Goal: Transaction & Acquisition: Purchase product/service

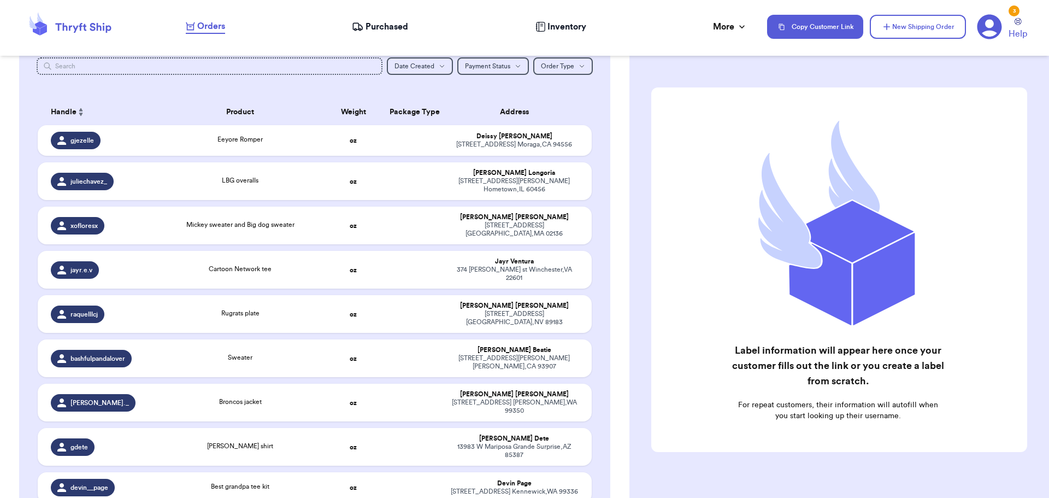
scroll to position [116, 0]
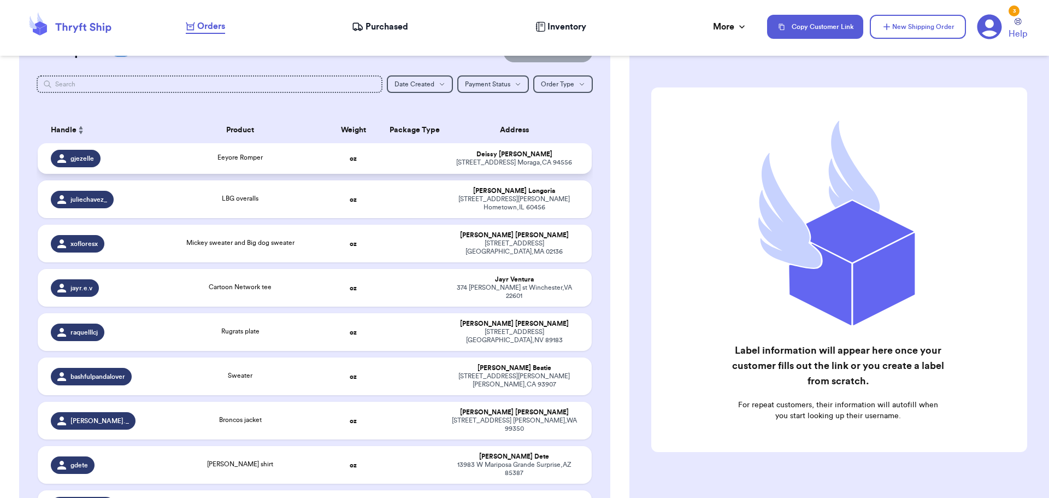
click at [309, 161] on div "Eeyore Romper" at bounding box center [240, 158] width 154 height 12
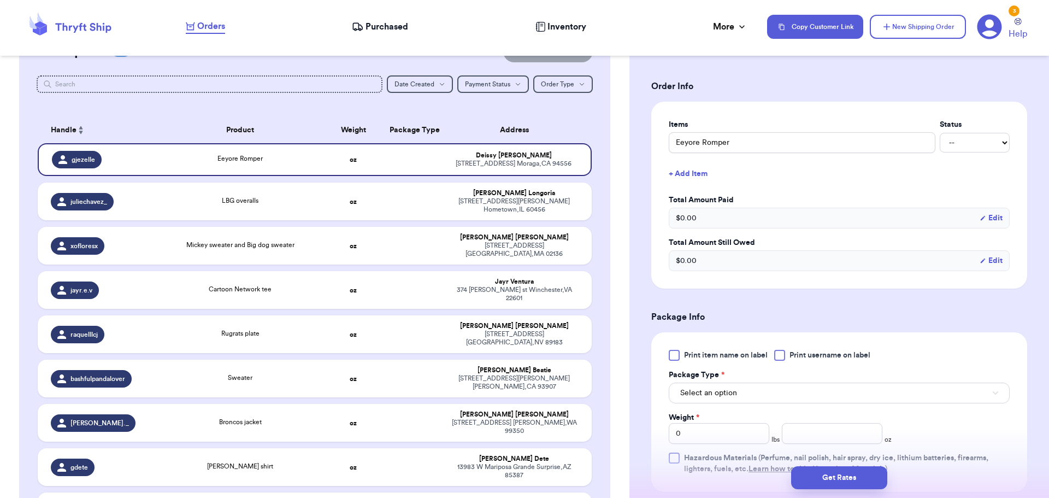
scroll to position [328, 0]
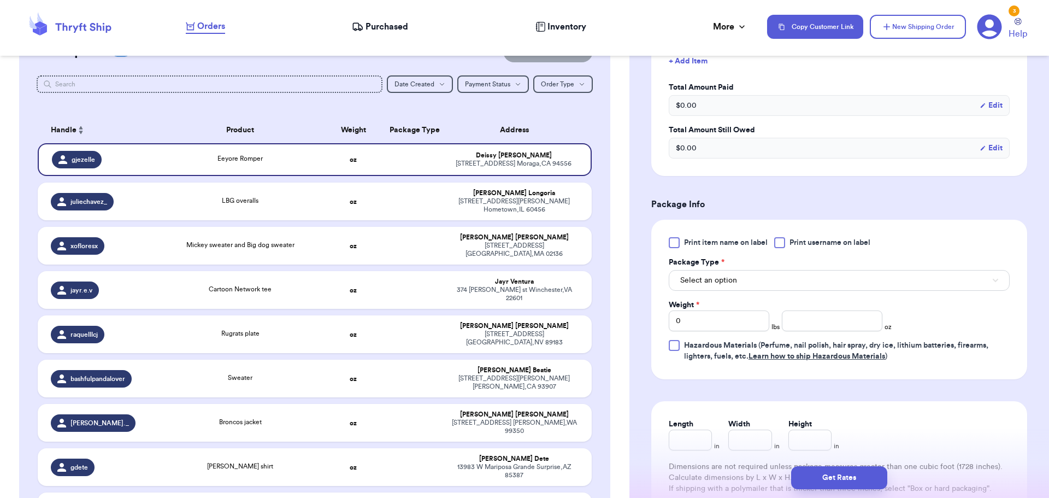
click at [779, 245] on div at bounding box center [779, 242] width 11 height 11
click at [0, 0] on input "Print username on label" at bounding box center [0, 0] width 0 height 0
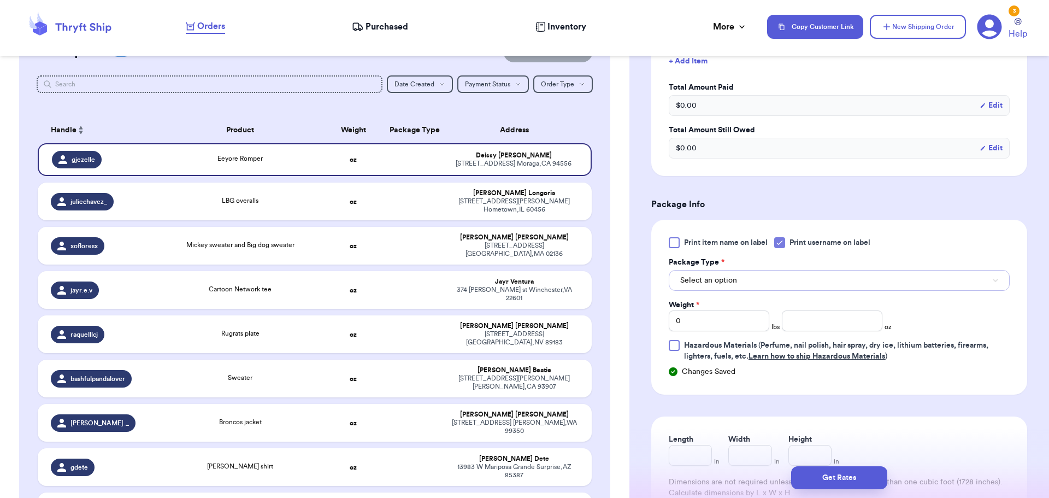
click at [767, 281] on button "Select an option" at bounding box center [839, 280] width 341 height 21
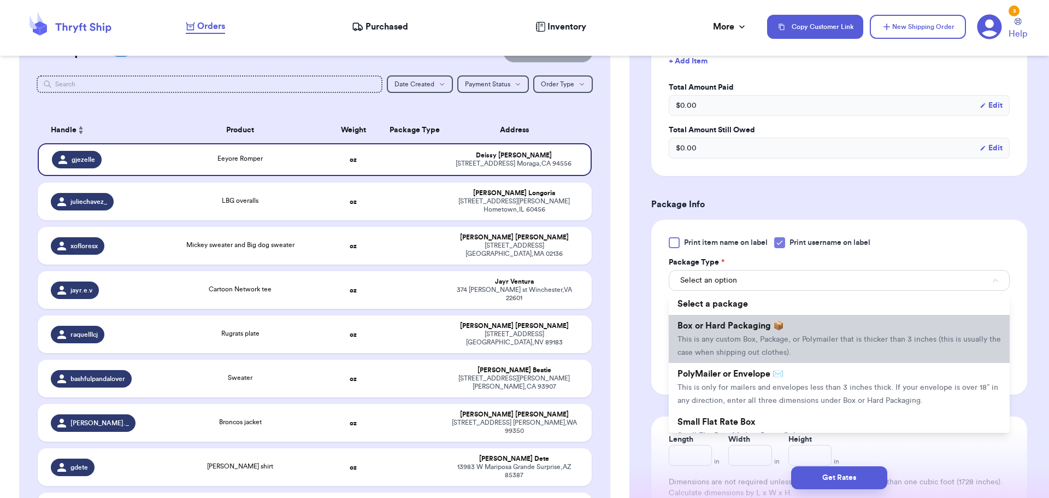
click at [762, 343] on li "Box or Hard Packaging 📦 This is any custom Box, Package, or Polymailer that is …" at bounding box center [839, 339] width 341 height 48
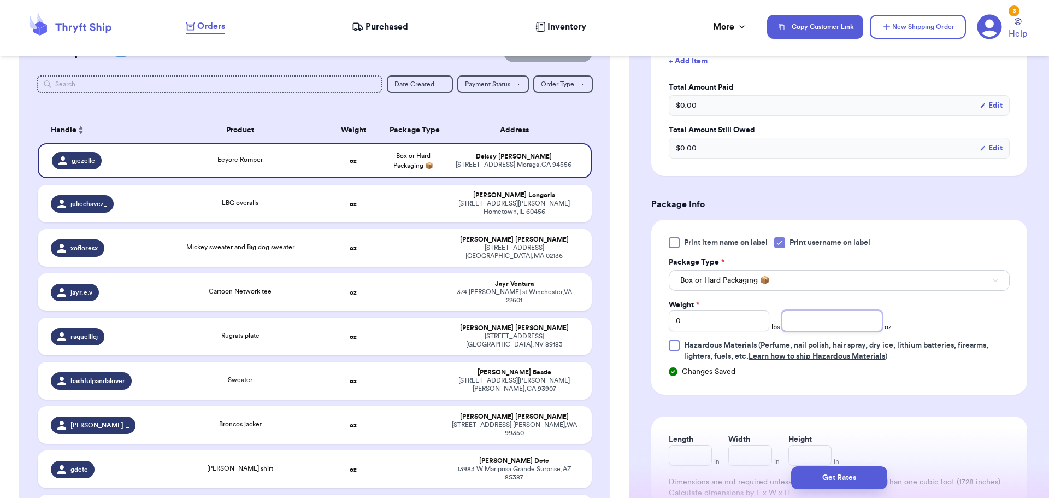
click at [847, 329] on input "number" at bounding box center [832, 320] width 101 height 21
type input "9"
click at [853, 477] on button "Get Rates" at bounding box center [839, 477] width 96 height 23
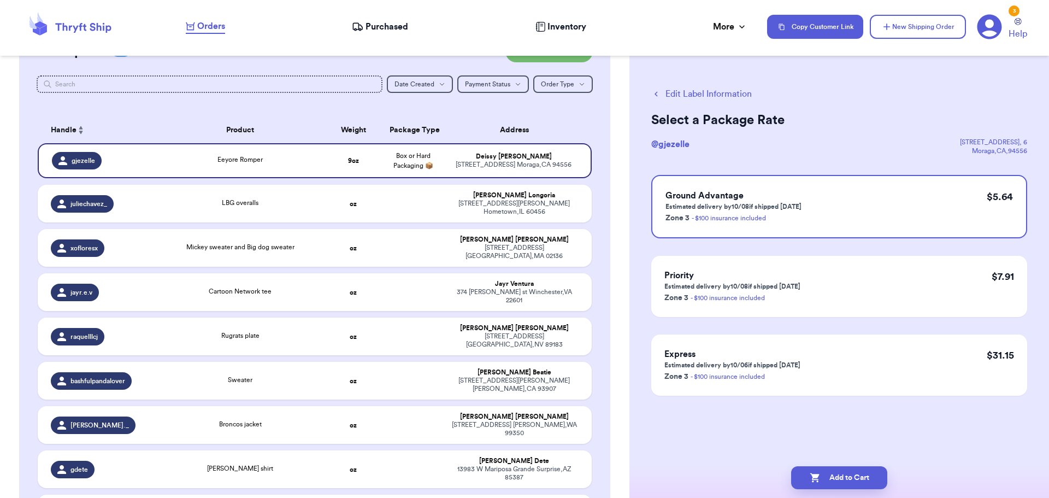
scroll to position [0, 0]
click at [844, 483] on button "Add to Cart" at bounding box center [839, 477] width 96 height 23
checkbox input "true"
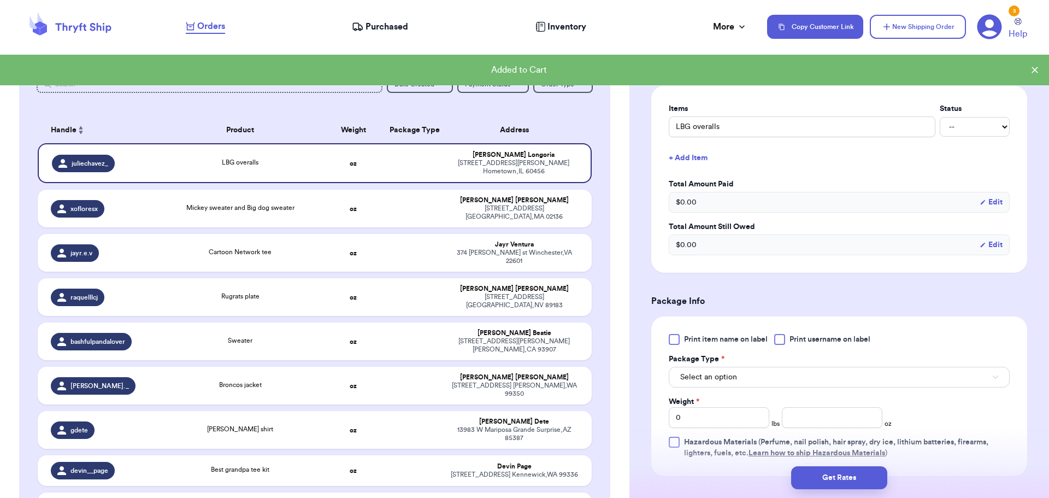
scroll to position [328, 0]
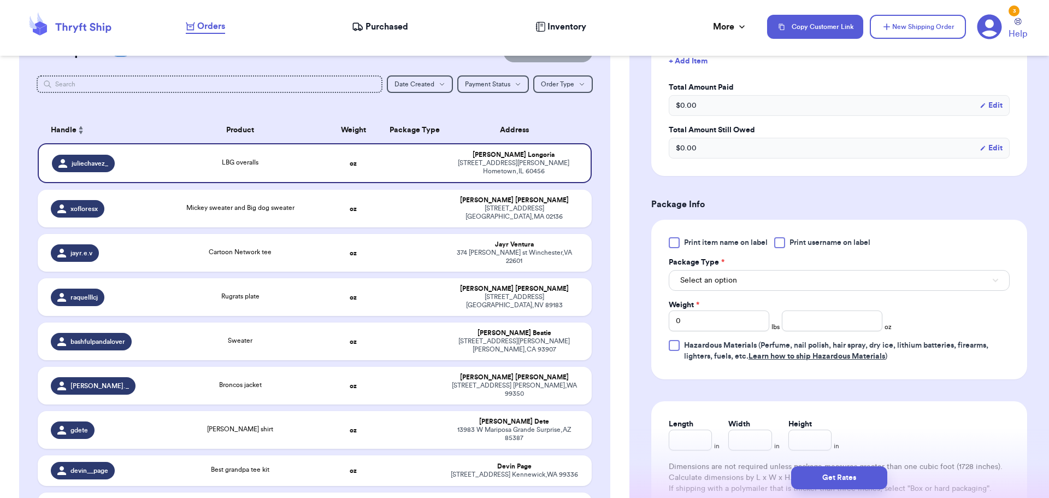
drag, startPoint x: 781, startPoint y: 240, endPoint x: 778, endPoint y: 267, distance: 26.9
click at [781, 241] on div at bounding box center [779, 242] width 11 height 11
click at [0, 0] on input "Print username on label" at bounding box center [0, 0] width 0 height 0
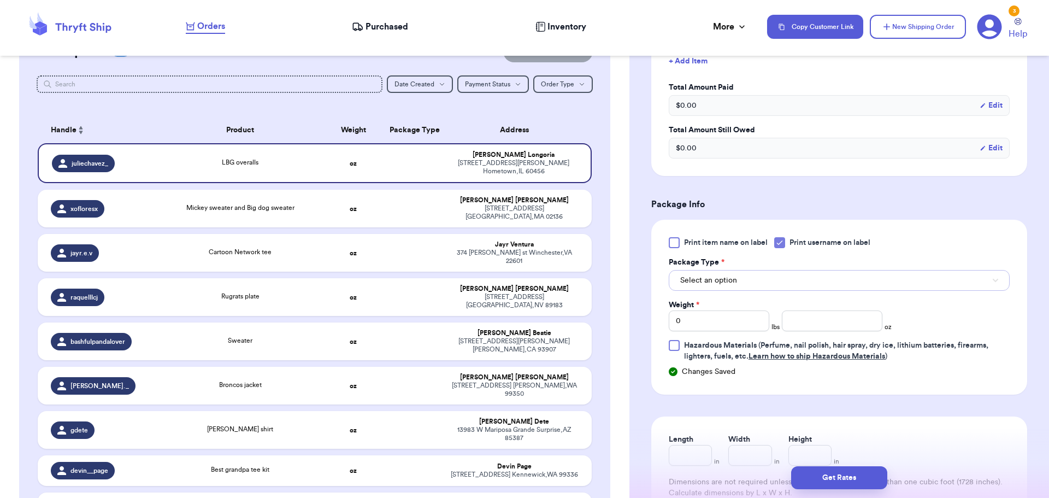
click at [774, 285] on button "Select an option" at bounding box center [839, 280] width 341 height 21
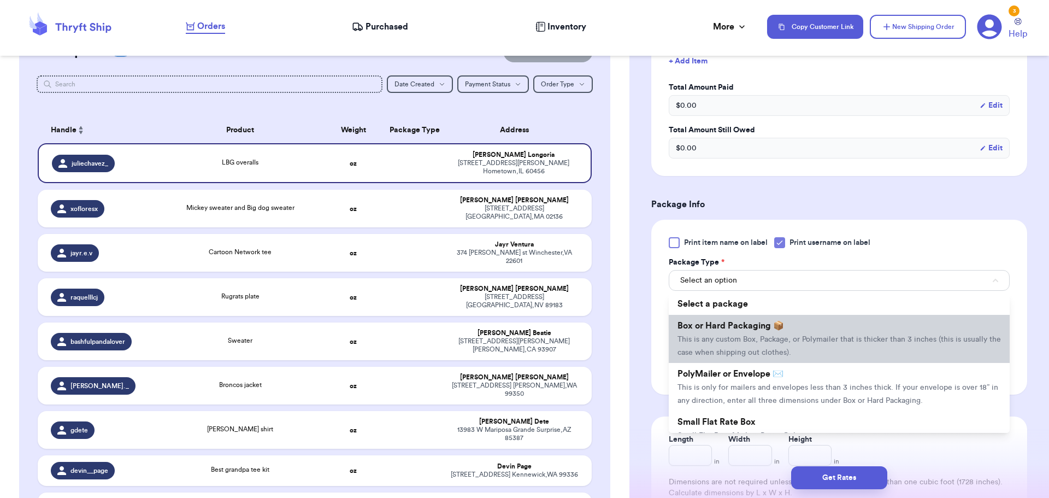
click at [771, 326] on span "Box or Hard Packaging 📦" at bounding box center [731, 325] width 107 height 9
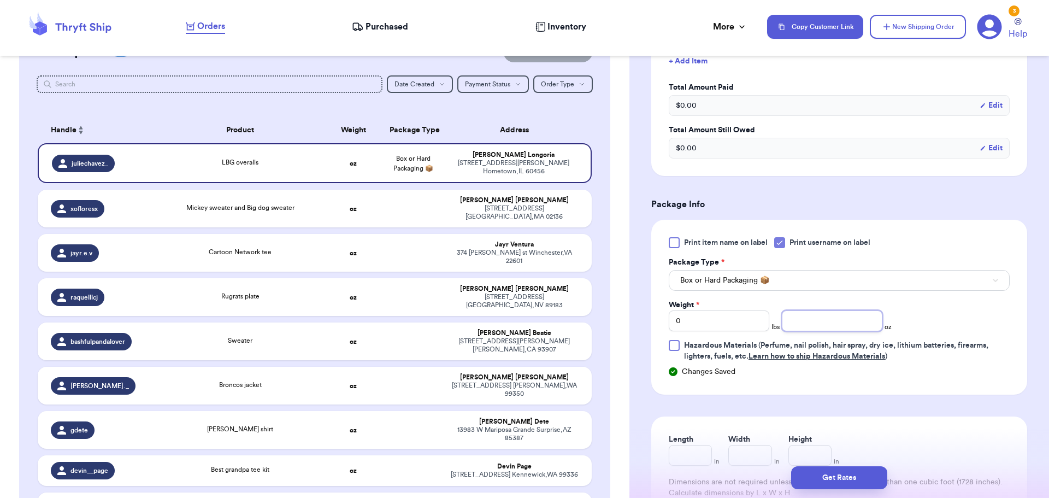
click at [828, 321] on input "number" at bounding box center [832, 320] width 101 height 21
type input "14"
click at [837, 477] on button "Get Rates" at bounding box center [839, 477] width 96 height 23
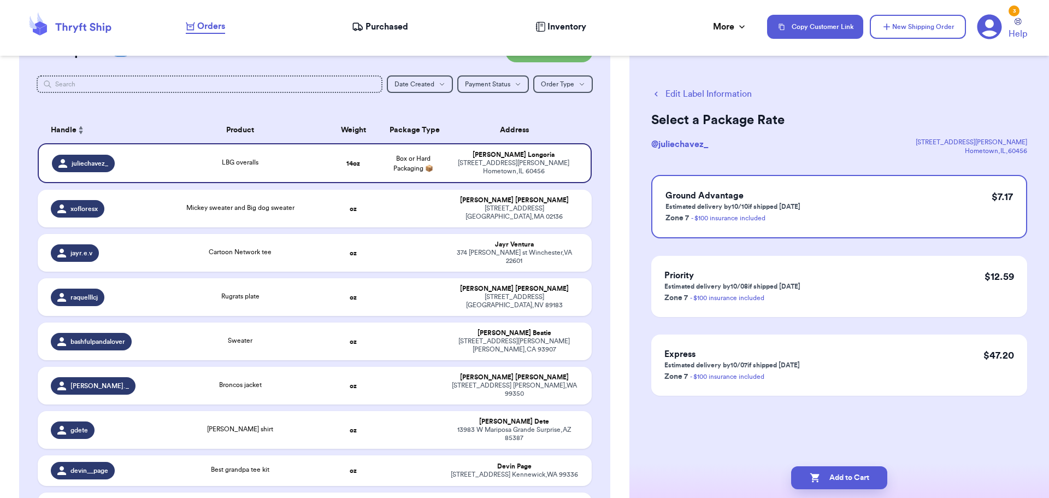
scroll to position [0, 0]
click at [851, 474] on button "Add to Cart" at bounding box center [839, 477] width 96 height 23
checkbox input "true"
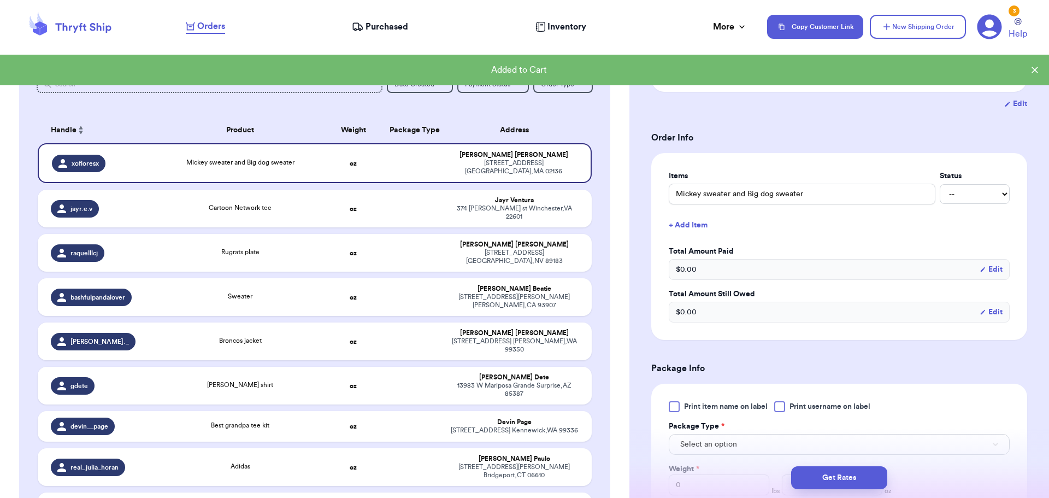
scroll to position [219, 0]
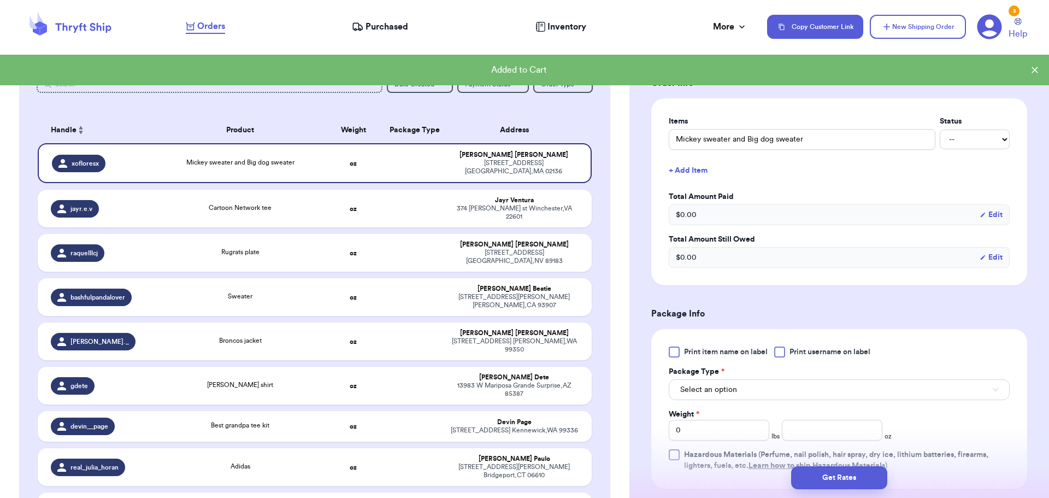
click at [778, 352] on div at bounding box center [779, 352] width 11 height 11
click at [0, 0] on input "Print username on label" at bounding box center [0, 0] width 0 height 0
click at [781, 385] on button "Select an option" at bounding box center [839, 389] width 341 height 21
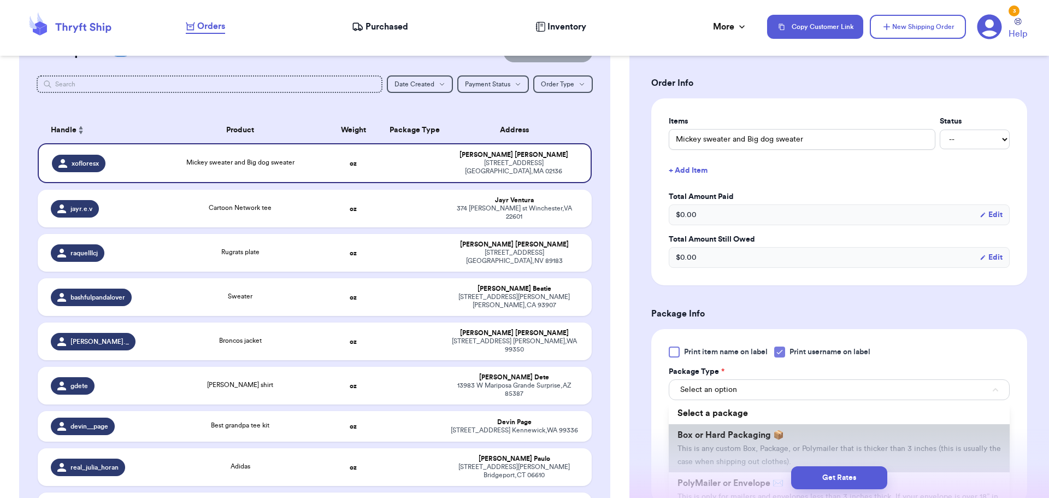
click at [766, 439] on li "Box or Hard Packaging 📦 This is any custom Box, Package, or Polymailer that is …" at bounding box center [839, 448] width 341 height 48
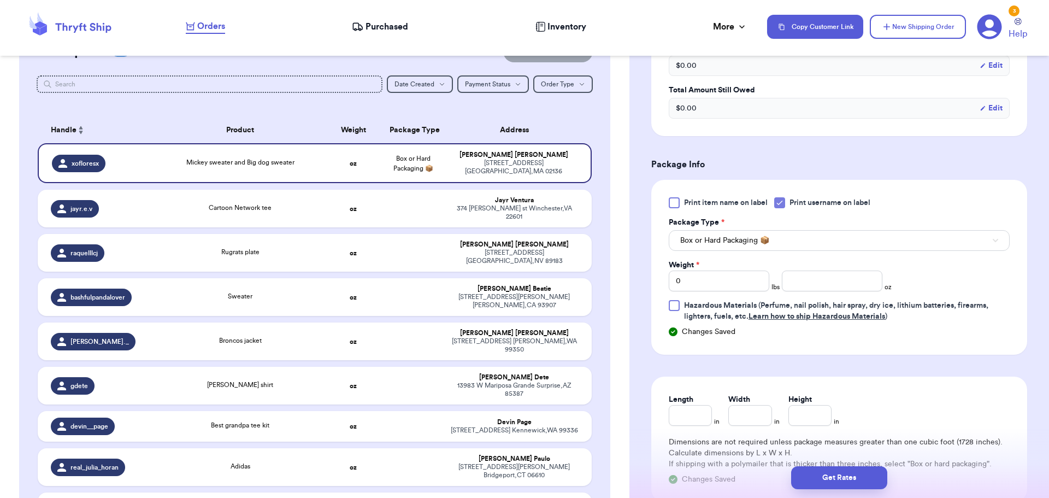
scroll to position [383, 0]
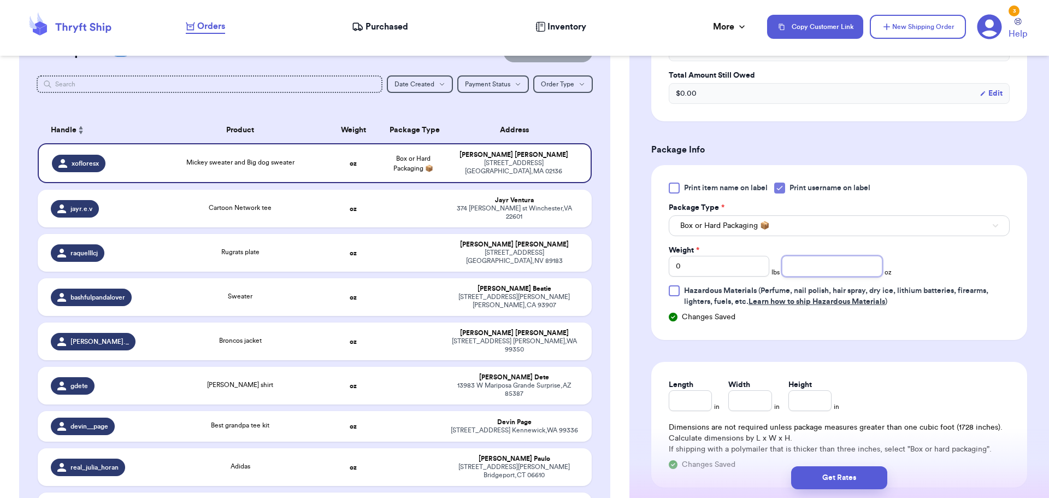
click at [813, 264] on input "number" at bounding box center [832, 266] width 101 height 21
type input "14"
click at [846, 478] on button "Get Rates" at bounding box center [839, 477] width 96 height 23
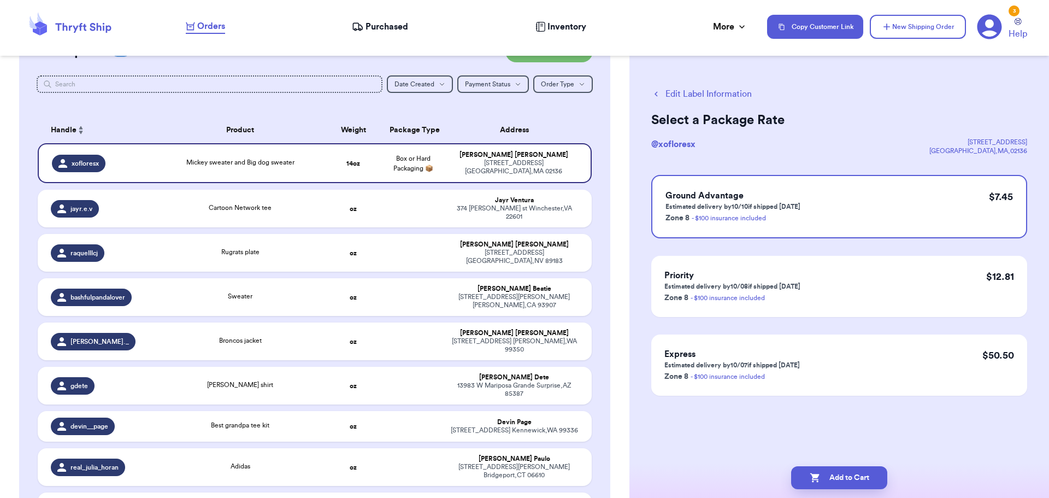
scroll to position [0, 0]
click at [846, 478] on button "Add to Cart" at bounding box center [839, 477] width 96 height 23
checkbox input "true"
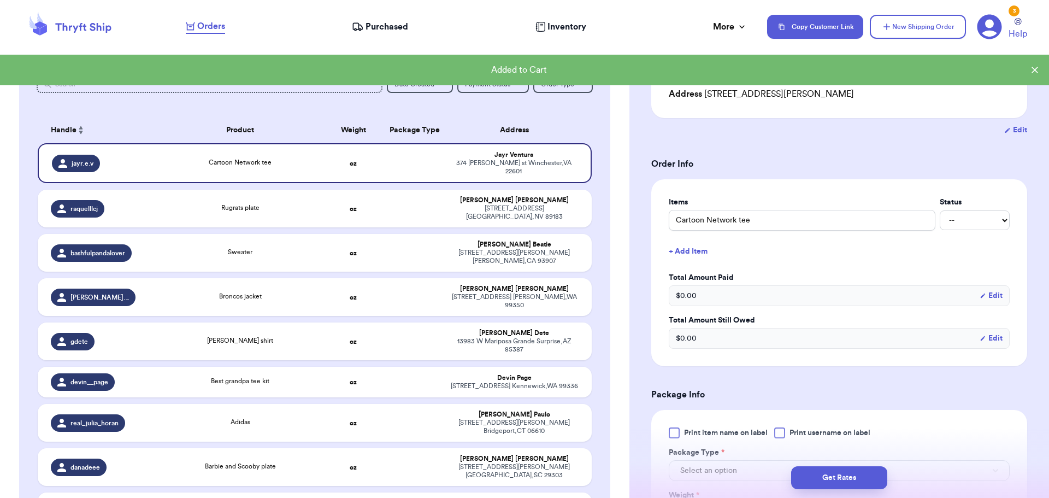
scroll to position [328, 0]
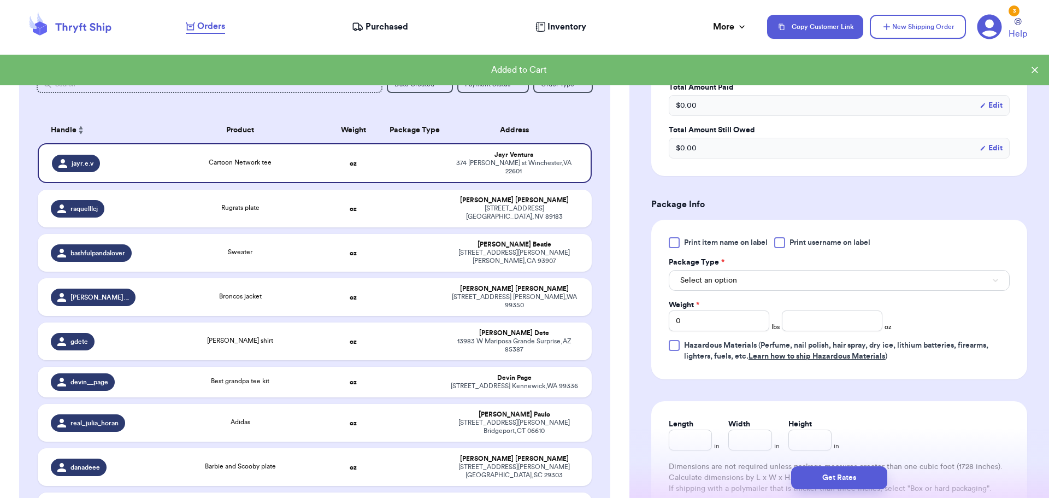
click at [780, 242] on div at bounding box center [779, 242] width 11 height 11
click at [0, 0] on input "Print username on label" at bounding box center [0, 0] width 0 height 0
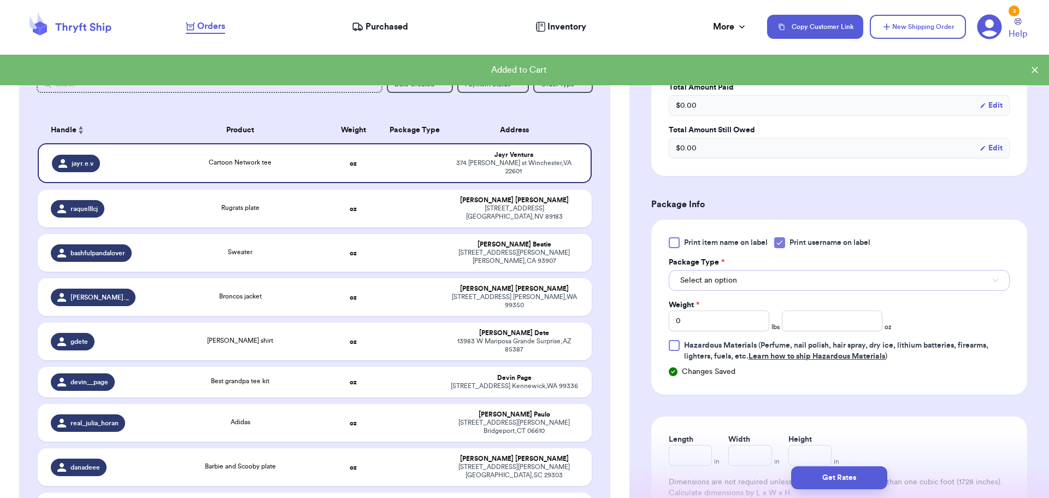
click at [759, 280] on button "Select an option" at bounding box center [839, 280] width 341 height 21
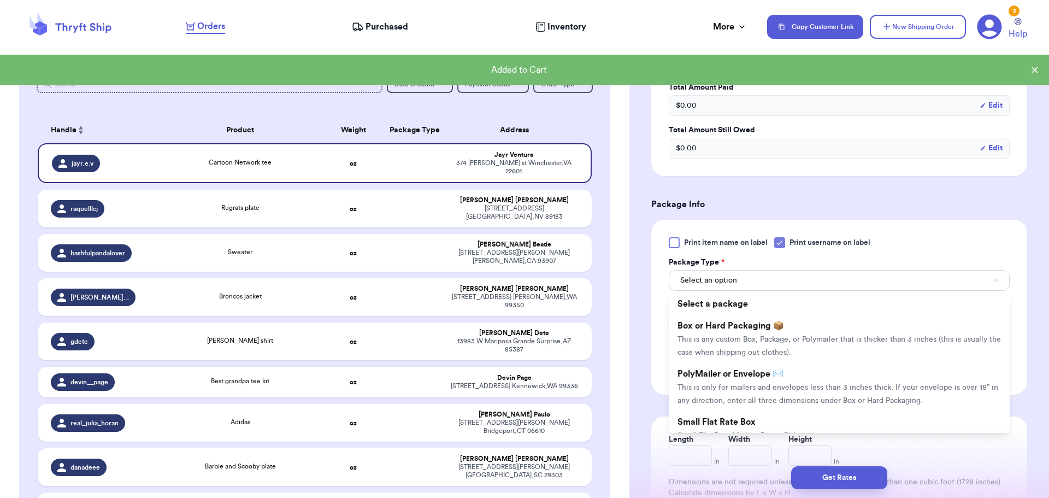
click at [753, 325] on span "Box or Hard Packaging 📦" at bounding box center [731, 325] width 107 height 9
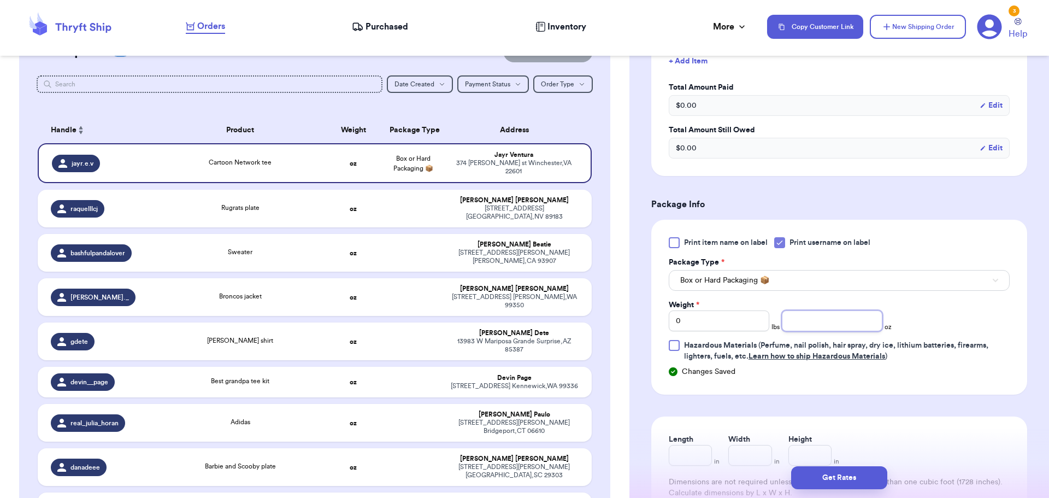
click at [821, 314] on input "number" at bounding box center [832, 320] width 101 height 21
type input "10"
click at [841, 470] on button "Get Rates" at bounding box center [839, 477] width 96 height 23
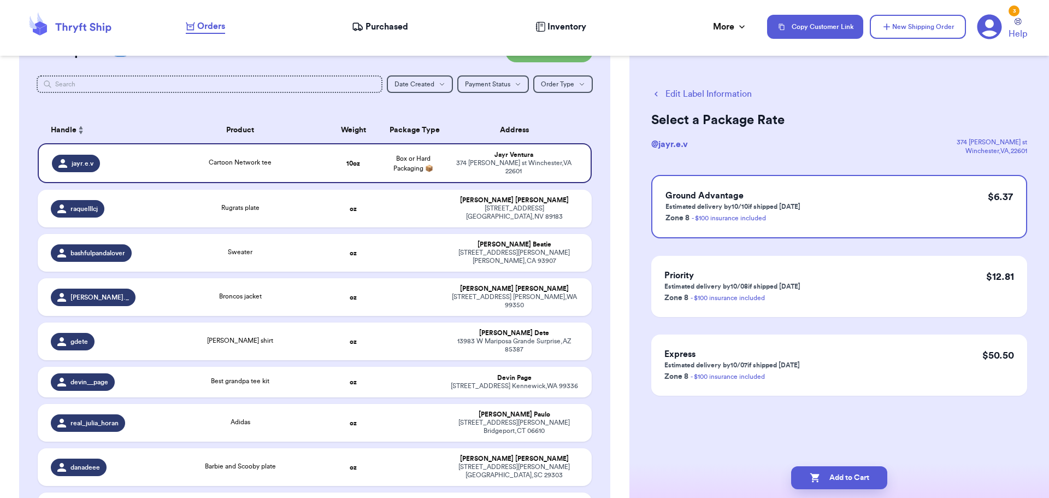
scroll to position [0, 0]
click at [842, 480] on button "Add to Cart" at bounding box center [839, 477] width 96 height 23
checkbox input "true"
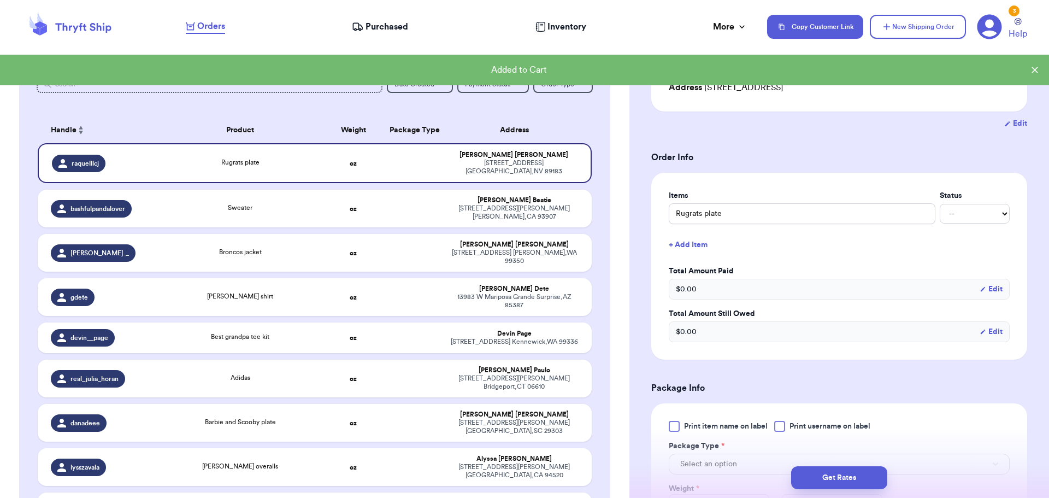
scroll to position [164, 0]
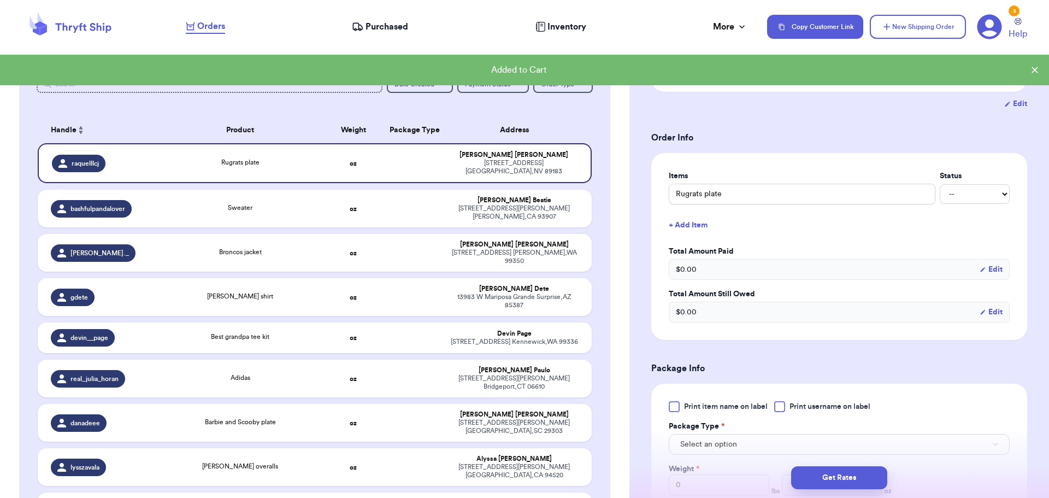
click at [778, 405] on div at bounding box center [779, 406] width 11 height 11
click at [0, 0] on input "Print username on label" at bounding box center [0, 0] width 0 height 0
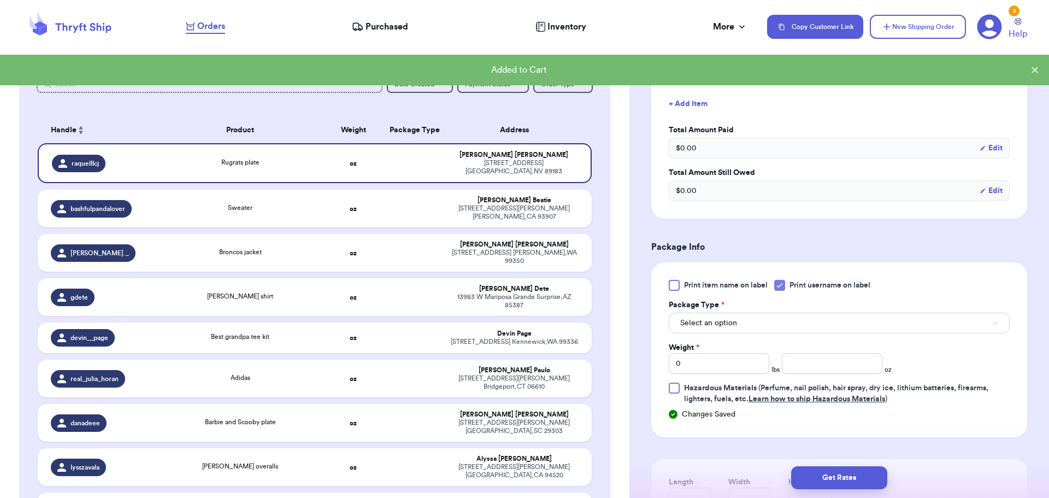
scroll to position [328, 0]
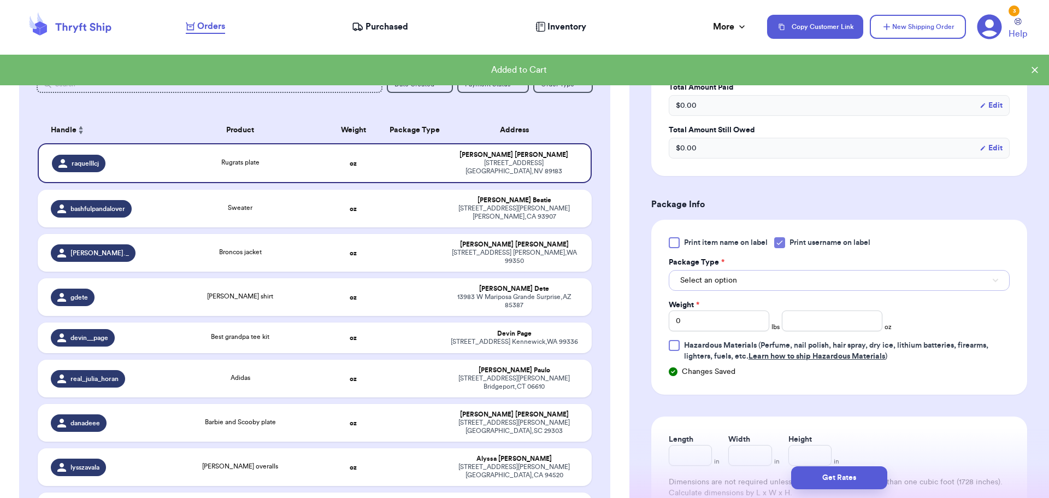
click at [755, 272] on button "Select an option" at bounding box center [839, 280] width 341 height 21
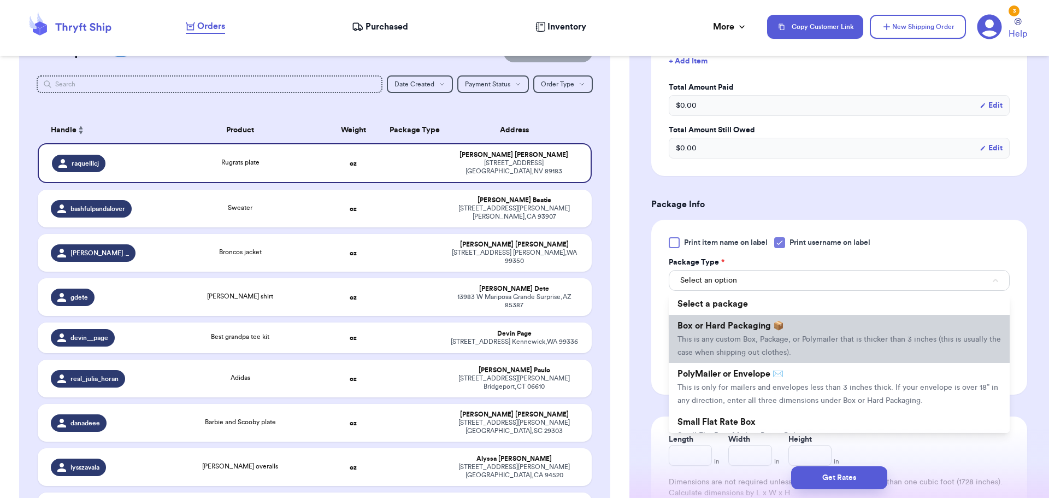
click at [743, 330] on li "Box or Hard Packaging 📦 This is any custom Box, Package, or Polymailer that is …" at bounding box center [839, 339] width 341 height 48
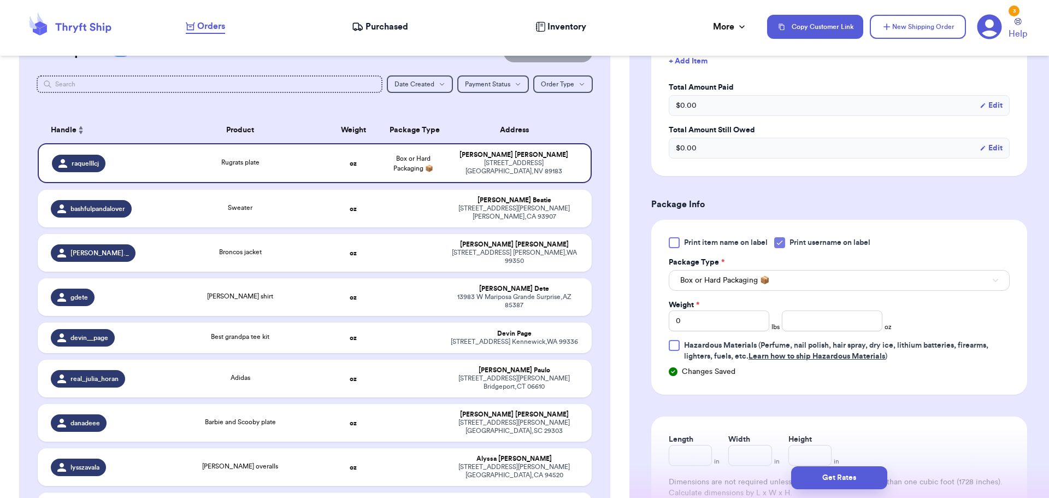
click at [846, 308] on div "Weight * 0 lbs oz" at bounding box center [780, 316] width 223 height 32
click at [842, 318] on input "number" at bounding box center [832, 320] width 101 height 21
type input "10"
click at [823, 483] on button "Get Rates" at bounding box center [839, 477] width 96 height 23
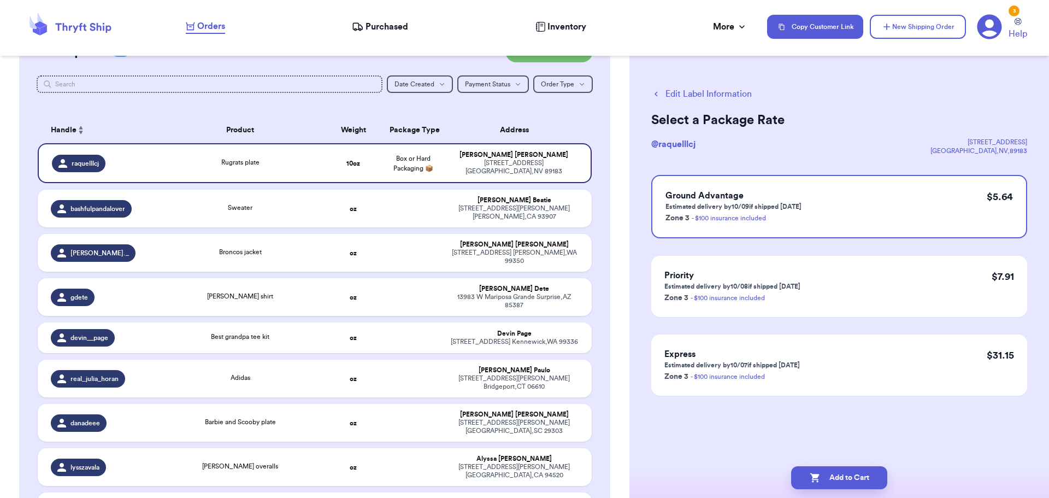
click at [823, 483] on button "Add to Cart" at bounding box center [839, 477] width 96 height 23
checkbox input "true"
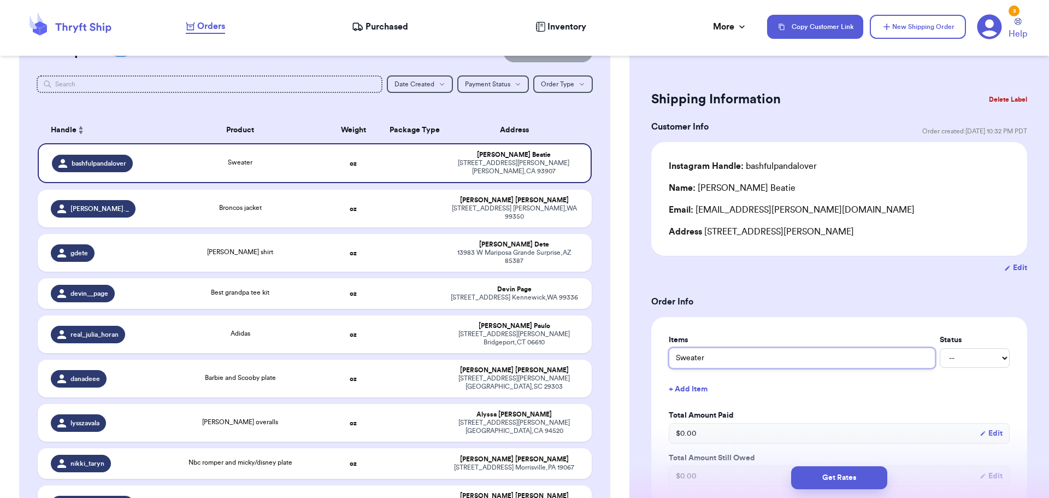
click at [674, 357] on input "Sweater" at bounding box center [802, 358] width 267 height 21
type input "jSweater"
type input "jaSweater"
type input "jacSweater"
type input "jackSweater"
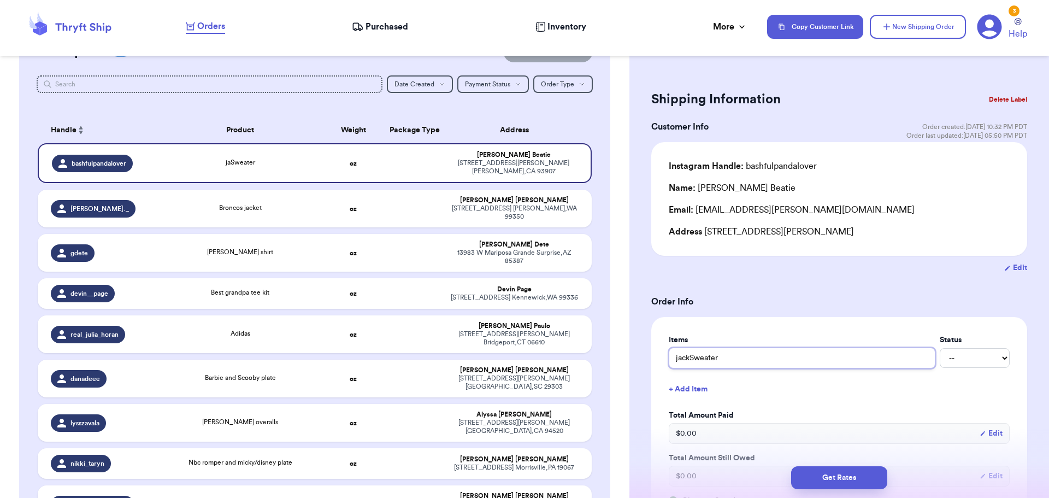
type input "[PERSON_NAME]"
type input "jack oSweater"
type input "jack o Sweater"
type input "jack o lSweater"
type input "jack o laSweater"
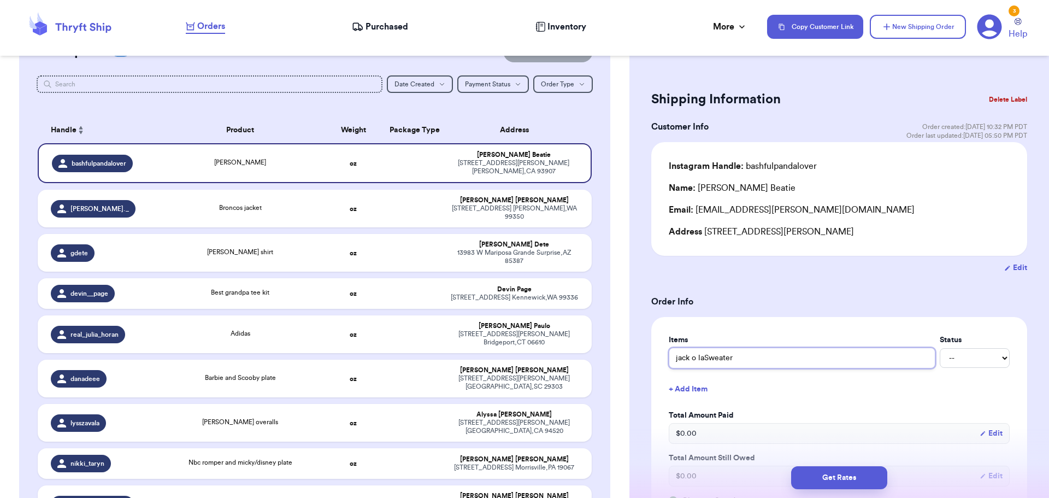
type input "jack o lanSweater"
type input "jack o lantSweater"
type input "jack o lanteSweater"
type input "jack o lanterSweater"
type input "jack o lanternSweater"
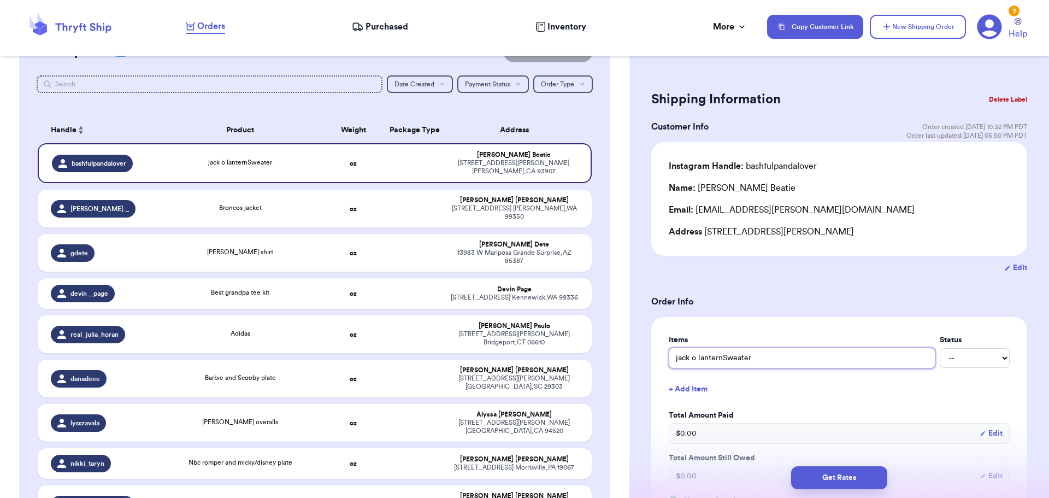
type input "jack o lantern Sweater"
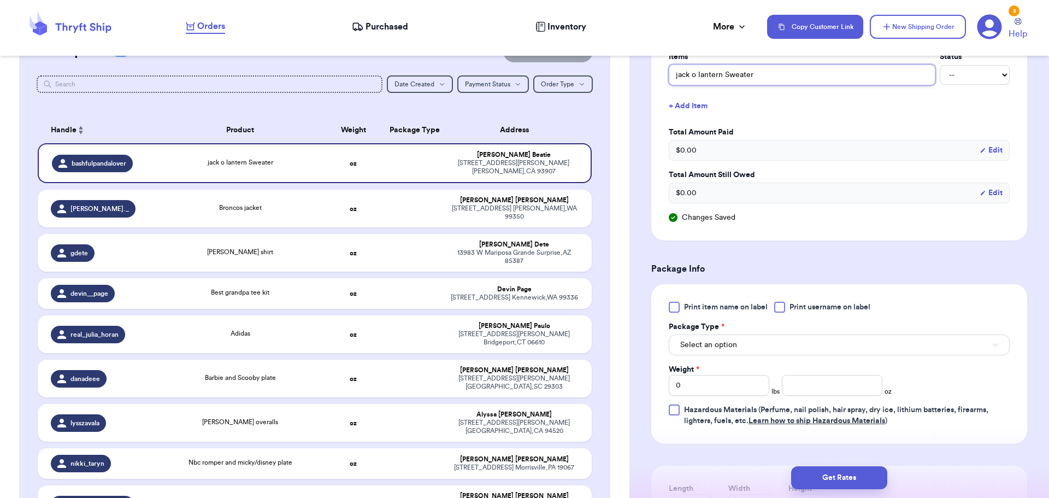
scroll to position [328, 0]
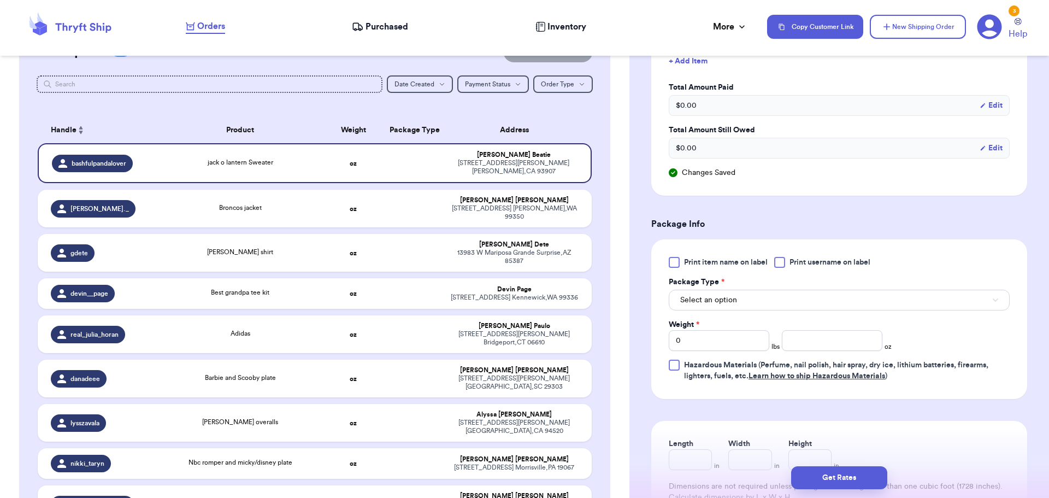
type input "jack o lantern Sweater"
click at [784, 259] on div at bounding box center [779, 262] width 11 height 11
click at [0, 0] on input "Print username on label" at bounding box center [0, 0] width 0 height 0
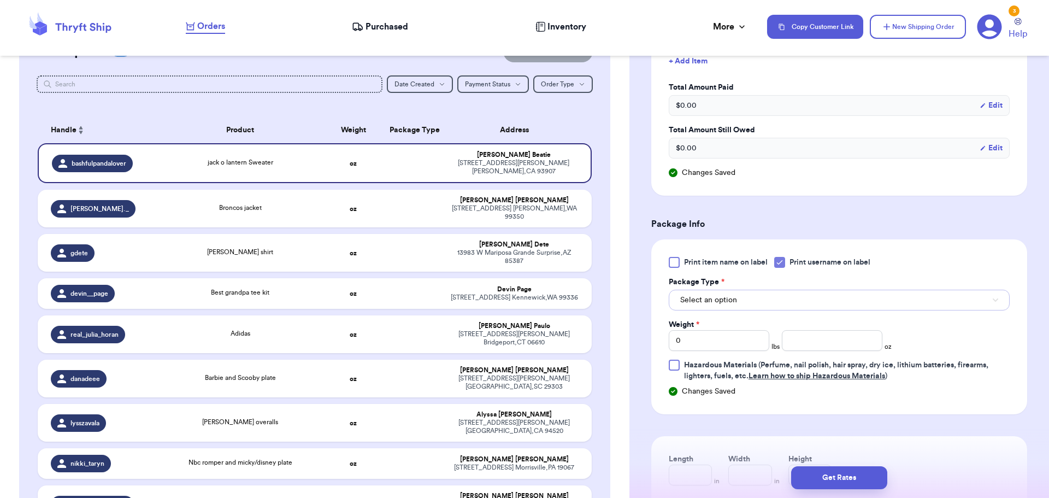
click at [787, 302] on button "Select an option" at bounding box center [839, 300] width 341 height 21
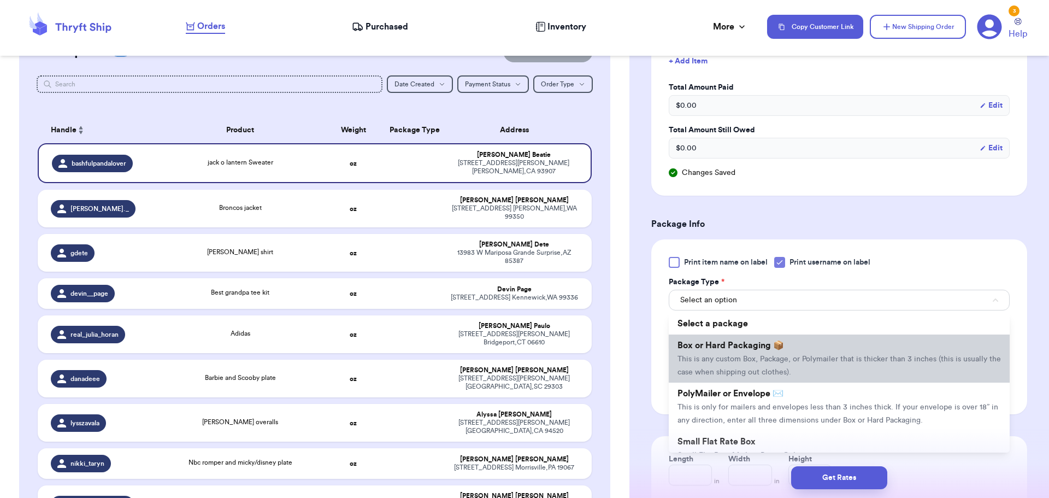
click at [791, 361] on span "This is any custom Box, Package, or Polymailer that is thicker than 3 inches (t…" at bounding box center [840, 365] width 324 height 21
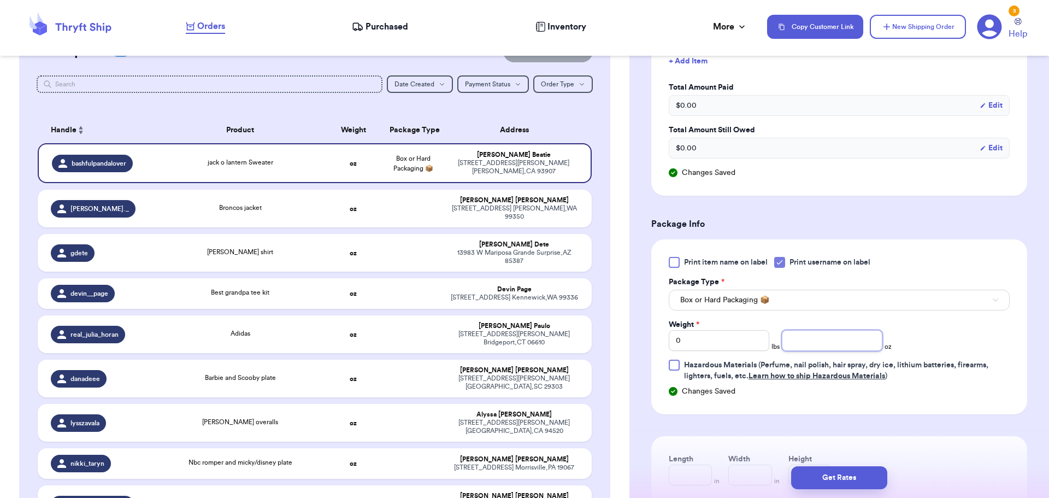
click at [838, 339] on input "number" at bounding box center [832, 340] width 101 height 21
type input "9"
click at [863, 484] on button "Get Rates" at bounding box center [839, 477] width 96 height 23
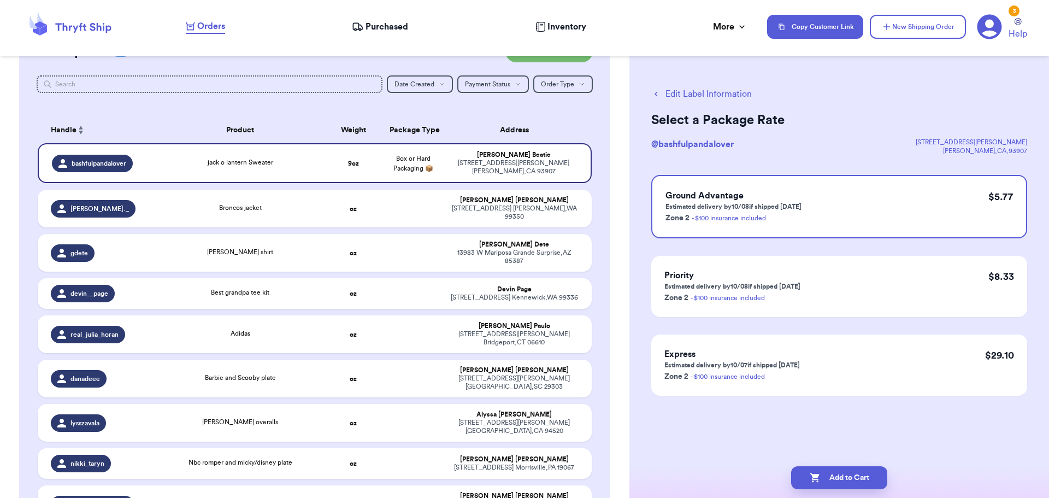
scroll to position [0, 0]
click at [843, 477] on button "Add to Cart" at bounding box center [839, 477] width 96 height 23
checkbox input "true"
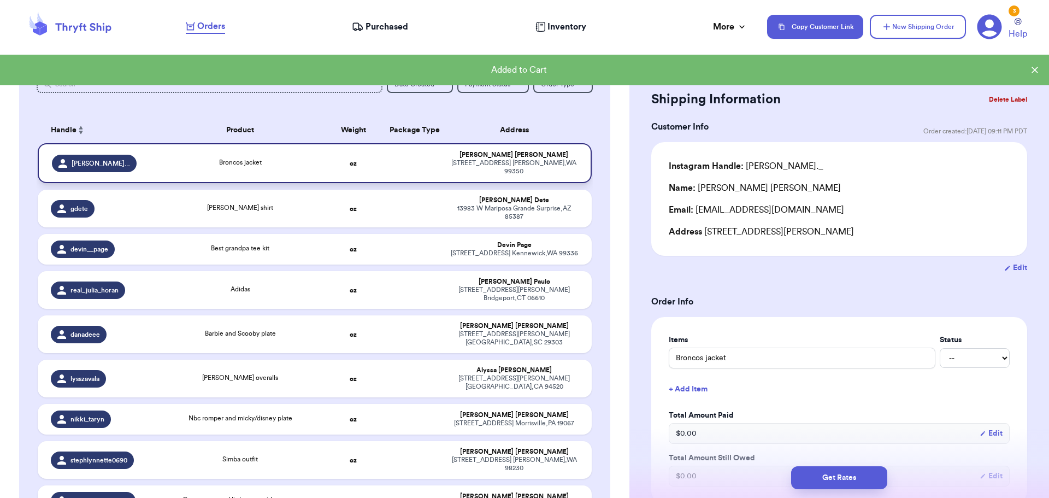
click at [282, 160] on div "Broncos jacket" at bounding box center [240, 163] width 154 height 12
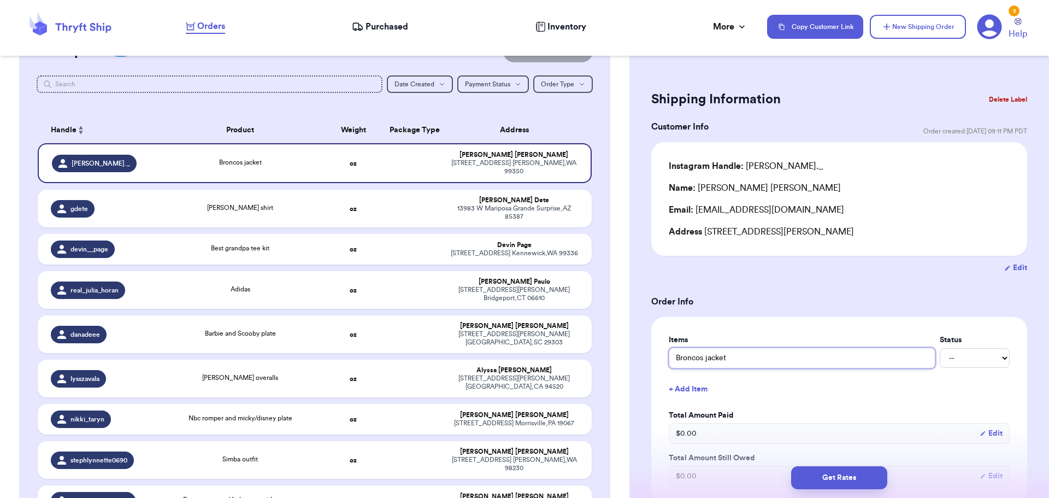
drag, startPoint x: 699, startPoint y: 356, endPoint x: 710, endPoint y: 348, distance: 14.4
click at [703, 351] on input "Broncos jacket" at bounding box center [802, 358] width 267 height 21
type input "Broncos jacket"
type input "Broncos w jacket"
type input "Broncos wi jacket"
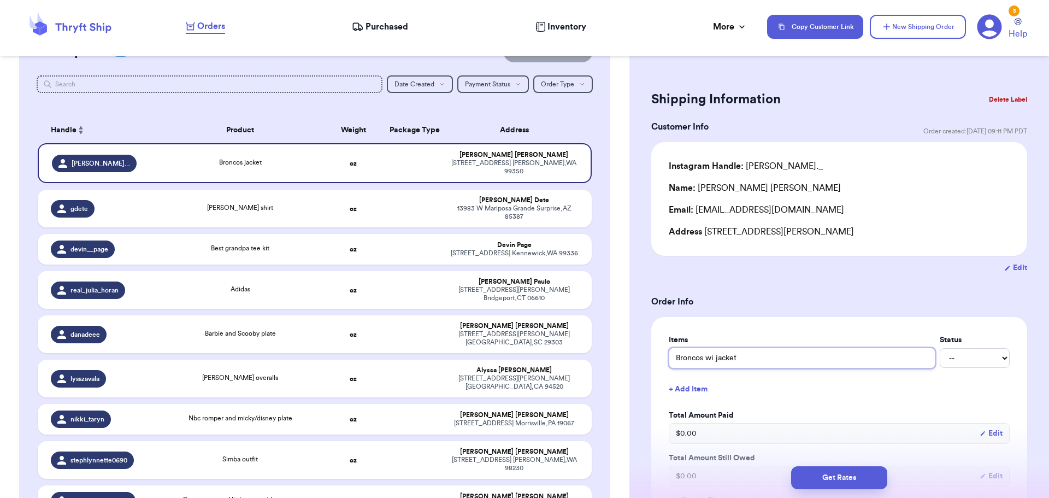
type input "Broncos win jacket"
type input "Broncos wind jacket"
type input "Broncos windb jacket"
type input "Broncos windbr jacket"
type input "Broncos windbre jacket"
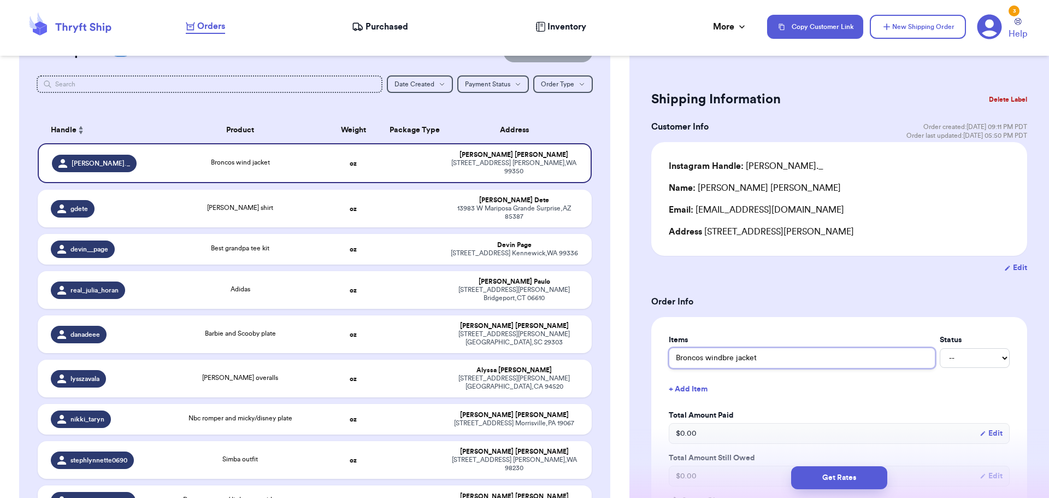
type input "Broncos windbrea jacket"
type input "Broncos windbreak jacket"
type input "Broncos windbreake jacket"
type input "Broncos windbreaker jacket"
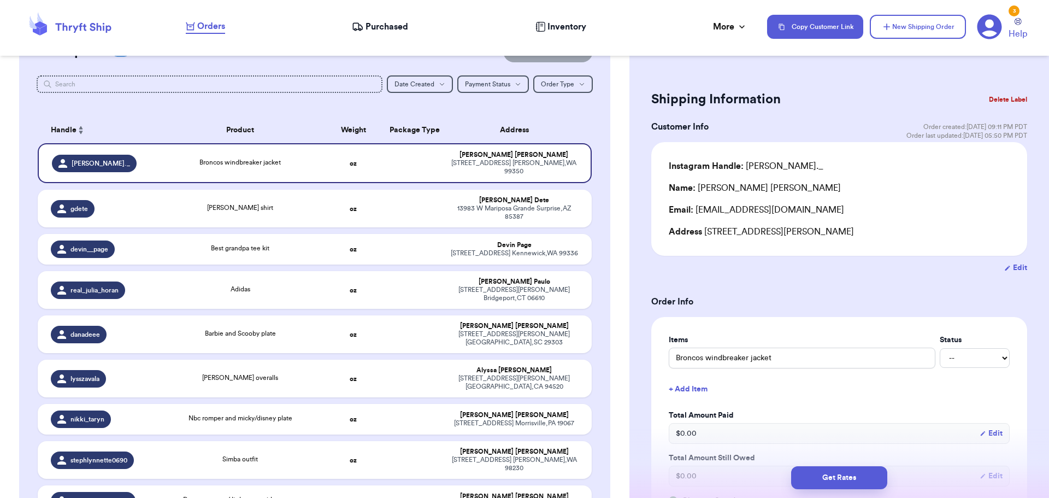
click at [833, 394] on button "+ Add Item" at bounding box center [840, 389] width 350 height 24
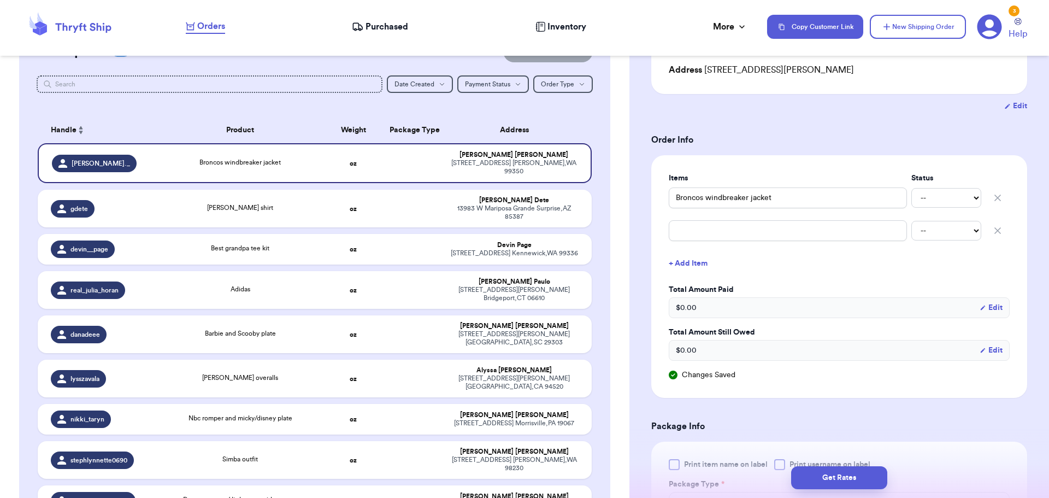
scroll to position [219, 0]
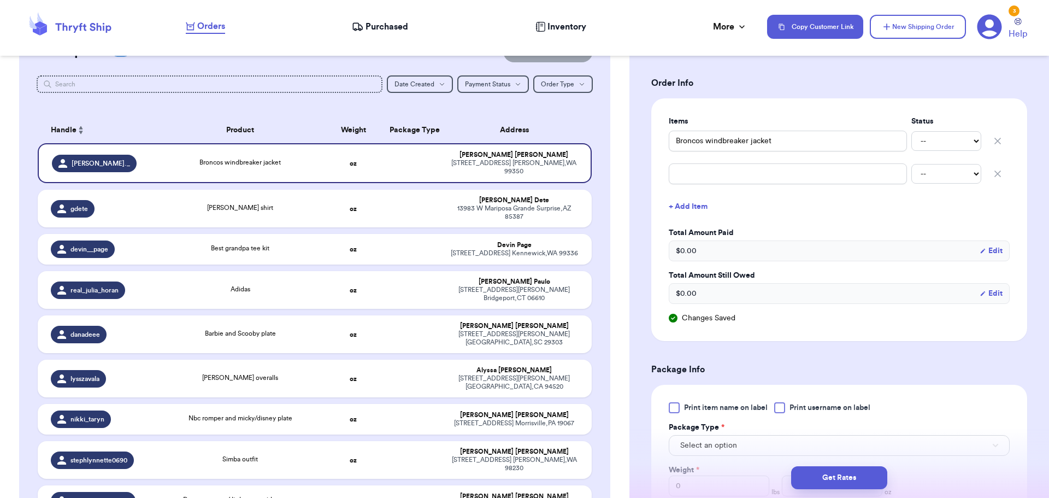
click at [782, 409] on div at bounding box center [779, 407] width 11 height 11
click at [0, 0] on input "Print username on label" at bounding box center [0, 0] width 0 height 0
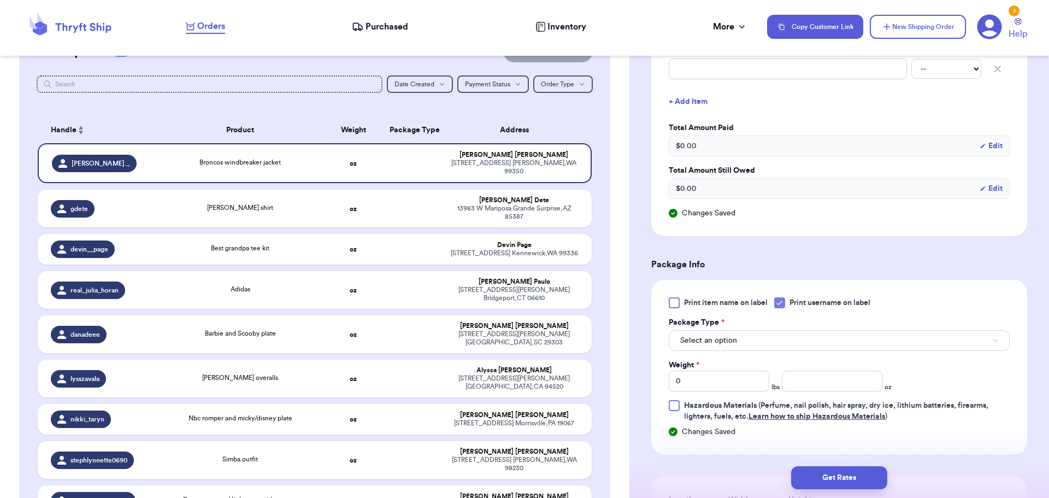
scroll to position [328, 0]
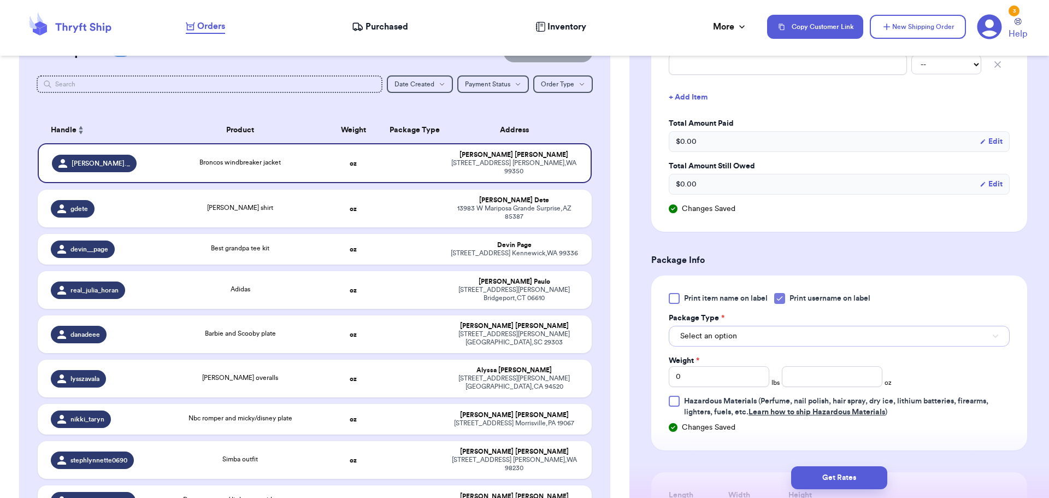
click at [720, 337] on span "Select an option" at bounding box center [708, 336] width 57 height 11
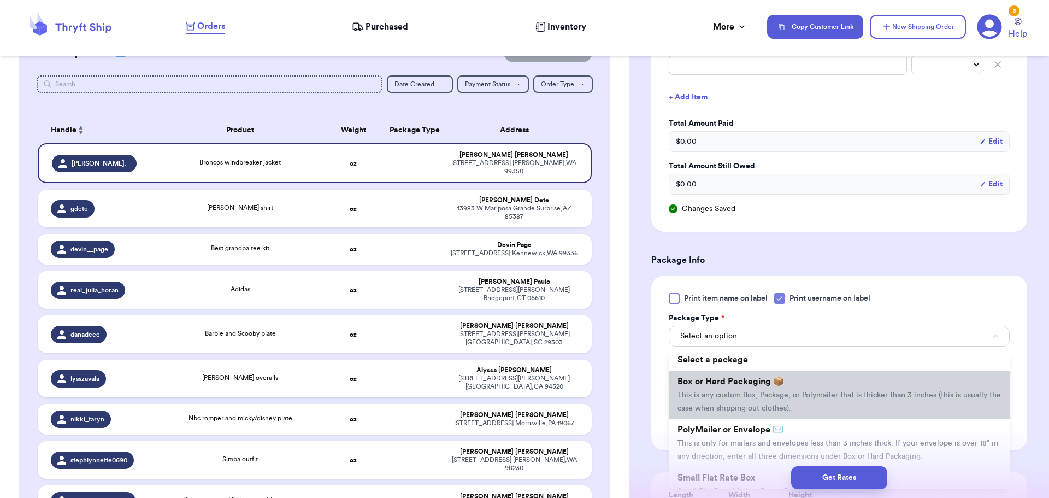
click at [708, 384] on span "Box or Hard Packaging 📦" at bounding box center [731, 381] width 107 height 9
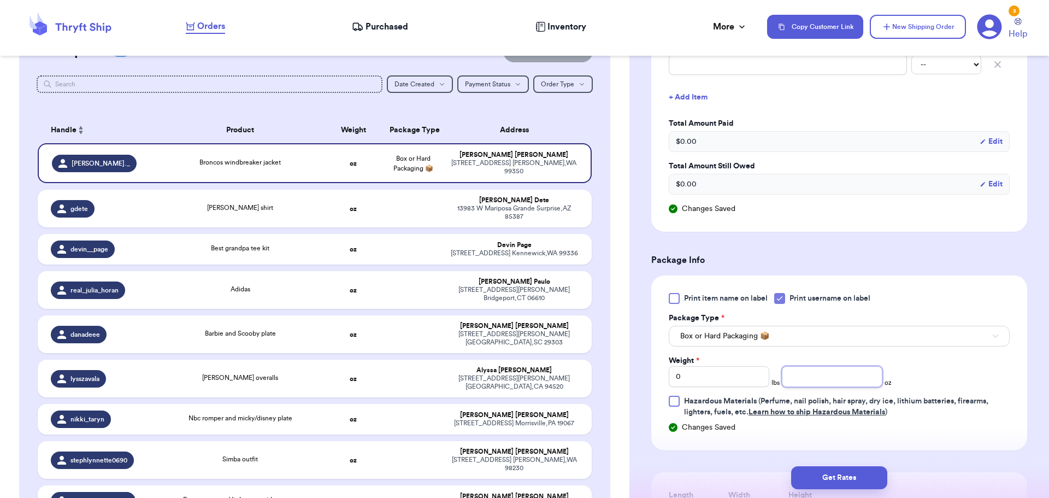
click at [814, 380] on input "number" at bounding box center [832, 376] width 101 height 21
type input "12"
click at [840, 481] on button "Get Rates" at bounding box center [839, 477] width 96 height 23
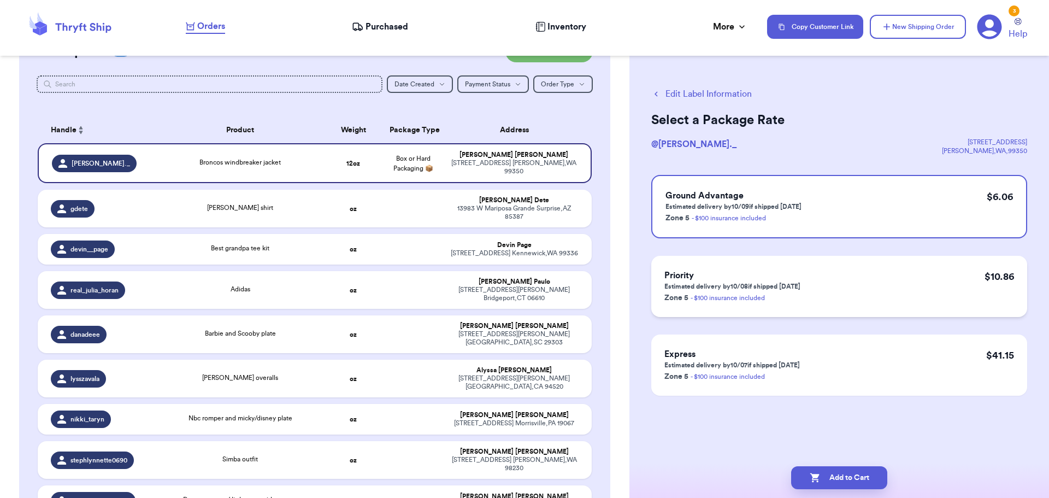
scroll to position [0, 0]
click at [834, 472] on button "Add to Cart" at bounding box center [839, 477] width 96 height 23
checkbox input "true"
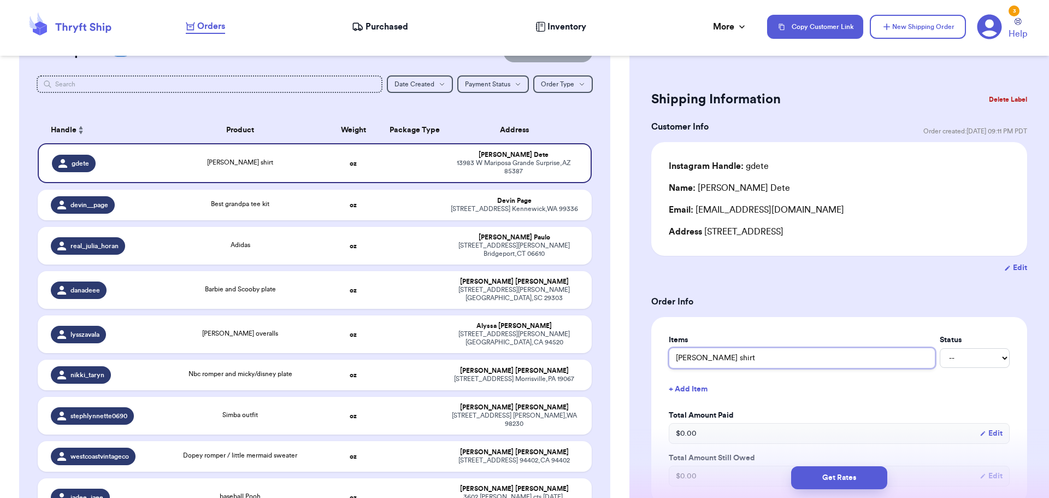
drag, startPoint x: 702, startPoint y: 353, endPoint x: 713, endPoint y: 346, distance: 13.0
click at [706, 350] on input "[PERSON_NAME] shirt" at bounding box center [802, 358] width 267 height 21
type input "[PERSON_NAME]"
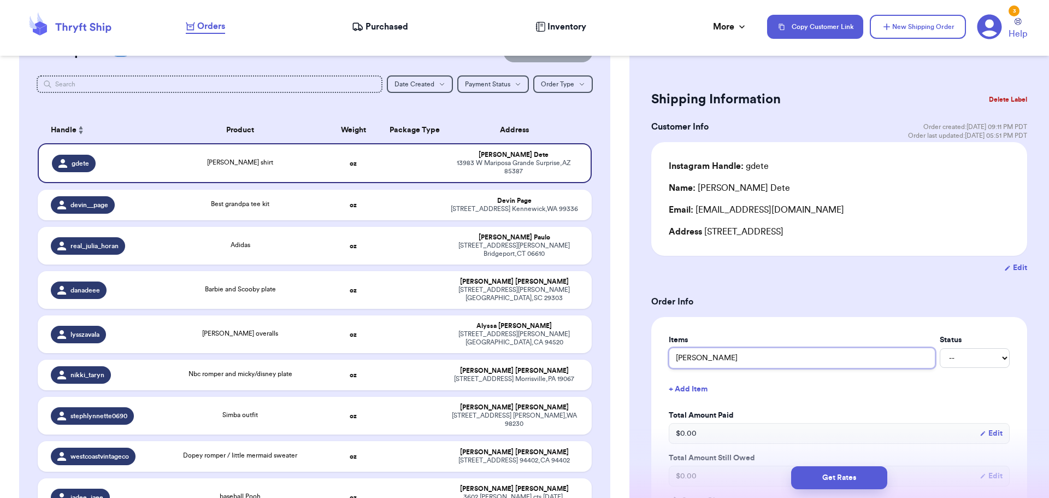
type input "[PERSON_NAME]"
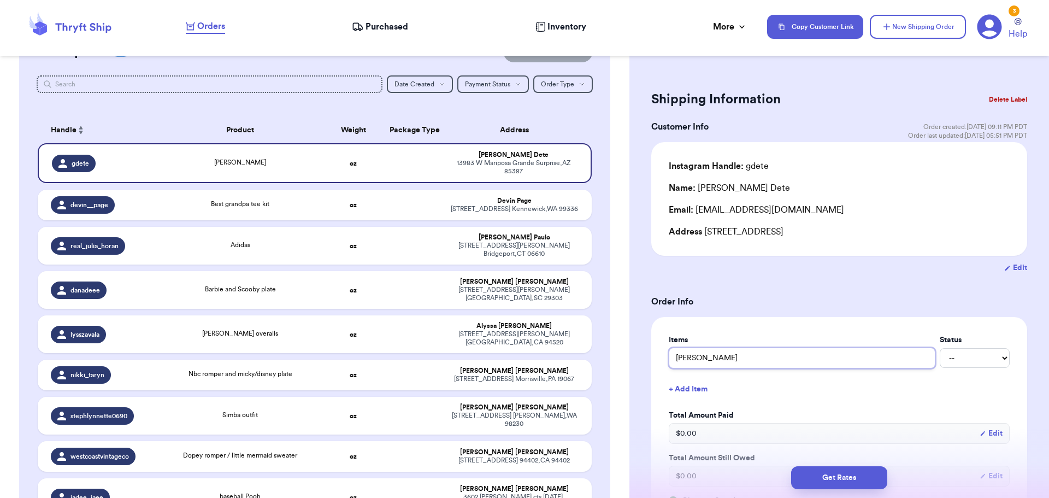
type input "[PERSON_NAME]"
type input "[PERSON_NAME] ebroidered shirt"
click at [709, 355] on input "[PERSON_NAME] ebroidered shirt" at bounding box center [802, 358] width 267 height 21
type input "[PERSON_NAME] embroidered shirt"
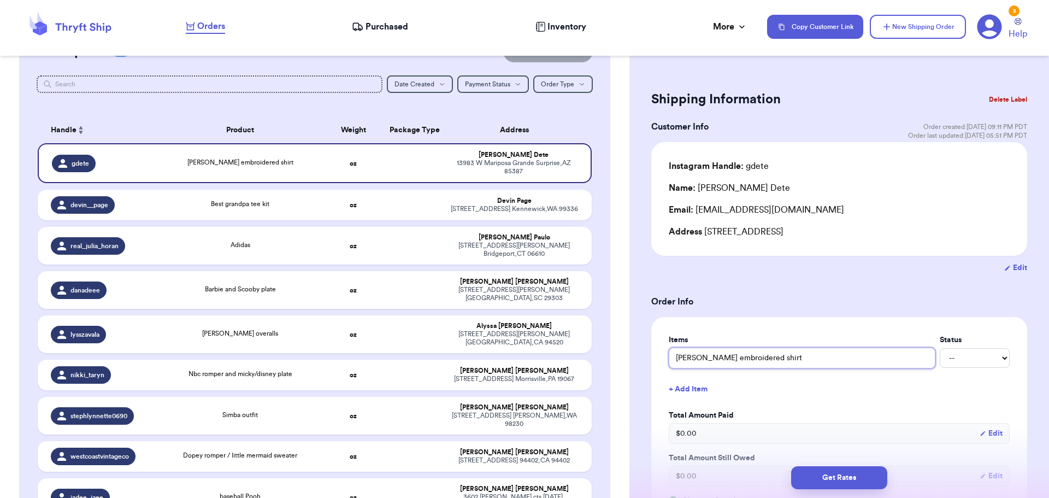
click at [788, 353] on input "[PERSON_NAME] embroidered shirt" at bounding box center [802, 358] width 267 height 21
type input "[PERSON_NAME] embroidered shirt,"
type input "[PERSON_NAME] embroidered shirt, b"
type input "[PERSON_NAME] embroidered shirt, ba"
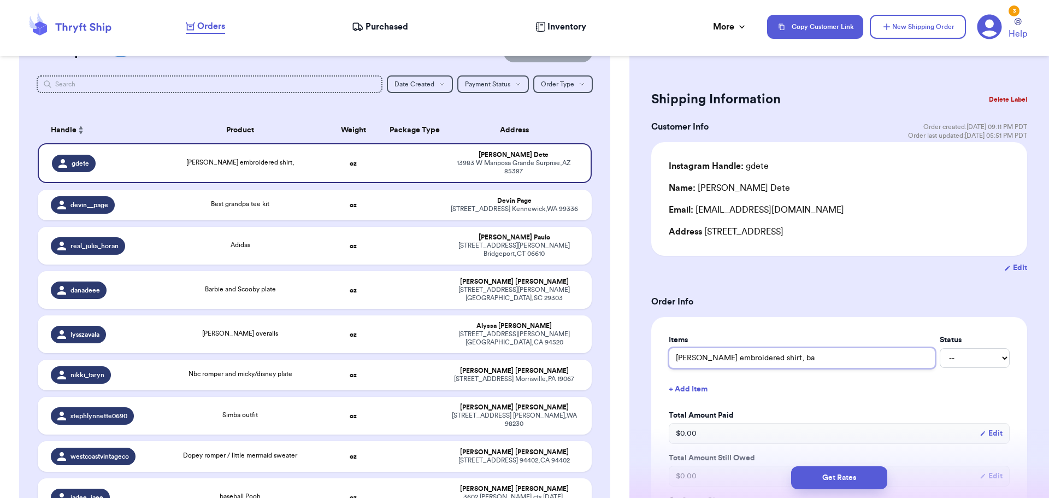
type input "[PERSON_NAME] embroidered shirt, bar"
type input "[PERSON_NAME] embroidered shirt, barn"
type input "[PERSON_NAME] embroidered shirt, barne"
type input "[PERSON_NAME] embroidered shirt, [PERSON_NAME]"
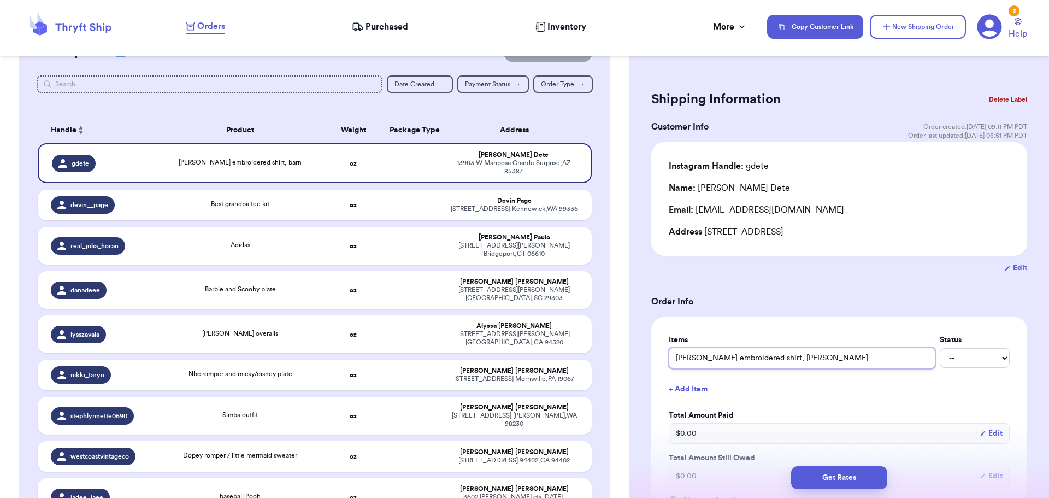
type input "[PERSON_NAME] embroidered shirt, [PERSON_NAME]"
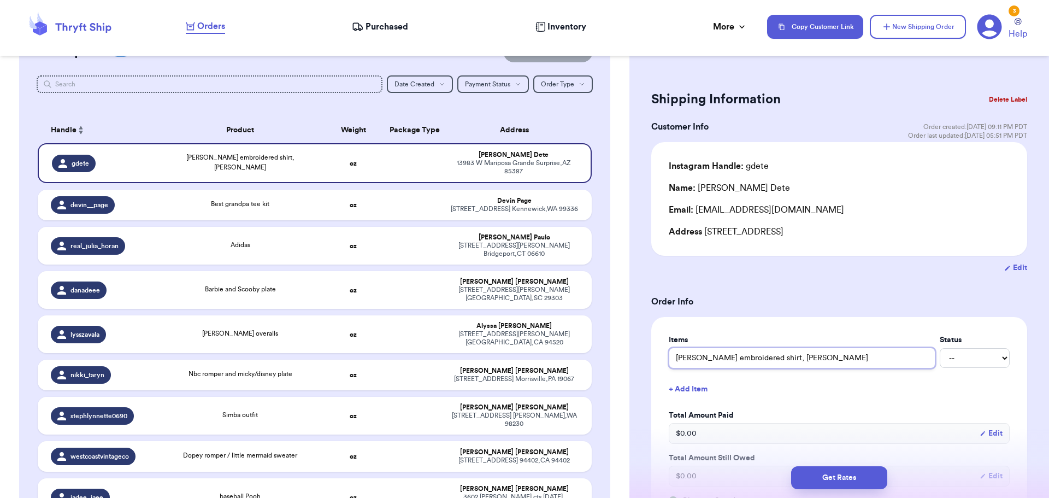
type input "[PERSON_NAME] embroidered shirt, [PERSON_NAME]"
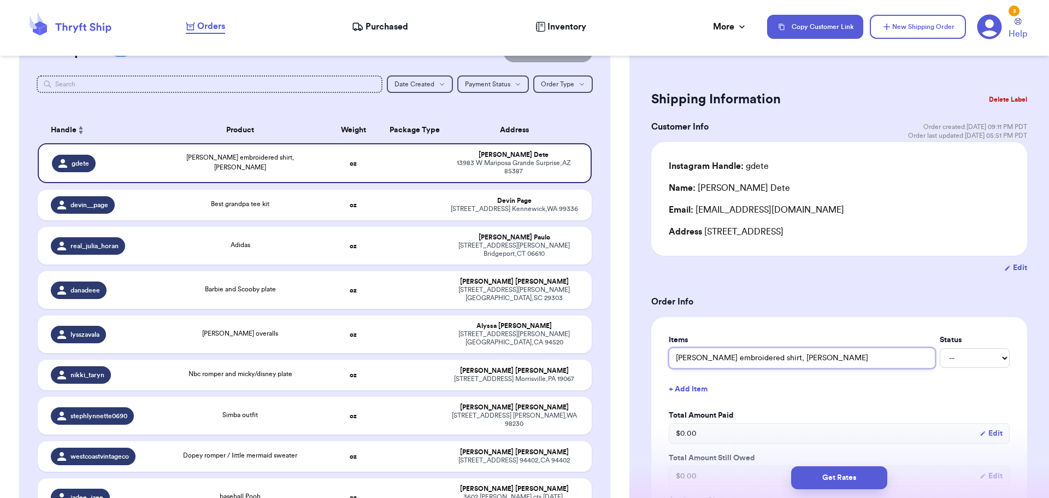
type input "[PERSON_NAME] embroidered shirt, [PERSON_NAME]"
type input "[PERSON_NAME] embroidered shirt, barney plate"
type input "[PERSON_NAME] embroidered shirt, barney plate a"
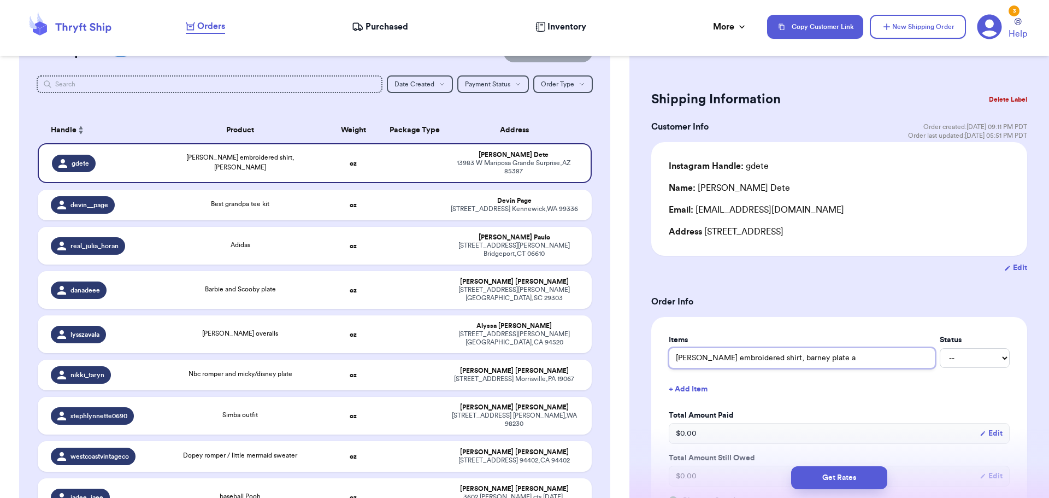
type input "[PERSON_NAME] embroidered shirt, barney plate an"
type input "[PERSON_NAME] embroidered shirt, barney plate and"
type input "[PERSON_NAME] embroidered shirt, barney plate and B"
type input "[PERSON_NAME] embroidered shirt, barney plate and Ba"
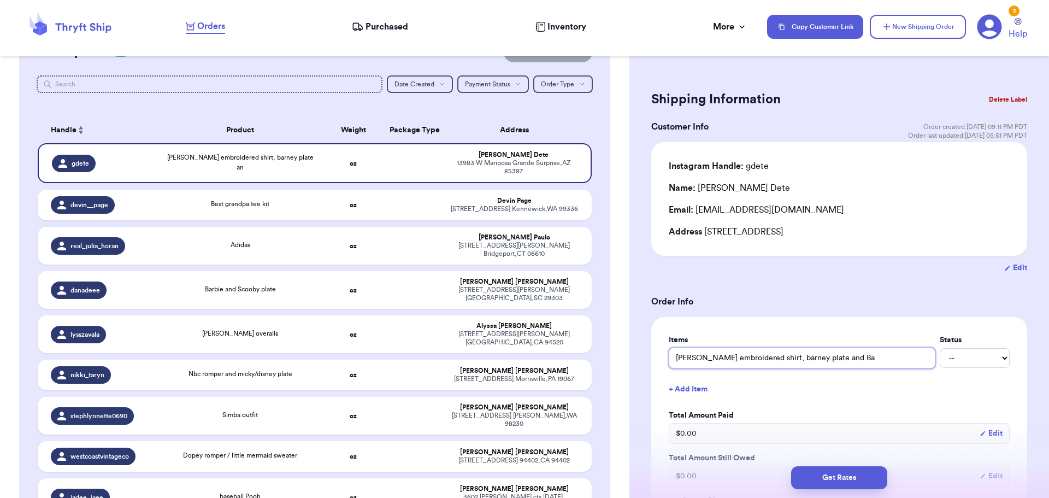
type input "[PERSON_NAME] embroidered shirt, barney plate and Bat"
type input "[PERSON_NAME] embroidered shirt, barney plate and Batr"
type input "[PERSON_NAME] embroidered shirt, barney plate and Batrn"
type input "[PERSON_NAME] embroidered shirt, barney plate and Batr"
type input "[PERSON_NAME] embroidered shirt, barney plate and Bat"
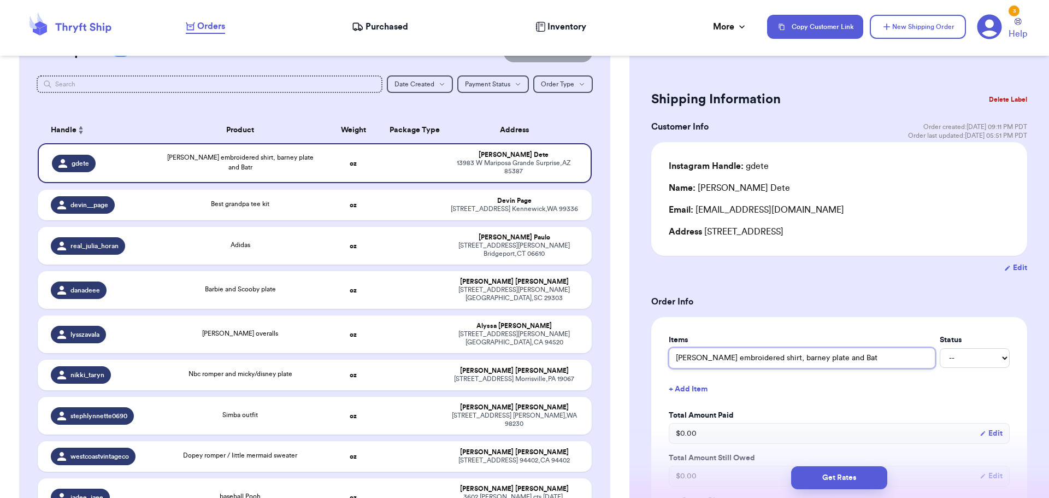
type input "[PERSON_NAME] embroidered shirt, barney plate and Ba"
type input "[PERSON_NAME] embroidered shirt, barney plate and Bar"
type input "[PERSON_NAME] embroidered shirt, barney plate and Barn"
type input "[PERSON_NAME] embroidered shirt, barney plate and Barne"
type input "[PERSON_NAME] embroidered shirt, [PERSON_NAME] and [PERSON_NAME]"
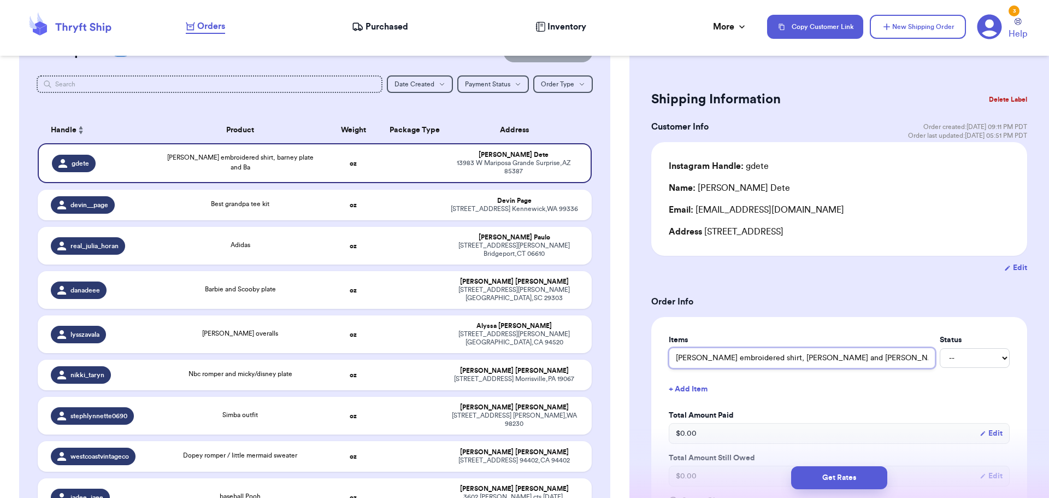
type input "[PERSON_NAME] embroidered shirt, [PERSON_NAME] and [PERSON_NAME]"
type input "[PERSON_NAME] embroidered shirt, [PERSON_NAME] and [PERSON_NAME] an"
type input "[PERSON_NAME] embroidered shirt, [PERSON_NAME] and [PERSON_NAME] and"
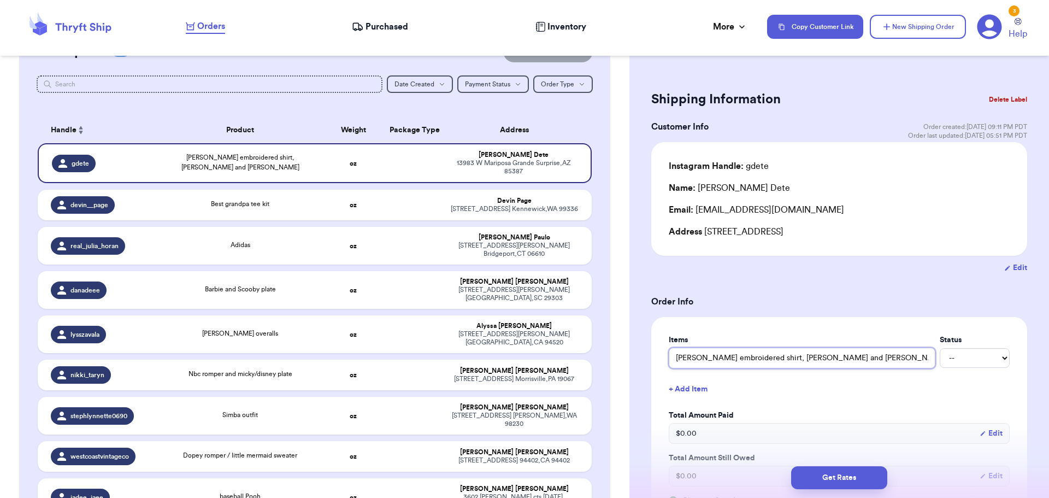
type input "[PERSON_NAME] embroidered shirt, [PERSON_NAME] and [PERSON_NAME] and B"
type input "[PERSON_NAME] embroidered shirt, [PERSON_NAME] and [PERSON_NAME] and [PERSON_NA…"
type input "[PERSON_NAME] embroidered shirt, [PERSON_NAME] and [PERSON_NAME] and BJ t"
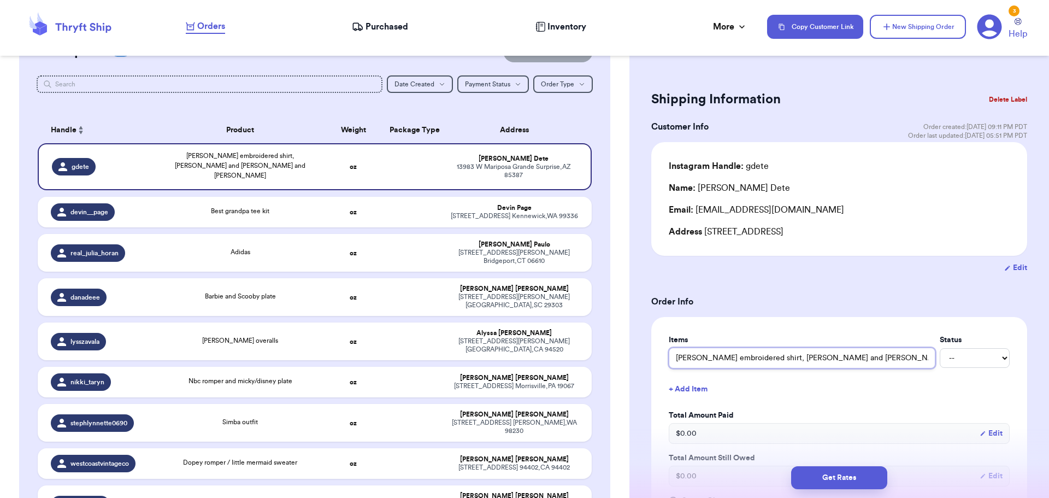
type input "[PERSON_NAME] embroidered shirt, [PERSON_NAME] and [PERSON_NAME] and BJ te"
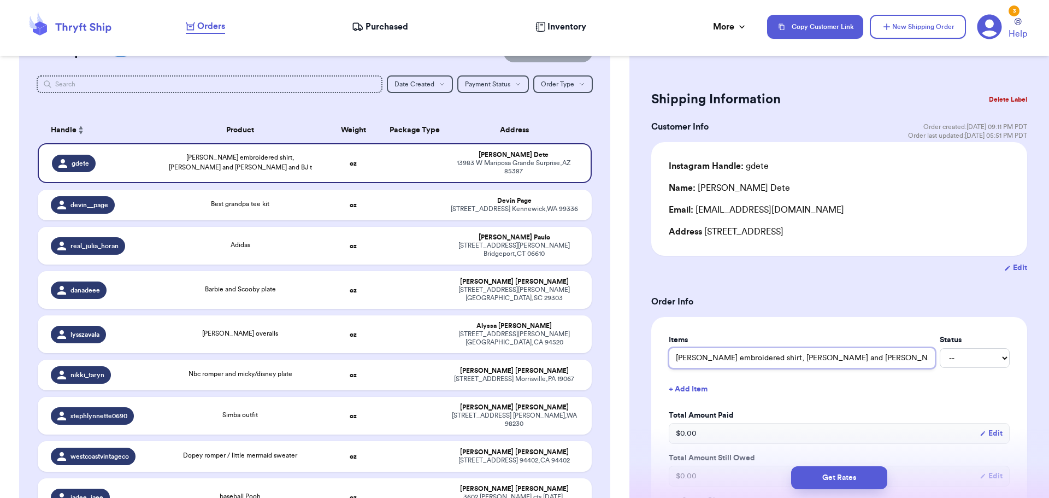
type input "[PERSON_NAME] embroidered shirt, [PERSON_NAME] and [PERSON_NAME] and [PERSON_NA…"
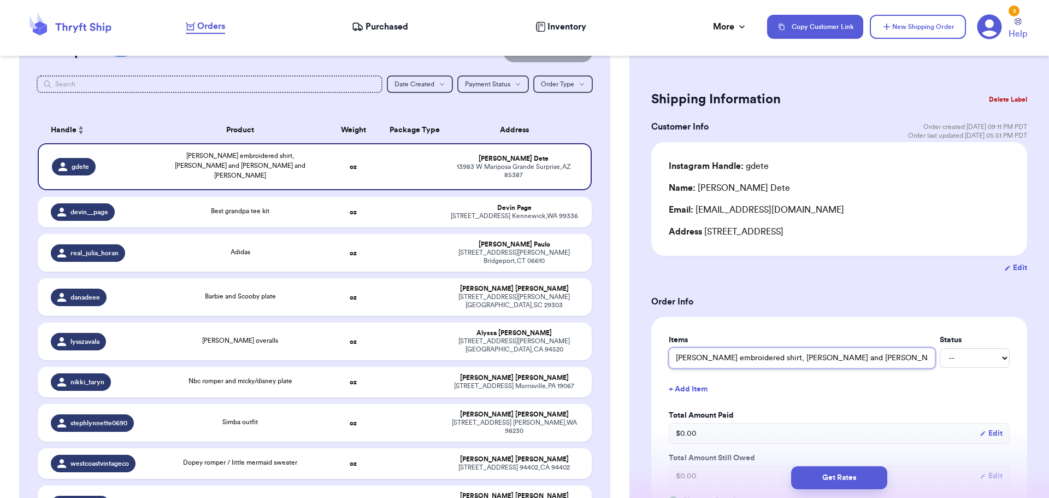
type input "[PERSON_NAME] embroidered shirt, [PERSON_NAME] and [PERSON_NAME] and [PERSON_NA…"
click at [906, 290] on form "Shipping Information Delete Label Customer Info Order created: [DATE] 09:11 PM …" at bounding box center [840, 501] width 376 height 829
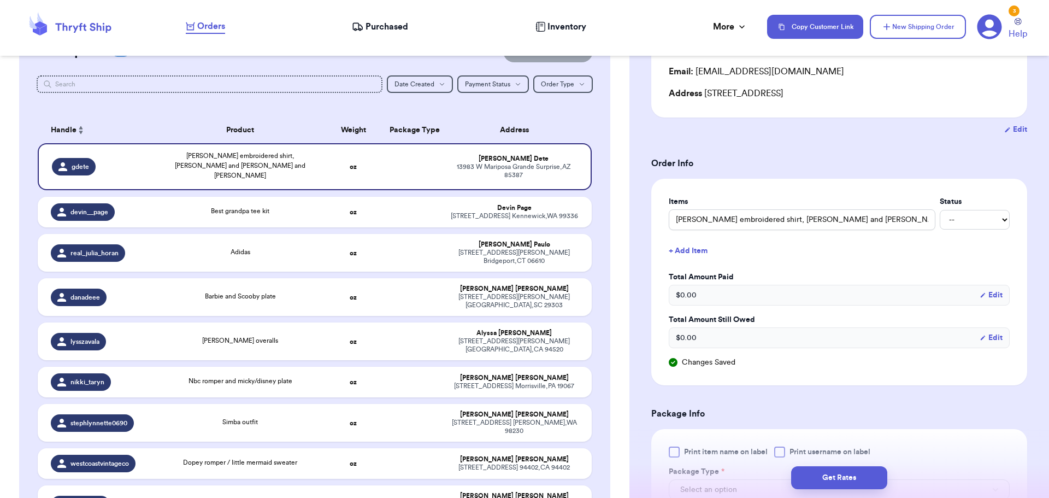
scroll to position [164, 0]
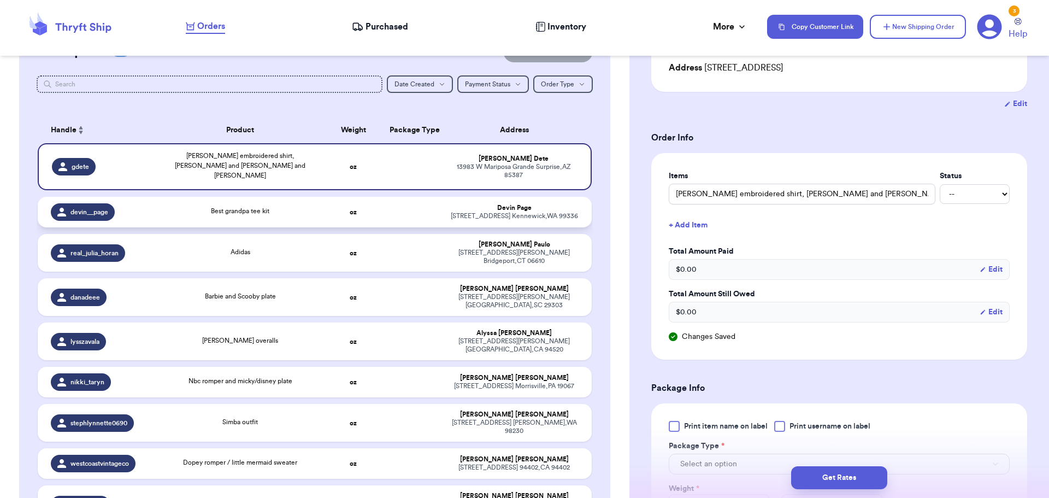
click at [297, 212] on td "Best grandpa tee kit" at bounding box center [240, 212] width 167 height 31
type input "Best grandpa tee kit"
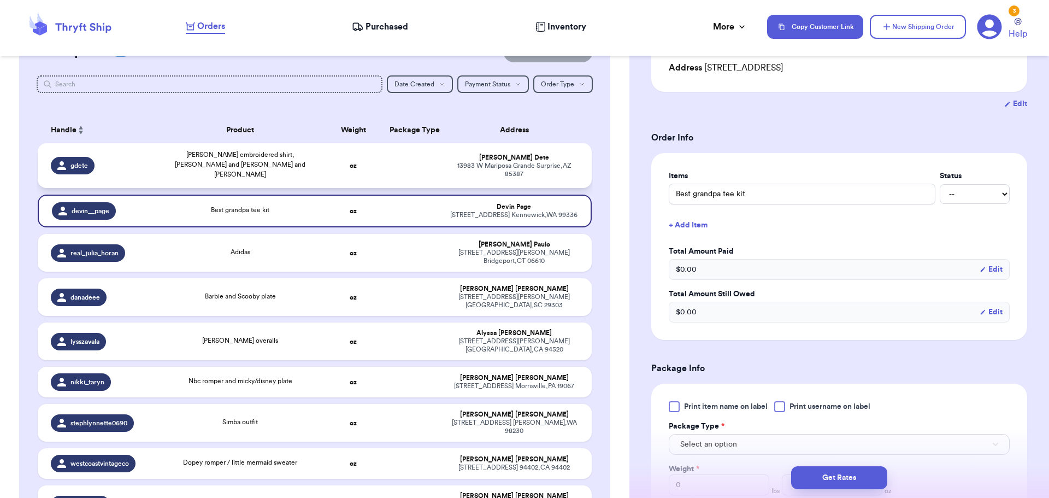
click at [298, 160] on div "[PERSON_NAME] embroidered shirt, [PERSON_NAME] and [PERSON_NAME] and [PERSON_NA…" at bounding box center [240, 165] width 154 height 30
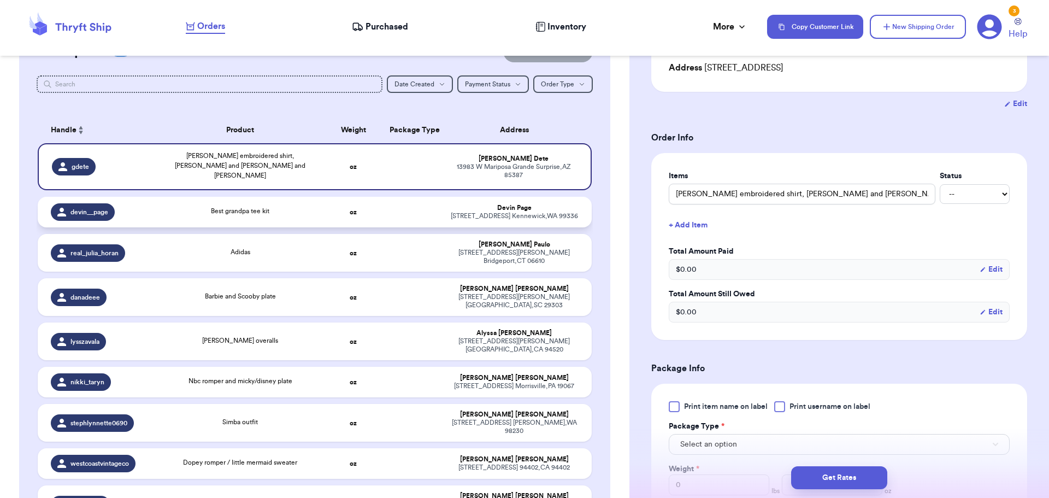
click at [280, 197] on td "Best grandpa tee kit" at bounding box center [240, 212] width 167 height 31
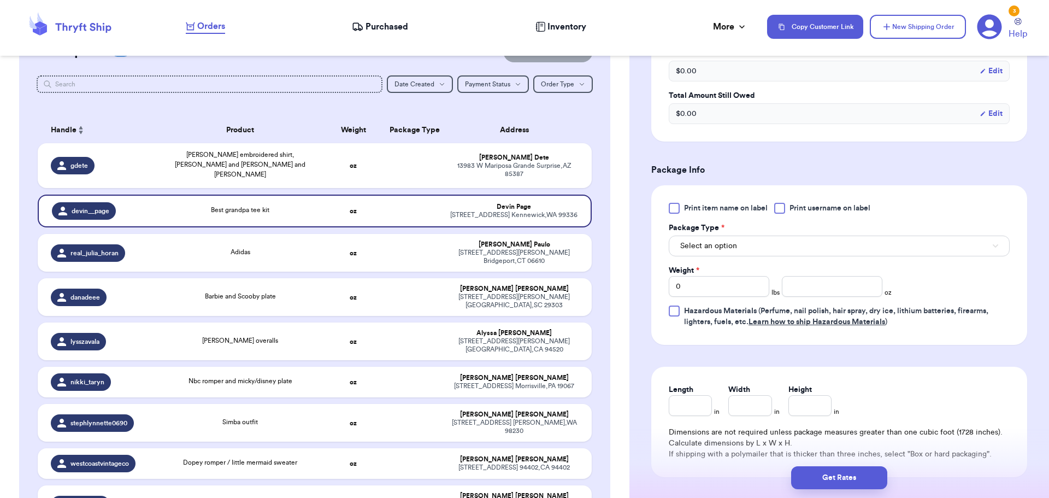
scroll to position [383, 0]
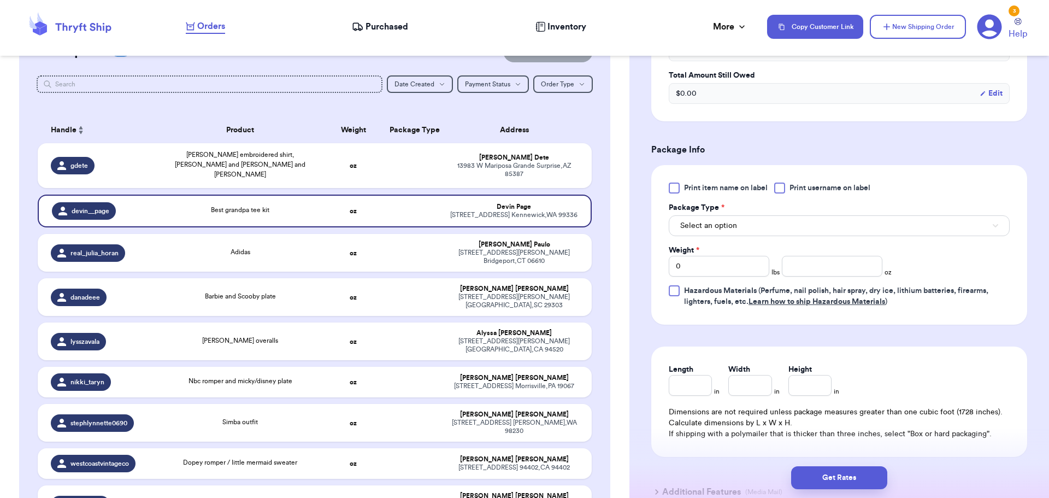
click at [781, 186] on div at bounding box center [779, 188] width 11 height 11
click at [0, 0] on input "Print username on label" at bounding box center [0, 0] width 0 height 0
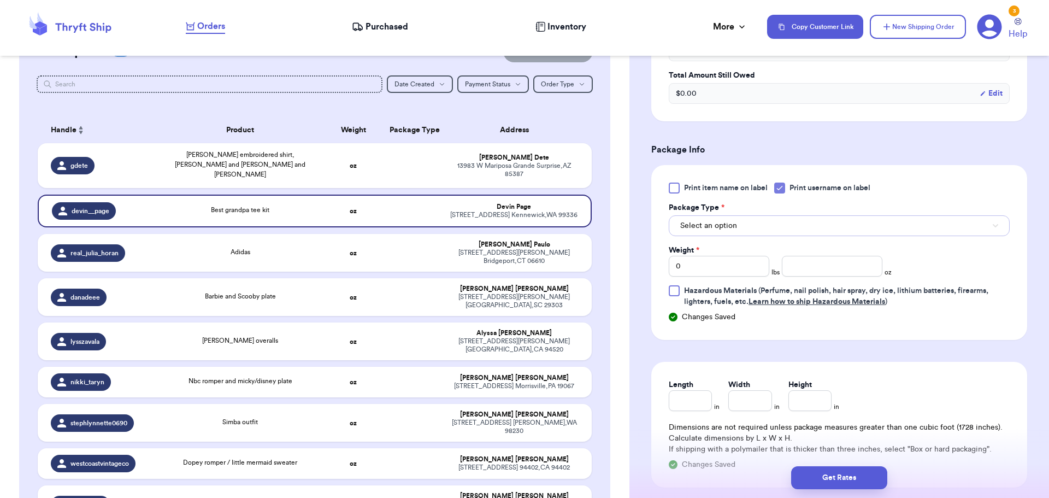
click at [779, 225] on button "Select an option" at bounding box center [839, 225] width 341 height 21
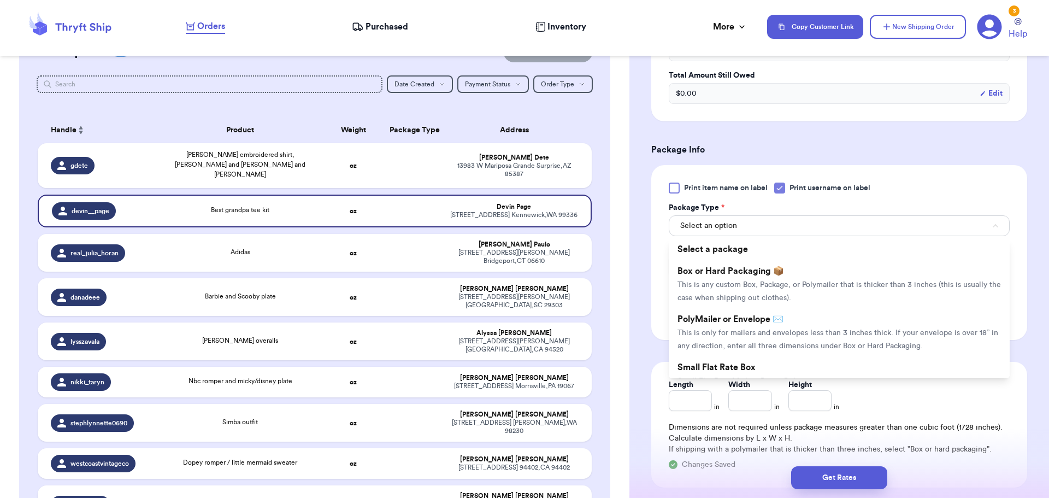
drag, startPoint x: 773, startPoint y: 271, endPoint x: 811, endPoint y: 269, distance: 38.3
click at [774, 270] on span "Box or Hard Packaging 📦" at bounding box center [731, 271] width 107 height 9
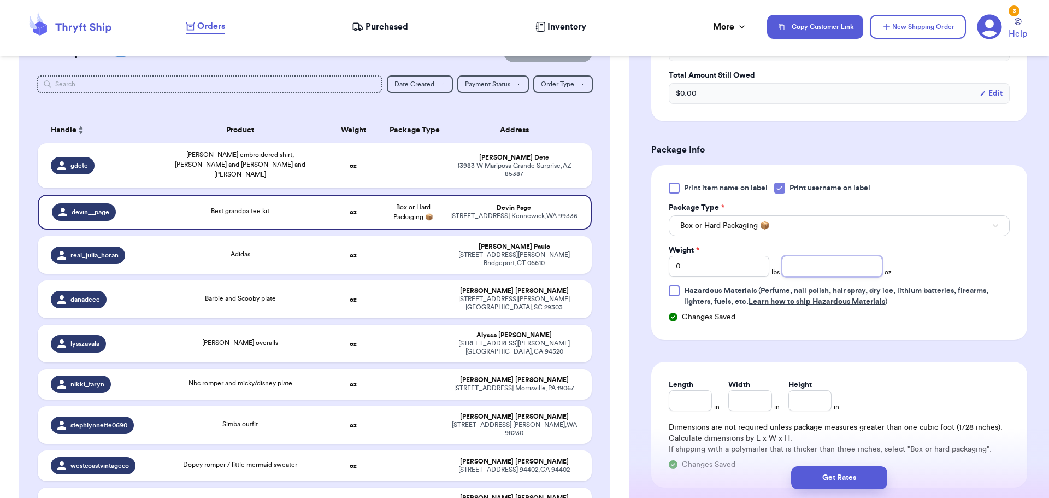
click at [830, 268] on input "number" at bounding box center [832, 266] width 101 height 21
click at [848, 483] on button "Get Rates" at bounding box center [839, 477] width 96 height 23
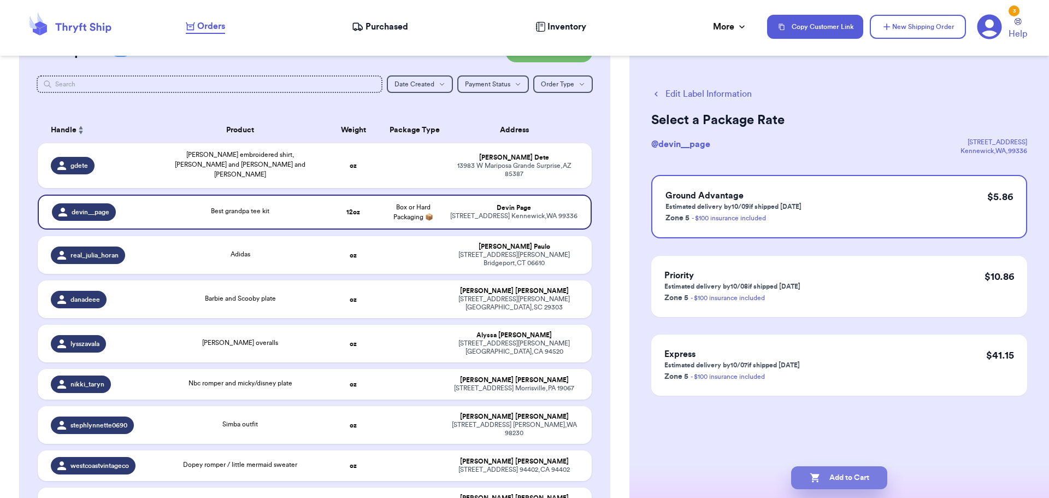
click at [819, 482] on icon "button" at bounding box center [815, 477] width 11 height 11
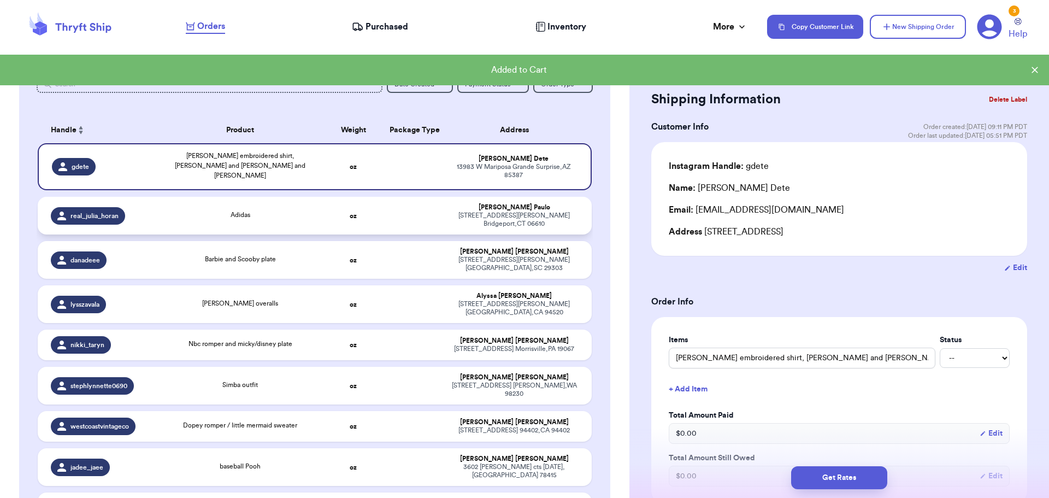
click at [282, 210] on div "Adidas" at bounding box center [240, 216] width 154 height 12
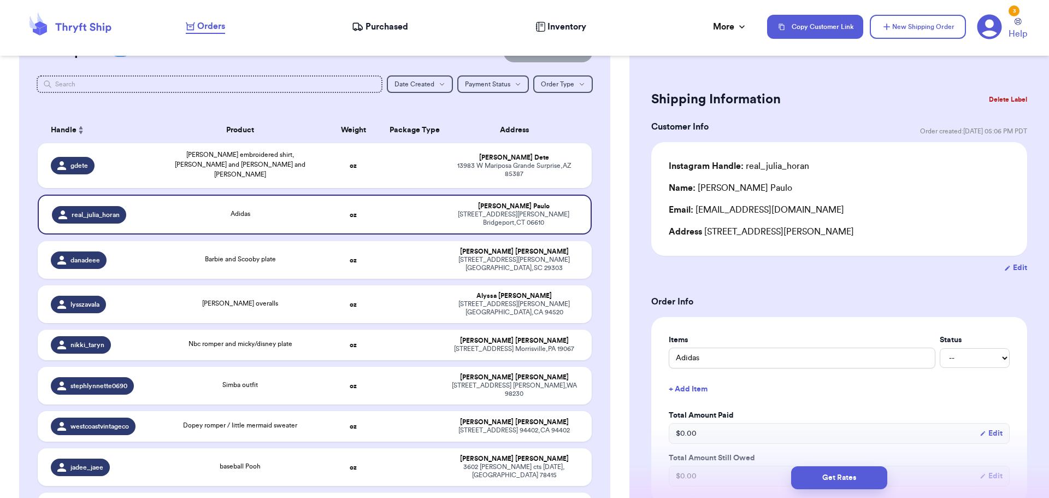
click at [1005, 99] on button "Delete Label" at bounding box center [1008, 99] width 47 height 24
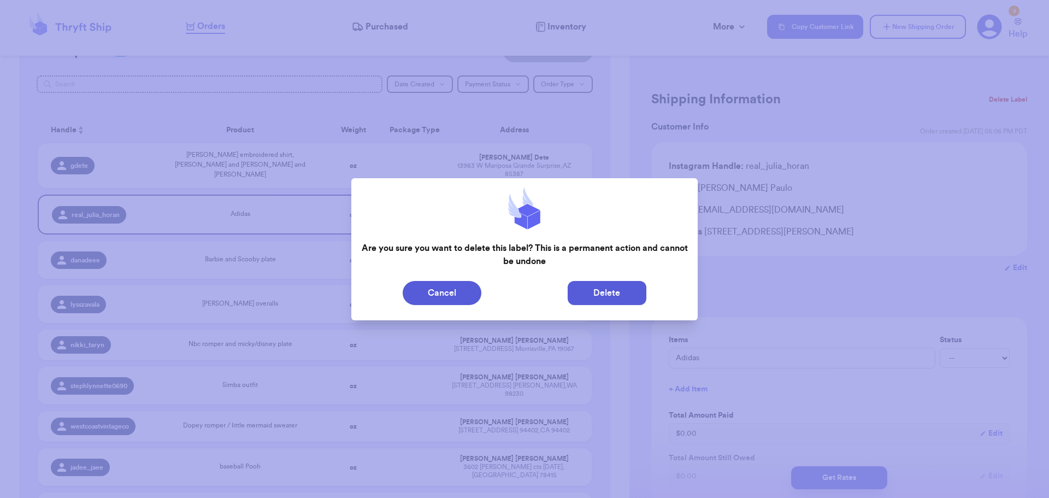
click at [582, 292] on button "Delete" at bounding box center [607, 293] width 79 height 24
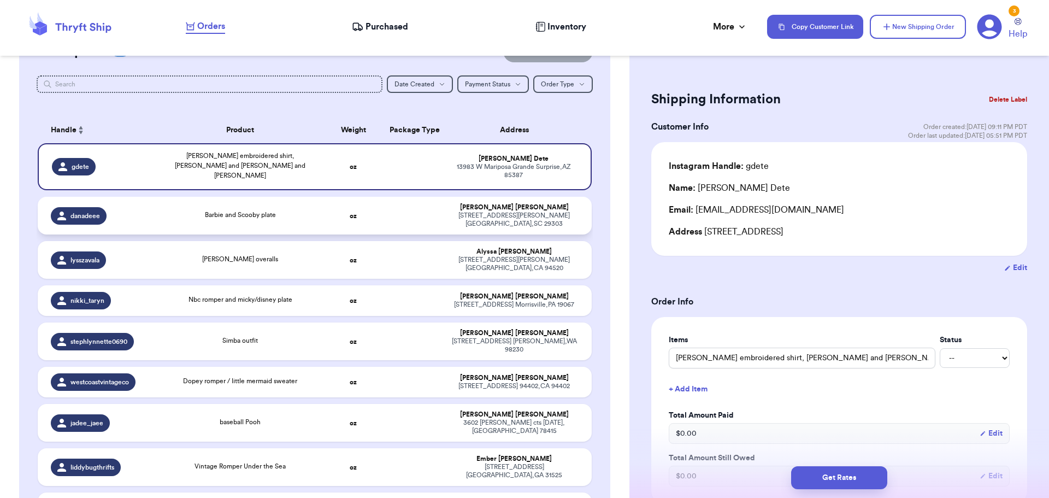
click at [275, 210] on div "Barbie and Scooby plate" at bounding box center [240, 216] width 154 height 12
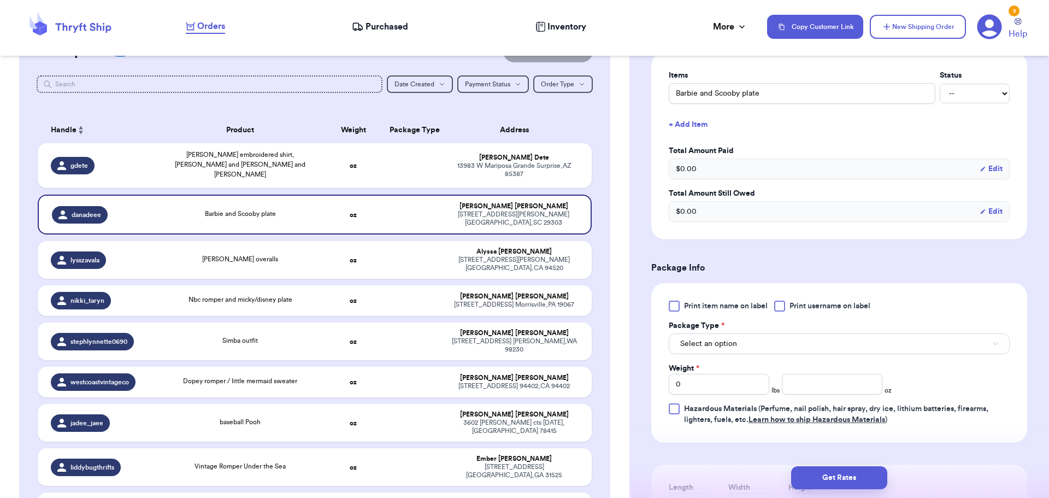
scroll to position [273, 0]
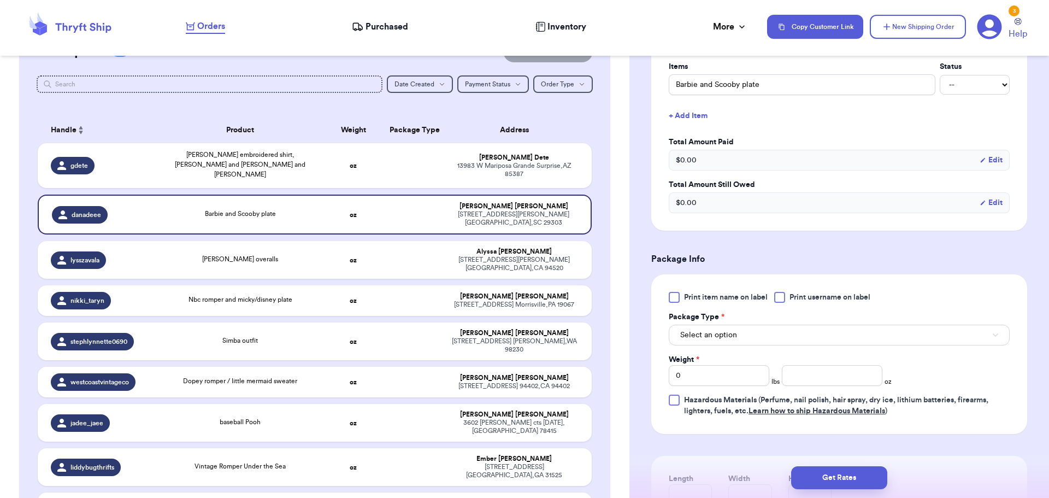
drag, startPoint x: 782, startPoint y: 296, endPoint x: 771, endPoint y: 325, distance: 31.5
click at [784, 296] on div at bounding box center [779, 297] width 11 height 11
click at [0, 0] on input "Print username on label" at bounding box center [0, 0] width 0 height 0
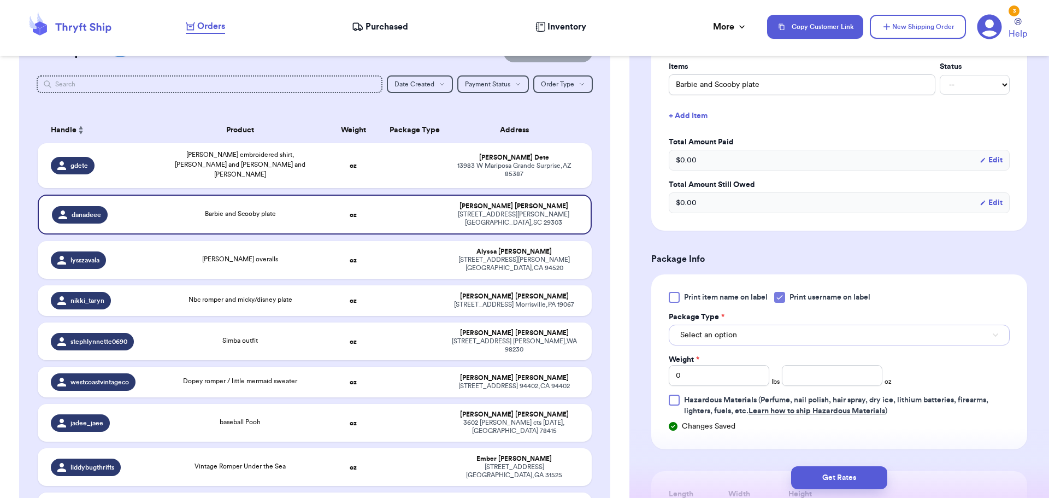
click at [764, 338] on button "Select an option" at bounding box center [839, 335] width 341 height 21
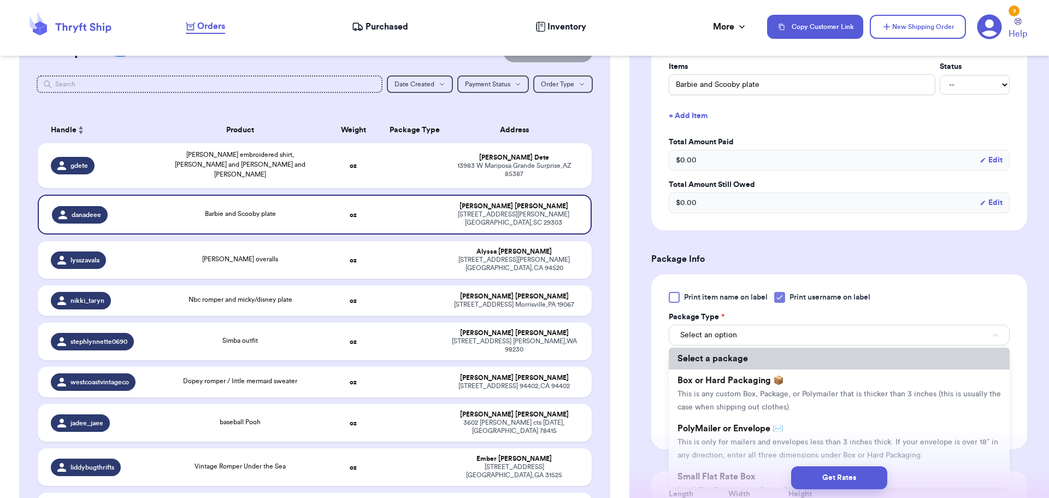
click at [751, 363] on li "Select a package" at bounding box center [839, 359] width 341 height 22
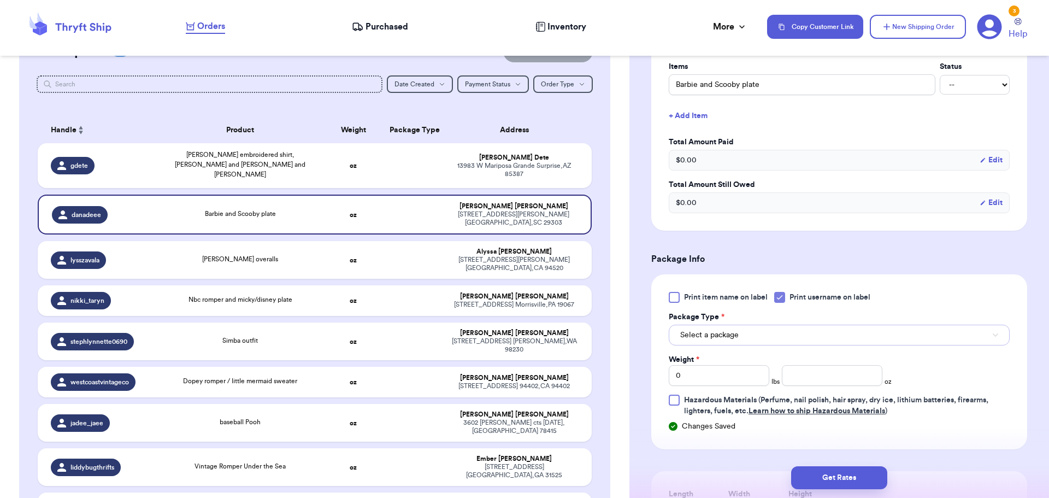
click at [768, 329] on button "Select a package" at bounding box center [839, 335] width 341 height 21
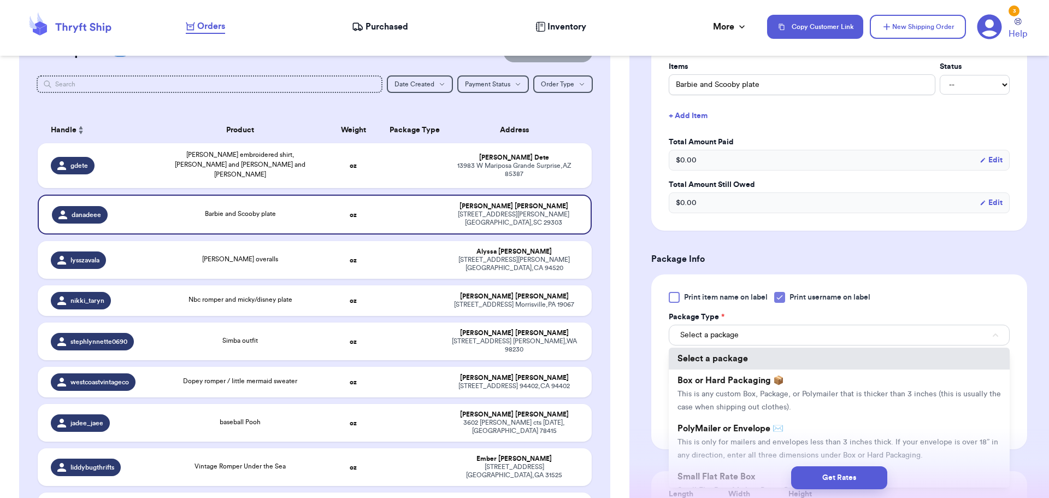
drag, startPoint x: 752, startPoint y: 382, endPoint x: 817, endPoint y: 368, distance: 66.4
click at [751, 380] on span "Box or Hard Packaging 📦" at bounding box center [731, 380] width 107 height 9
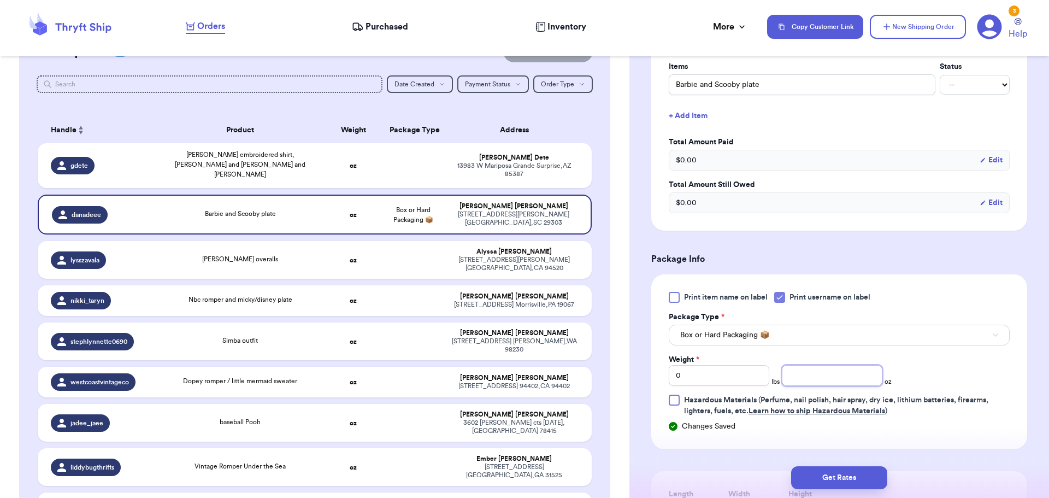
click at [822, 373] on input "number" at bounding box center [832, 375] width 101 height 21
click at [839, 472] on button "Get Rates" at bounding box center [839, 477] width 96 height 23
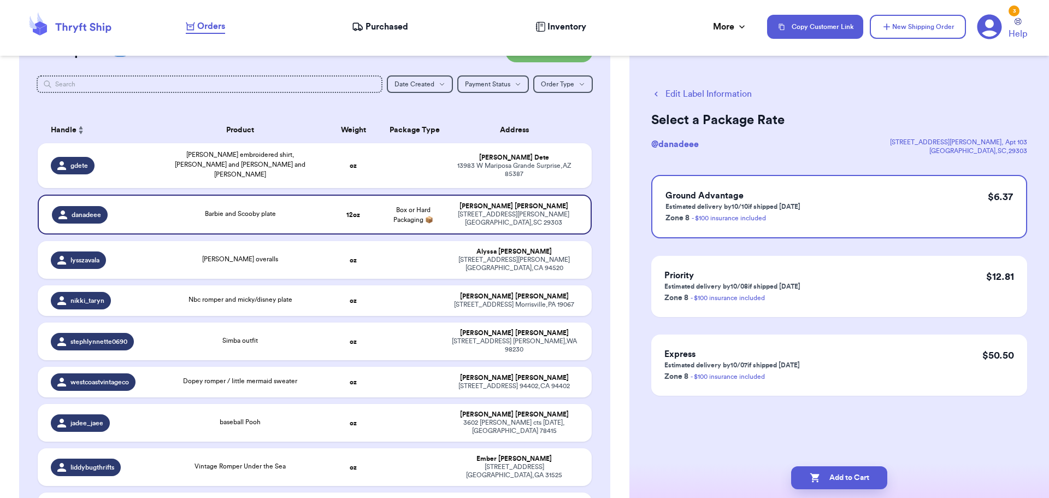
click at [839, 472] on button "Add to Cart" at bounding box center [839, 477] width 96 height 23
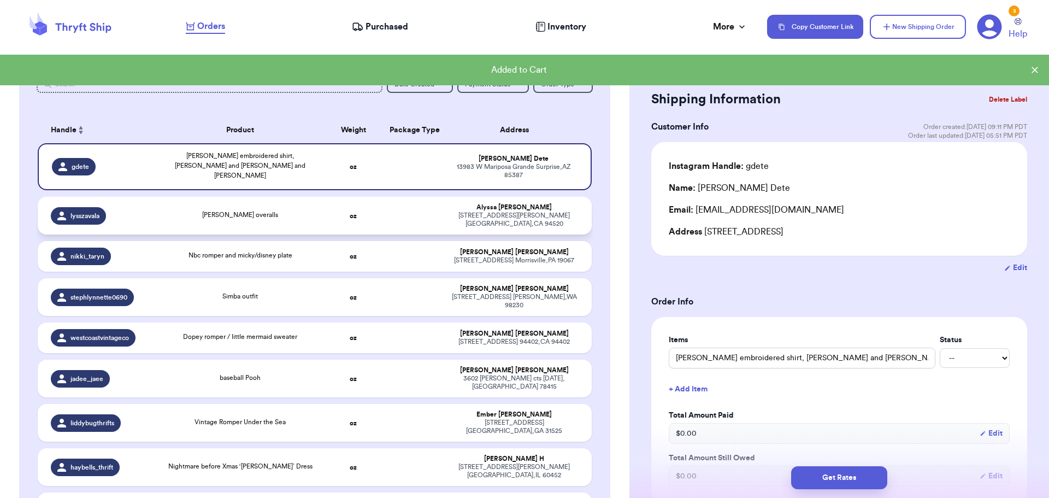
click at [301, 210] on div "[PERSON_NAME] overalls" at bounding box center [240, 216] width 154 height 12
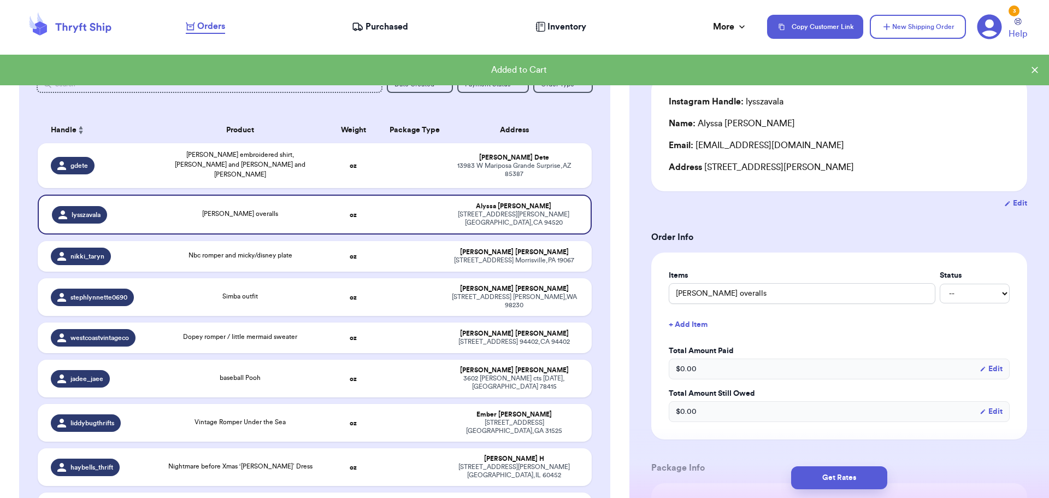
scroll to position [219, 0]
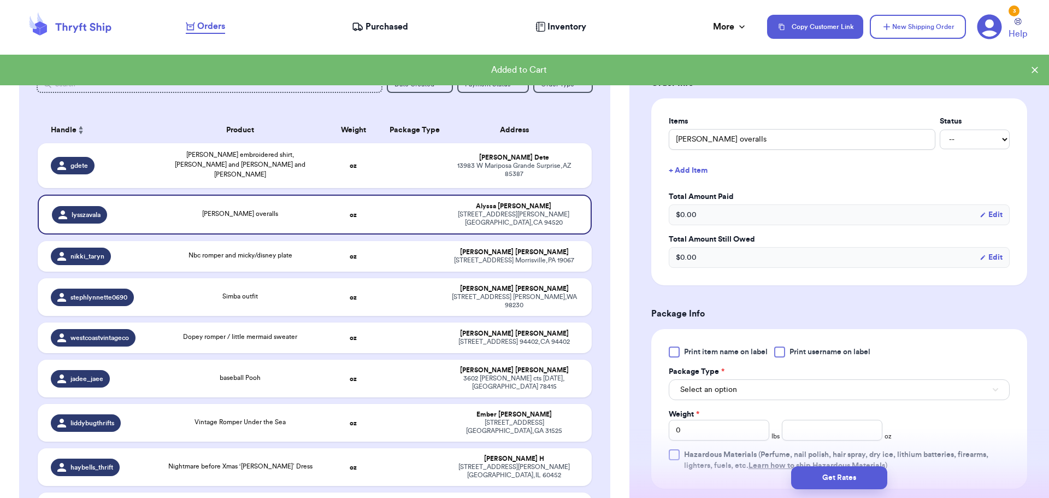
click at [780, 355] on div at bounding box center [779, 352] width 11 height 11
click at [0, 0] on input "Print username on label" at bounding box center [0, 0] width 0 height 0
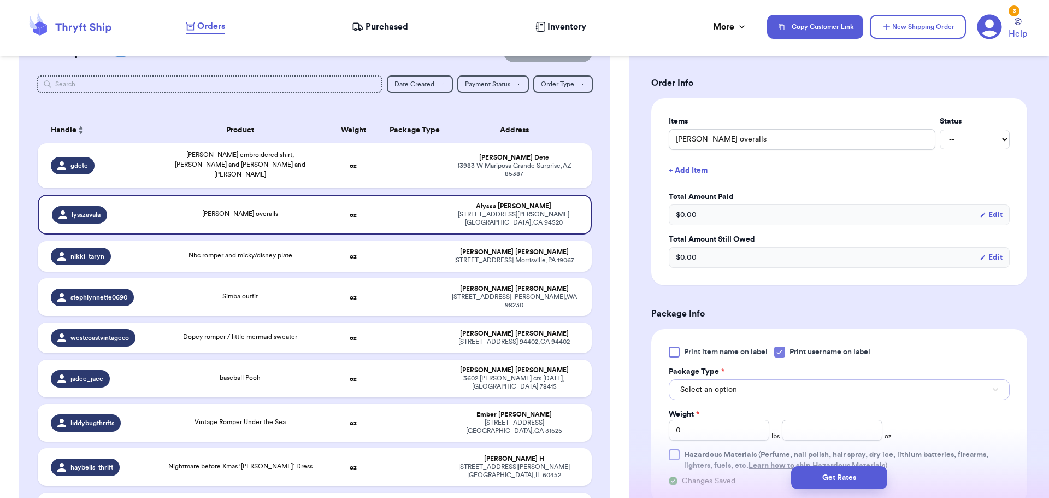
click at [762, 384] on button "Select an option" at bounding box center [839, 389] width 341 height 21
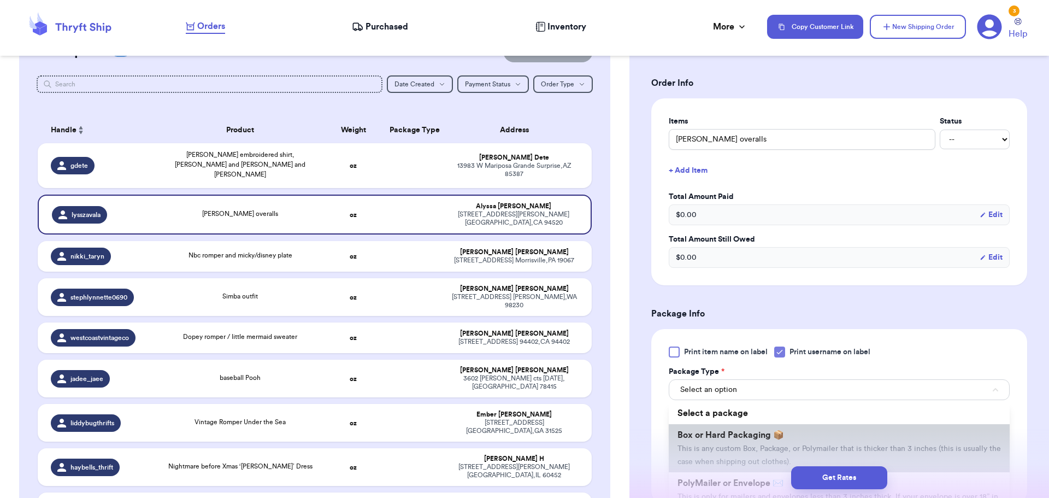
click at [740, 431] on span "Box or Hard Packaging 📦" at bounding box center [731, 435] width 107 height 9
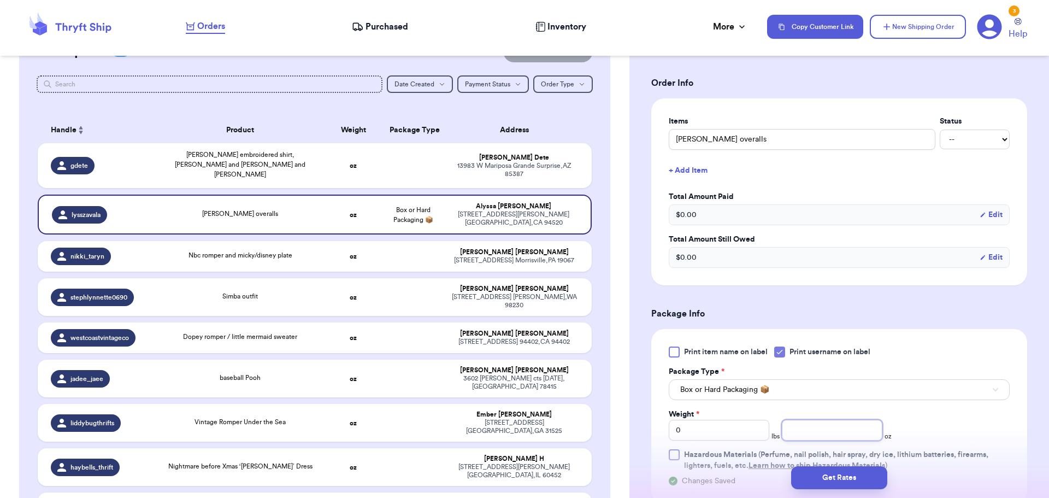
click at [832, 429] on input "number" at bounding box center [832, 430] width 101 height 21
click at [828, 477] on button "Get Rates" at bounding box center [839, 477] width 96 height 23
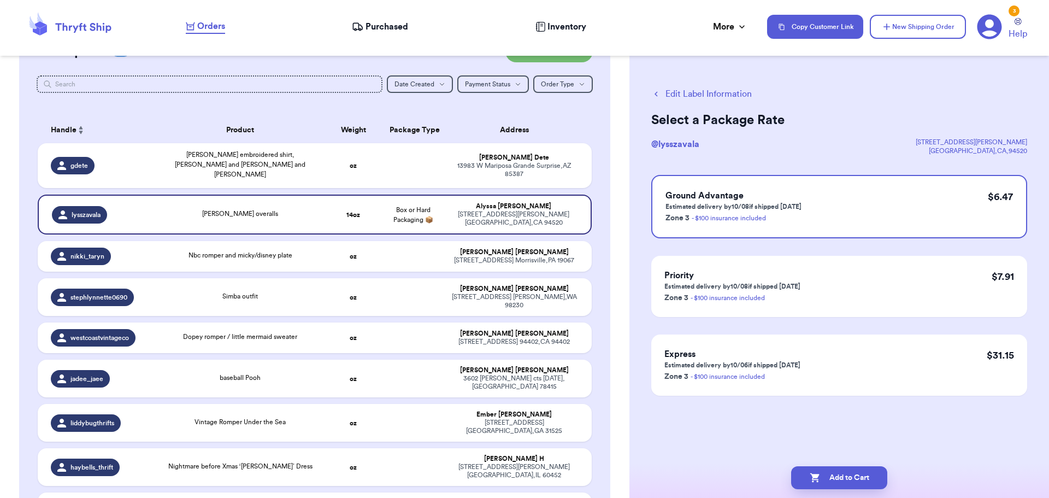
scroll to position [0, 0]
click at [820, 483] on button "Add to Cart" at bounding box center [839, 477] width 96 height 23
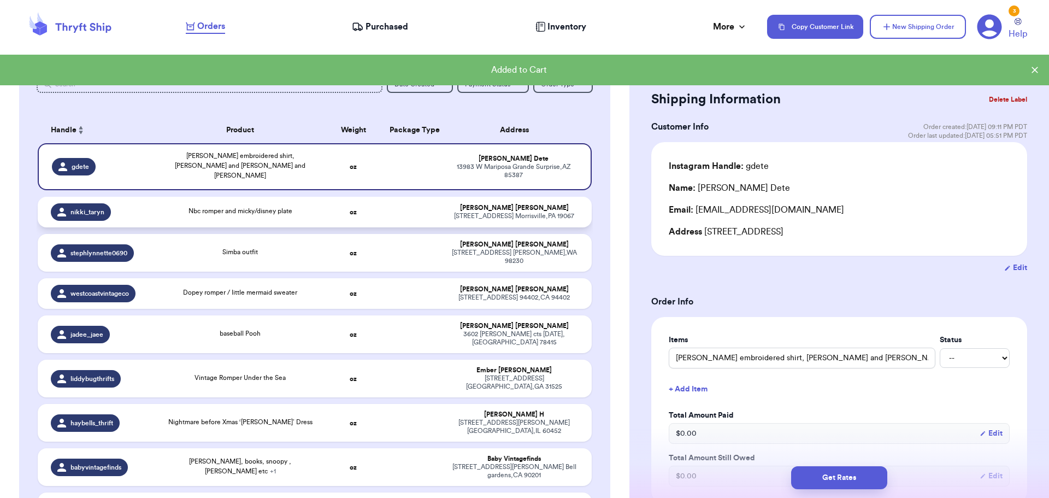
click at [314, 207] on td "Nbc romper and micky/disney plate" at bounding box center [240, 212] width 167 height 31
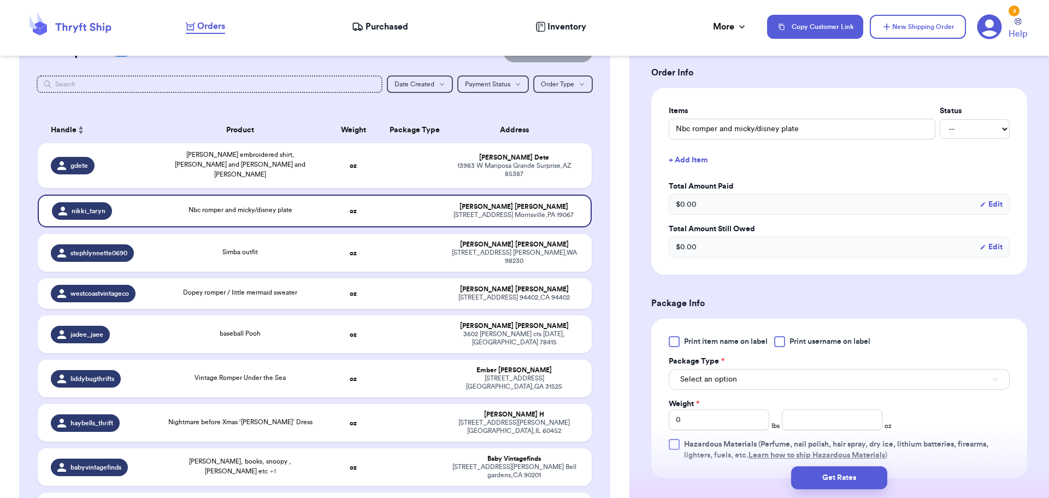
scroll to position [273, 0]
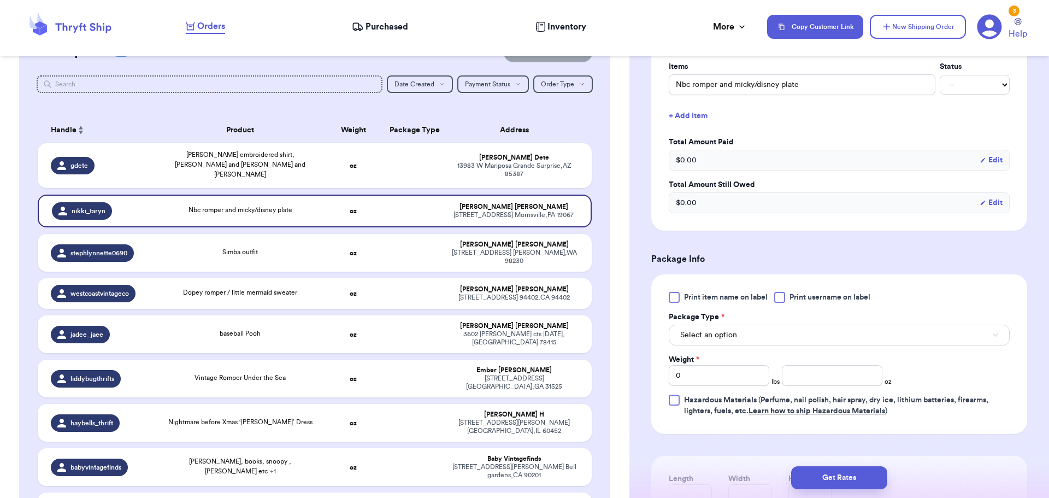
click at [781, 294] on div at bounding box center [779, 297] width 11 height 11
click at [0, 0] on input "Print username on label" at bounding box center [0, 0] width 0 height 0
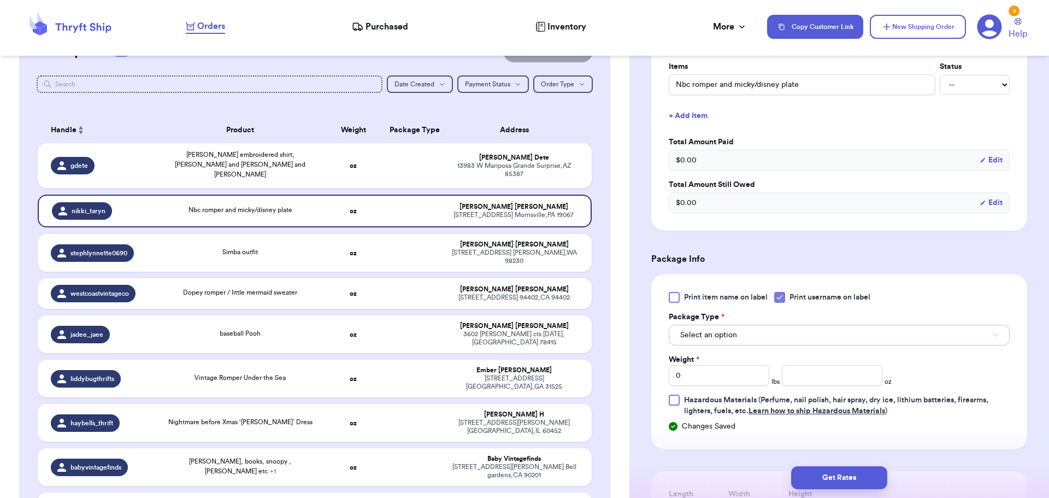
drag, startPoint x: 767, startPoint y: 334, endPoint x: 766, endPoint y: 345, distance: 11.0
click at [768, 334] on button "Select an option" at bounding box center [839, 335] width 341 height 21
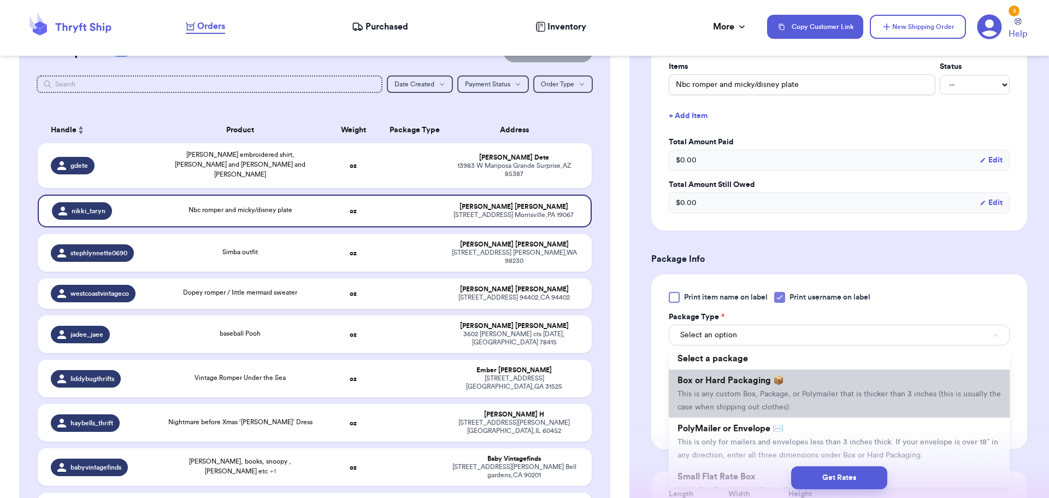
click at [755, 377] on span "Box or Hard Packaging 📦" at bounding box center [731, 380] width 107 height 9
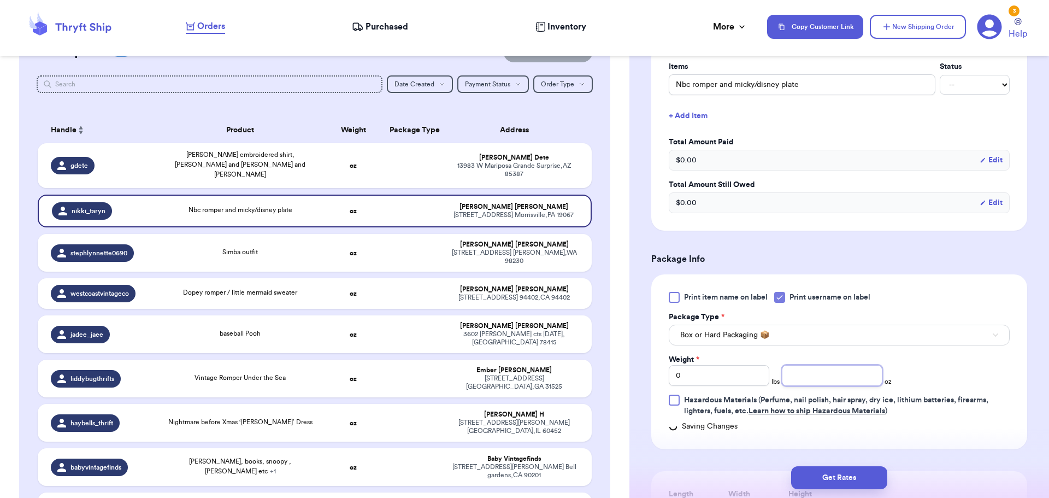
click at [820, 372] on input "number" at bounding box center [832, 375] width 101 height 21
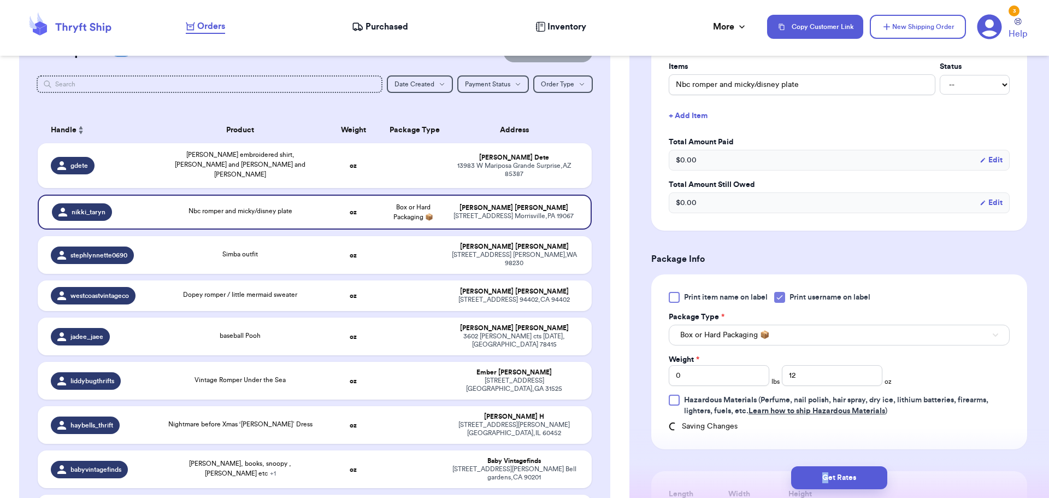
click at [826, 492] on div "Get Rates" at bounding box center [840, 477] width 420 height 40
click at [840, 478] on button "Get Rates" at bounding box center [839, 477] width 96 height 23
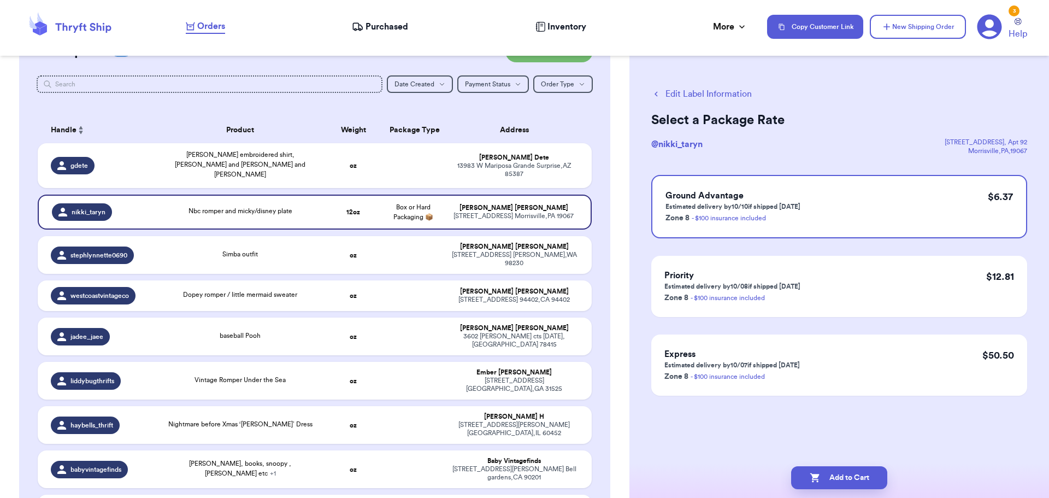
scroll to position [0, 0]
click at [840, 478] on button "Add to Cart" at bounding box center [839, 477] width 96 height 23
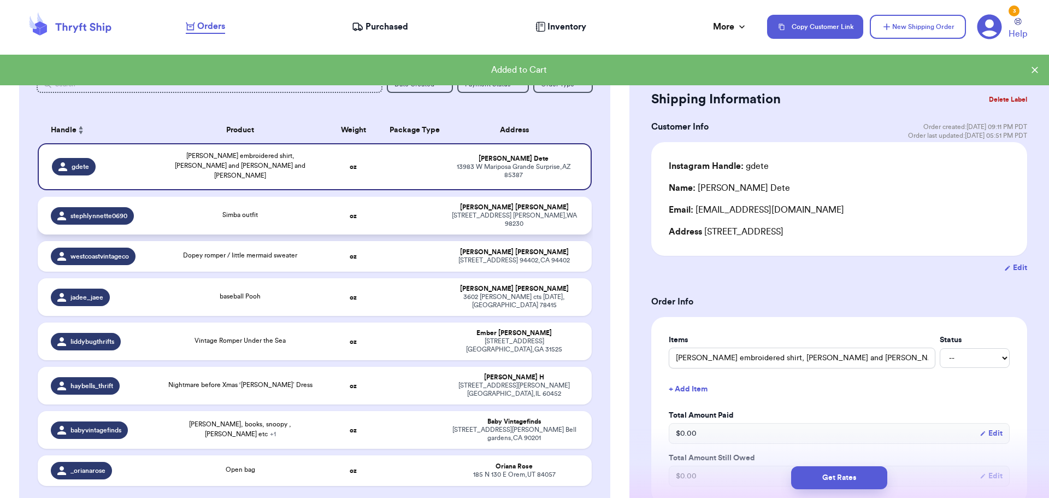
click at [294, 210] on div "Simba outfit" at bounding box center [240, 216] width 154 height 12
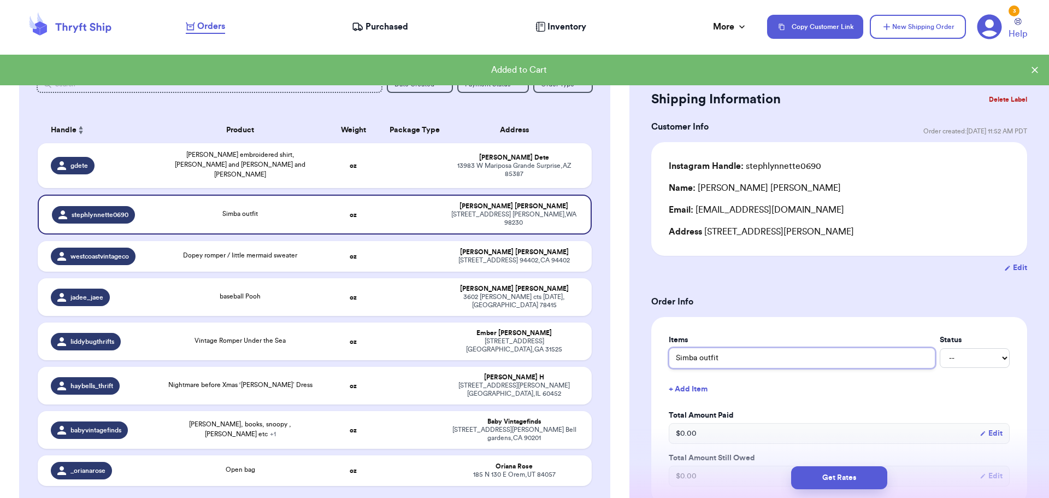
click at [721, 356] on input "Simba outfit" at bounding box center [802, 358] width 267 height 21
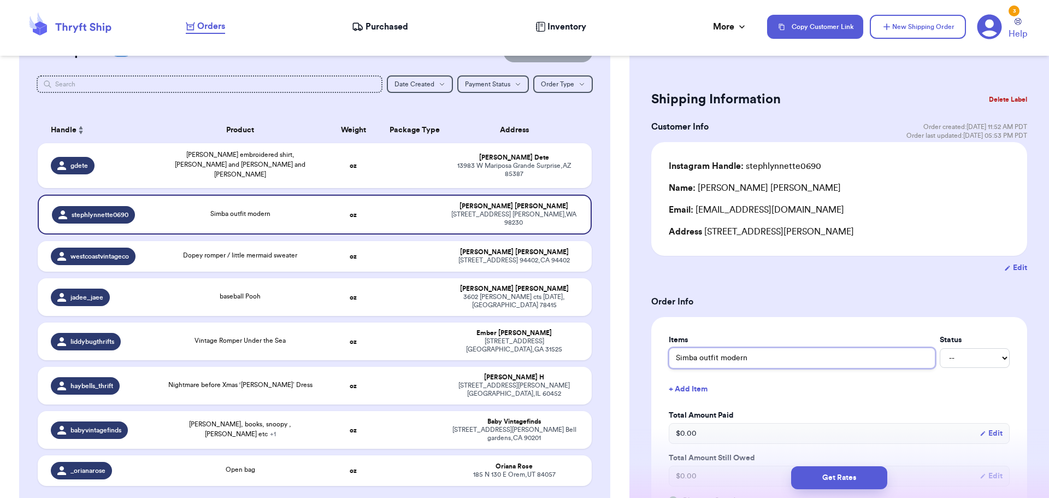
click at [822, 364] on input "Simba outfit modern" at bounding box center [802, 358] width 267 height 21
click at [820, 397] on button "+ Add Item" at bounding box center [840, 389] width 350 height 24
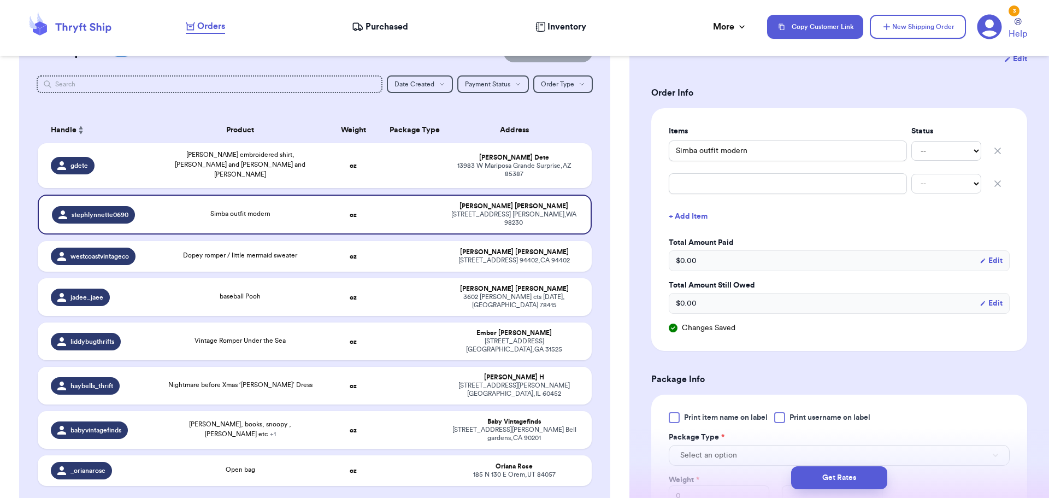
scroll to position [219, 0]
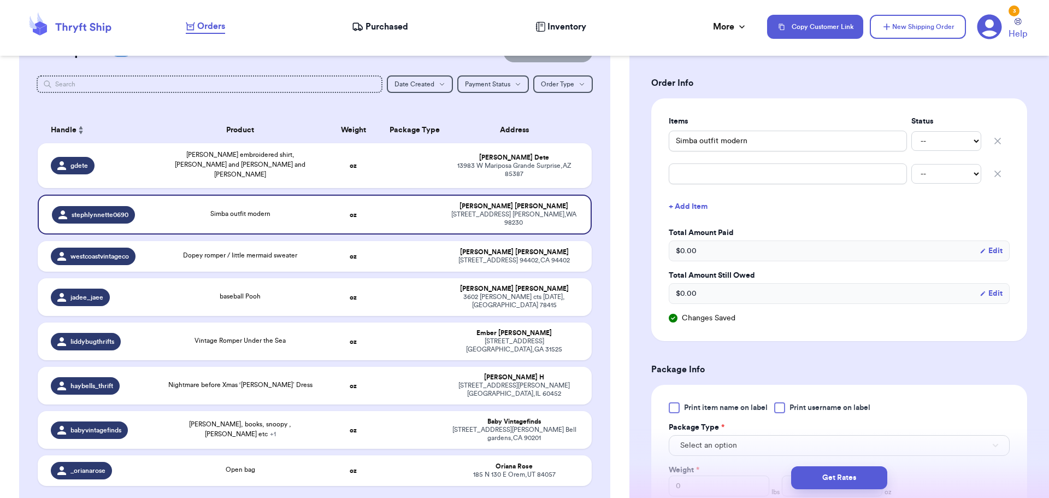
click at [783, 407] on div at bounding box center [779, 407] width 11 height 11
click at [0, 0] on input "Print username on label" at bounding box center [0, 0] width 0 height 0
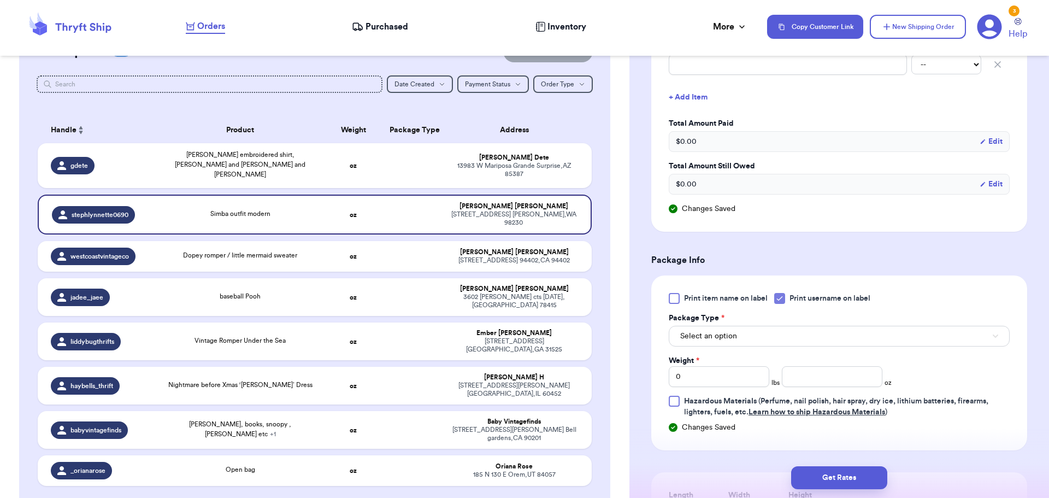
scroll to position [383, 0]
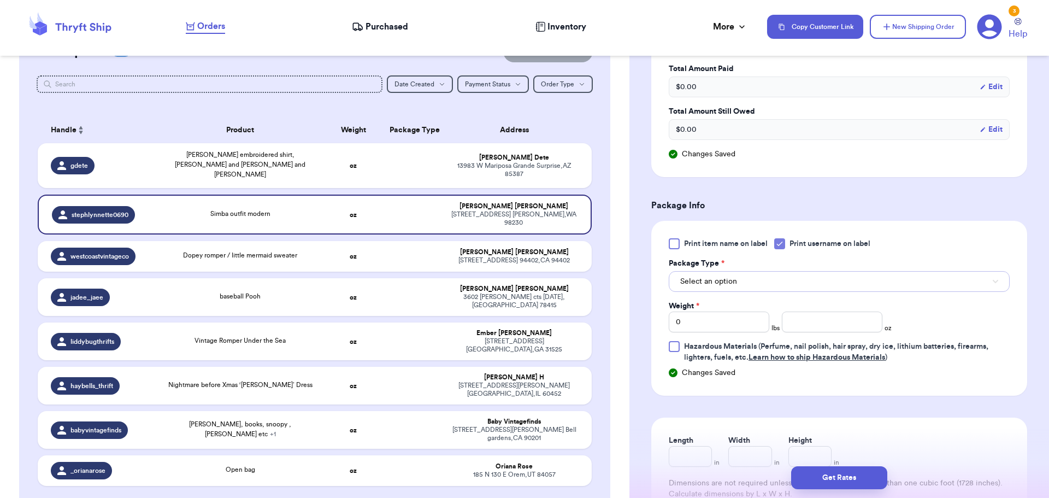
click at [773, 279] on button "Select an option" at bounding box center [839, 281] width 341 height 21
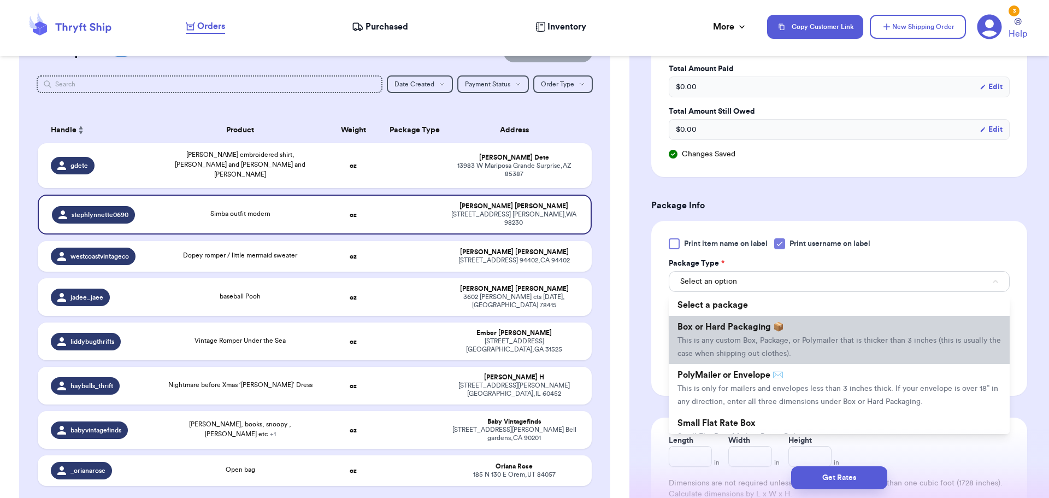
click at [780, 329] on span "Box or Hard Packaging 📦" at bounding box center [731, 326] width 107 height 9
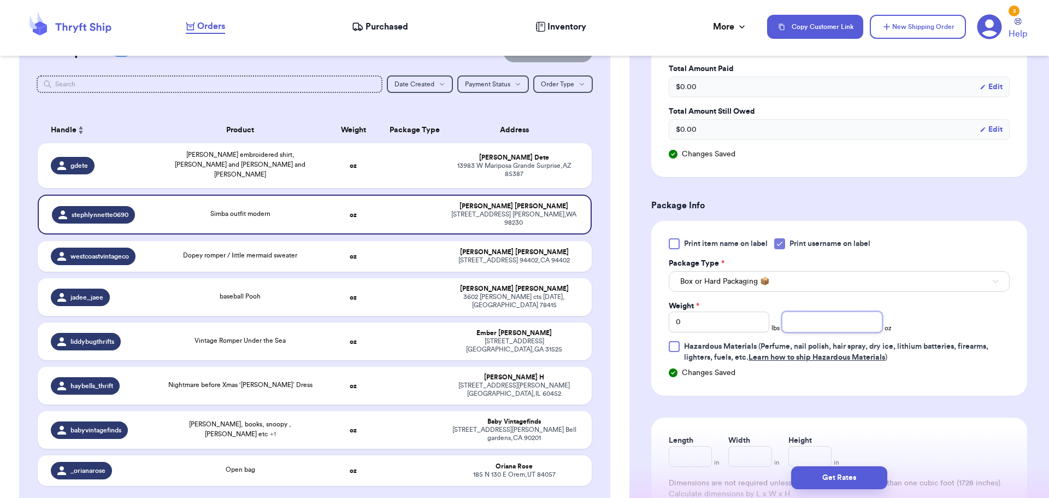
click at [818, 325] on input "number" at bounding box center [832, 322] width 101 height 21
click at [850, 482] on button "Get Rates" at bounding box center [839, 477] width 96 height 23
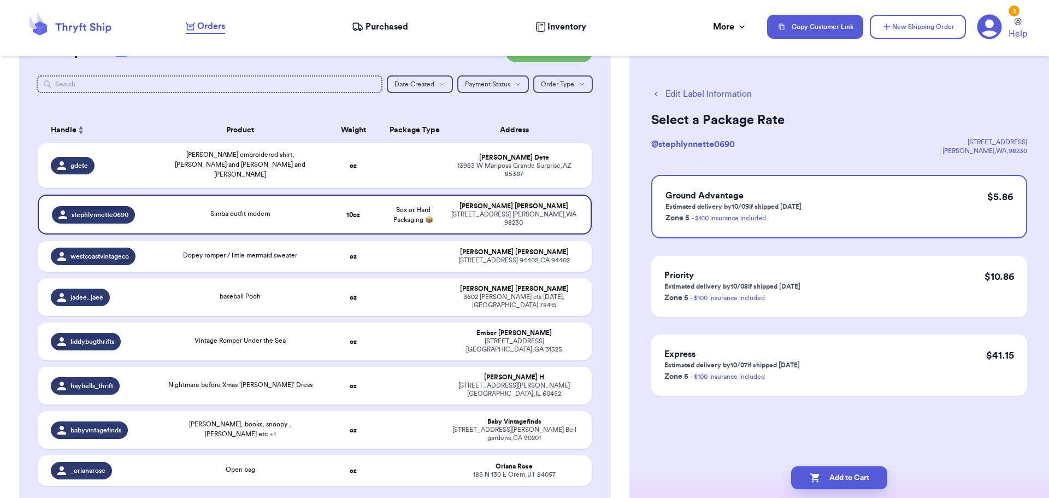
scroll to position [0, 0]
click at [850, 482] on button "Add to Cart" at bounding box center [839, 477] width 96 height 23
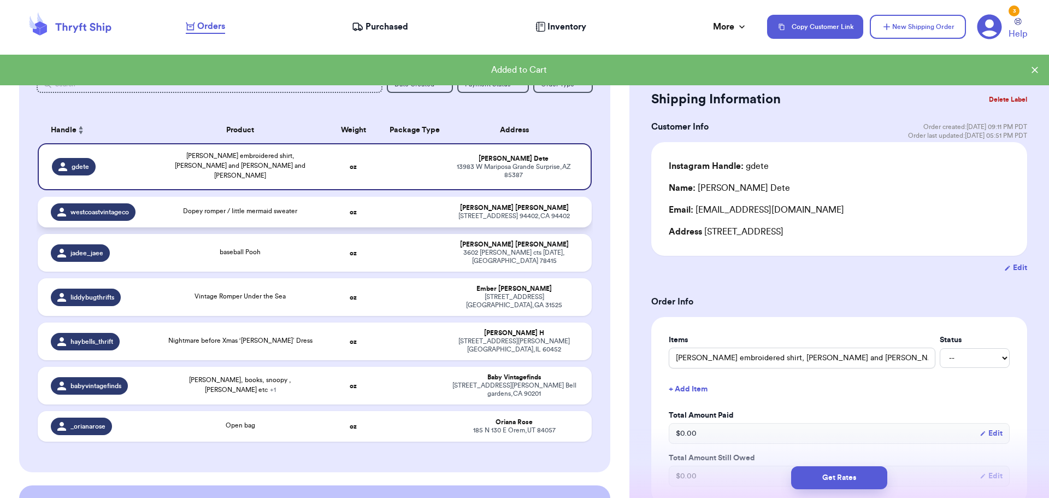
click at [278, 207] on div "Dopey romper / little mermaid sweater" at bounding box center [240, 211] width 114 height 10
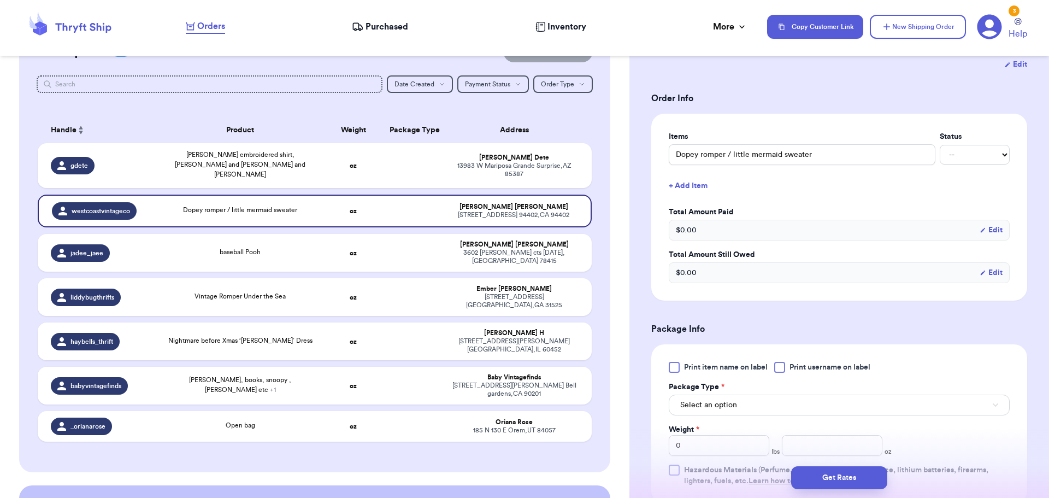
scroll to position [273, 0]
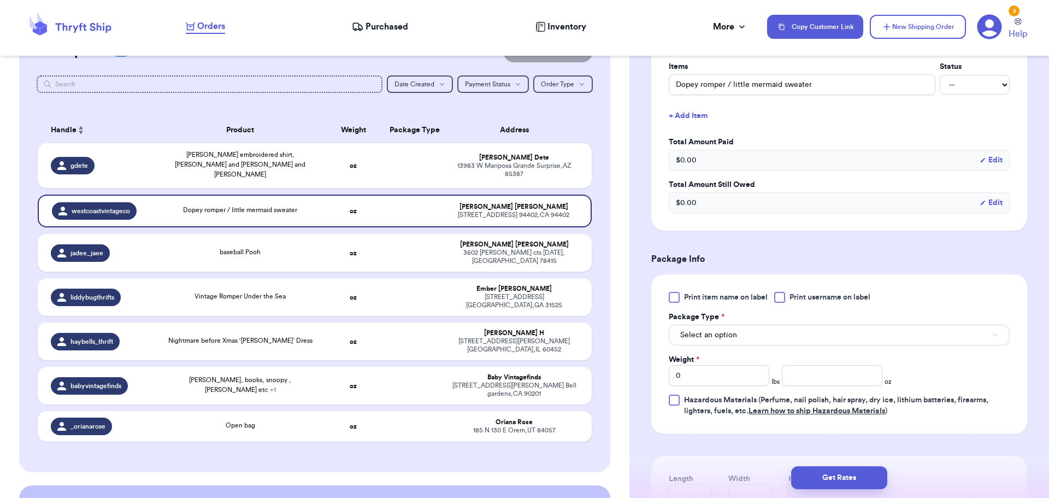
click at [784, 294] on div at bounding box center [779, 297] width 11 height 11
click at [0, 0] on input "Print username on label" at bounding box center [0, 0] width 0 height 0
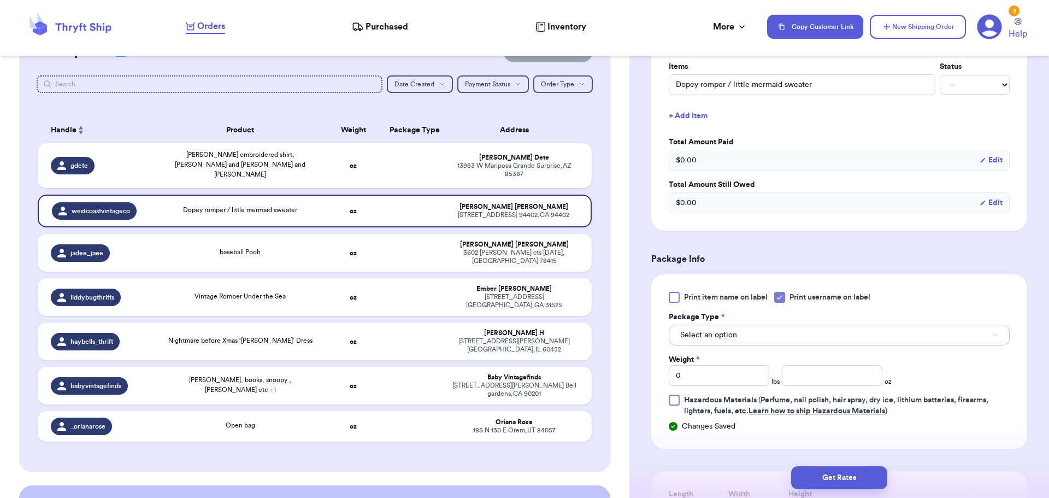
click at [779, 332] on button "Select an option" at bounding box center [839, 335] width 341 height 21
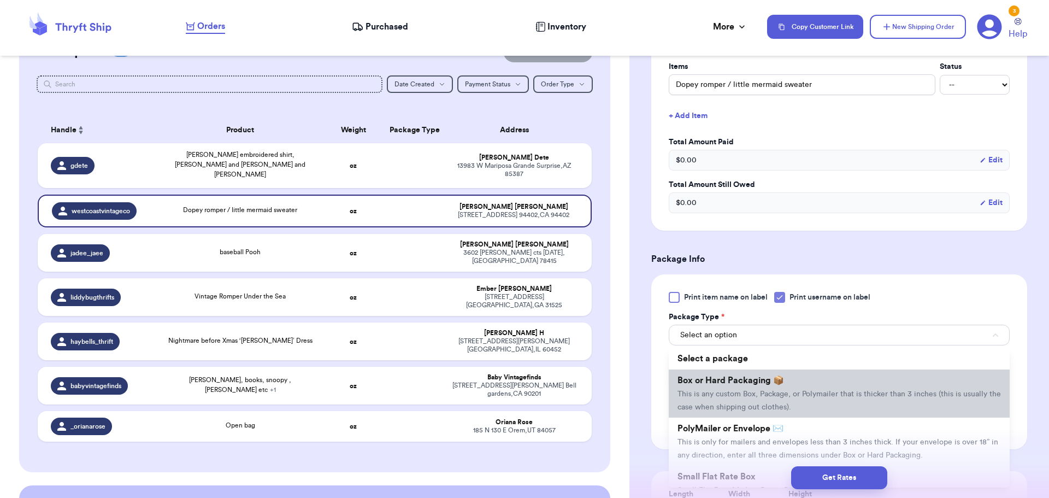
click at [784, 386] on li "Box or Hard Packaging 📦 This is any custom Box, Package, or Polymailer that is …" at bounding box center [839, 393] width 341 height 48
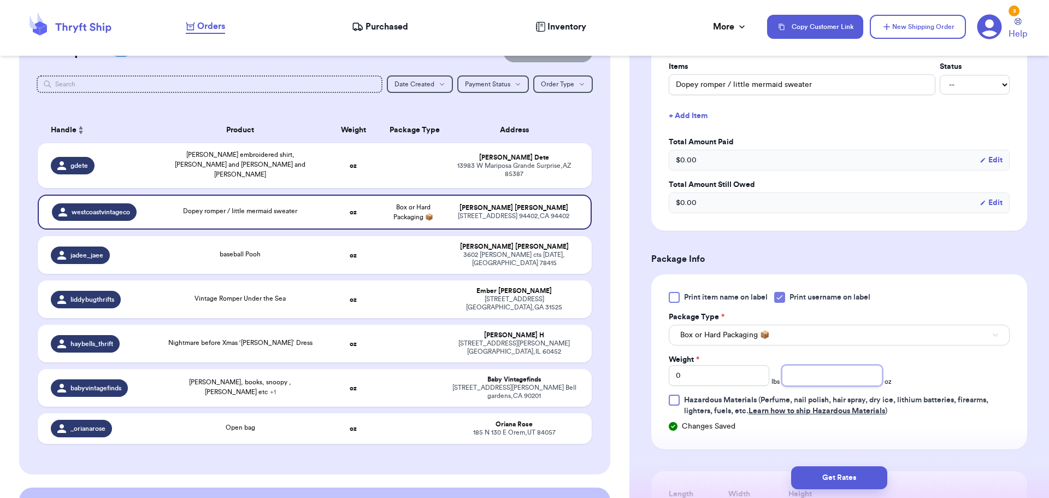
click at [843, 377] on input "number" at bounding box center [832, 375] width 101 height 21
drag, startPoint x: 806, startPoint y: 371, endPoint x: 728, endPoint y: 369, distance: 77.6
click at [728, 369] on div "Weight * 0 lbs 12 oz" at bounding box center [780, 370] width 223 height 32
drag, startPoint x: 705, startPoint y: 372, endPoint x: 699, endPoint y: 383, distance: 12.5
click at [705, 372] on input "0" at bounding box center [719, 375] width 101 height 21
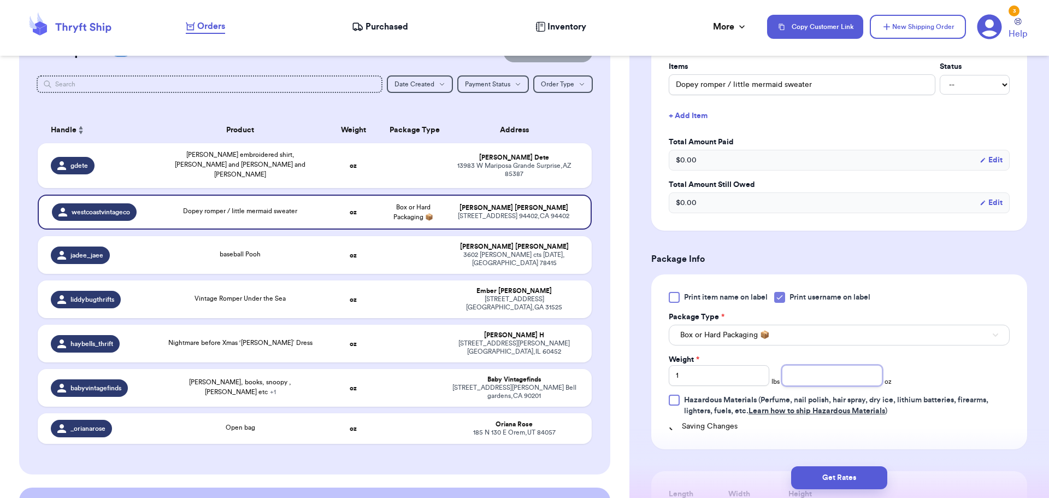
click at [812, 367] on input "number" at bounding box center [832, 375] width 101 height 21
click at [821, 477] on button "Get Rates" at bounding box center [839, 477] width 96 height 23
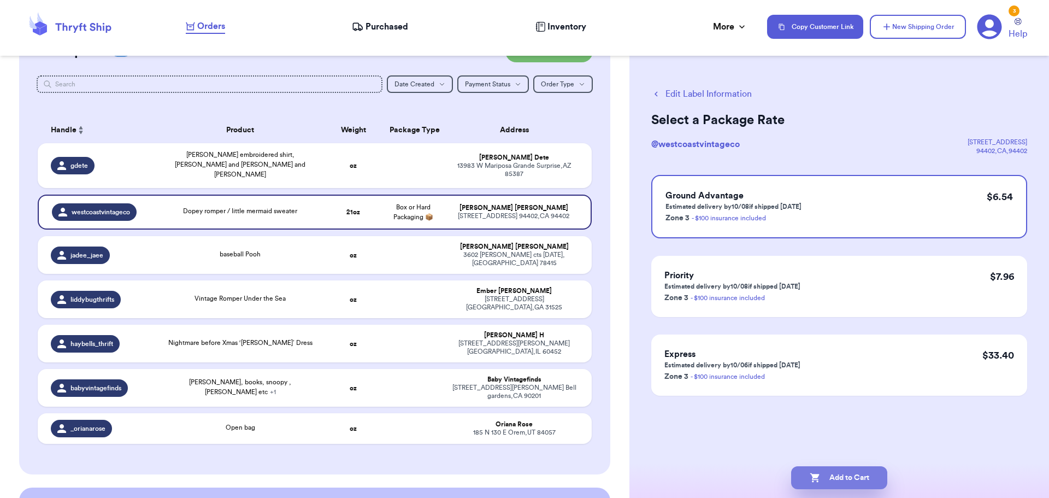
click at [827, 477] on button "Add to Cart" at bounding box center [839, 477] width 96 height 23
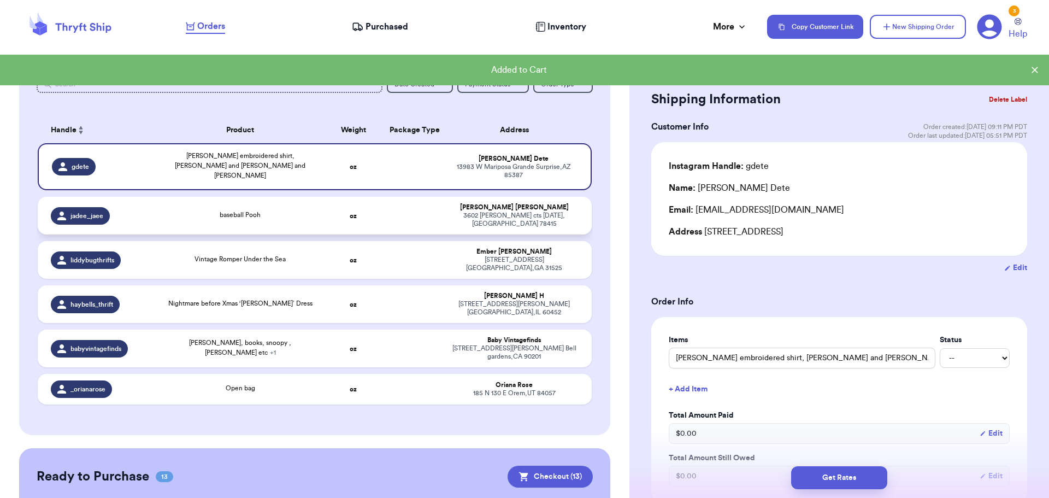
click at [303, 210] on div "baseball Pooh" at bounding box center [240, 216] width 154 height 12
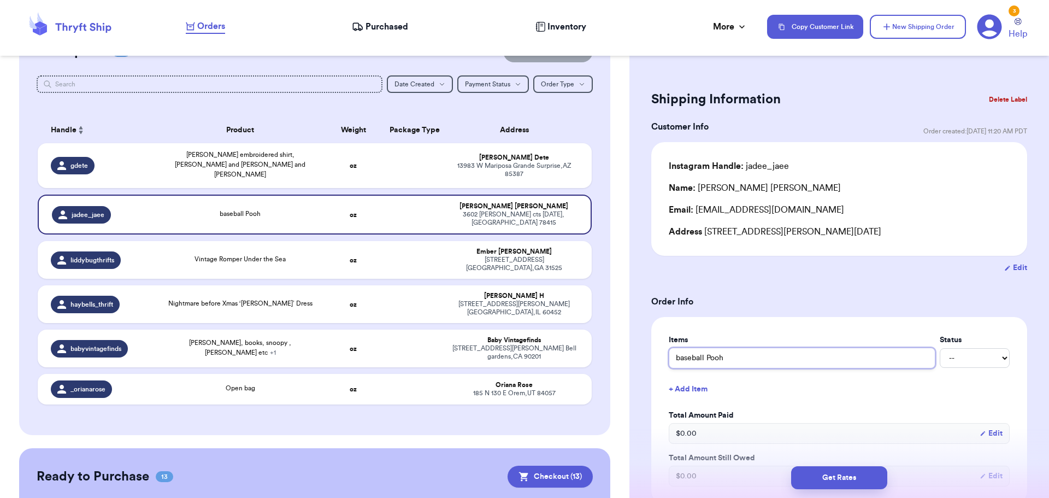
drag, startPoint x: 737, startPoint y: 364, endPoint x: 740, endPoint y: 356, distance: 8.0
click at [740, 356] on input "baseball Pooh" at bounding box center [802, 358] width 267 height 21
click at [795, 321] on div "Items Status baseball Pooh onesie -- Paid Owes + Add Item Total Amount Paid $ 0…" at bounding box center [840, 420] width 376 height 207
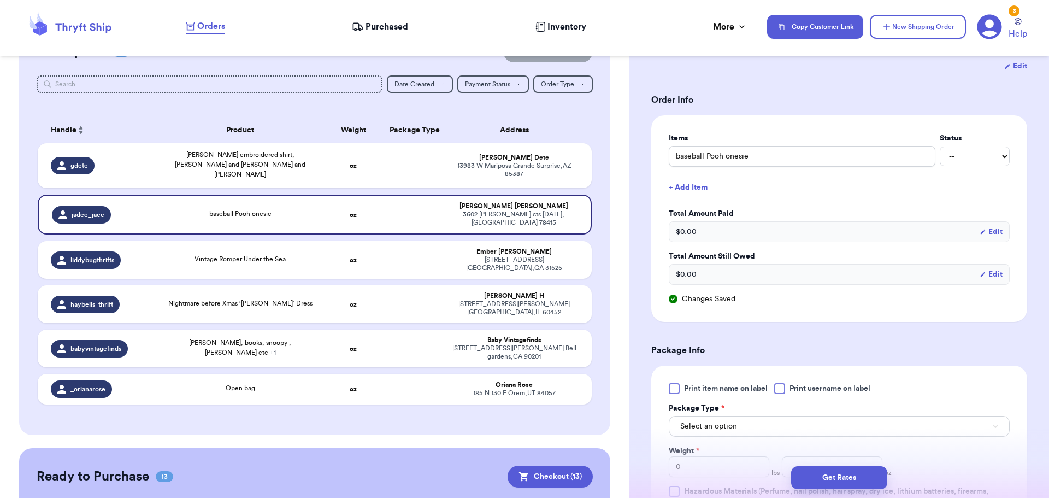
scroll to position [219, 0]
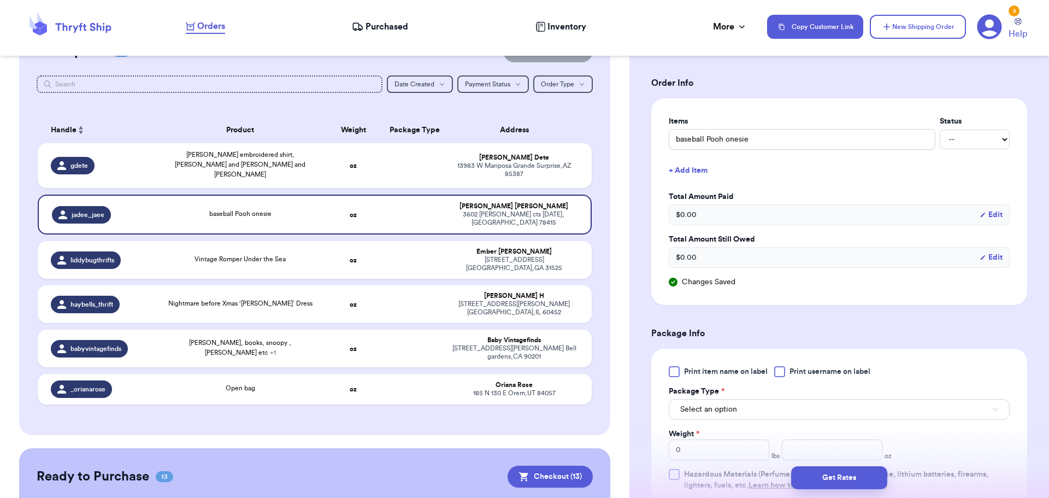
click at [780, 369] on div at bounding box center [779, 371] width 11 height 11
click at [0, 0] on input "Print username on label" at bounding box center [0, 0] width 0 height 0
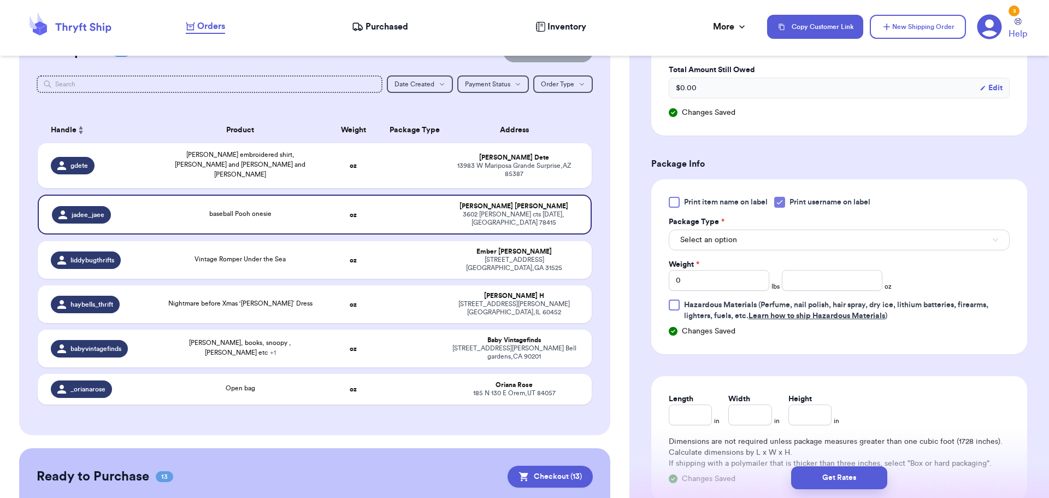
scroll to position [437, 0]
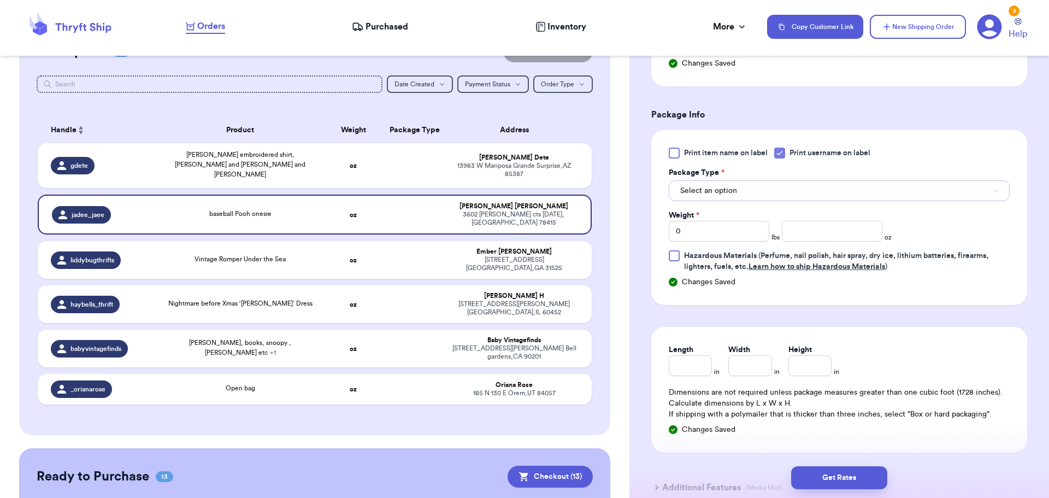
click at [755, 191] on button "Select an option" at bounding box center [839, 190] width 341 height 21
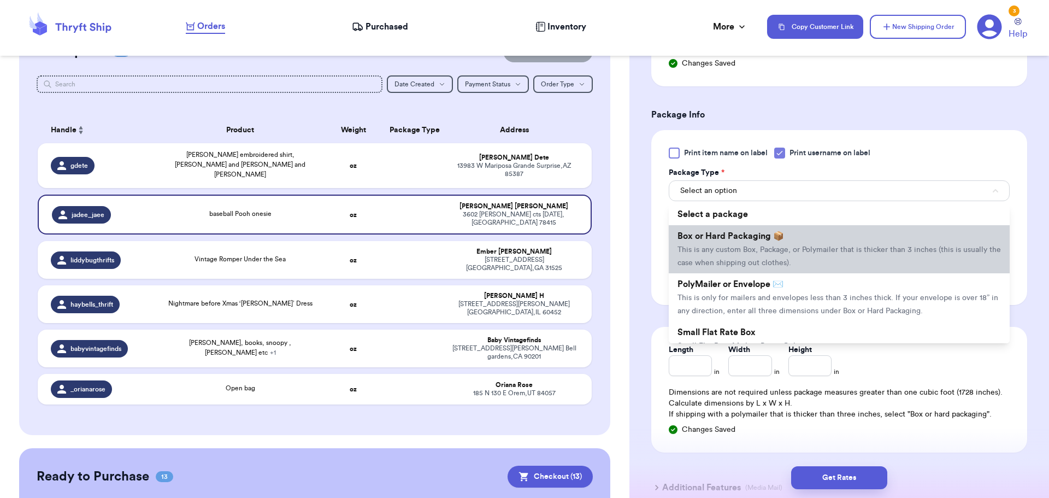
click at [736, 244] on li "Box or Hard Packaging 📦 This is any custom Box, Package, or Polymailer that is …" at bounding box center [839, 249] width 341 height 48
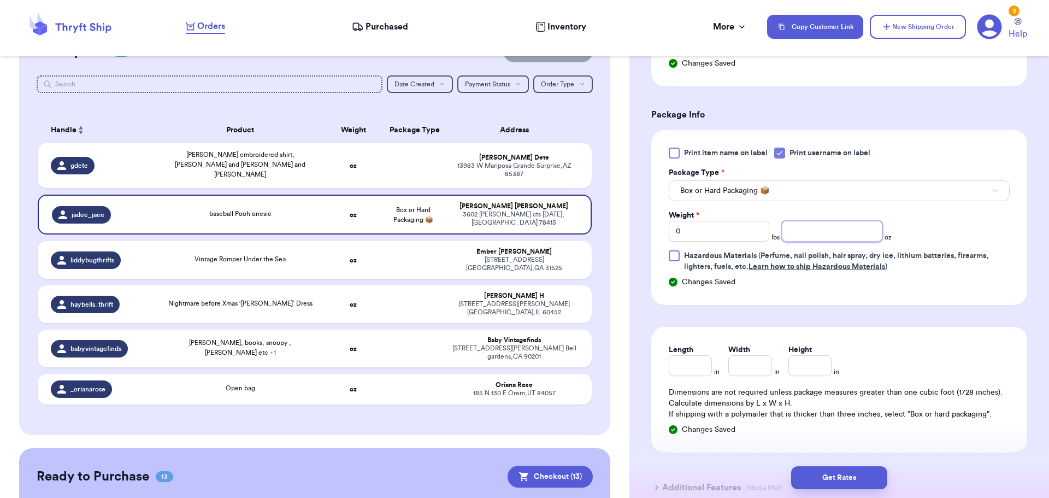
click at [834, 230] on input "number" at bounding box center [832, 231] width 101 height 21
click at [843, 477] on button "Get Rates" at bounding box center [839, 477] width 96 height 23
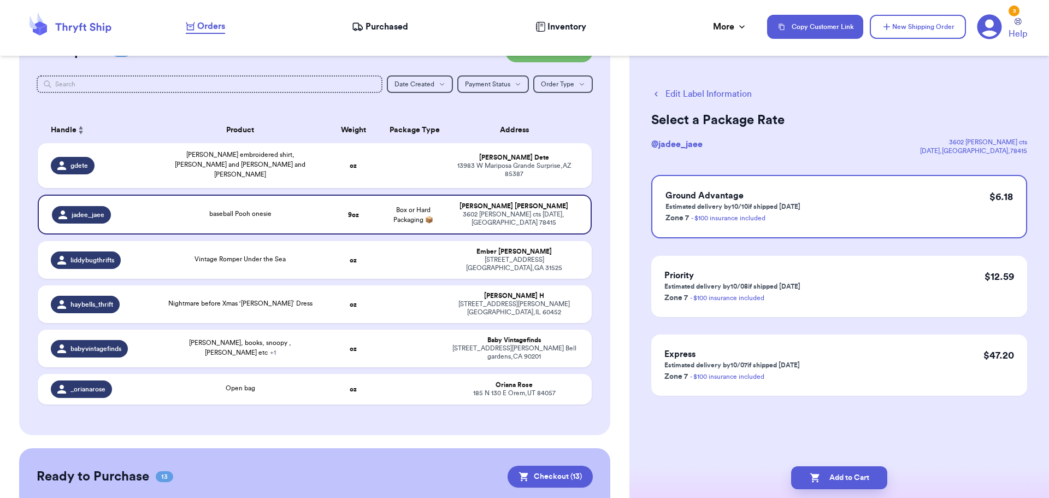
scroll to position [0, 0]
click at [844, 474] on button "Add to Cart" at bounding box center [839, 477] width 96 height 23
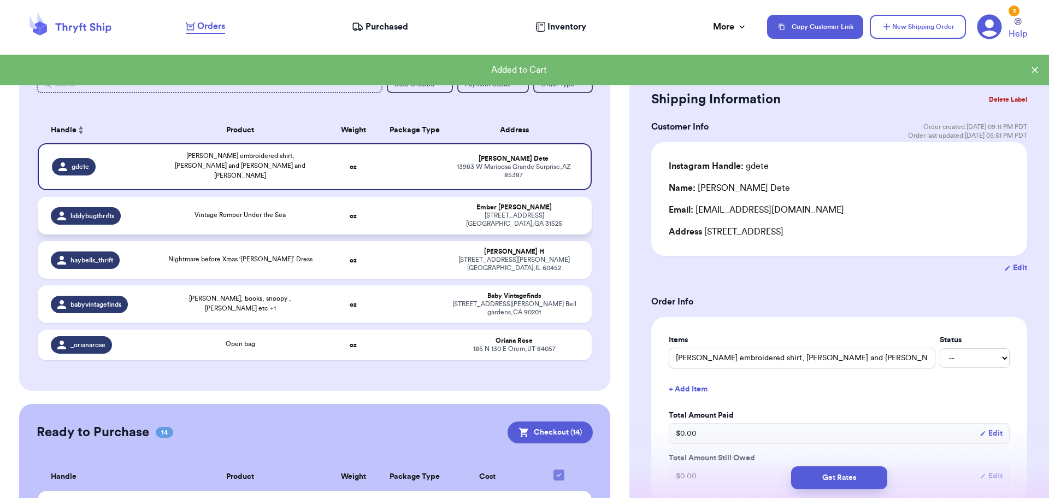
click at [318, 213] on td "Vintage Romper Under the Sea" at bounding box center [240, 216] width 167 height 38
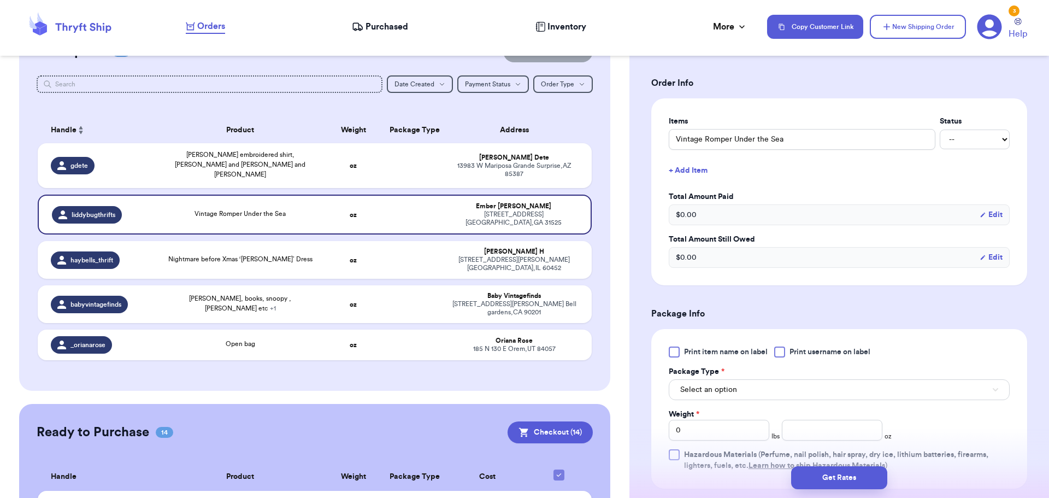
scroll to position [328, 0]
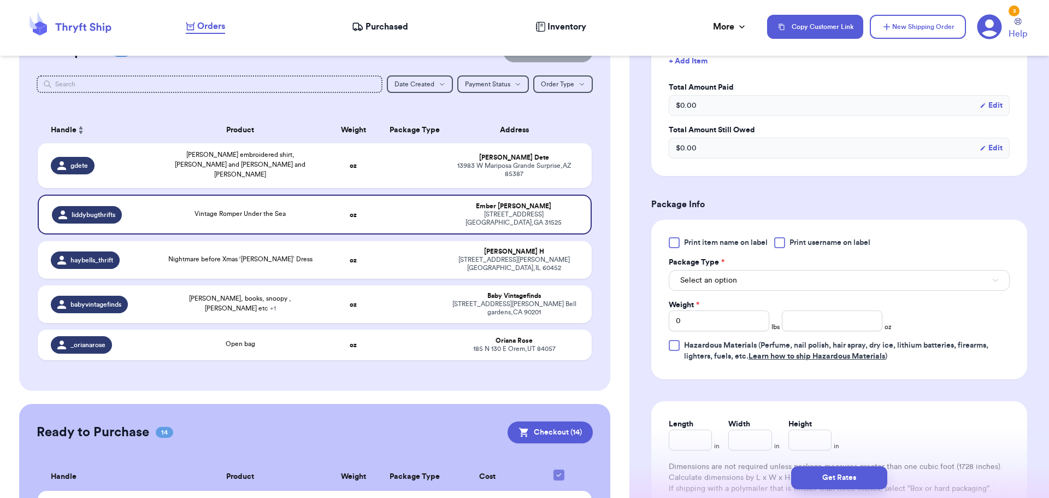
click at [788, 239] on label "Print username on label" at bounding box center [822, 242] width 96 height 11
click at [0, 0] on input "Print username on label" at bounding box center [0, 0] width 0 height 0
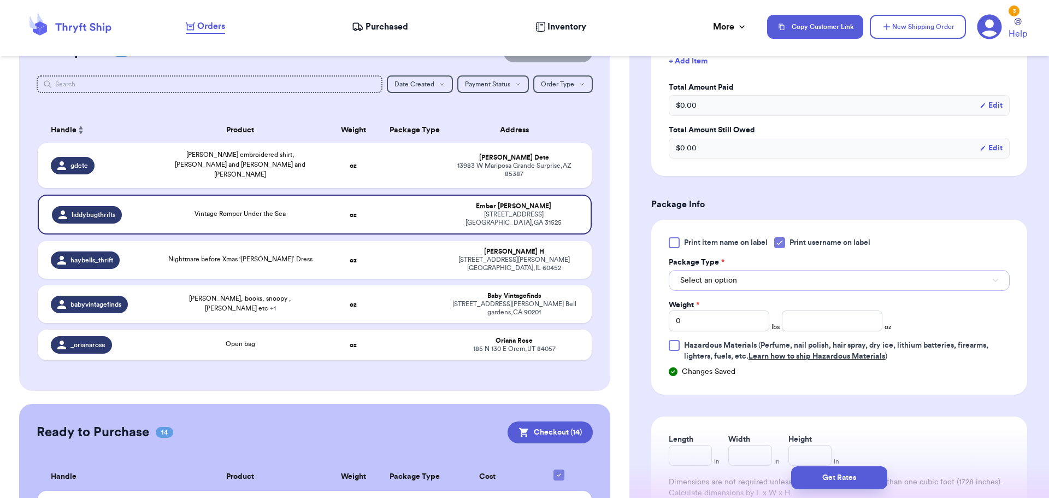
click at [771, 279] on button "Select an option" at bounding box center [839, 280] width 341 height 21
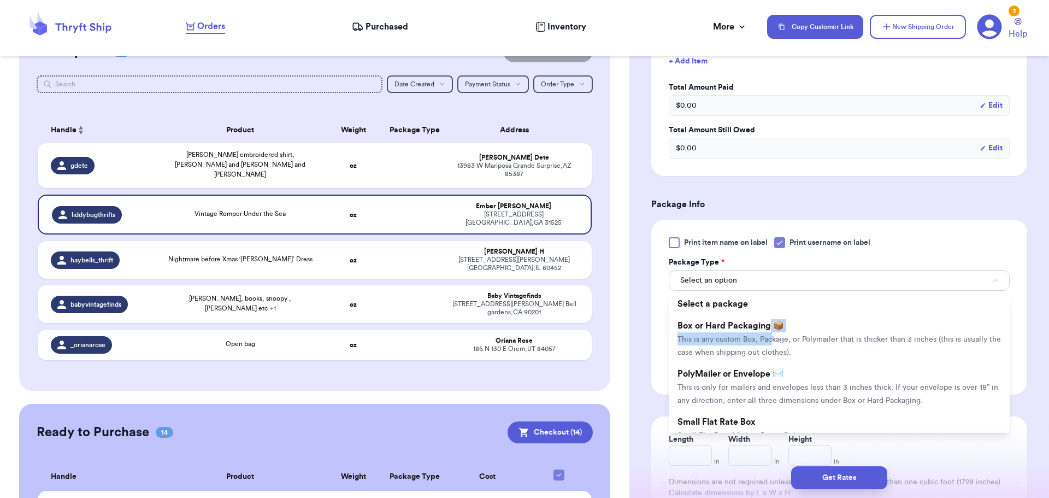
click at [769, 332] on li "Box or Hard Packaging 📦 This is any custom Box, Package, or Polymailer that is …" at bounding box center [839, 339] width 341 height 48
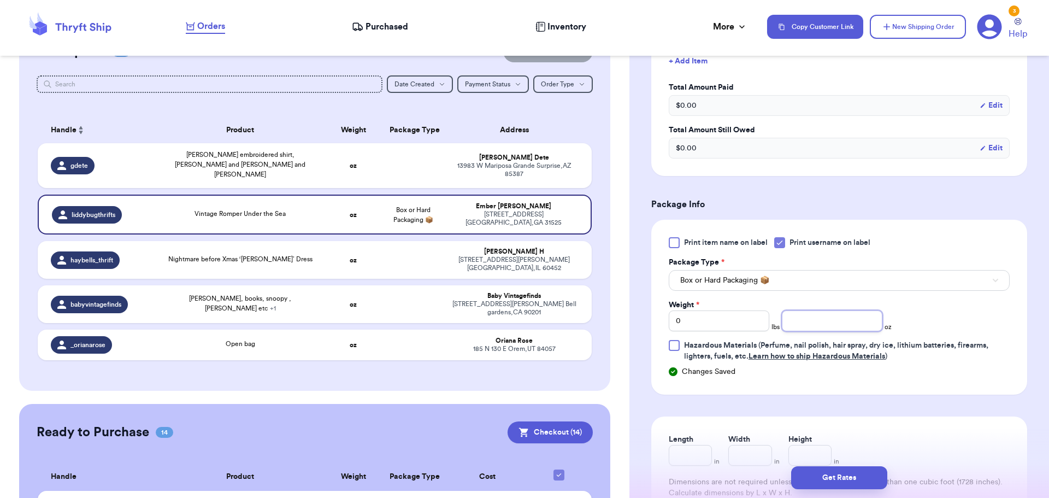
click at [832, 315] on input "number" at bounding box center [832, 320] width 101 height 21
click at [844, 482] on button "Get Rates" at bounding box center [839, 477] width 96 height 23
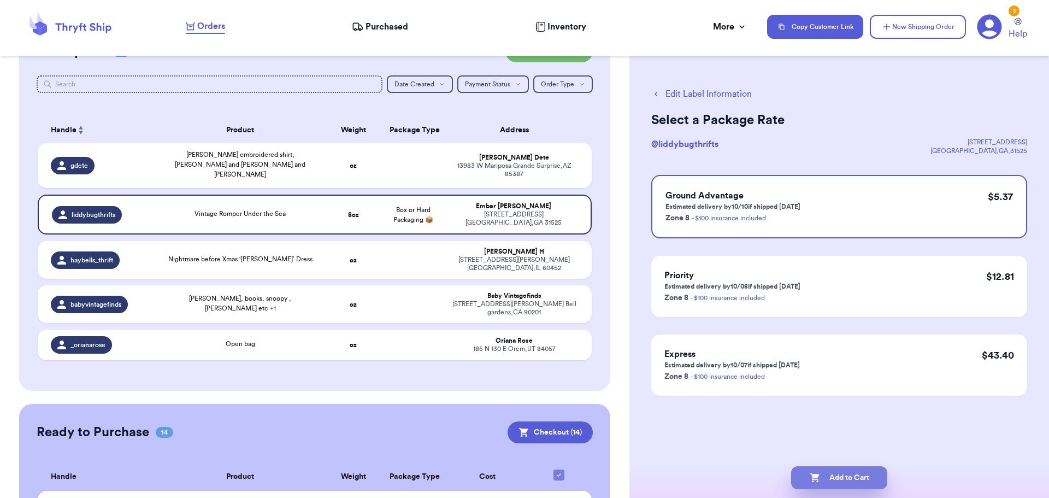
click at [843, 479] on button "Add to Cart" at bounding box center [839, 477] width 96 height 23
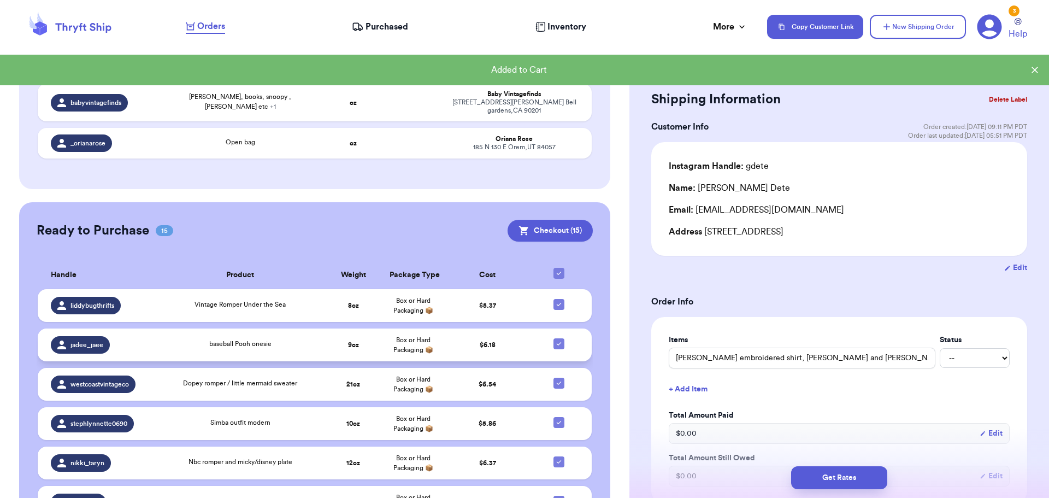
scroll to position [280, 0]
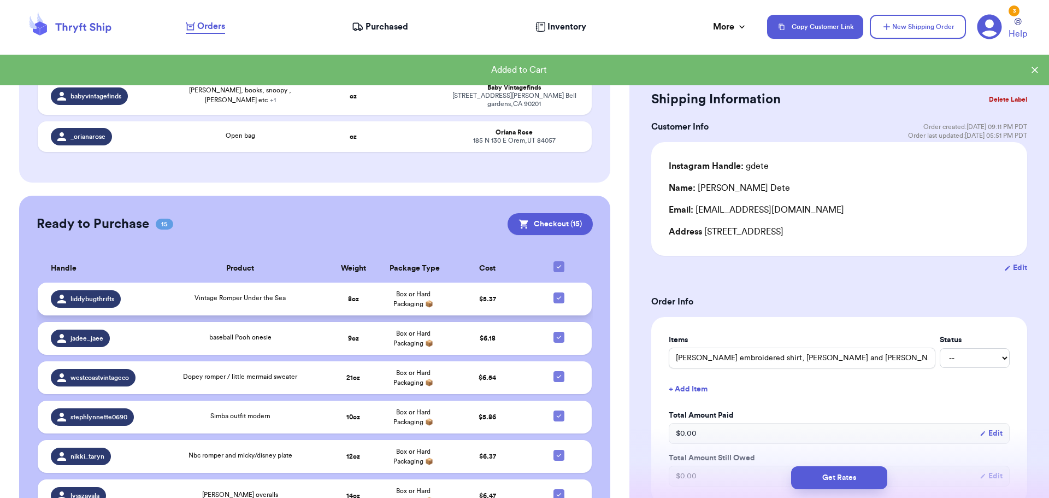
click at [281, 295] on span "Vintage Romper Under the Sea" at bounding box center [240, 298] width 91 height 7
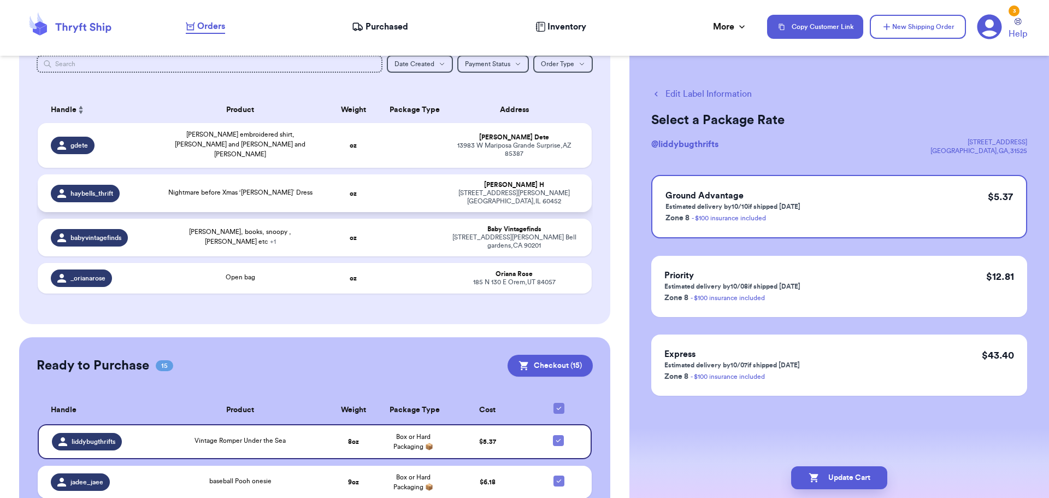
scroll to position [61, 0]
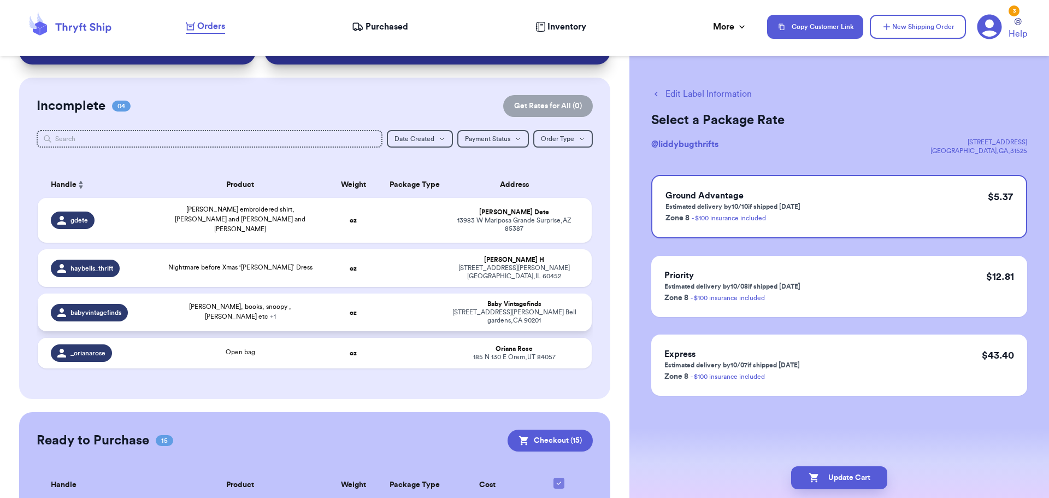
click at [293, 303] on td "[PERSON_NAME], books, snoopy , Pooh etc + 1" at bounding box center [240, 313] width 167 height 38
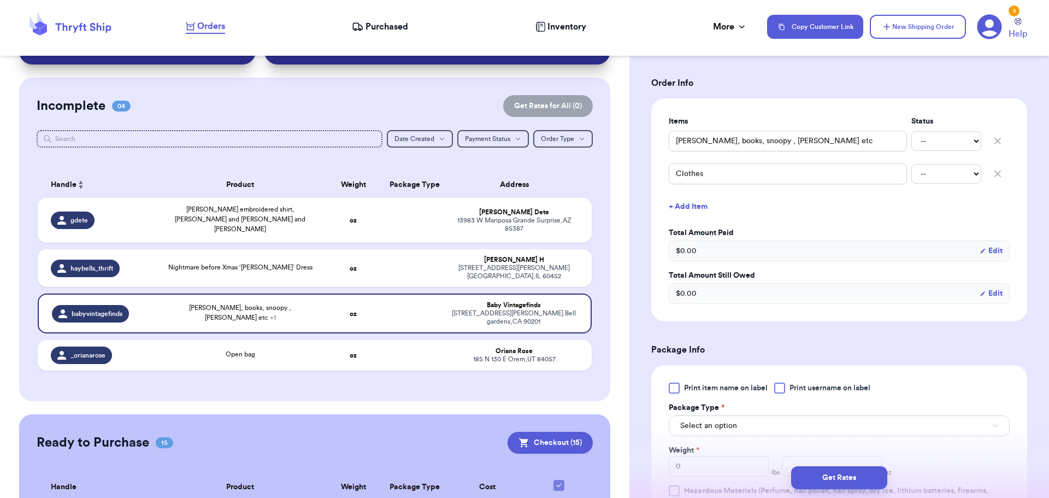
scroll to position [273, 0]
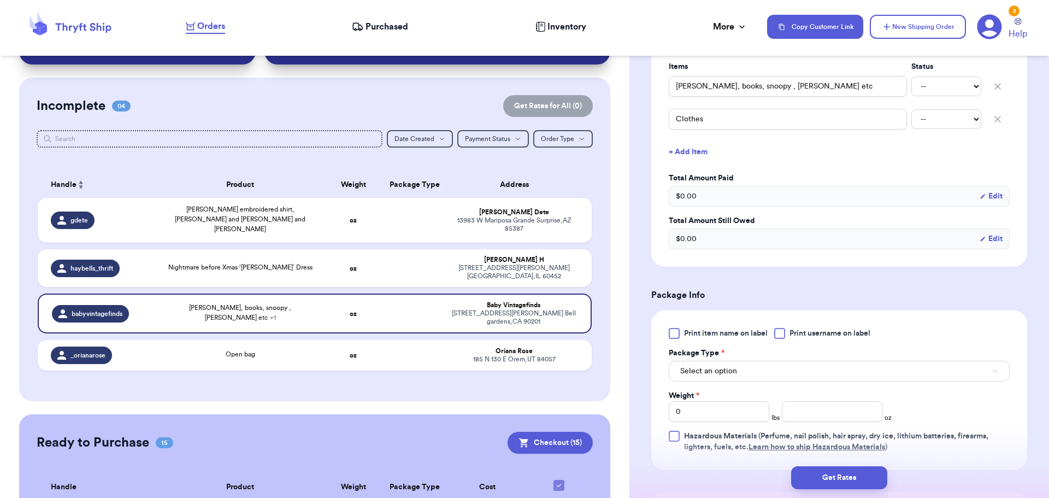
click at [774, 334] on div "Print item name on label Print username on label" at bounding box center [839, 333] width 341 height 11
click at [779, 331] on div at bounding box center [779, 333] width 11 height 11
click at [0, 0] on input "Print username on label" at bounding box center [0, 0] width 0 height 0
click at [765, 371] on button "Select an option" at bounding box center [839, 371] width 341 height 21
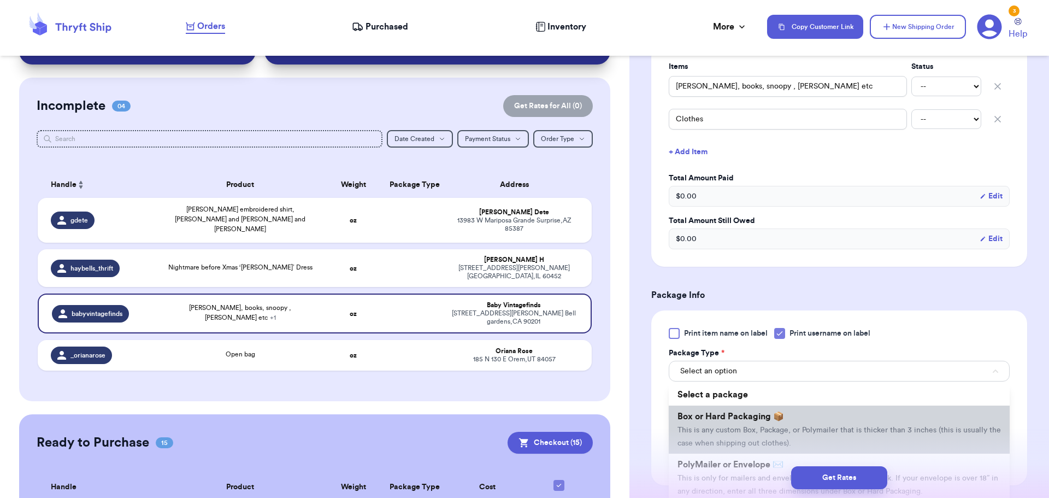
click at [765, 424] on li "Box or Hard Packaging 📦 This is any custom Box, Package, or Polymailer that is …" at bounding box center [839, 430] width 341 height 48
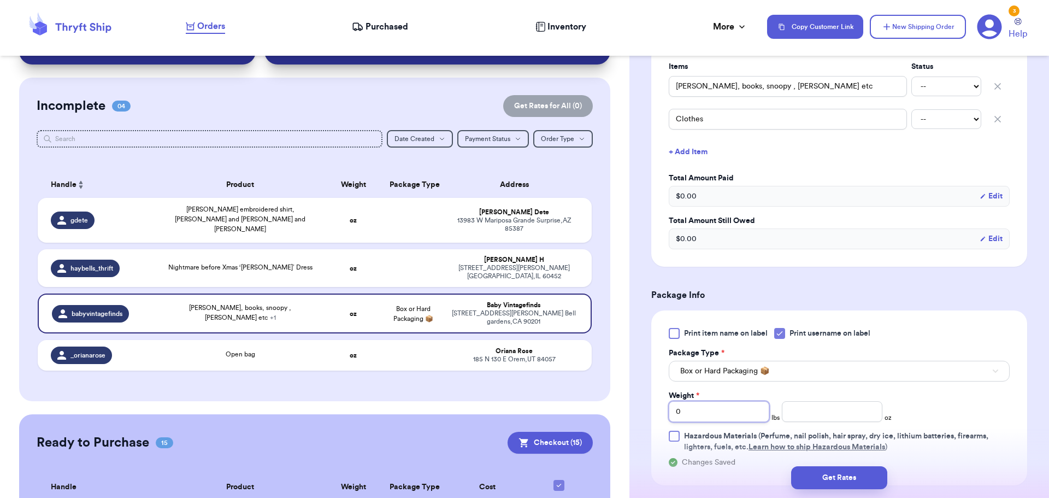
drag, startPoint x: 735, startPoint y: 408, endPoint x: 583, endPoint y: 401, distance: 152.1
click at [583, 401] on div "Customer Link New Order Total Balance Payout $ 0.00 Recent Payments View all No…" at bounding box center [524, 249] width 1049 height 498
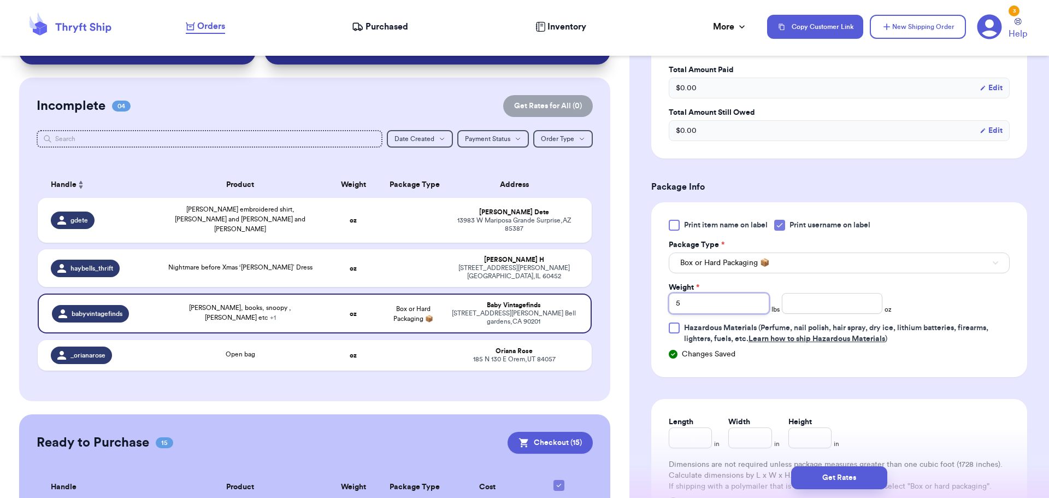
scroll to position [383, 0]
click at [774, 265] on button "Box or Hard Packaging 📦" at bounding box center [839, 261] width 341 height 21
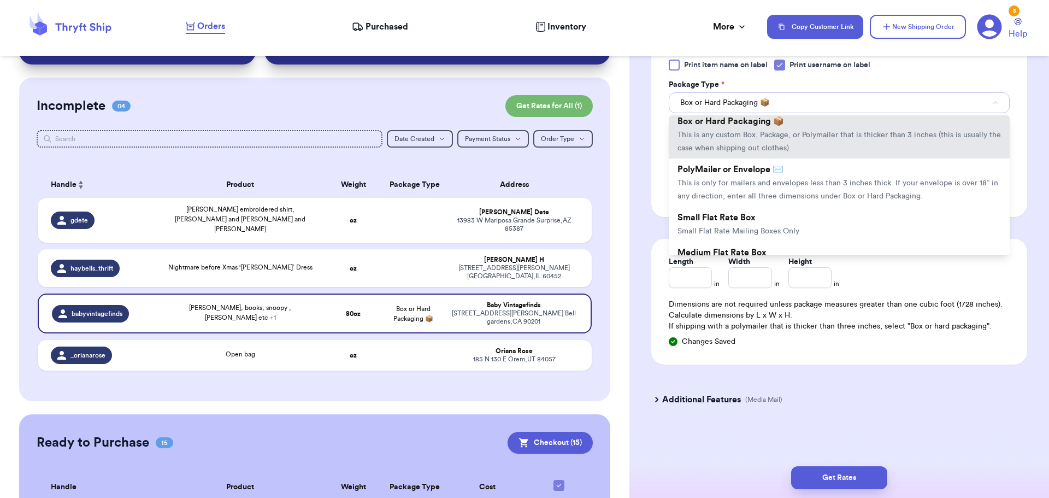
scroll to position [0, 0]
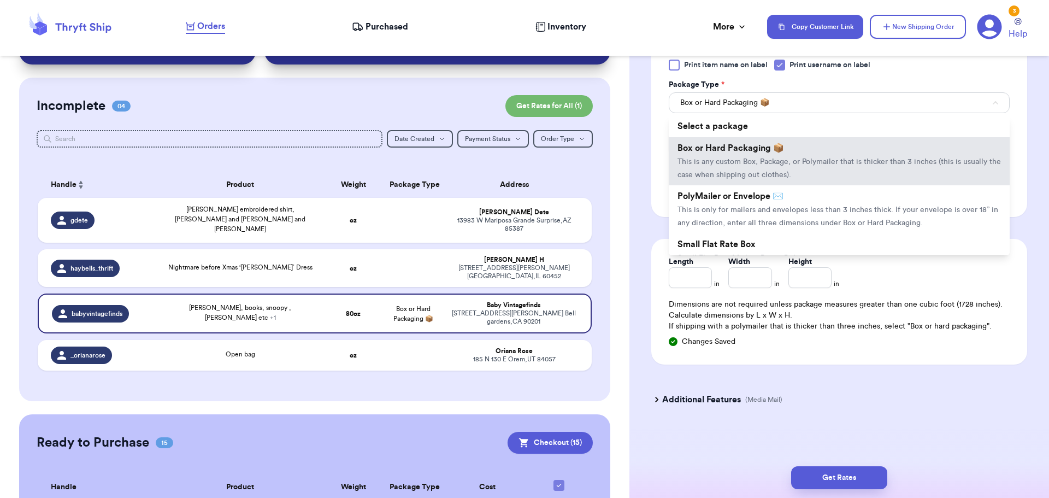
click at [1012, 91] on div "Print item name on label Print username on label Package Type * Box or Hard Pac…" at bounding box center [840, 129] width 376 height 175
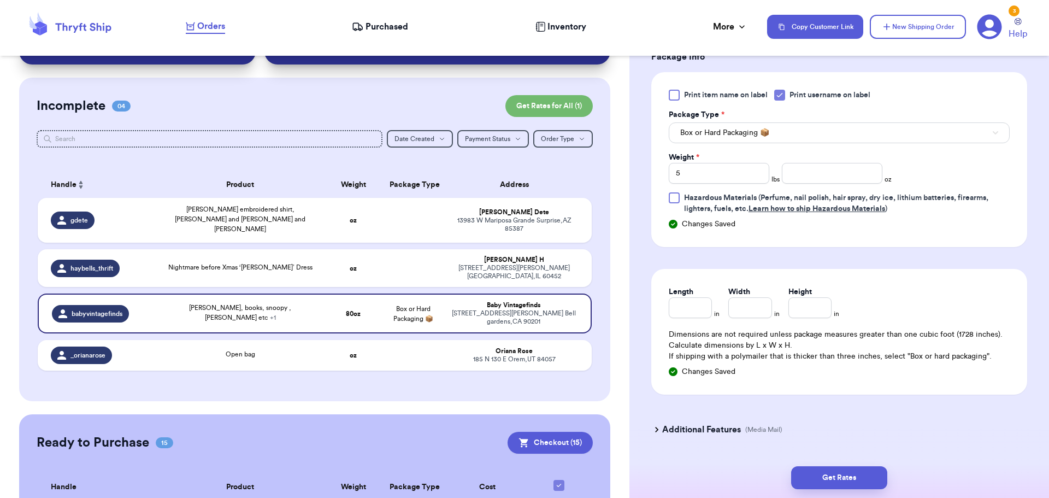
scroll to position [487, 0]
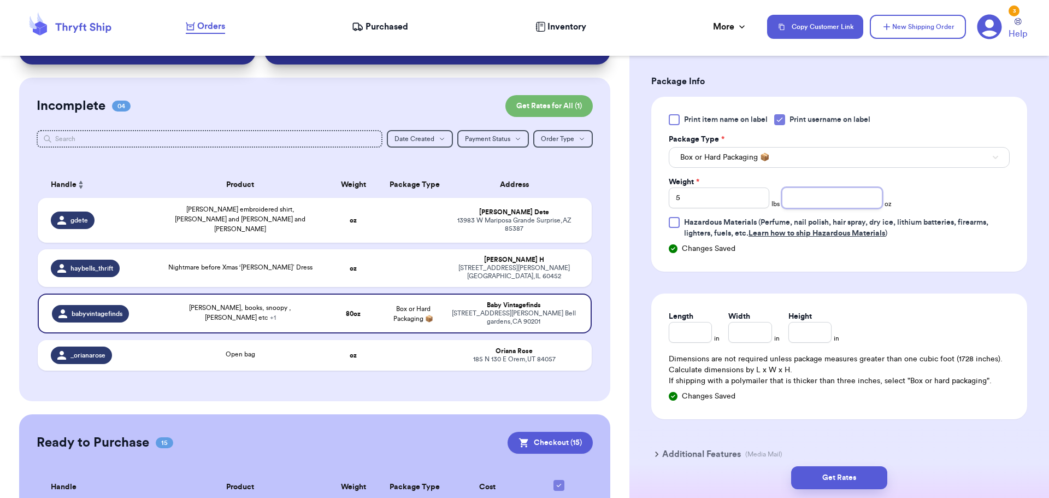
drag, startPoint x: 826, startPoint y: 194, endPoint x: 831, endPoint y: 195, distance: 5.5
click at [826, 194] on input "number" at bounding box center [832, 197] width 101 height 21
click at [842, 473] on button "Get Rates" at bounding box center [839, 477] width 96 height 23
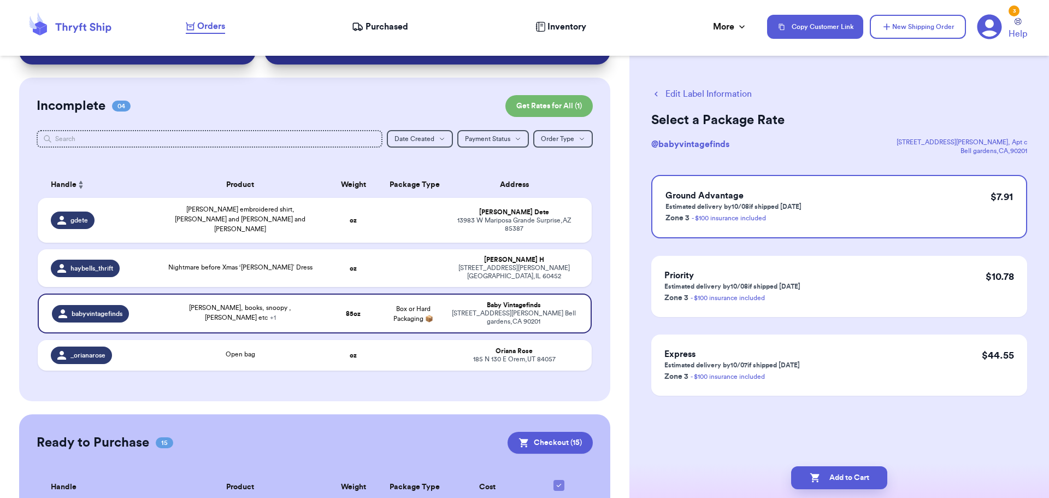
scroll to position [0, 0]
click at [846, 480] on button "Add to Cart" at bounding box center [839, 477] width 96 height 23
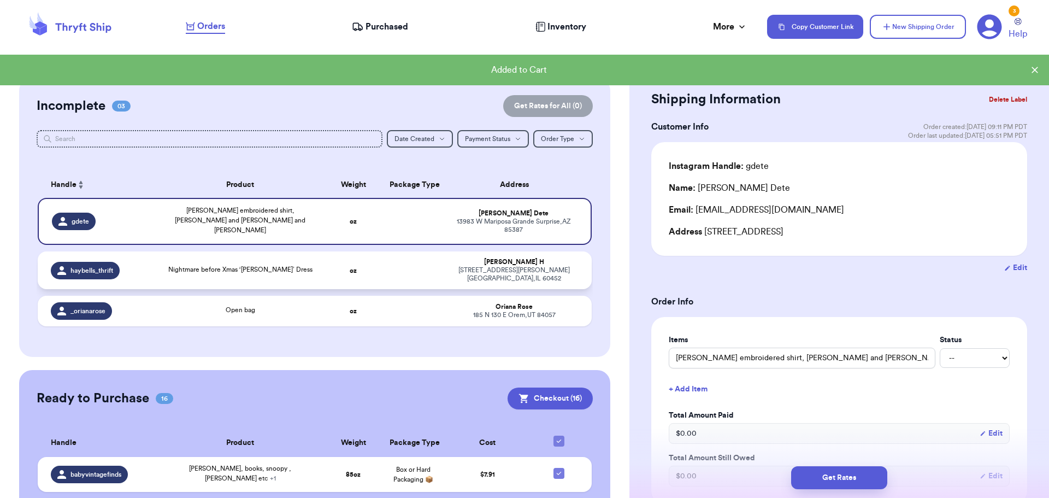
click at [356, 268] on td "oz" at bounding box center [354, 270] width 60 height 38
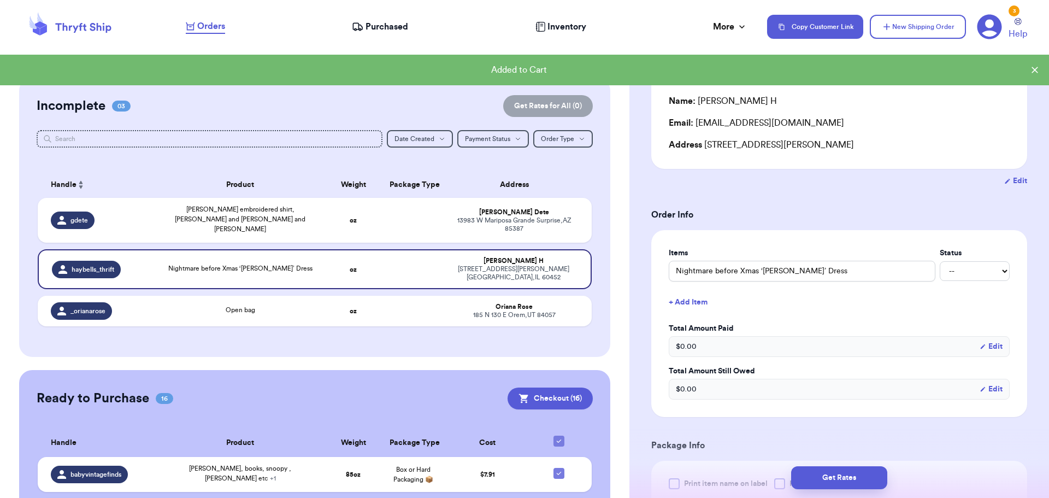
scroll to position [164, 0]
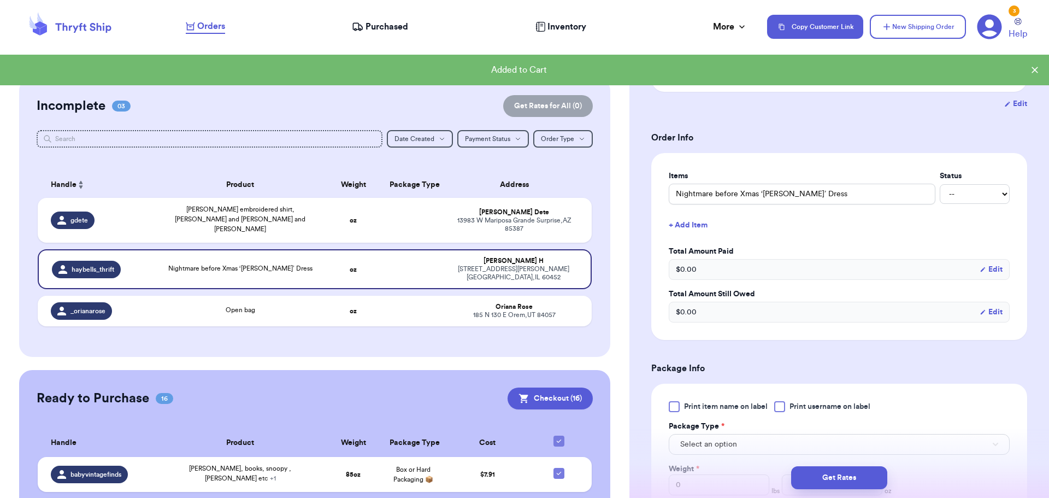
click at [779, 406] on div at bounding box center [779, 406] width 11 height 11
click at [0, 0] on input "Print username on label" at bounding box center [0, 0] width 0 height 0
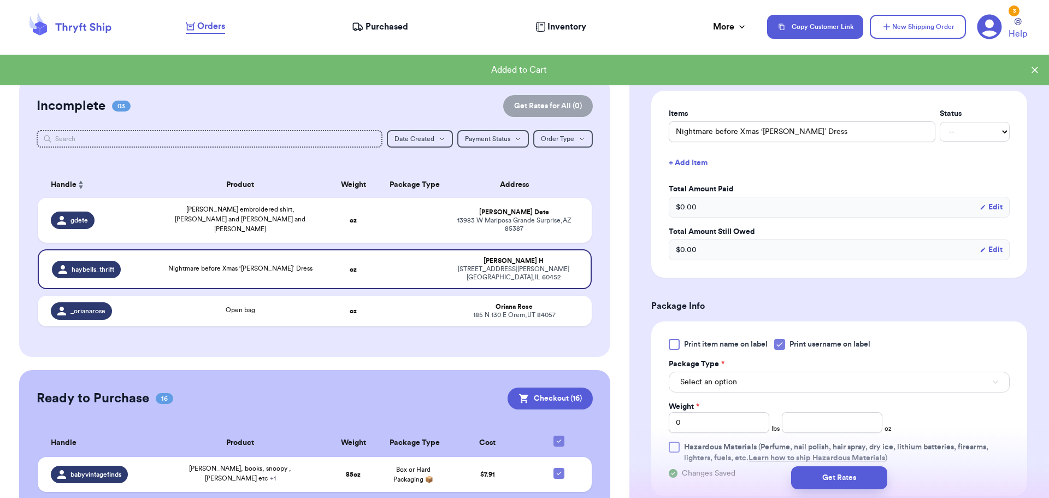
scroll to position [328, 0]
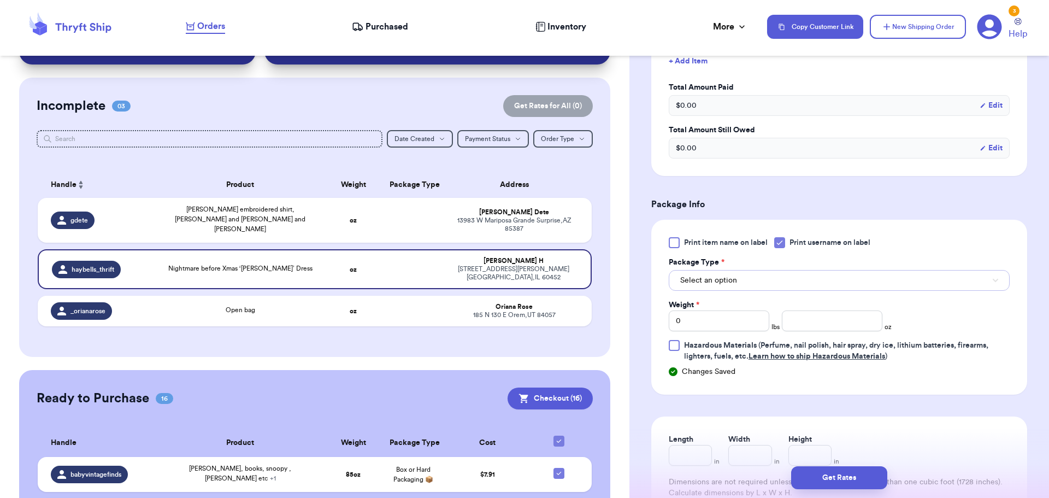
click at [747, 279] on button "Select an option" at bounding box center [839, 280] width 341 height 21
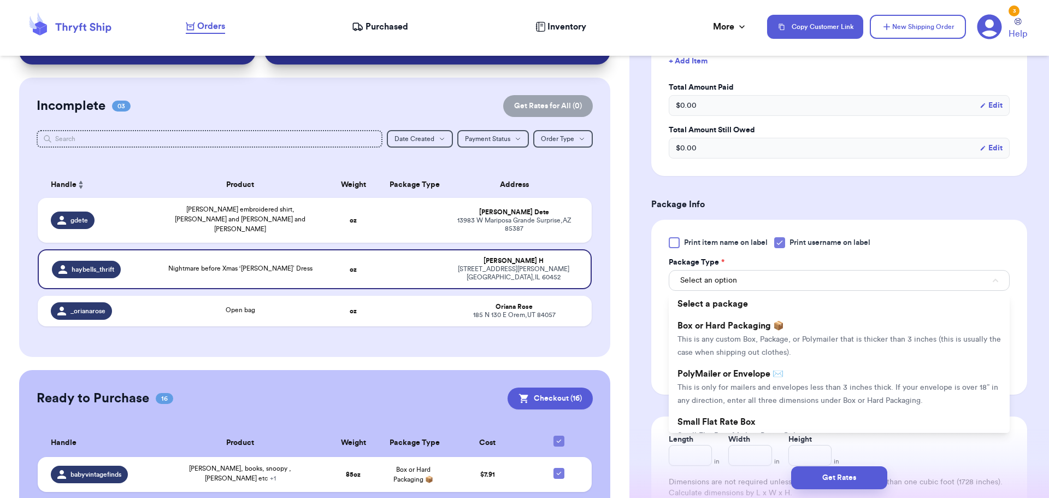
click at [753, 327] on span "Box or Hard Packaging 📦" at bounding box center [731, 325] width 107 height 9
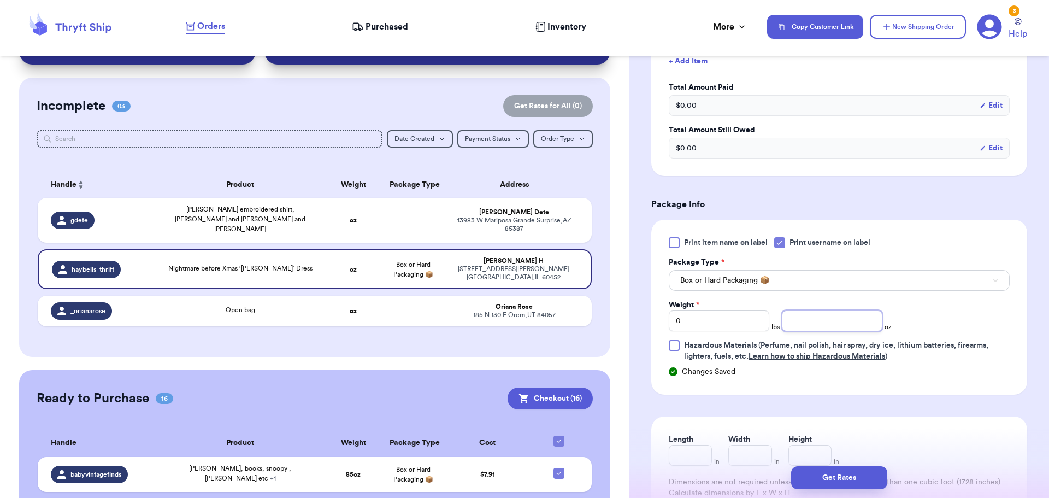
click at [847, 322] on input "number" at bounding box center [832, 320] width 101 height 21
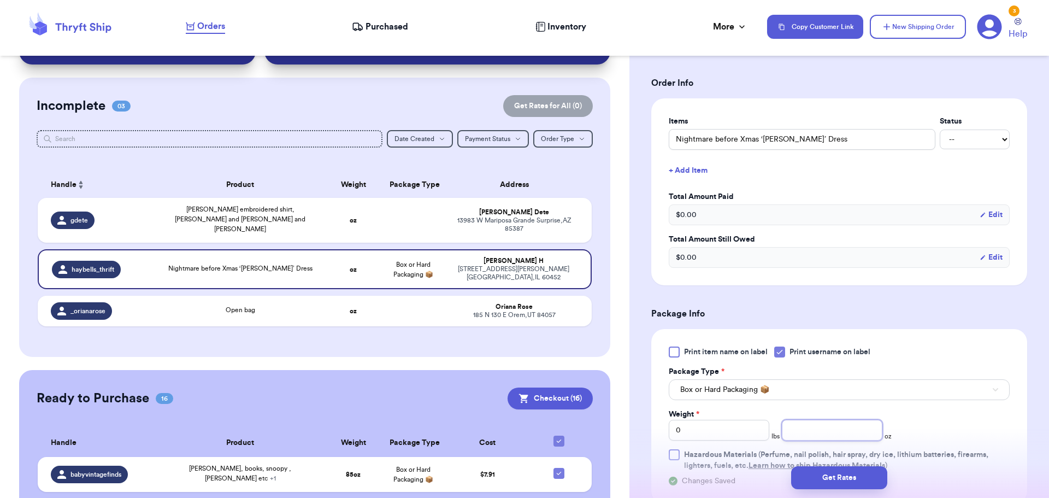
scroll to position [273, 0]
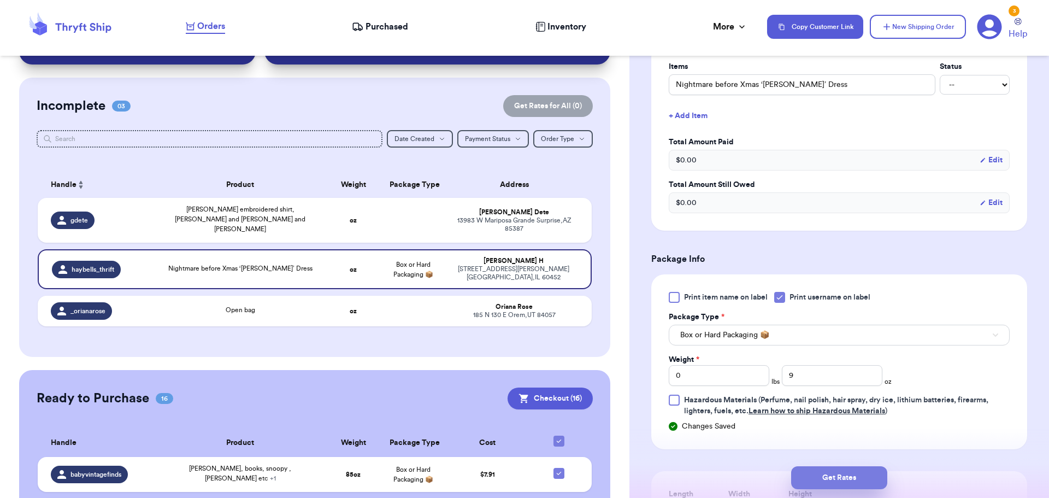
click at [827, 484] on button "Get Rates" at bounding box center [839, 477] width 96 height 23
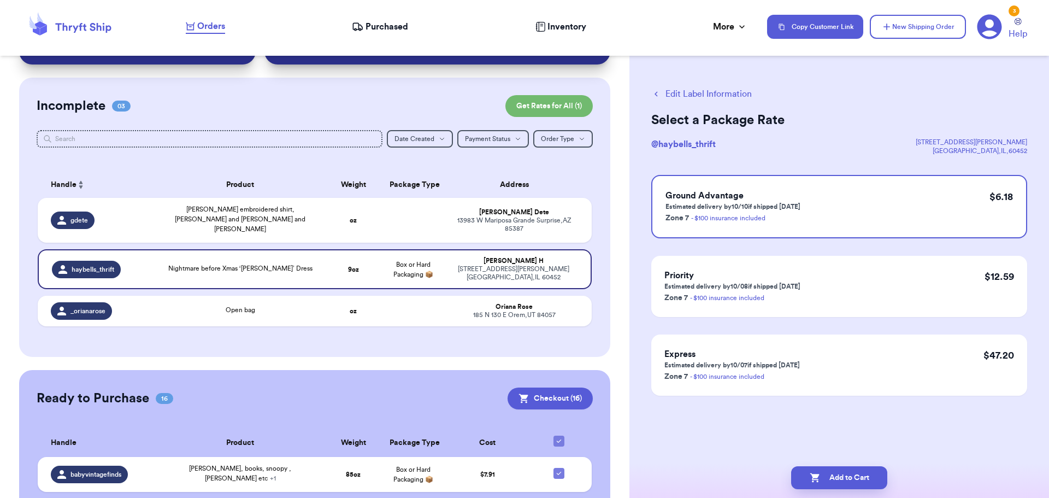
click at [827, 484] on button "Add to Cart" at bounding box center [839, 477] width 96 height 23
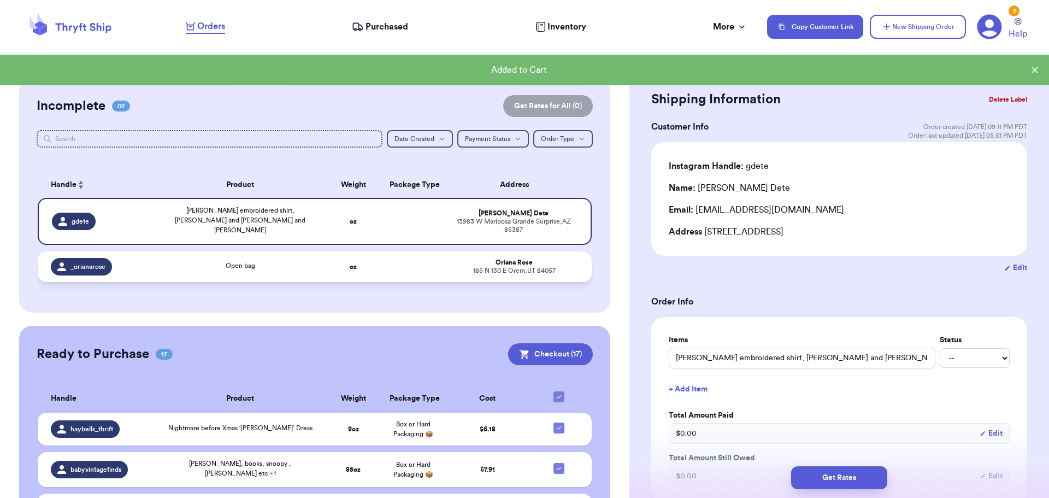
click at [309, 261] on div "Open bag" at bounding box center [240, 267] width 154 height 12
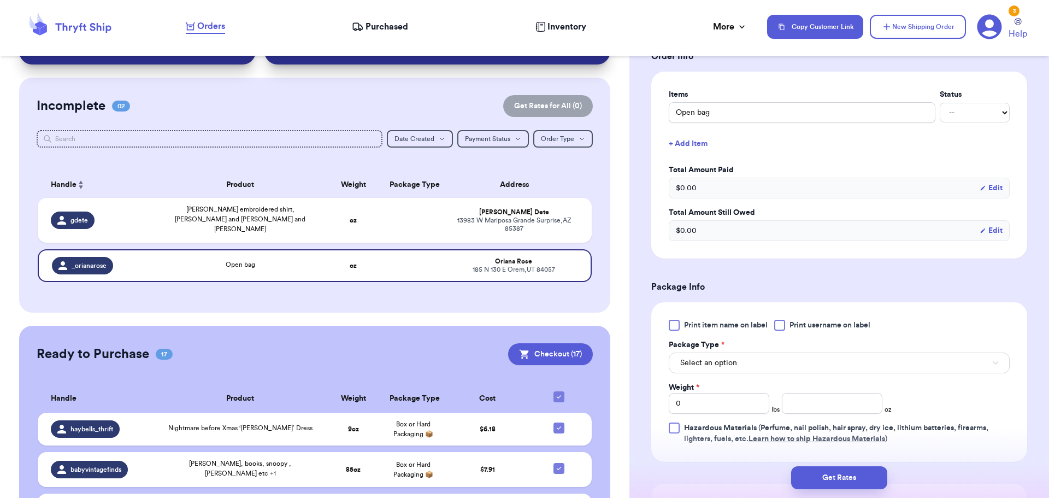
scroll to position [328, 0]
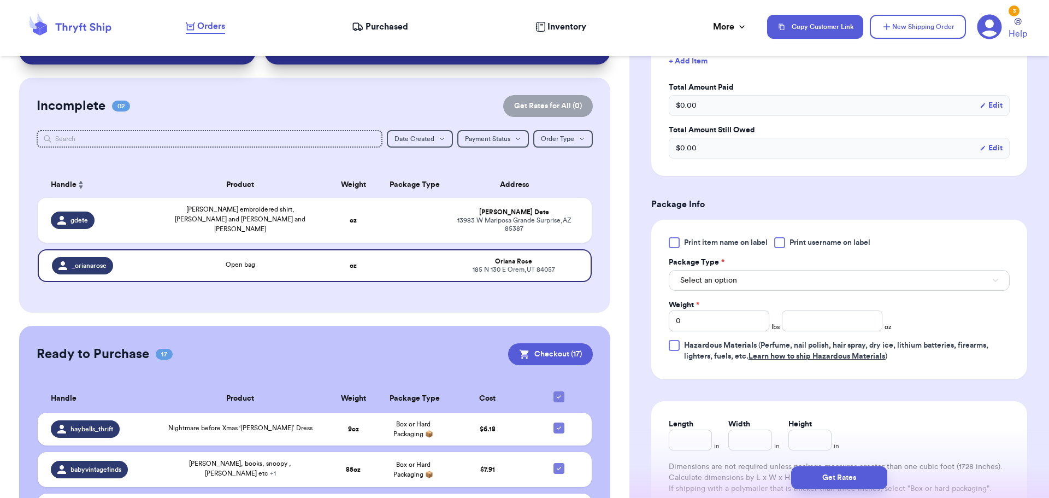
click at [777, 242] on div at bounding box center [779, 242] width 11 height 11
click at [0, 0] on input "Print username on label" at bounding box center [0, 0] width 0 height 0
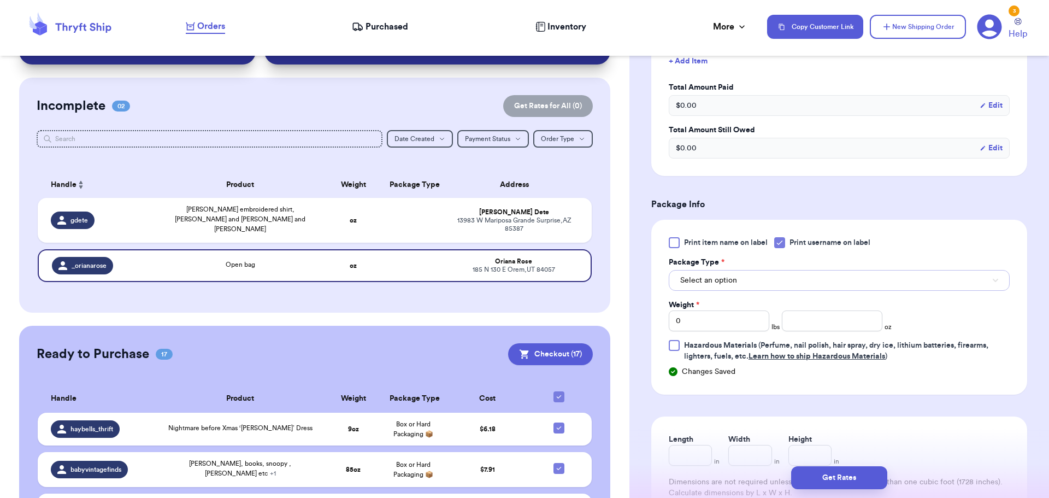
click at [748, 286] on button "Select an option" at bounding box center [839, 280] width 341 height 21
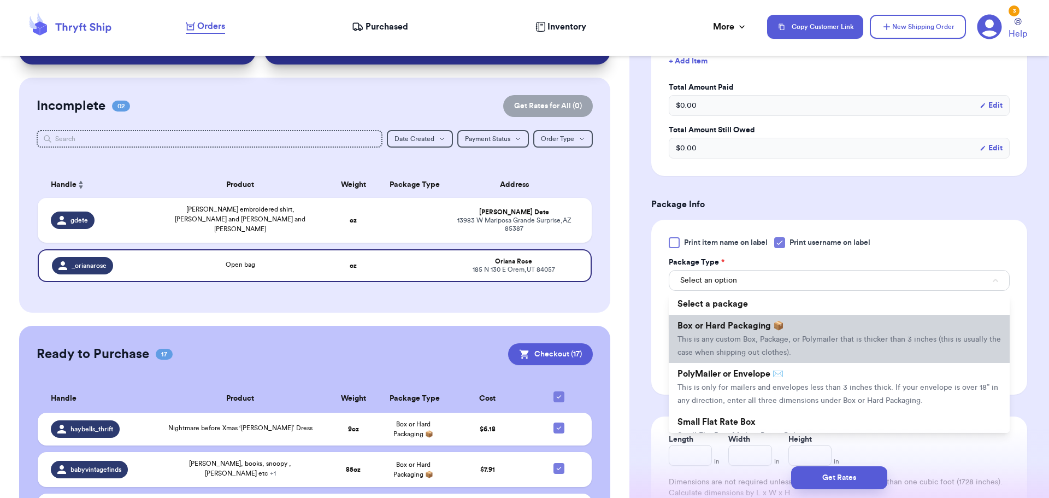
click at [740, 337] on span "This is any custom Box, Package, or Polymailer that is thicker than 3 inches (t…" at bounding box center [840, 346] width 324 height 21
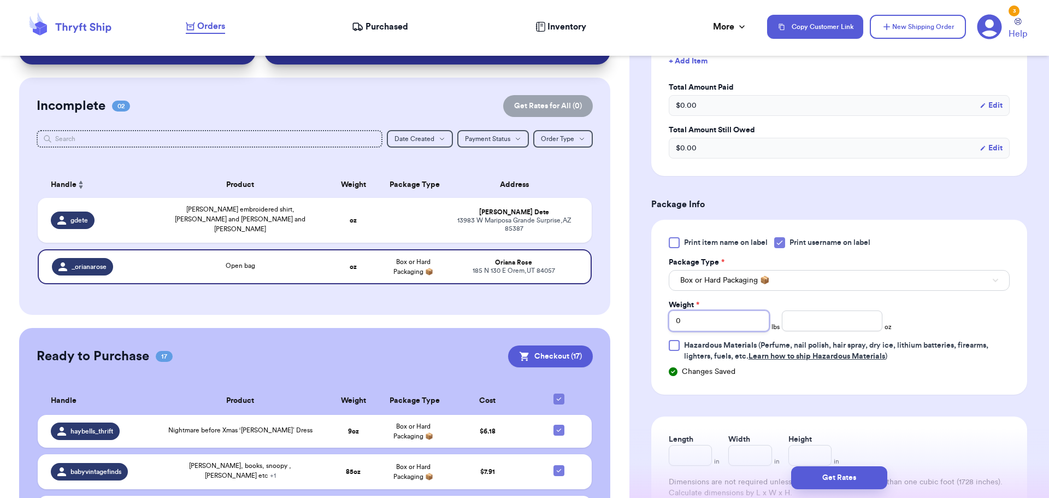
drag, startPoint x: 685, startPoint y: 328, endPoint x: 564, endPoint y: 327, distance: 121.3
click at [564, 327] on div "Customer Link New Order Total Balance Payout $ 0.00 Recent Payments View all No…" at bounding box center [524, 249] width 1049 height 498
click at [805, 320] on input "number" at bounding box center [832, 320] width 101 height 21
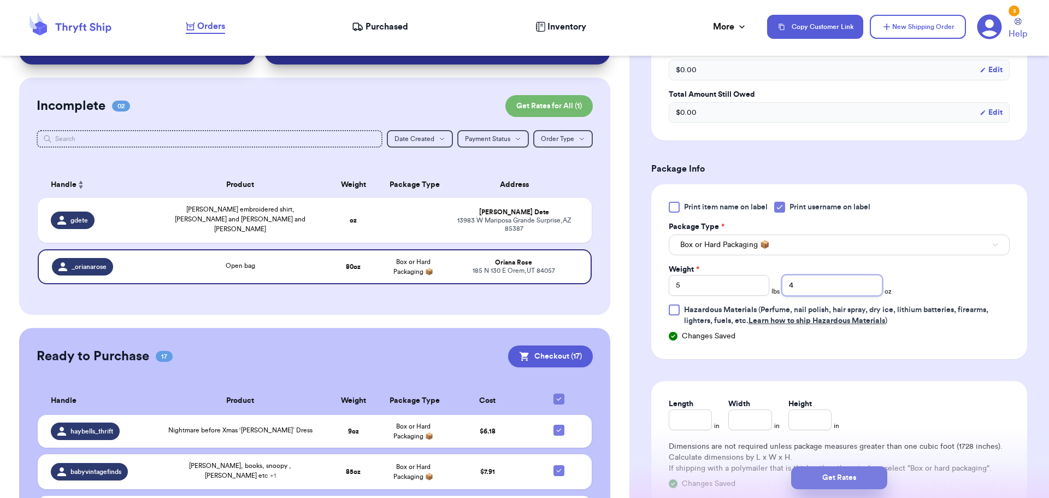
scroll to position [383, 0]
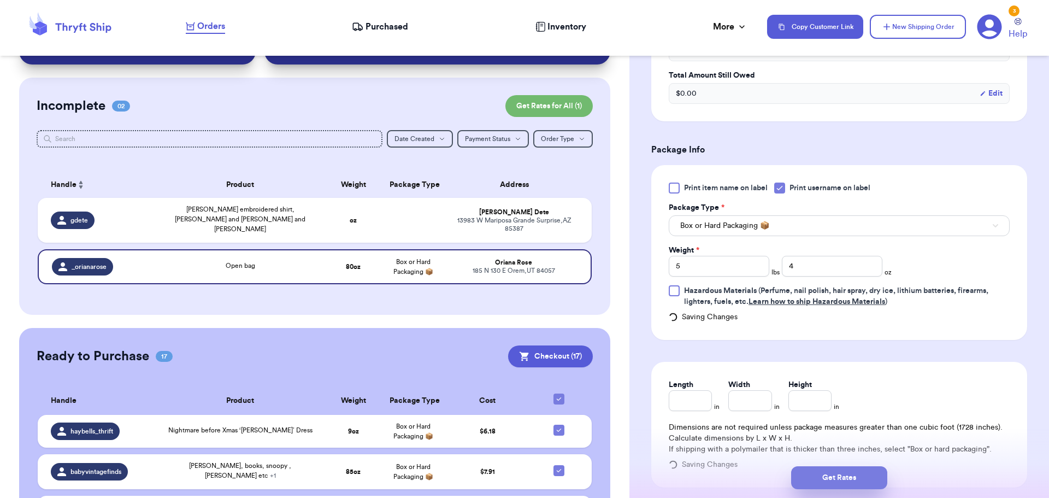
click at [841, 482] on button "Get Rates" at bounding box center [839, 477] width 96 height 23
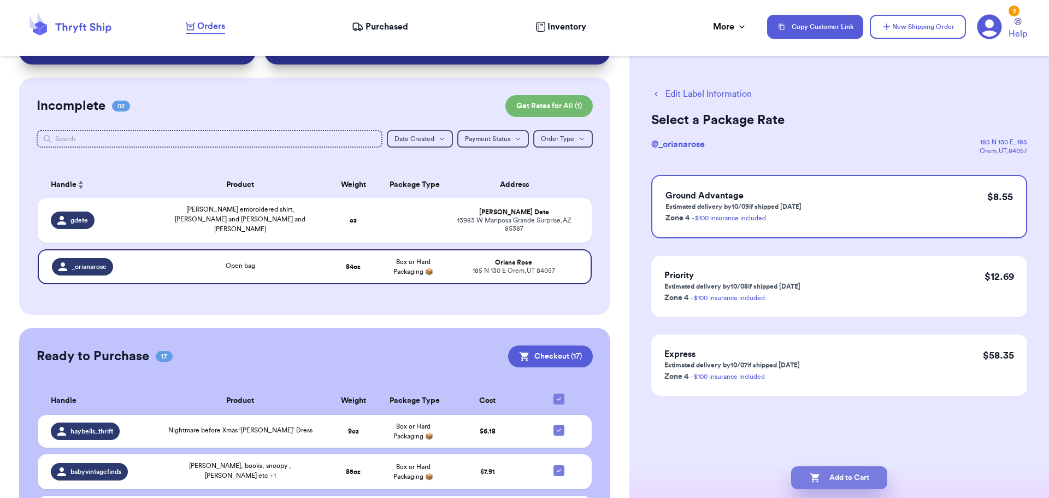
click at [841, 479] on button "Add to Cart" at bounding box center [839, 477] width 96 height 23
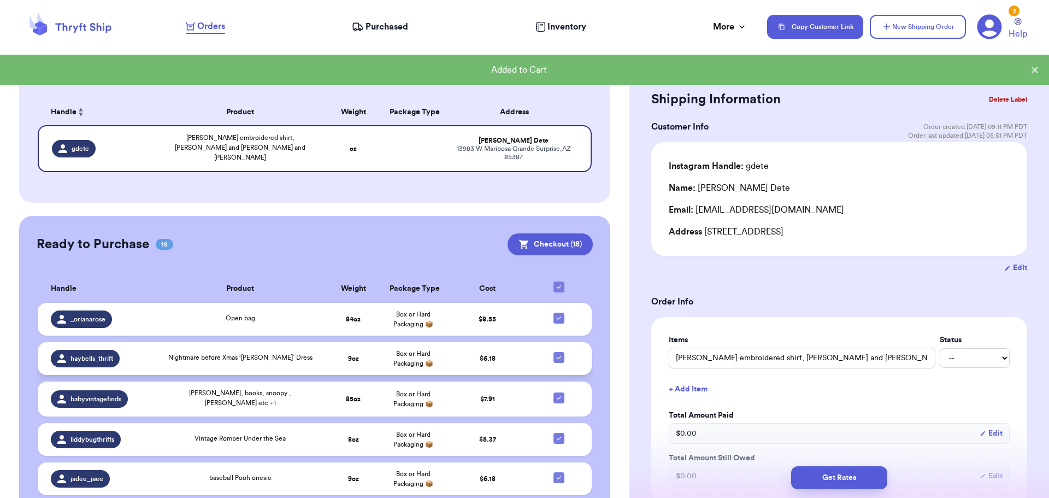
scroll to position [225, 0]
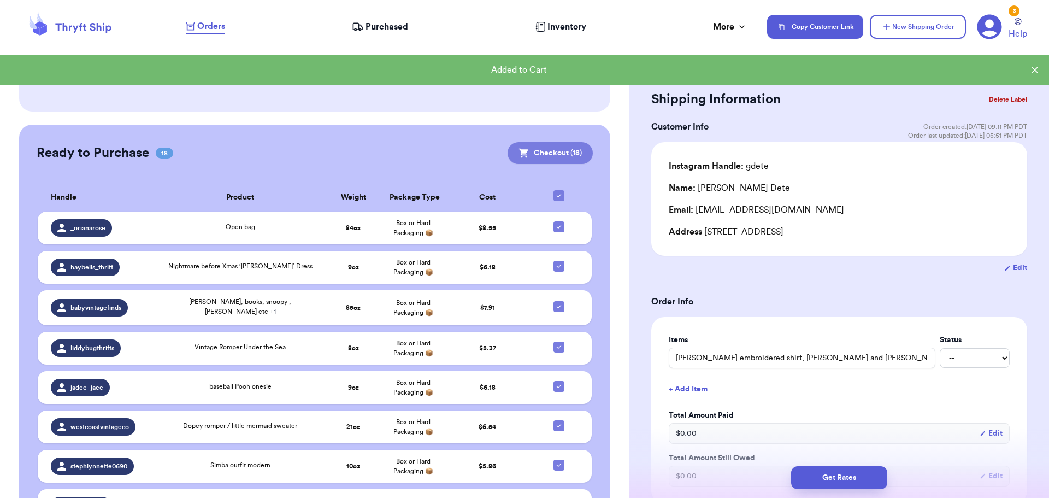
click at [544, 148] on button "Checkout ( 18 )" at bounding box center [550, 153] width 85 height 22
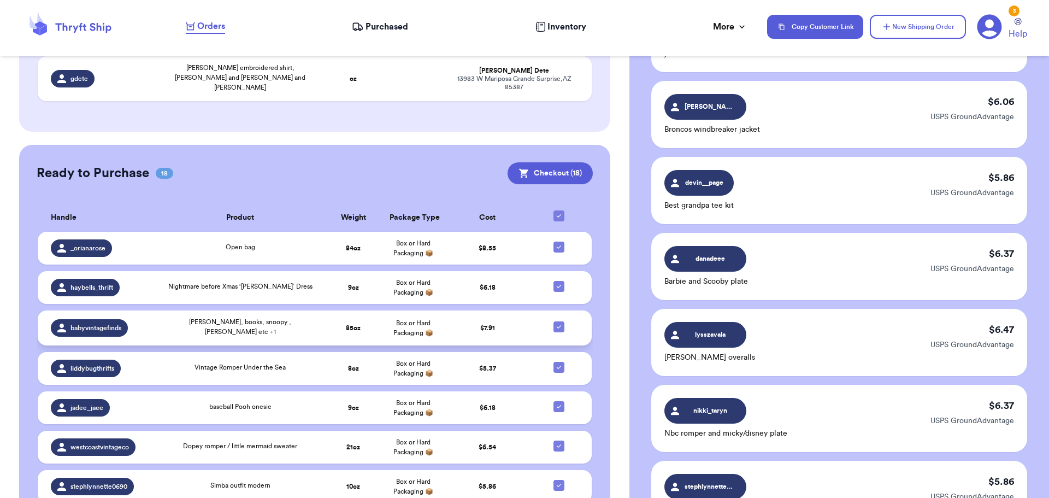
scroll to position [238, 0]
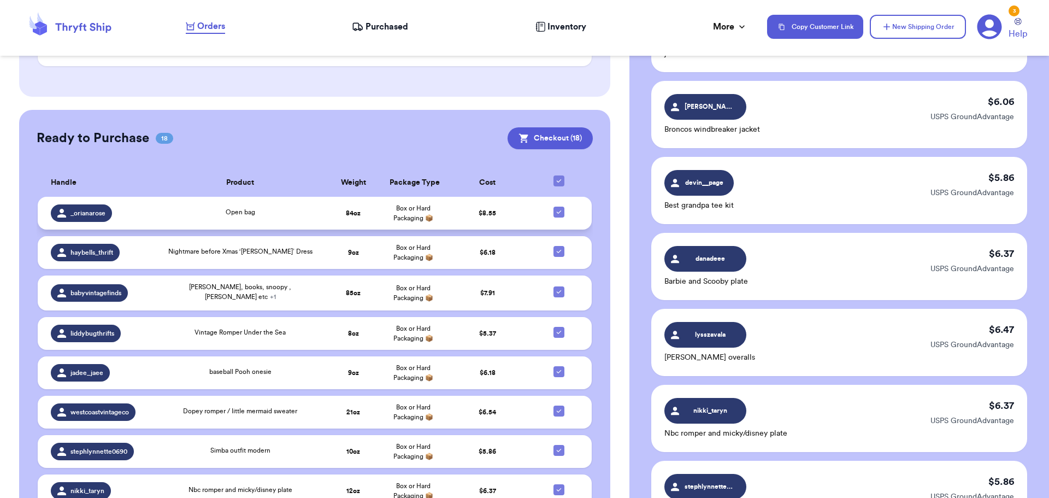
click at [555, 208] on icon at bounding box center [559, 212] width 9 height 9
click at [559, 206] on input "checkbox" at bounding box center [559, 206] width 1 height 1
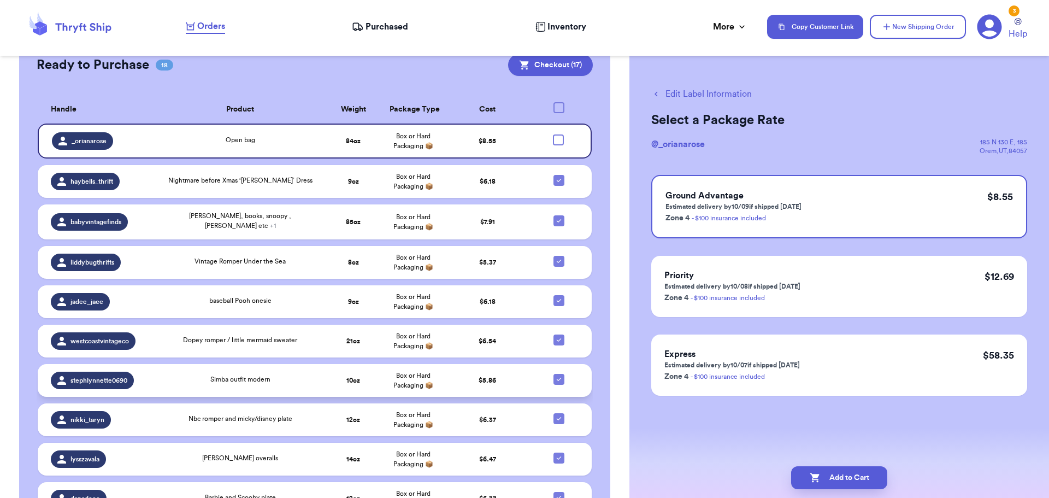
scroll to position [295, 0]
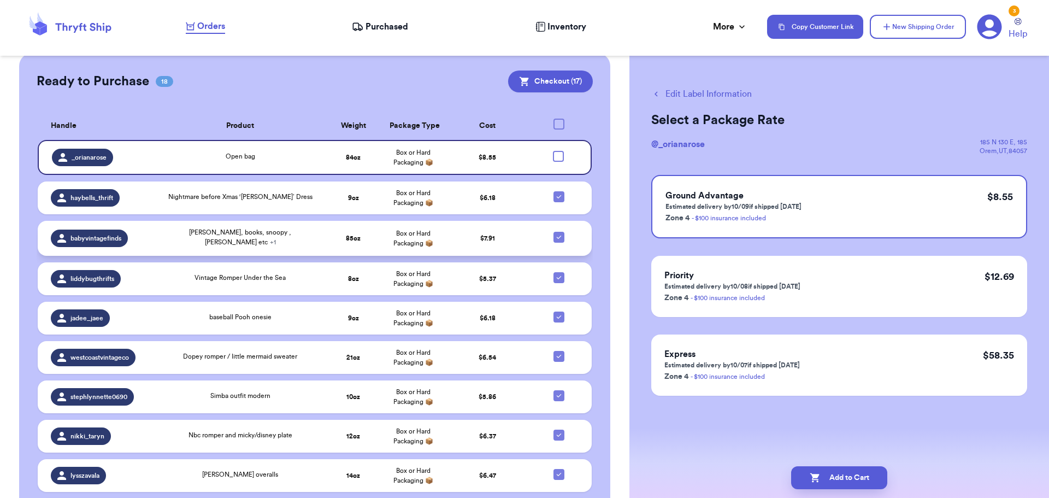
click at [555, 233] on icon at bounding box center [559, 237] width 9 height 9
click at [559, 231] on input "checkbox" at bounding box center [559, 231] width 1 height 1
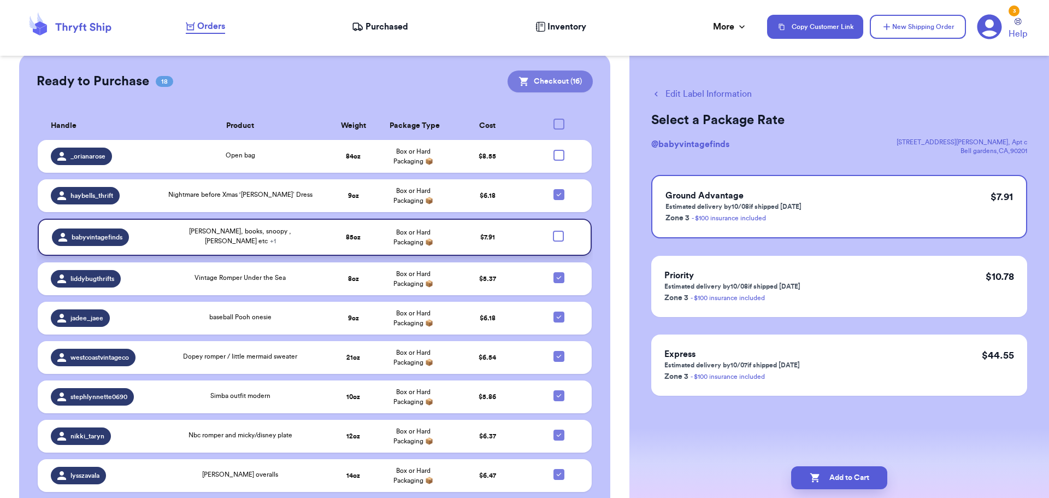
click at [545, 75] on button "Checkout ( 16 )" at bounding box center [550, 82] width 85 height 22
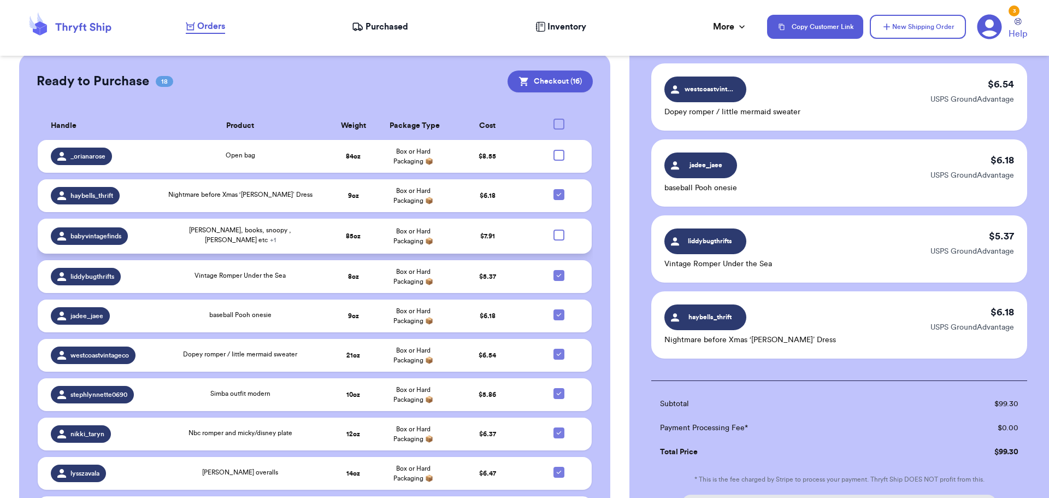
scroll to position [1124, 0]
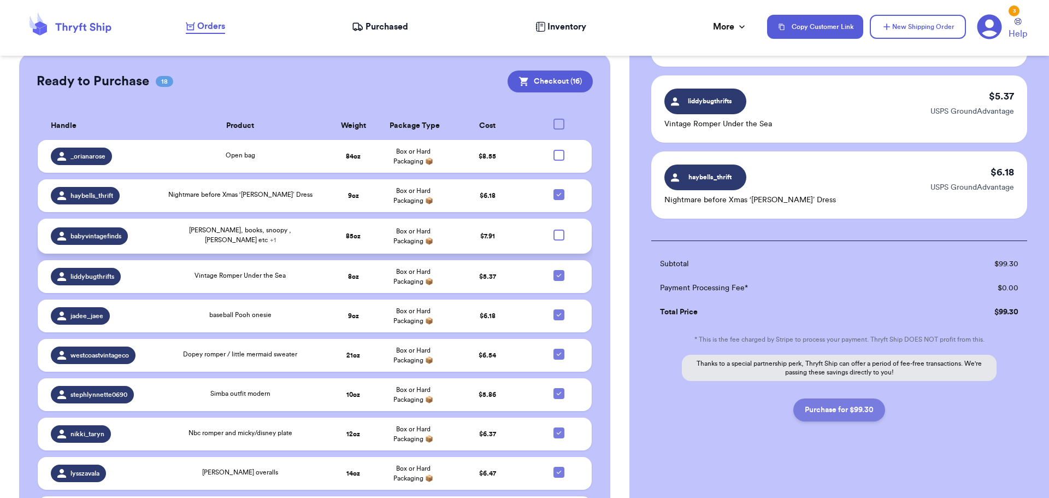
click at [817, 409] on button "Purchase for $99.30" at bounding box center [840, 409] width 92 height 23
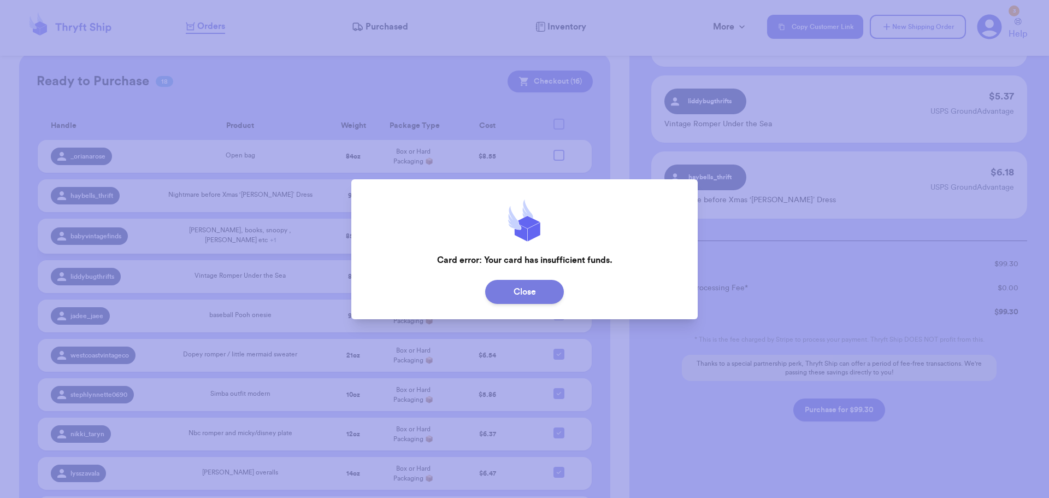
click at [504, 289] on button "Close" at bounding box center [524, 292] width 79 height 24
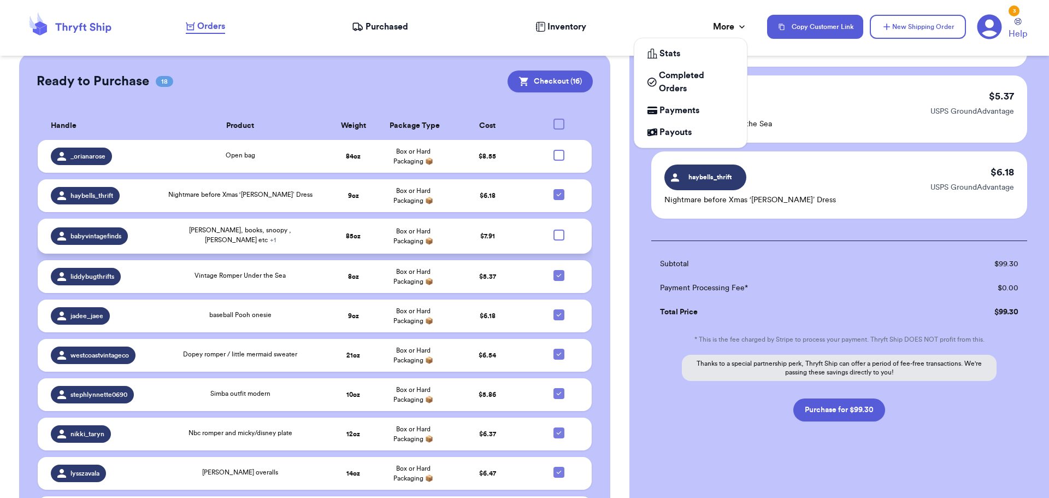
click at [723, 24] on div "More" at bounding box center [730, 26] width 34 height 13
click at [683, 111] on span "Payments" at bounding box center [680, 110] width 40 height 13
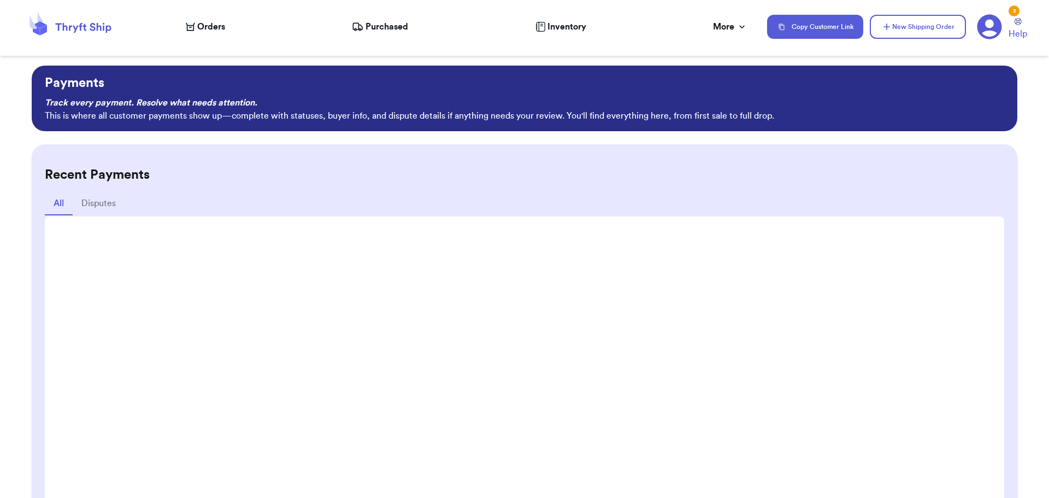
click at [993, 27] on icon at bounding box center [990, 27] width 25 height 25
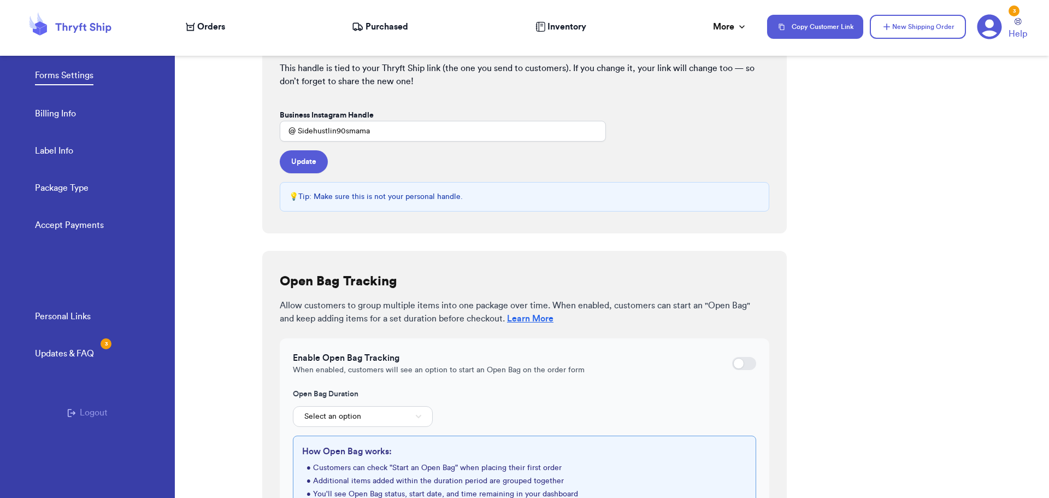
scroll to position [248, 0]
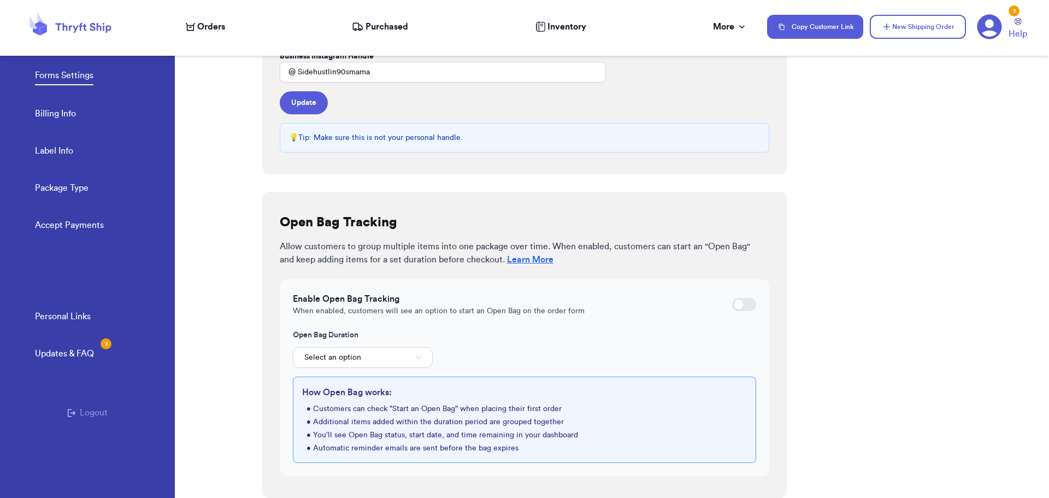
click at [733, 306] on div at bounding box center [738, 304] width 11 height 11
click at [732, 305] on input "checkbox" at bounding box center [732, 304] width 1 height 1
click at [62, 115] on link "Billing Info" at bounding box center [55, 114] width 41 height 15
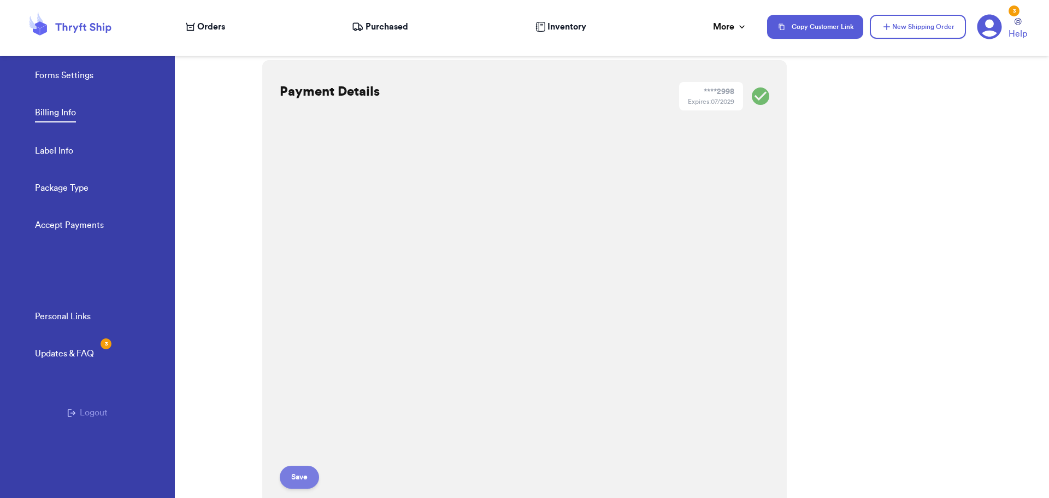
click at [306, 472] on button "Save" at bounding box center [299, 477] width 39 height 23
click at [223, 22] on span "Orders" at bounding box center [211, 26] width 28 height 13
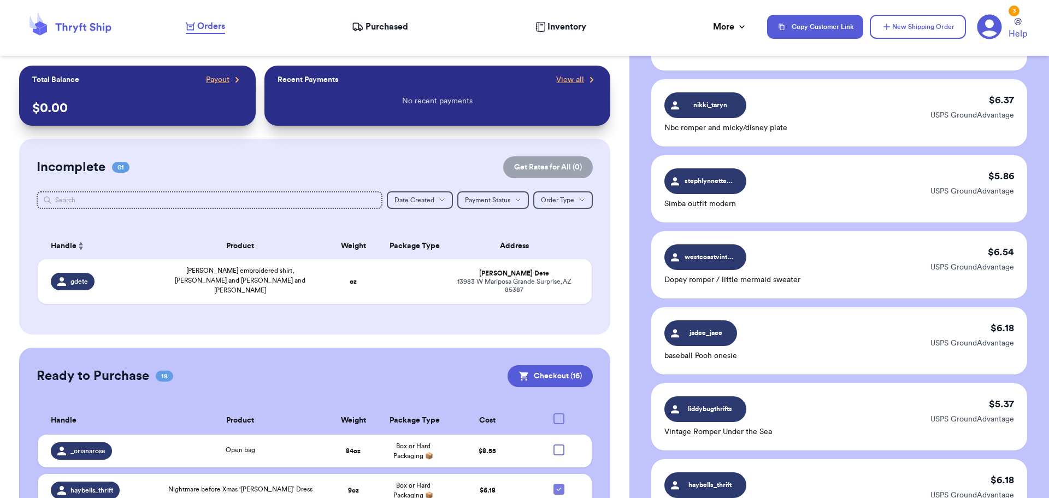
scroll to position [1038, 0]
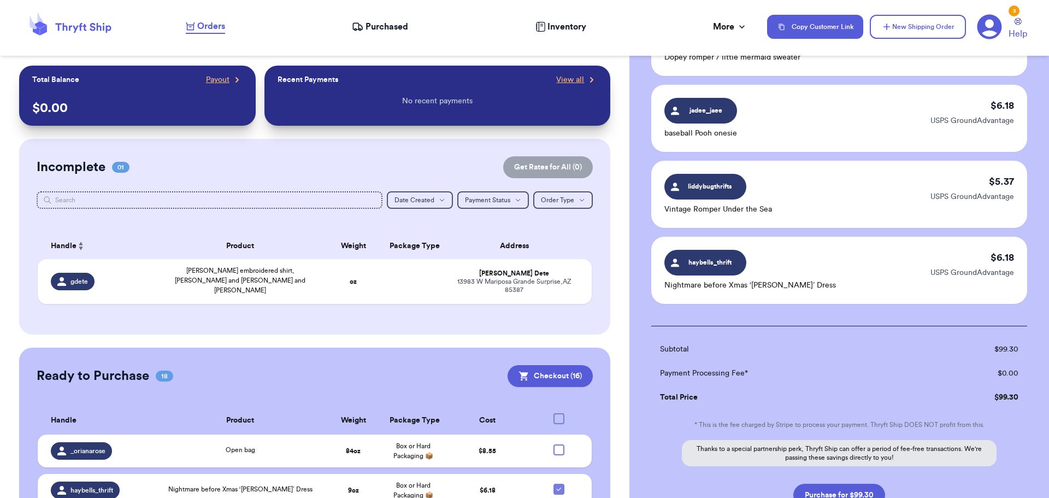
click at [893, 279] on div "haybells_thrift Nightmare before Xmas ‘[PERSON_NAME]’ Dress $ 6.18 USPS GroundA…" at bounding box center [840, 270] width 376 height 67
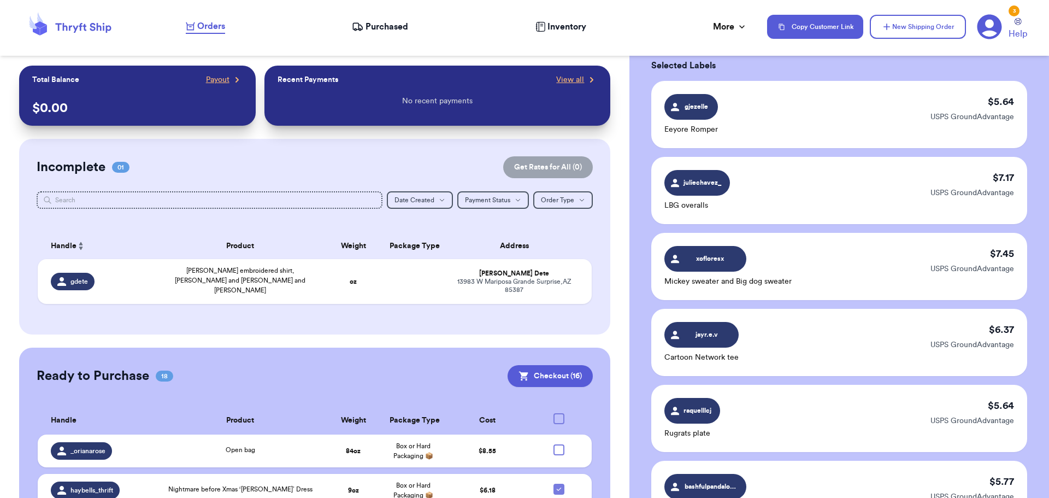
scroll to position [0, 0]
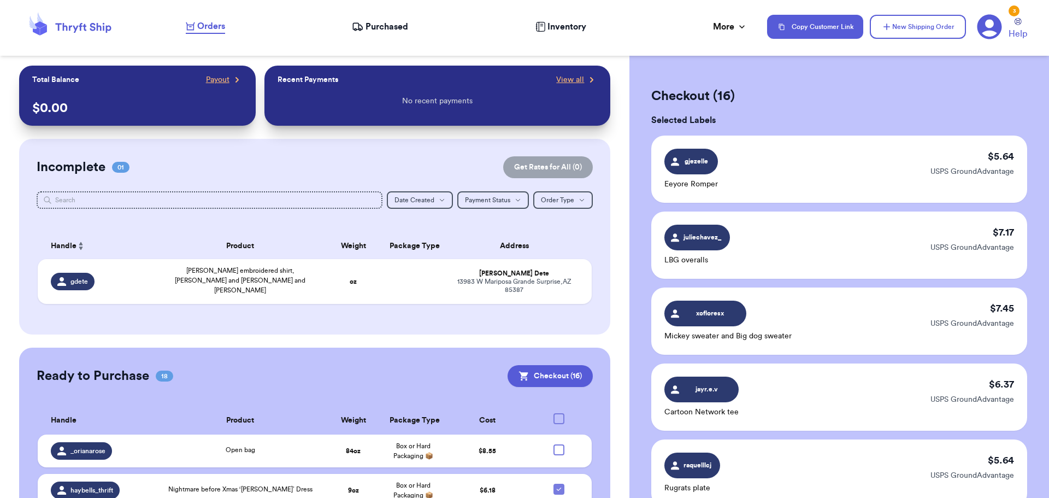
click at [790, 173] on div "gjezelle Eeyore Romper $ 5.64 USPS GroundAdvantage" at bounding box center [840, 169] width 376 height 67
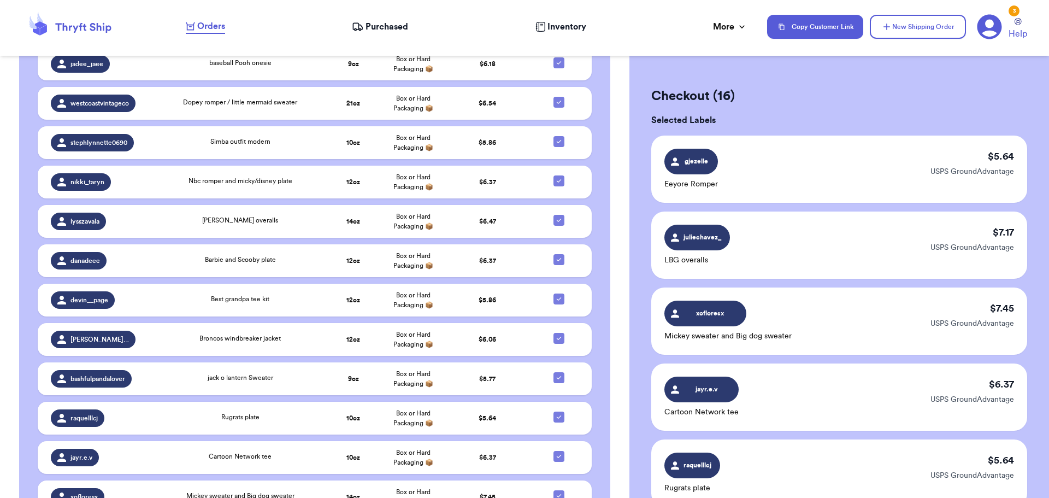
scroll to position [675, 0]
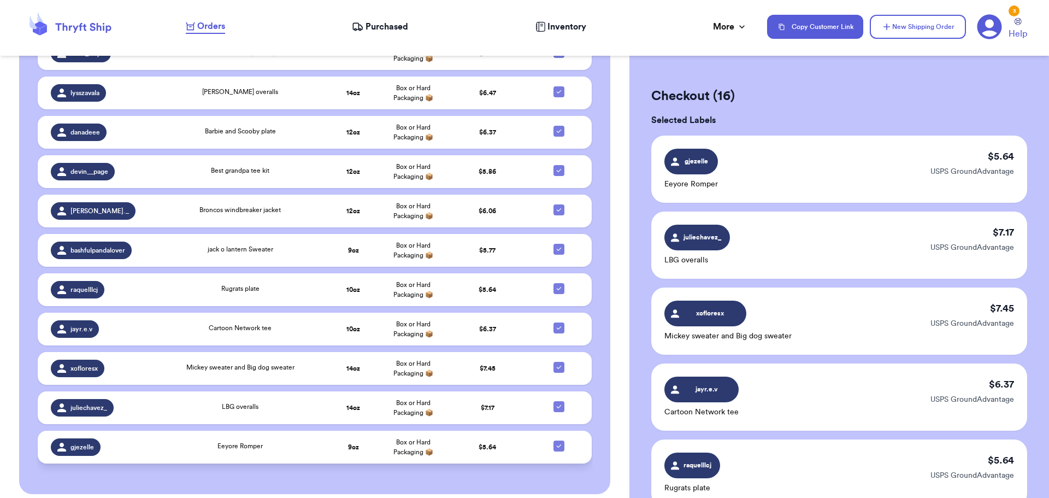
click at [253, 443] on span "Eeyore Romper" at bounding box center [240, 446] width 45 height 7
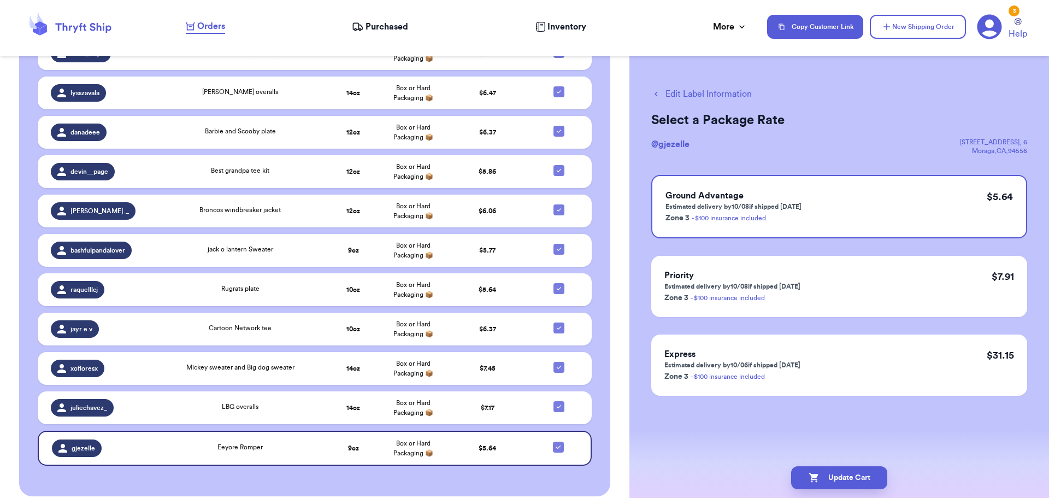
click at [703, 94] on button "Edit Label Information" at bounding box center [702, 93] width 101 height 13
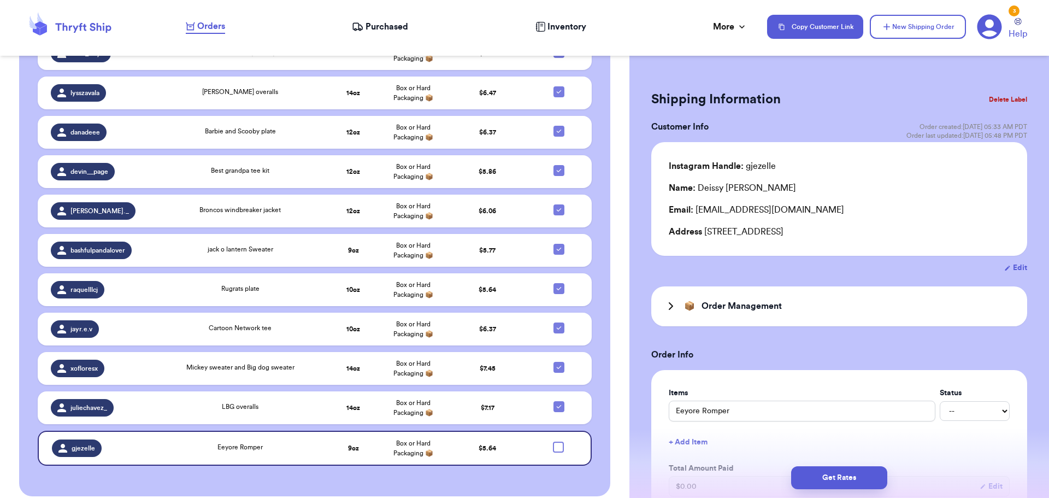
scroll to position [677, 0]
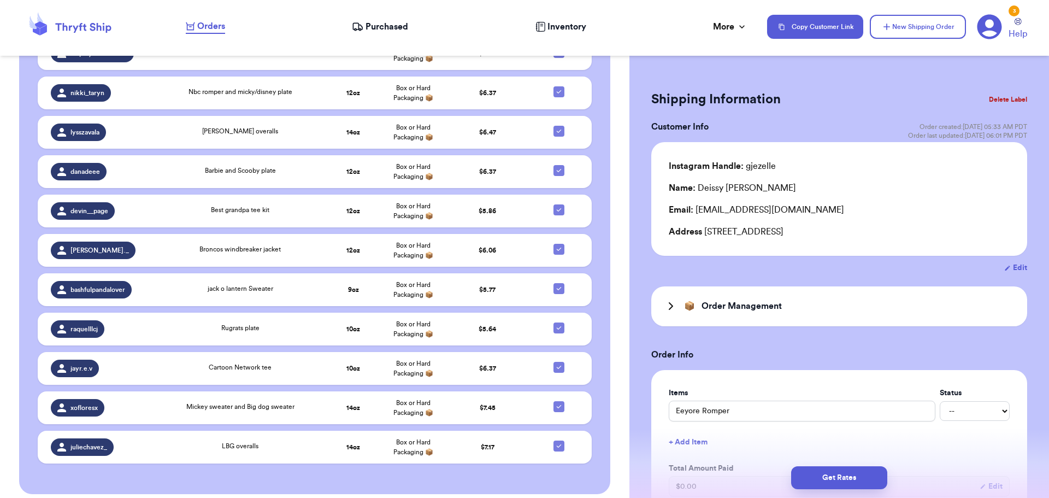
click at [868, 230] on div "Address [STREET_ADDRESS]" at bounding box center [839, 231] width 341 height 13
click at [764, 229] on div "Address [STREET_ADDRESS]" at bounding box center [839, 231] width 341 height 13
drag, startPoint x: 765, startPoint y: 231, endPoint x: 705, endPoint y: 231, distance: 60.1
click at [705, 231] on div "Address [STREET_ADDRESS]" at bounding box center [839, 231] width 341 height 13
copy div "[STREET_ADDRESS]"
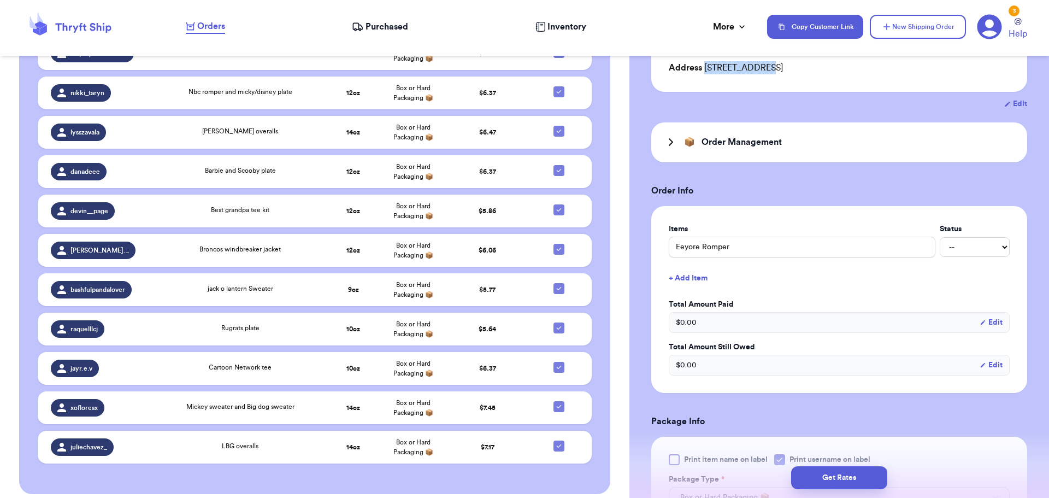
scroll to position [0, 0]
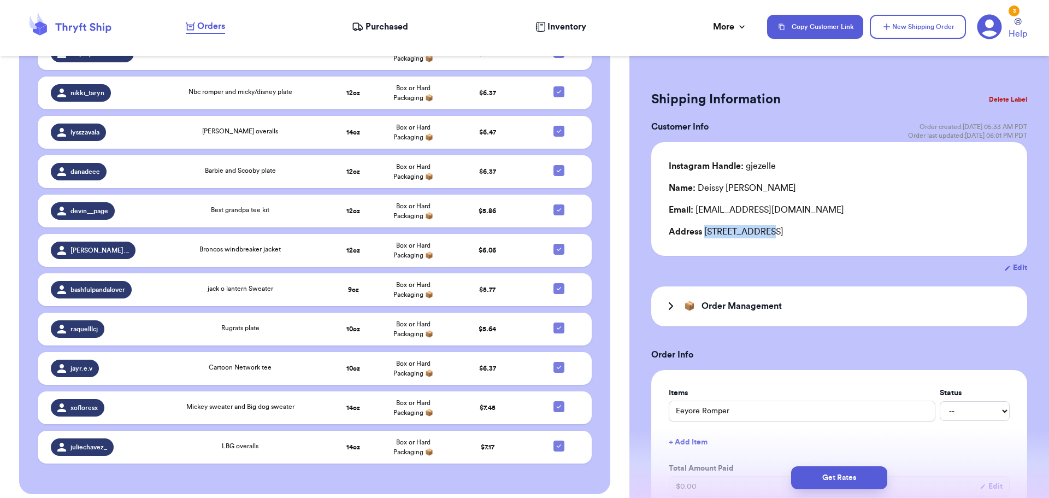
click at [1000, 98] on button "Delete Label" at bounding box center [1008, 99] width 47 height 24
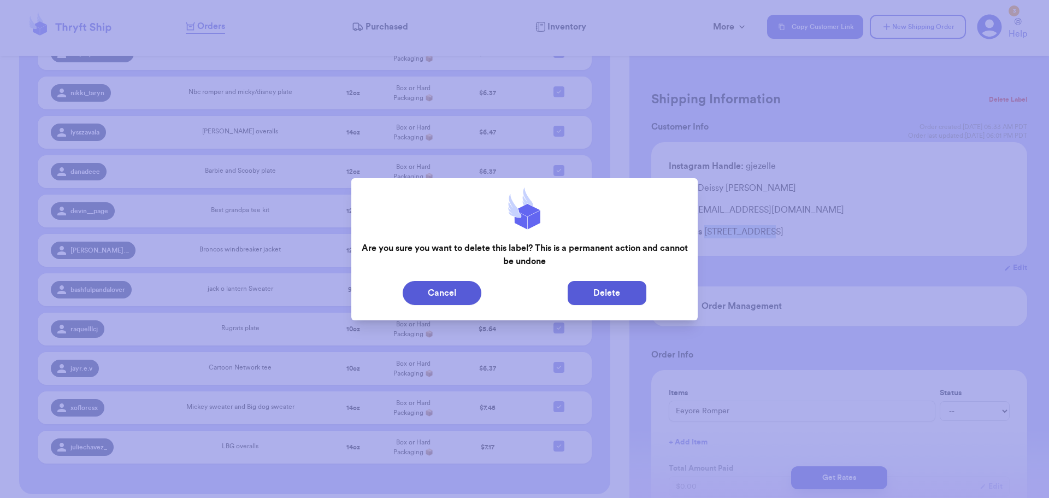
click at [635, 292] on button "Delete" at bounding box center [607, 293] width 79 height 24
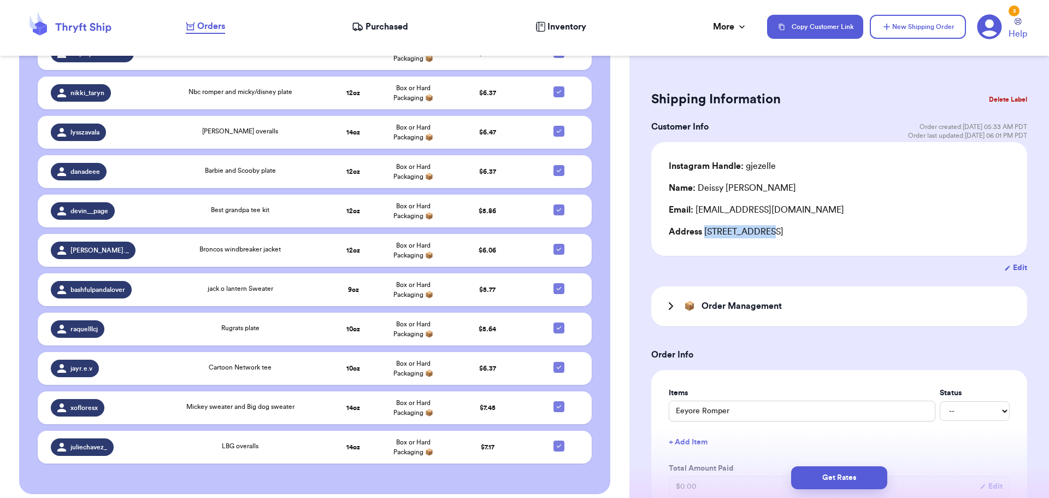
scroll to position [636, 0]
click at [273, 441] on div "LBG overalls" at bounding box center [240, 447] width 154 height 12
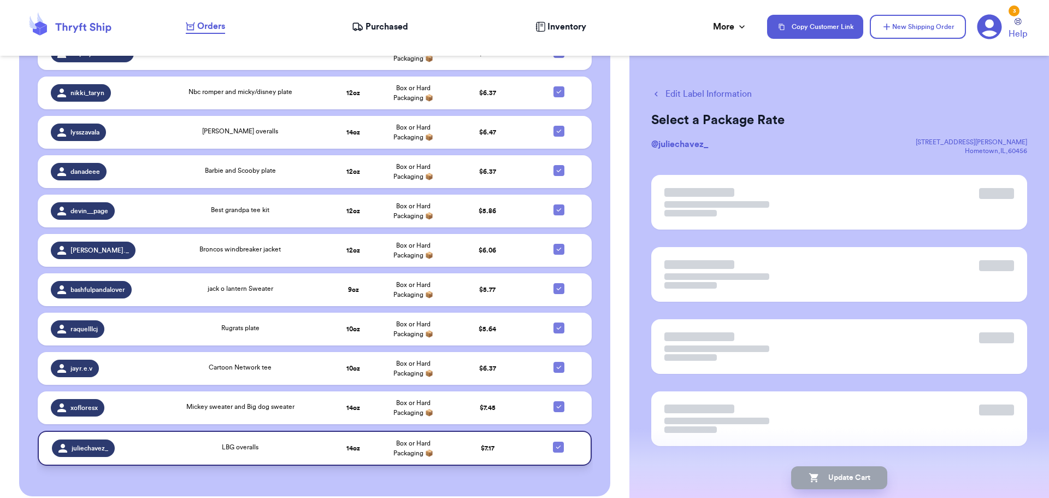
scroll to position [638, 0]
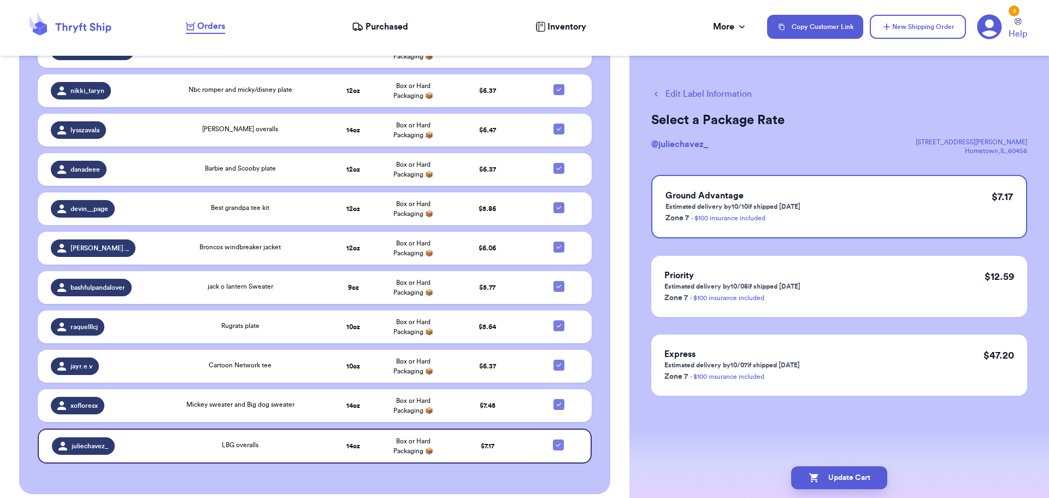
click at [712, 91] on button "Edit Label Information" at bounding box center [702, 93] width 101 height 13
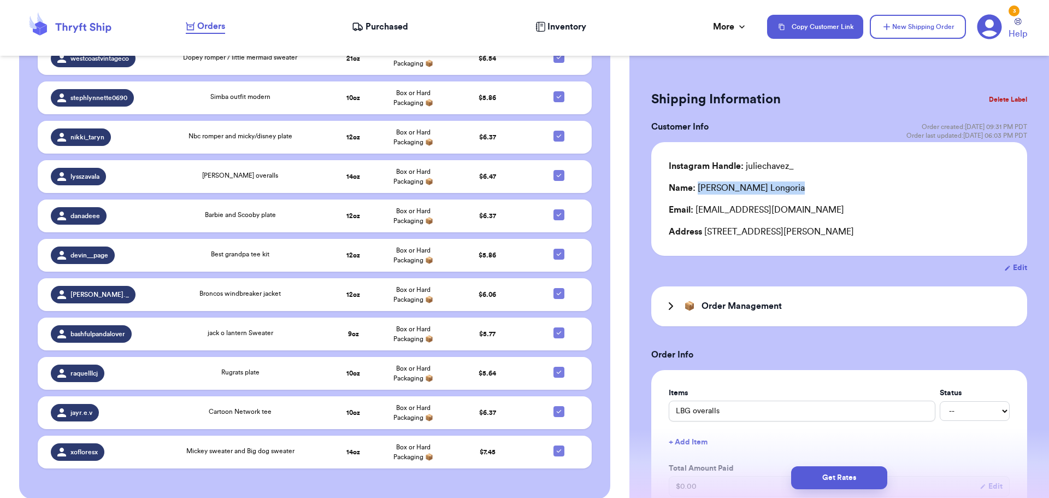
drag, startPoint x: 771, startPoint y: 190, endPoint x: 697, endPoint y: 192, distance: 73.8
click at [697, 192] on div "Name: [PERSON_NAME]" at bounding box center [839, 187] width 341 height 13
copy div "[PERSON_NAME]"
drag, startPoint x: 779, startPoint y: 230, endPoint x: 705, endPoint y: 232, distance: 74.4
click at [705, 232] on div "Address [STREET_ADDRESS][PERSON_NAME]" at bounding box center [839, 231] width 341 height 13
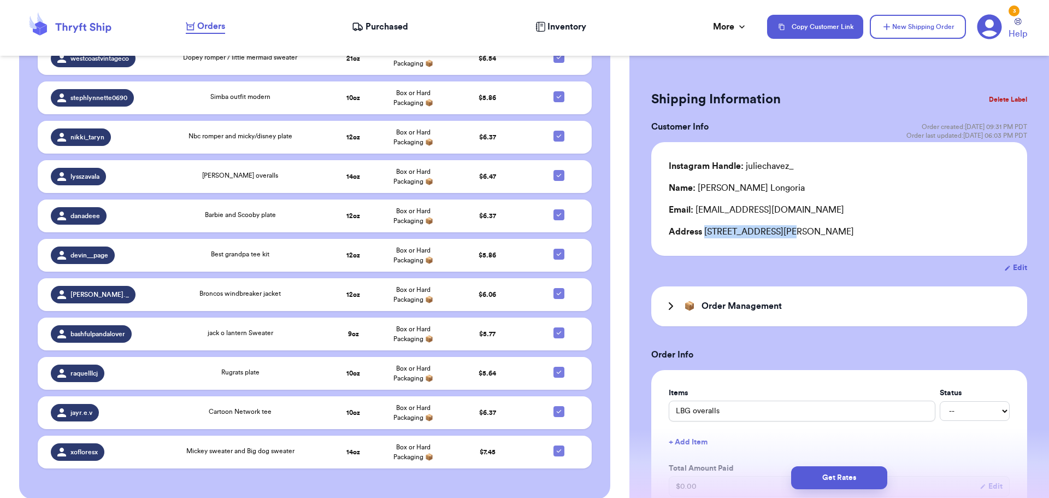
copy div "[STREET_ADDRESS][PERSON_NAME]"
click at [997, 95] on button "Delete Label" at bounding box center [1008, 99] width 47 height 24
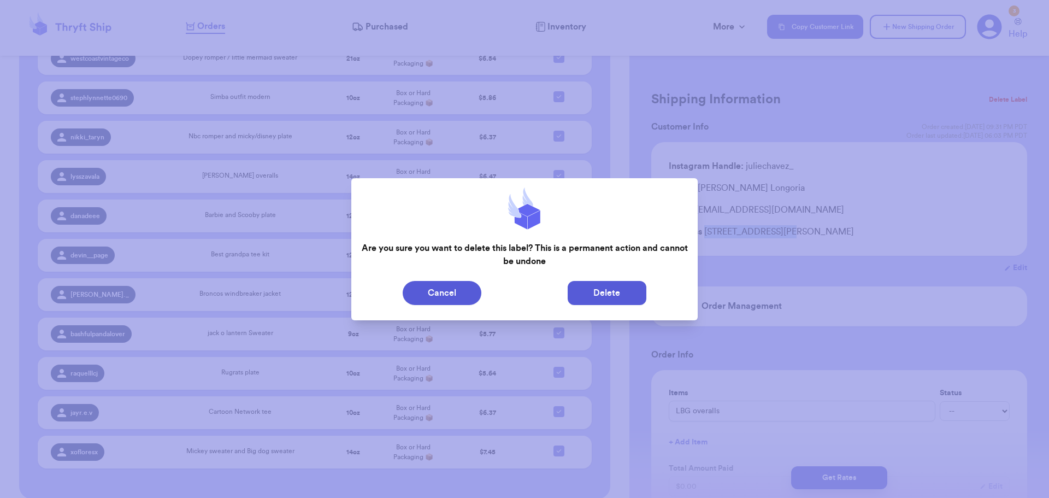
click at [615, 295] on button "Delete" at bounding box center [607, 293] width 79 height 24
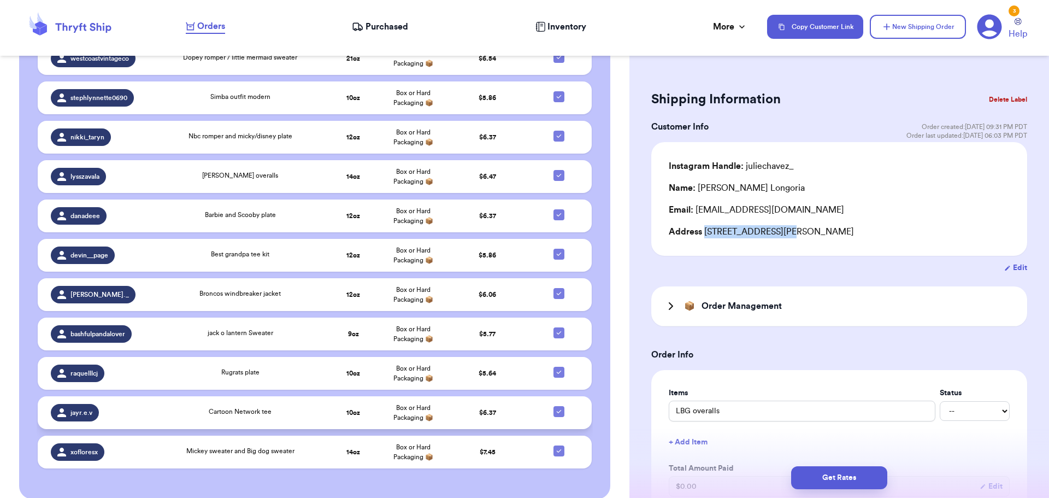
scroll to position [596, 0]
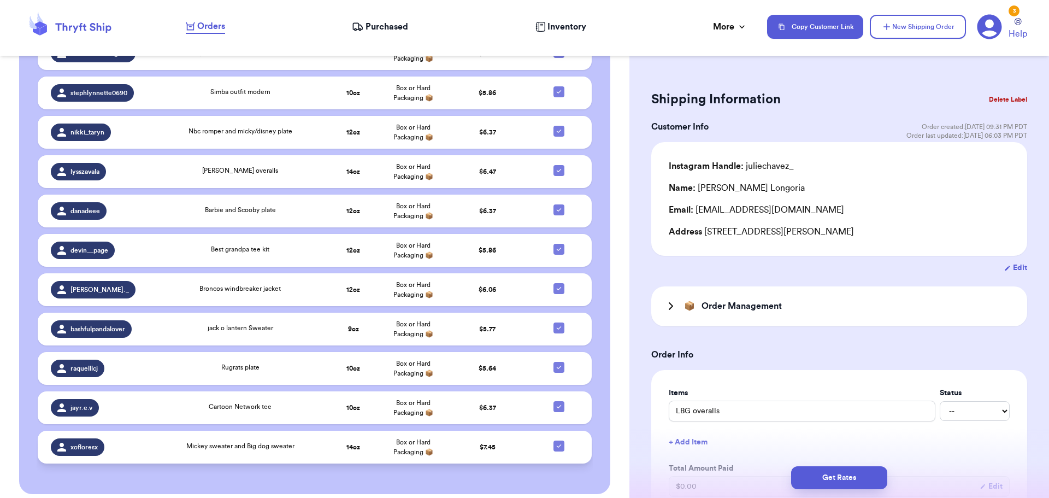
click at [309, 441] on div "Mickey sweater and Big dog sweater" at bounding box center [240, 447] width 154 height 12
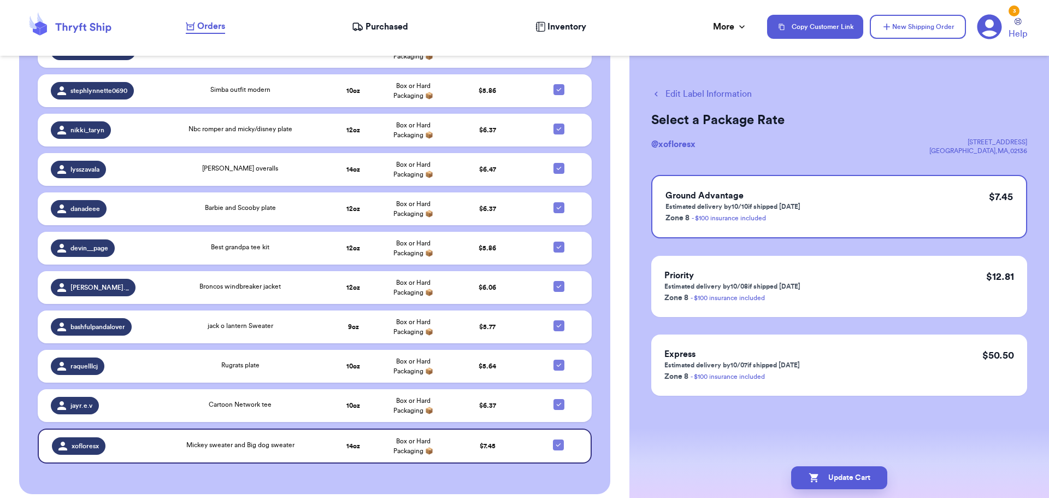
click at [700, 92] on button "Edit Label Information" at bounding box center [702, 93] width 101 height 13
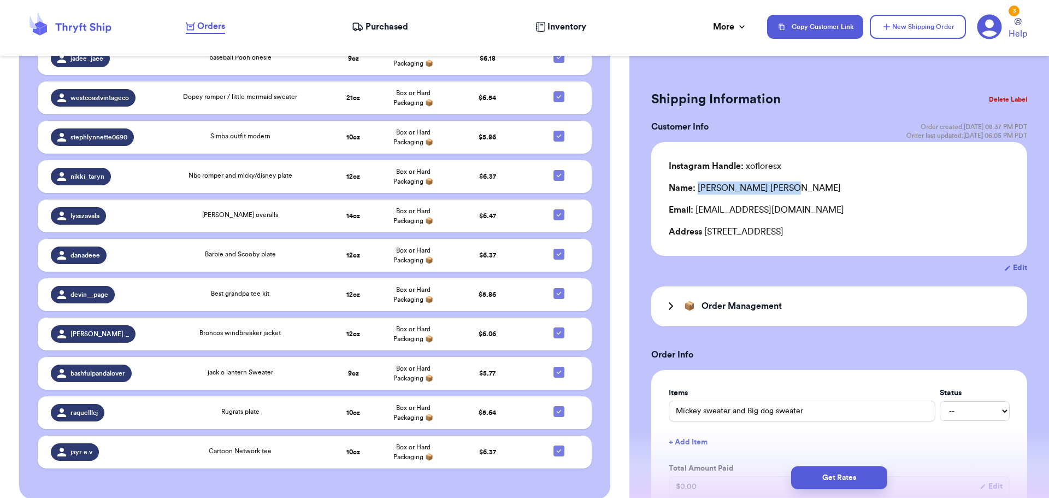
drag, startPoint x: 764, startPoint y: 191, endPoint x: 699, endPoint y: 185, distance: 64.8
click at [699, 185] on div "Name: [PERSON_NAME]" at bounding box center [839, 187] width 341 height 13
copy div "[PERSON_NAME]"
drag, startPoint x: 787, startPoint y: 232, endPoint x: 713, endPoint y: 234, distance: 73.8
click at [703, 236] on div "Address [STREET_ADDRESS]" at bounding box center [839, 231] width 341 height 13
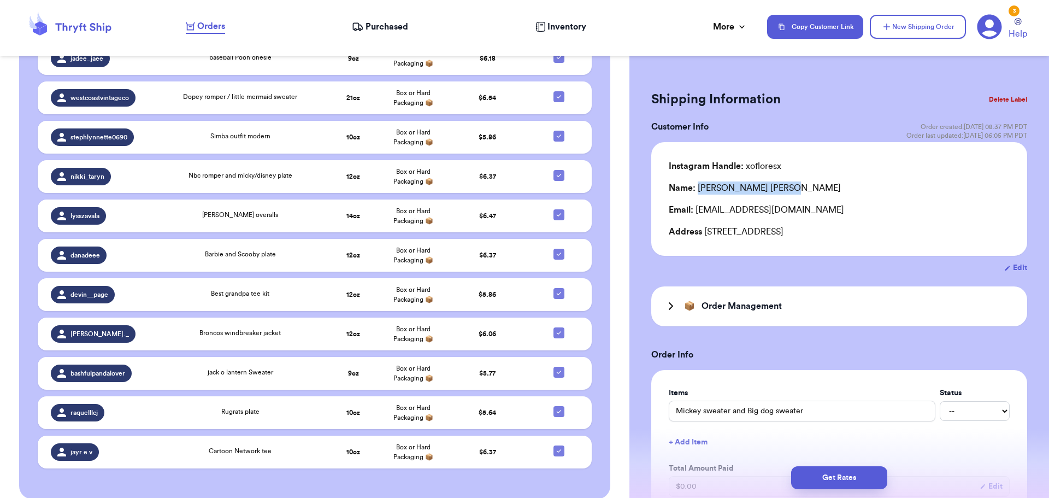
copy div "[STREET_ADDRESS]"
click at [1005, 101] on button "Delete Label" at bounding box center [1008, 99] width 47 height 24
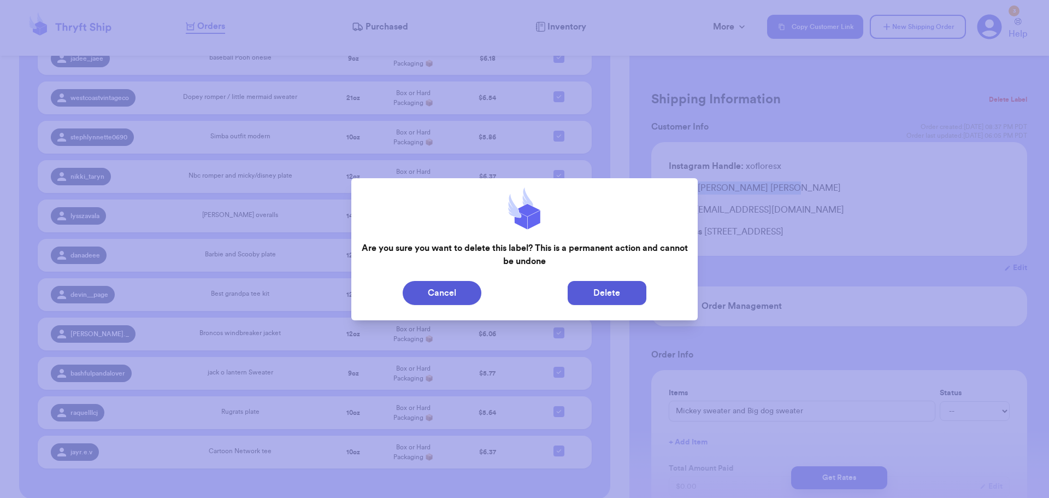
click at [608, 284] on button "Delete" at bounding box center [607, 293] width 79 height 24
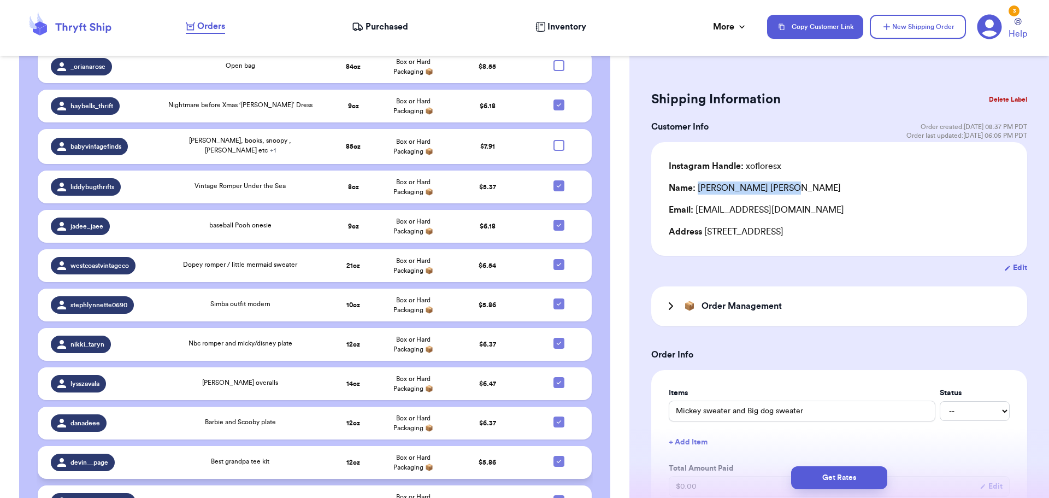
scroll to position [338, 0]
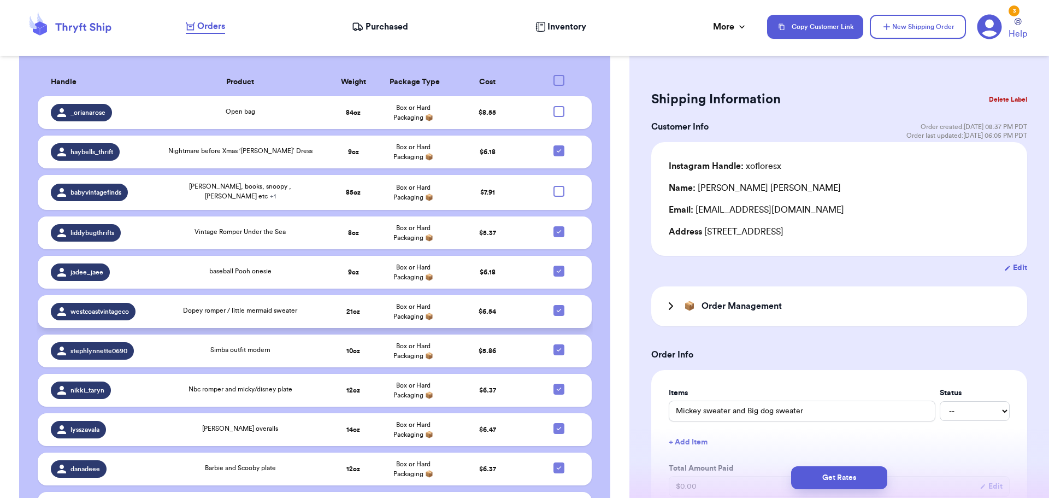
click at [263, 295] on td "Dopey romper / little mermaid sweater" at bounding box center [240, 311] width 167 height 33
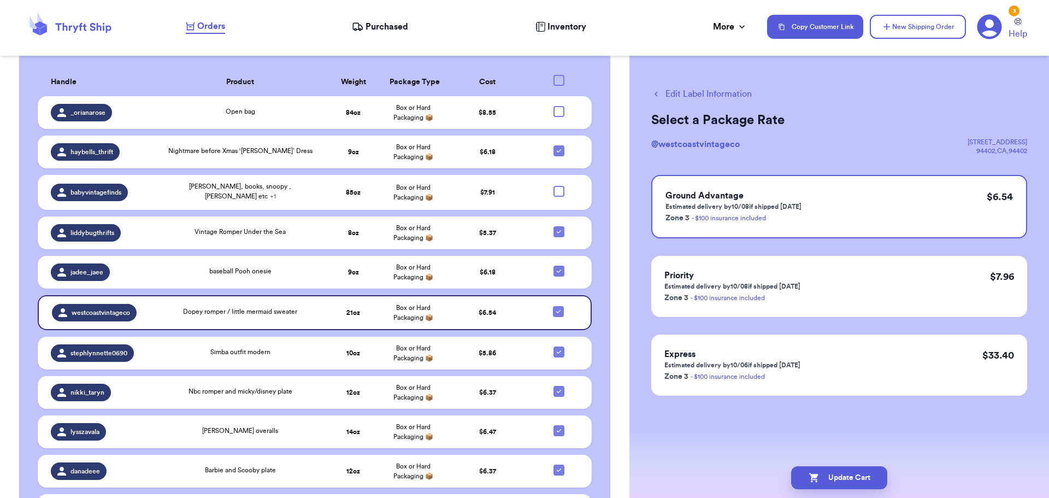
click at [696, 91] on button "Edit Label Information" at bounding box center [702, 93] width 101 height 13
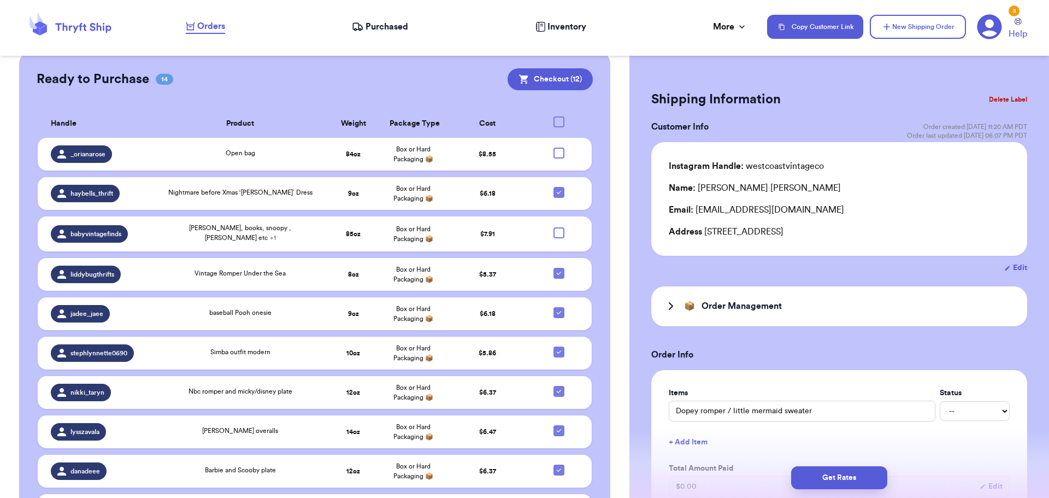
scroll to position [380, 0]
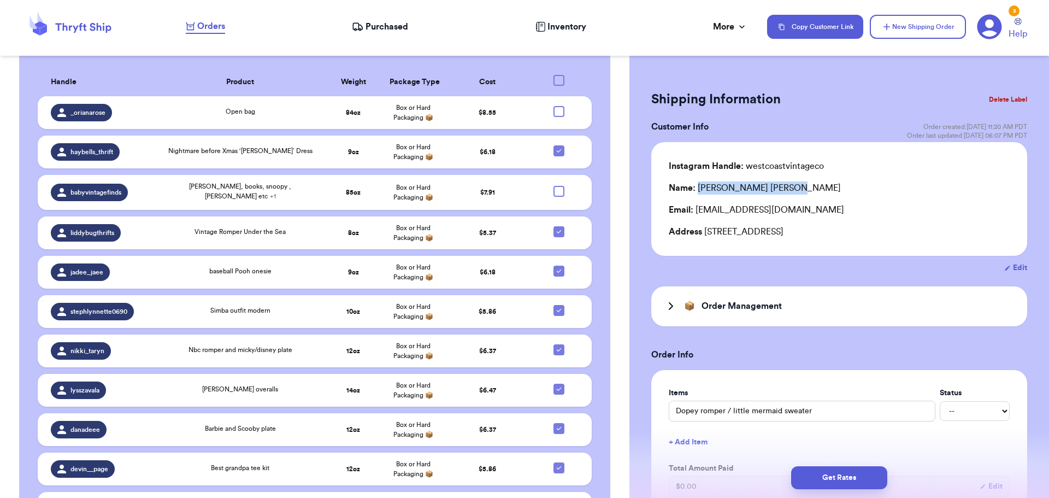
drag, startPoint x: 760, startPoint y: 187, endPoint x: 698, endPoint y: 182, distance: 62.5
click at [698, 182] on div "Name: [PERSON_NAME]" at bounding box center [839, 187] width 341 height 13
copy div "[PERSON_NAME]"
drag, startPoint x: 794, startPoint y: 227, endPoint x: 703, endPoint y: 229, distance: 90.7
click at [703, 229] on div "Address [STREET_ADDRESS]" at bounding box center [839, 231] width 341 height 13
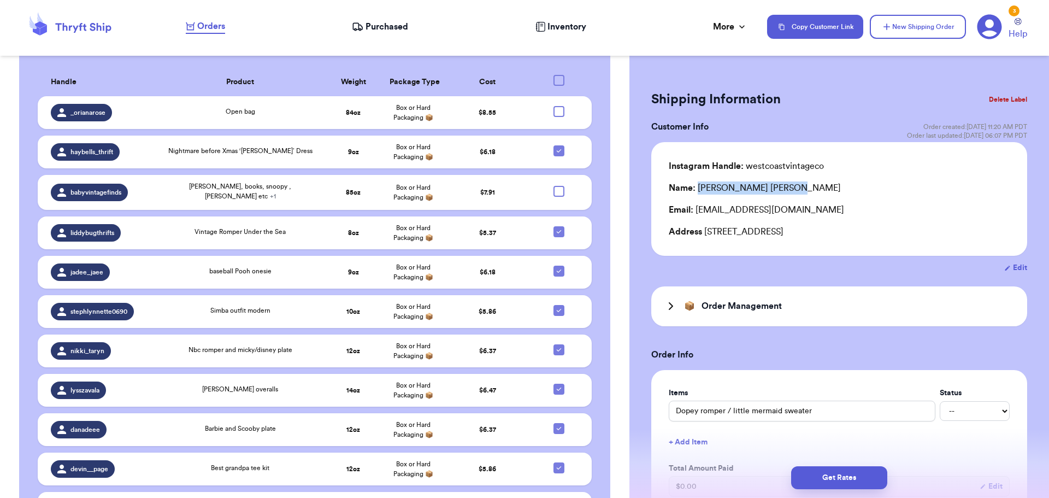
copy div "[STREET_ADDRESS]"
click at [1003, 97] on button "Delete Label" at bounding box center [1008, 99] width 47 height 24
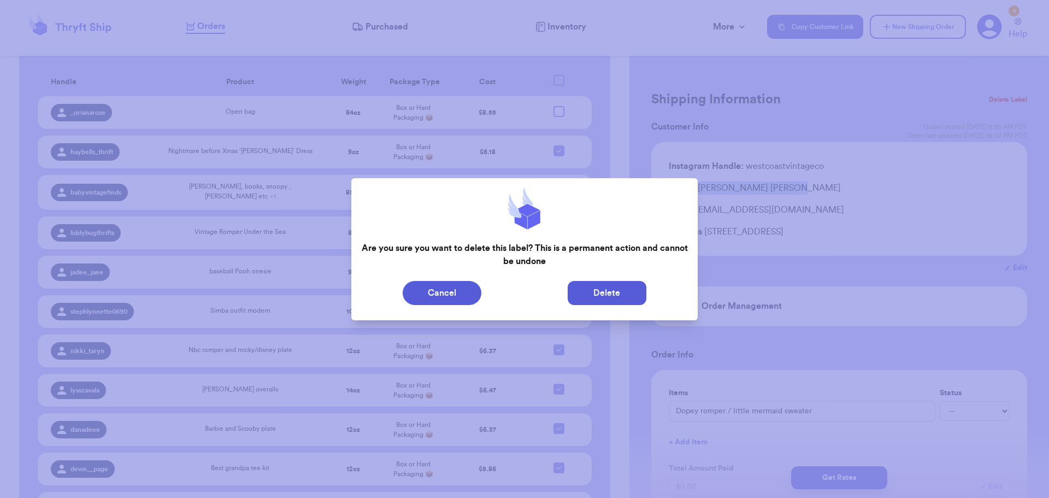
click at [588, 283] on button "Delete" at bounding box center [607, 293] width 79 height 24
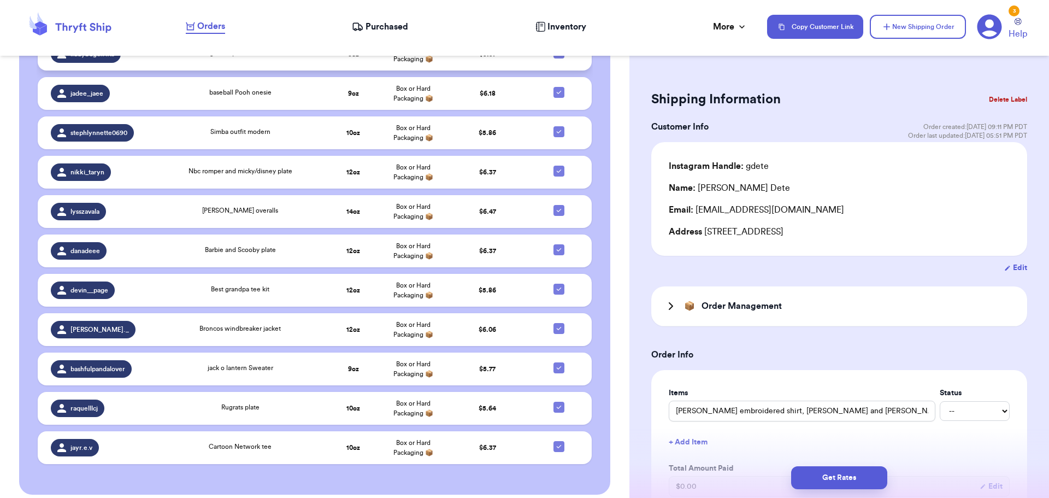
scroll to position [520, 0]
click at [286, 441] on div "Cartoon Network tee" at bounding box center [240, 447] width 154 height 12
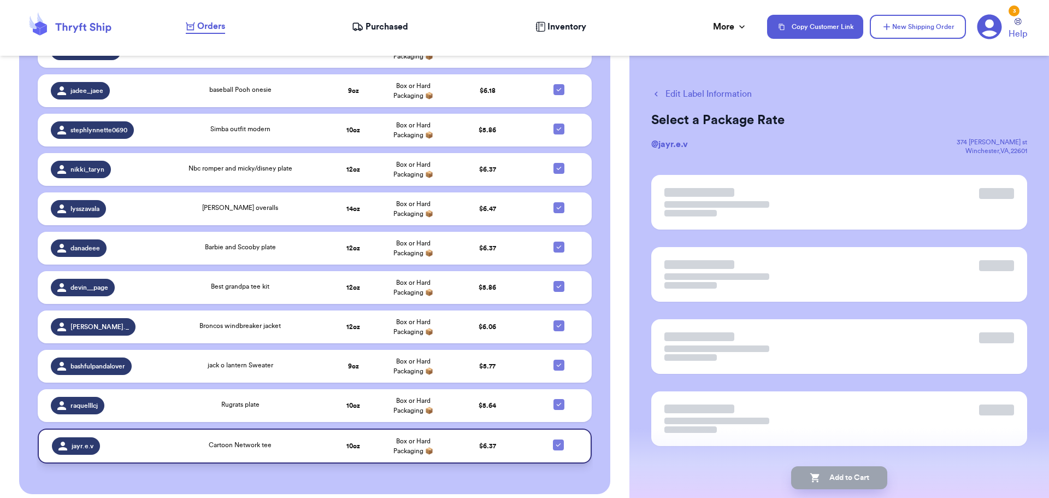
scroll to position [518, 0]
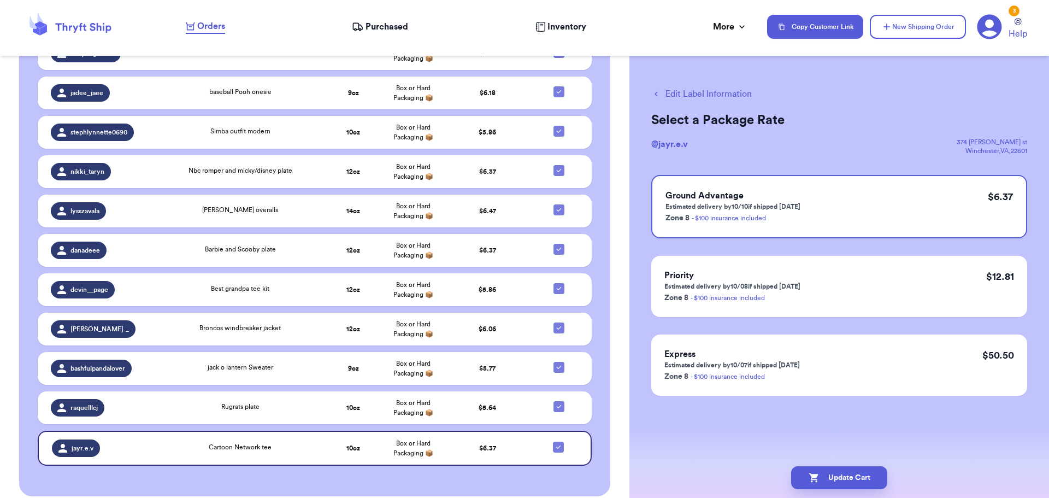
click at [681, 92] on button "Edit Label Information" at bounding box center [702, 93] width 101 height 13
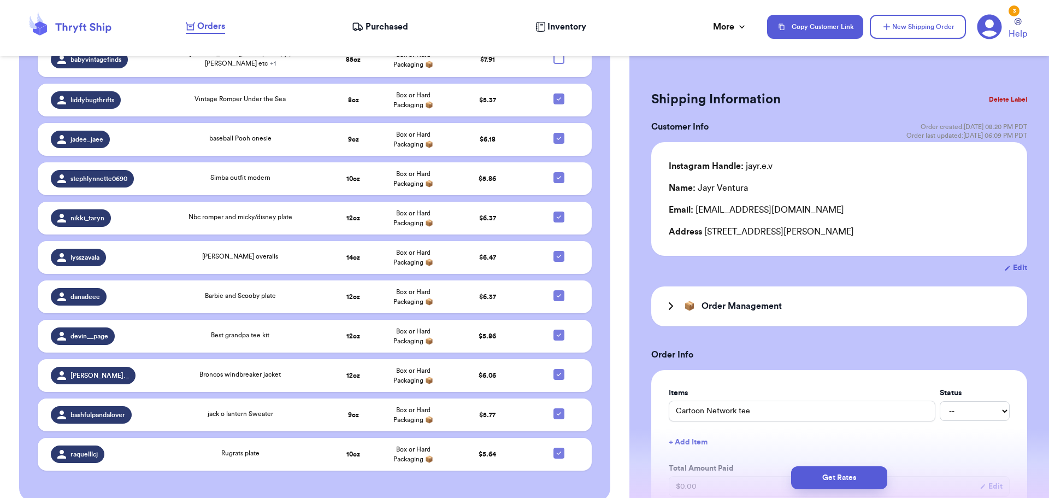
scroll to position [520, 0]
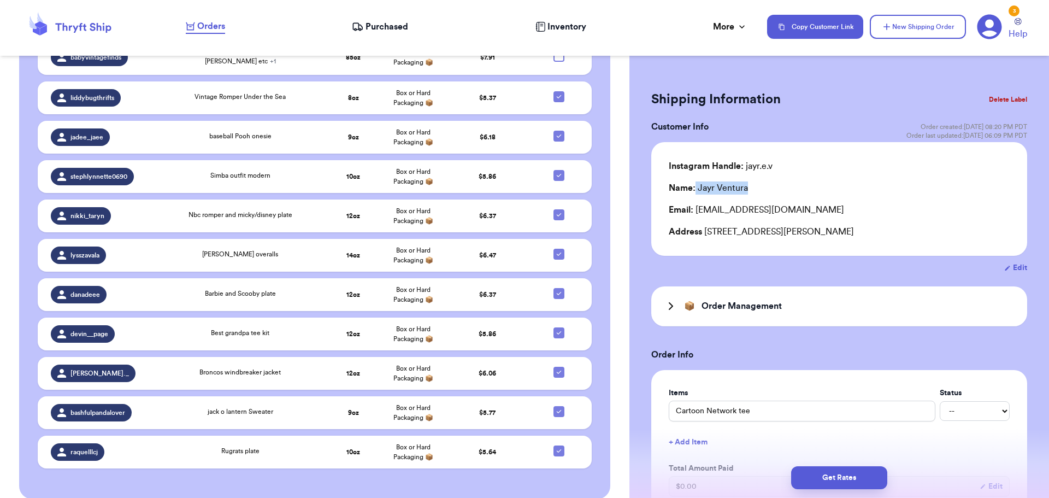
drag, startPoint x: 753, startPoint y: 187, endPoint x: 697, endPoint y: 190, distance: 55.3
click at [697, 190] on div "Name: [PERSON_NAME]" at bounding box center [839, 187] width 341 height 13
click at [698, 191] on div "Name: [PERSON_NAME]" at bounding box center [708, 187] width 79 height 13
copy div "[PERSON_NAME]"
drag, startPoint x: 758, startPoint y: 228, endPoint x: 706, endPoint y: 231, distance: 52.0
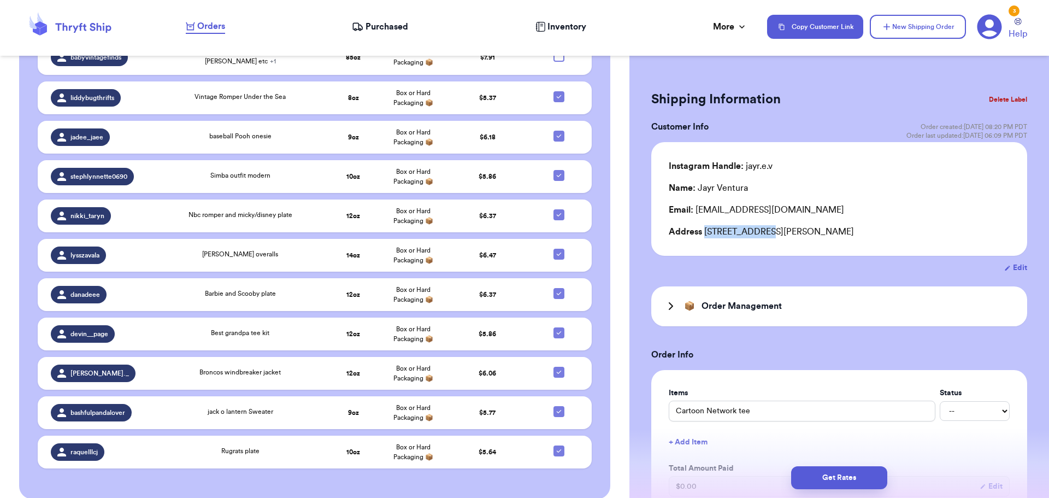
click at [706, 231] on div "Address [STREET_ADDRESS][PERSON_NAME]" at bounding box center [839, 231] width 341 height 13
copy div "374 [PERSON_NAME] st"
click at [1003, 98] on button "Delete Label" at bounding box center [1008, 99] width 47 height 24
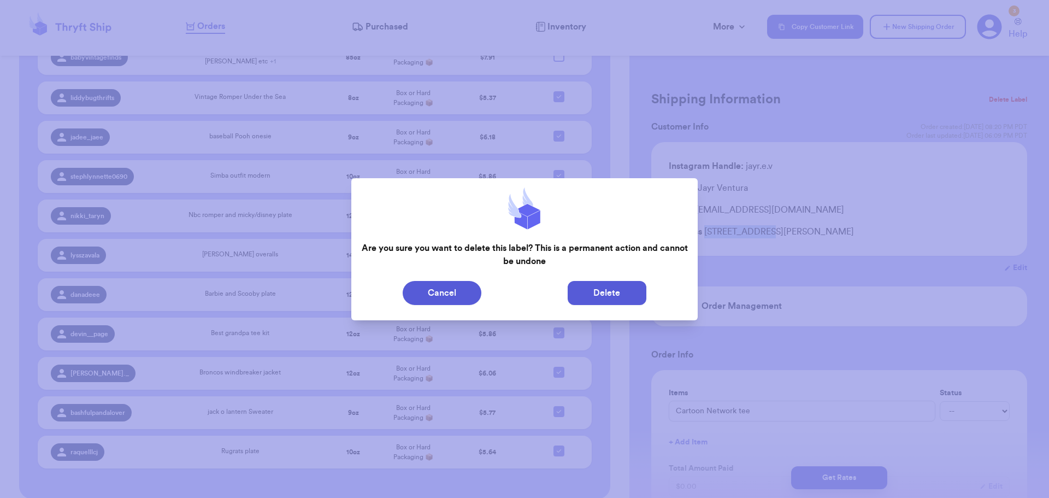
click at [610, 300] on button "Delete" at bounding box center [607, 293] width 79 height 24
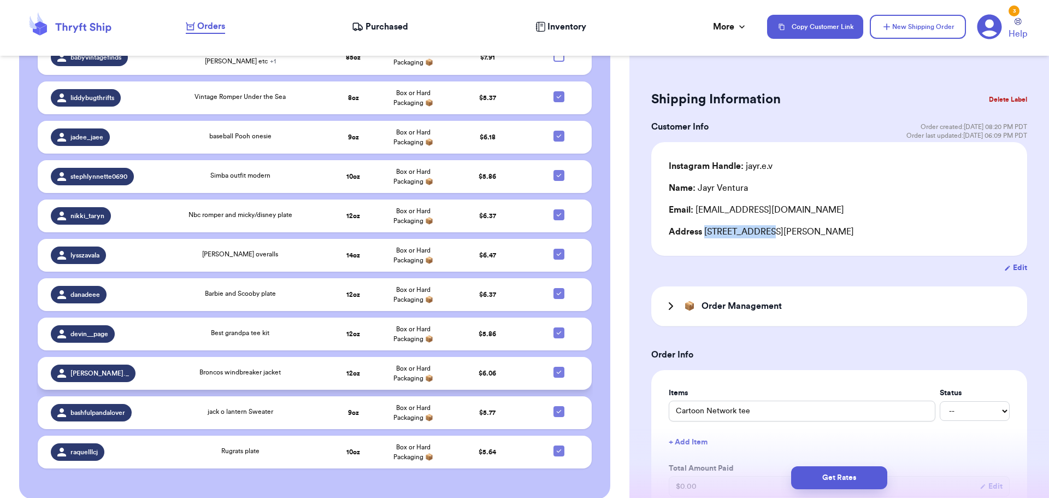
scroll to position [478, 0]
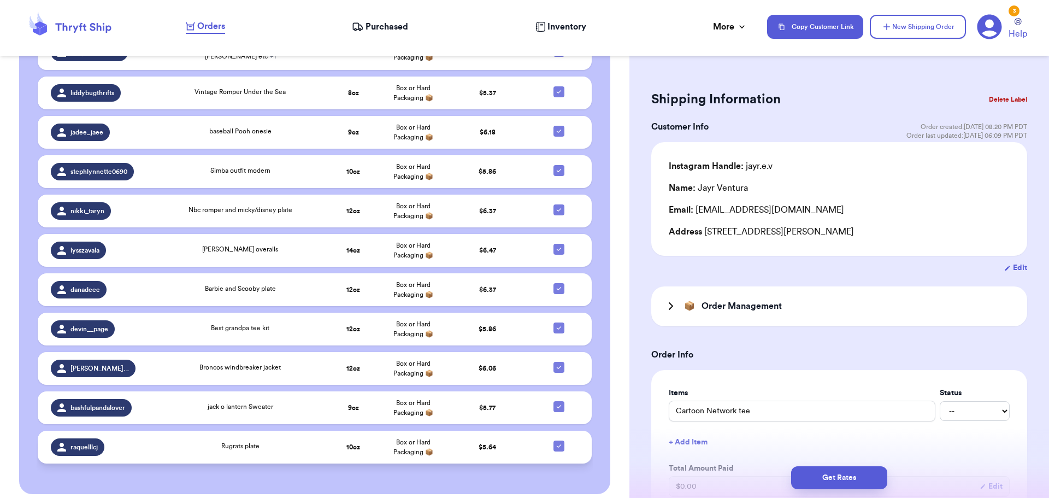
click at [278, 445] on td "Rugrats plate" at bounding box center [240, 447] width 167 height 33
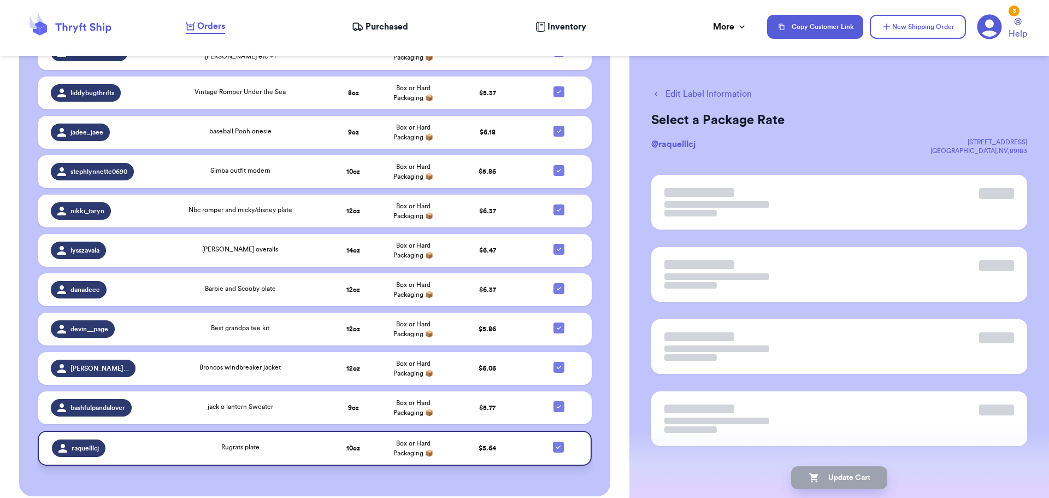
scroll to position [480, 0]
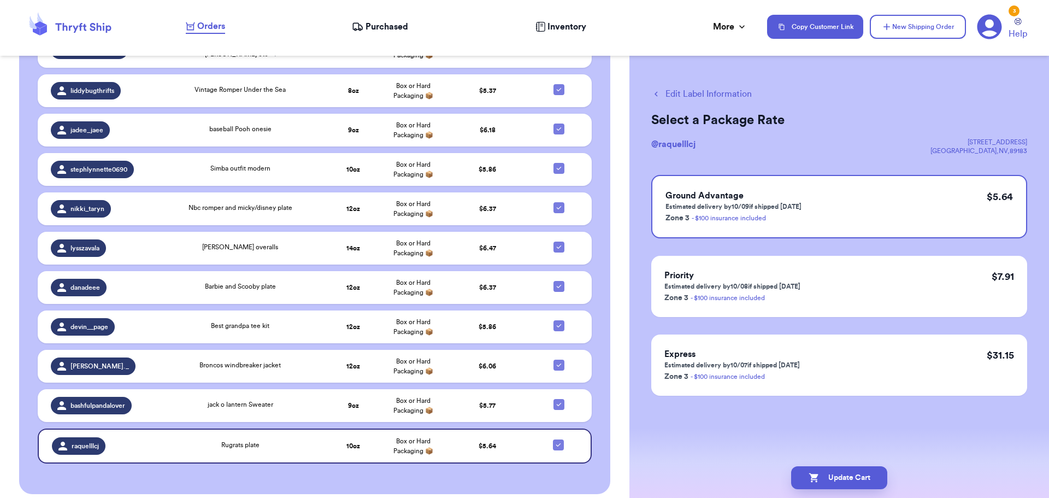
click at [677, 92] on button "Edit Label Information" at bounding box center [702, 93] width 101 height 13
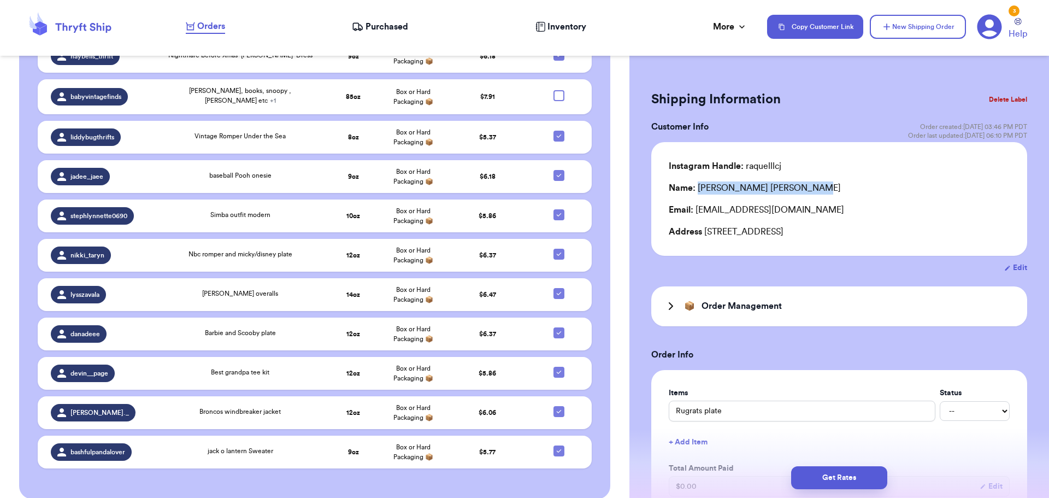
drag, startPoint x: 697, startPoint y: 190, endPoint x: 774, endPoint y: 182, distance: 78.0
click at [777, 181] on div "Name: [PERSON_NAME]" at bounding box center [839, 187] width 341 height 13
copy div "[PERSON_NAME]"
drag, startPoint x: 706, startPoint y: 232, endPoint x: 778, endPoint y: 236, distance: 71.7
click at [778, 236] on div "Address [STREET_ADDRESS]" at bounding box center [839, 231] width 341 height 13
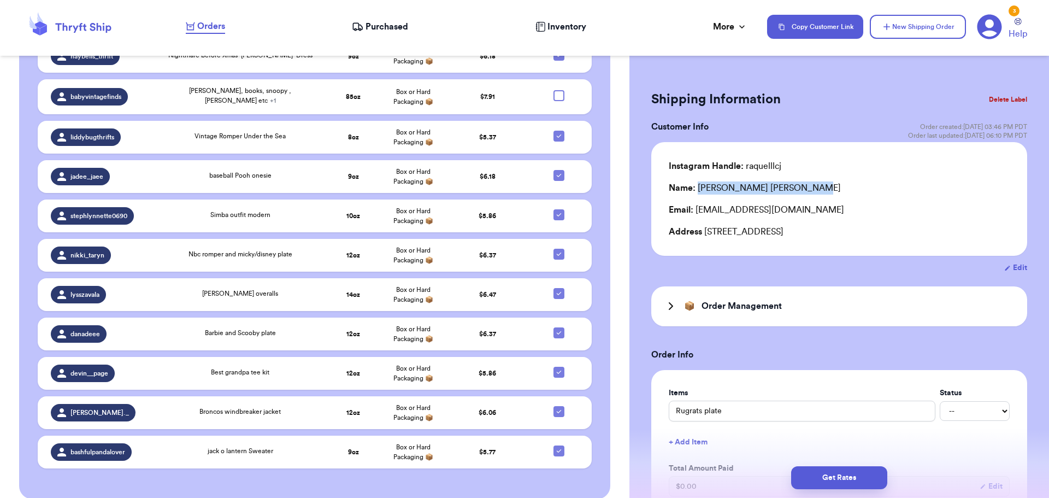
click at [999, 96] on button "Delete Label" at bounding box center [1008, 99] width 47 height 24
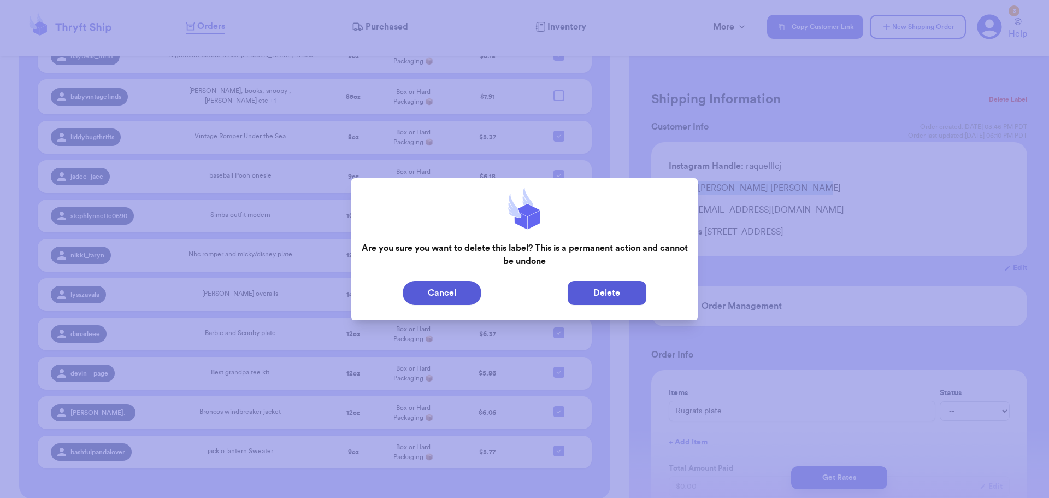
click at [588, 292] on button "Delete" at bounding box center [607, 293] width 79 height 24
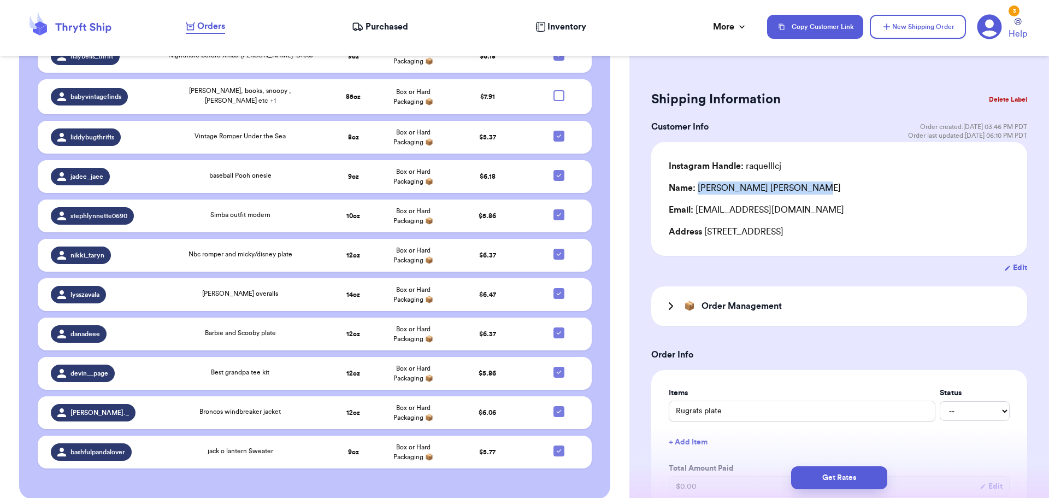
scroll to position [439, 0]
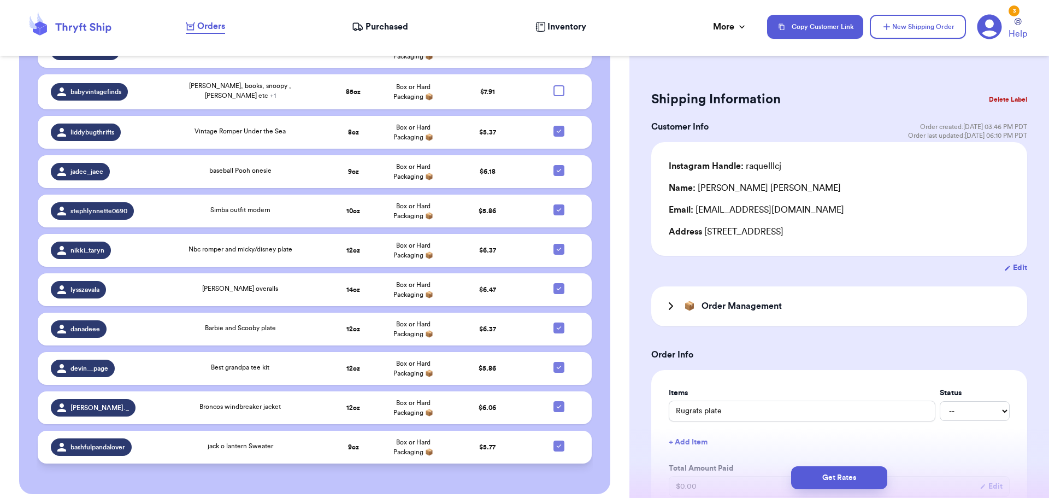
click at [299, 441] on div "jack o lantern Sweater" at bounding box center [240, 447] width 154 height 12
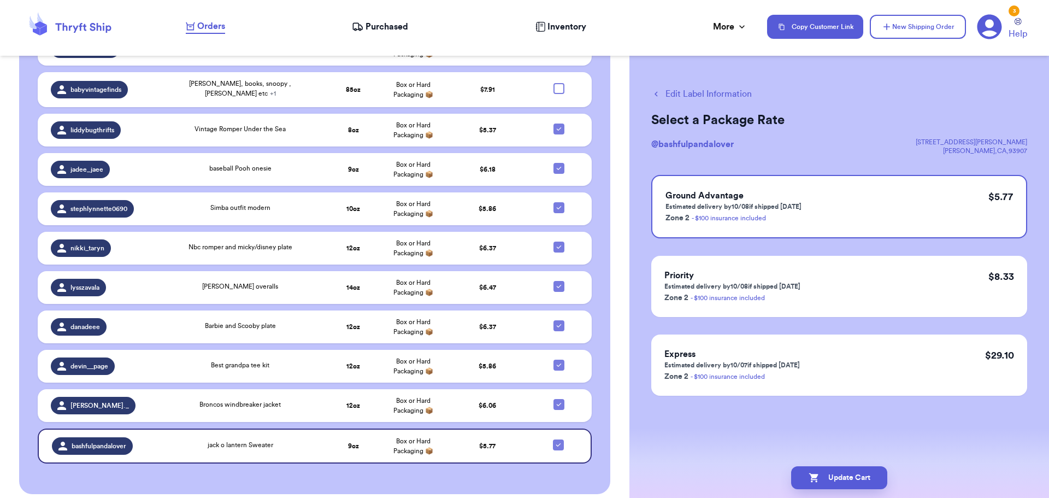
click at [696, 91] on button "Edit Label Information" at bounding box center [702, 93] width 101 height 13
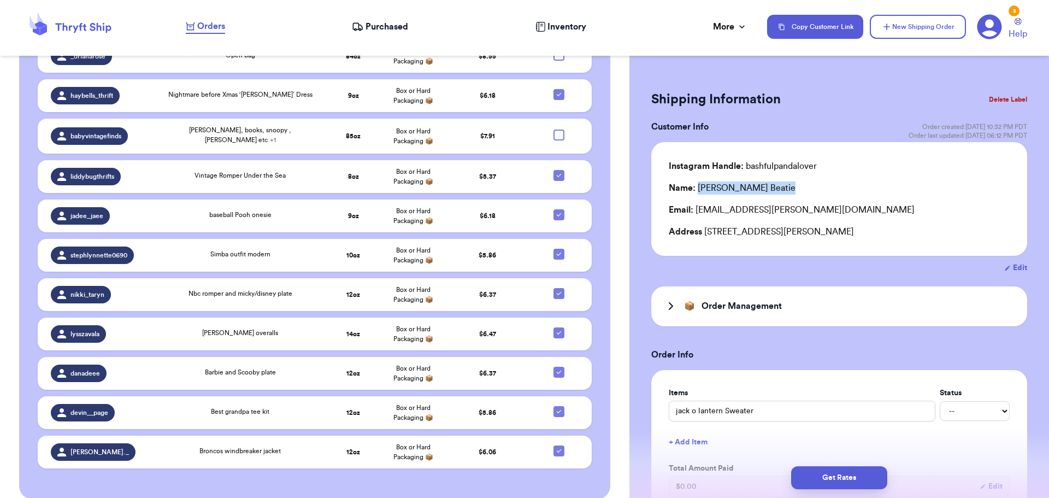
drag, startPoint x: 763, startPoint y: 189, endPoint x: 699, endPoint y: 185, distance: 64.6
click at [699, 185] on div "Name: [PERSON_NAME]" at bounding box center [839, 187] width 341 height 13
drag, startPoint x: 773, startPoint y: 231, endPoint x: 707, endPoint y: 223, distance: 66.6
click at [707, 223] on div "Instagram Handle: bashfulpandalover Name: [PERSON_NAME] Email: [PERSON_NAME][EM…" at bounding box center [839, 199] width 341 height 79
click at [705, 231] on div "Address [STREET_ADDRESS][PERSON_NAME]" at bounding box center [839, 231] width 341 height 13
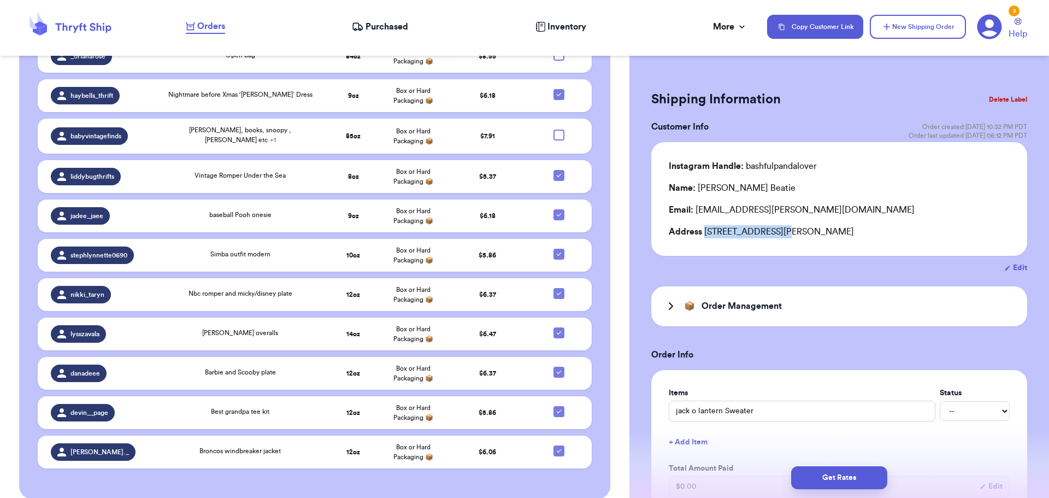
drag, startPoint x: 713, startPoint y: 232, endPoint x: 771, endPoint y: 233, distance: 57.4
click at [771, 233] on div "Address [STREET_ADDRESS][PERSON_NAME]" at bounding box center [839, 231] width 341 height 13
click at [1010, 95] on button "Delete Label" at bounding box center [1008, 99] width 47 height 24
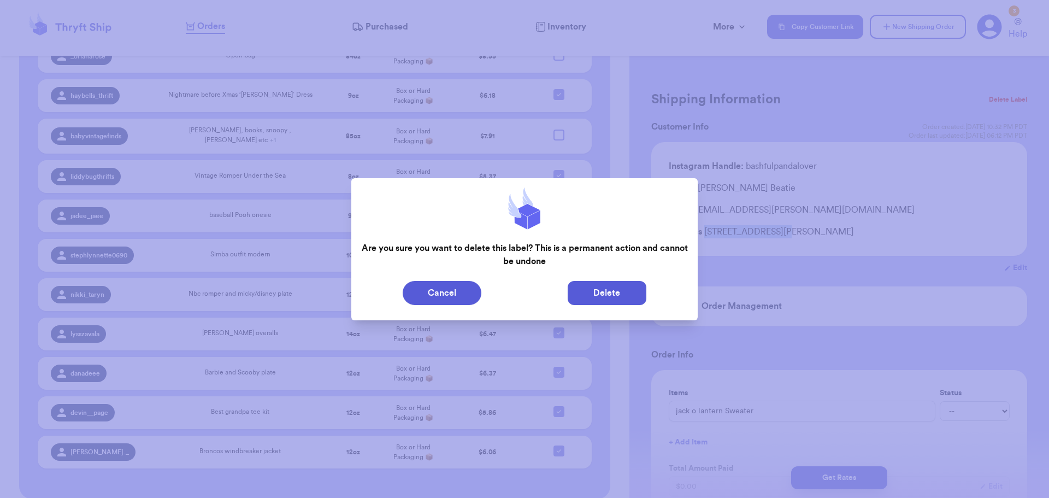
click at [598, 292] on button "Delete" at bounding box center [607, 293] width 79 height 24
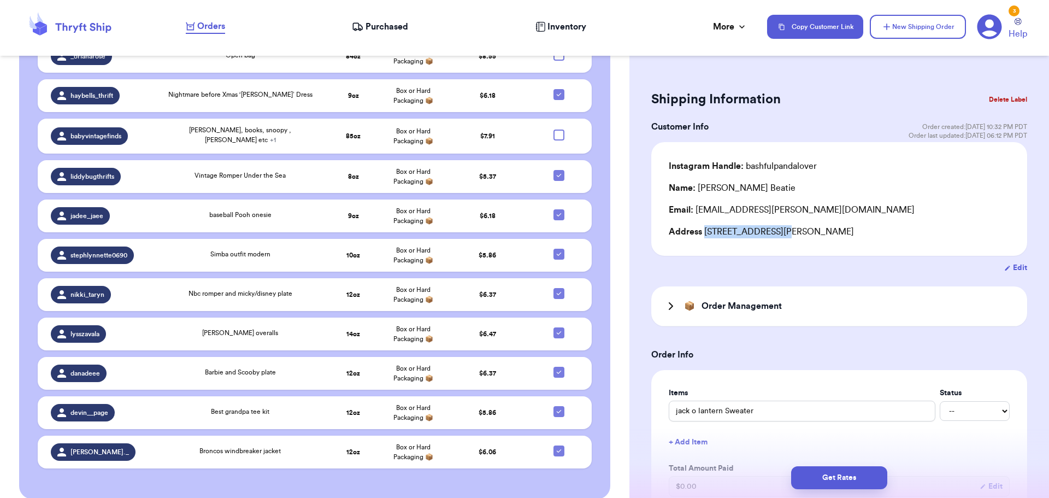
scroll to position [400, 0]
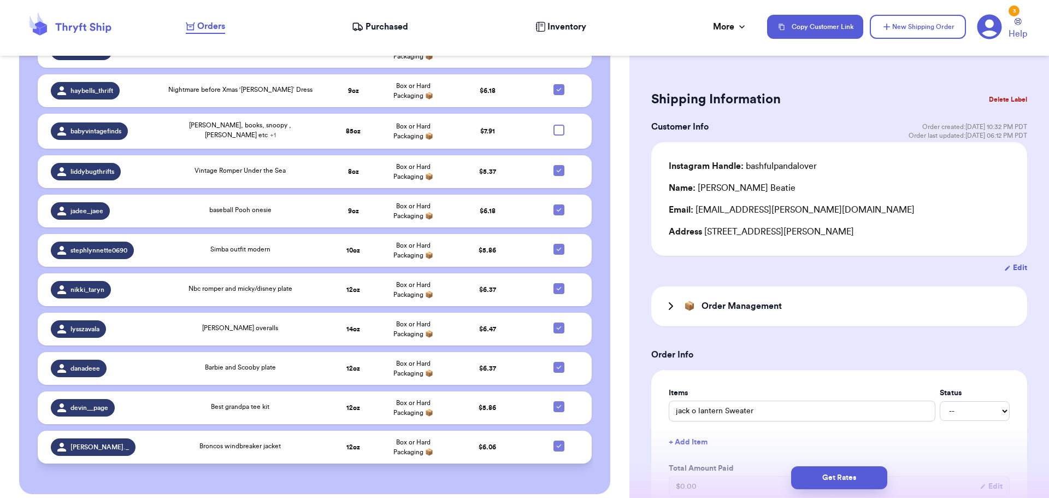
click at [297, 441] on div "Broncos windbreaker jacket" at bounding box center [240, 447] width 154 height 12
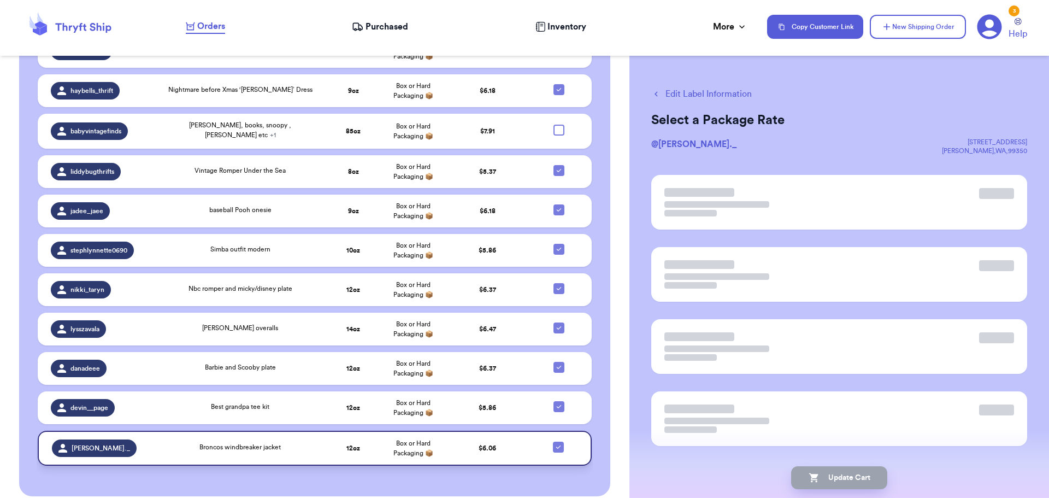
scroll to position [402, 0]
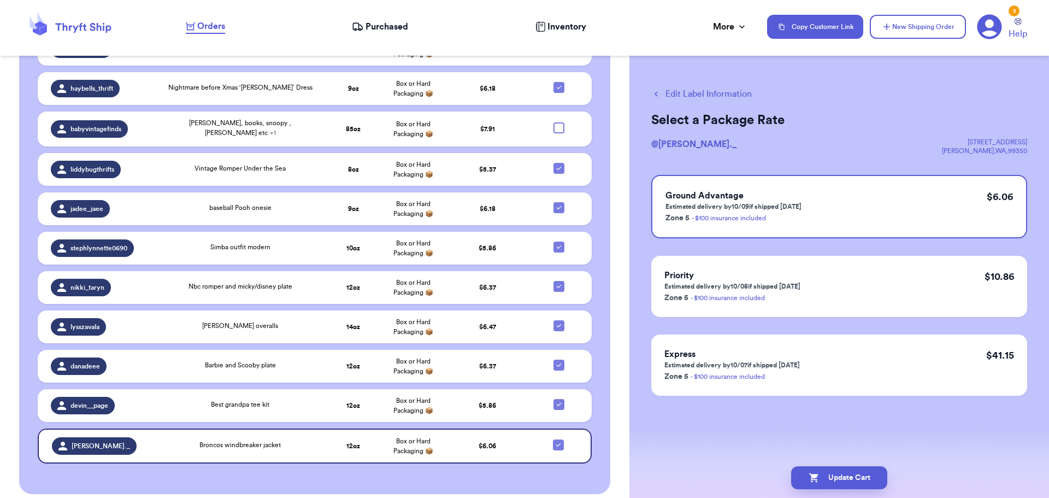
click at [694, 91] on button "Edit Label Information" at bounding box center [702, 93] width 101 height 13
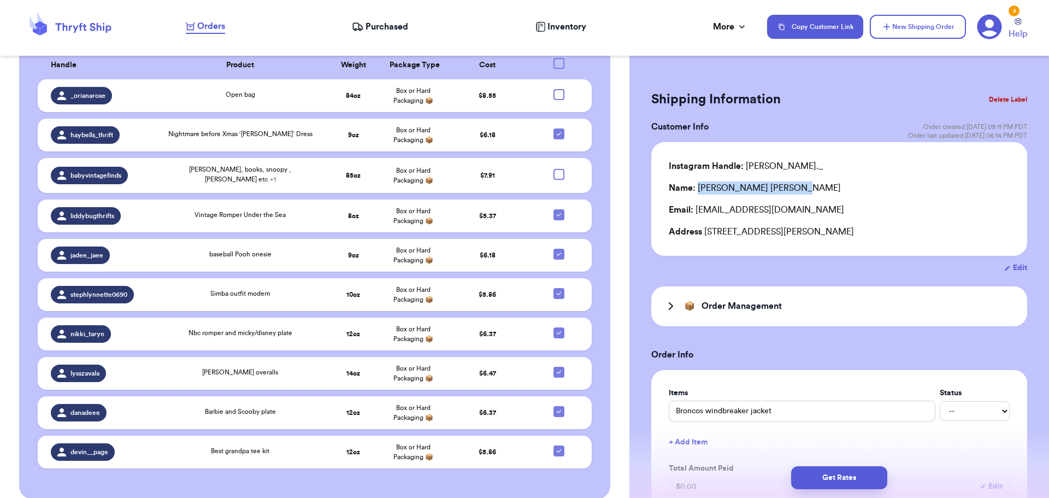
drag, startPoint x: 697, startPoint y: 187, endPoint x: 765, endPoint y: 184, distance: 67.9
click at [765, 184] on div "Name: [PERSON_NAME]" at bounding box center [839, 187] width 341 height 13
drag, startPoint x: 767, startPoint y: 228, endPoint x: 704, endPoint y: 248, distance: 66.2
click at [704, 248] on div "Instagram Handle: [PERSON_NAME]._ Name: [PERSON_NAME] Email: [EMAIL_ADDRESS][DO…" at bounding box center [840, 199] width 376 height 114
click at [1004, 100] on button "Delete Label" at bounding box center [1008, 99] width 47 height 24
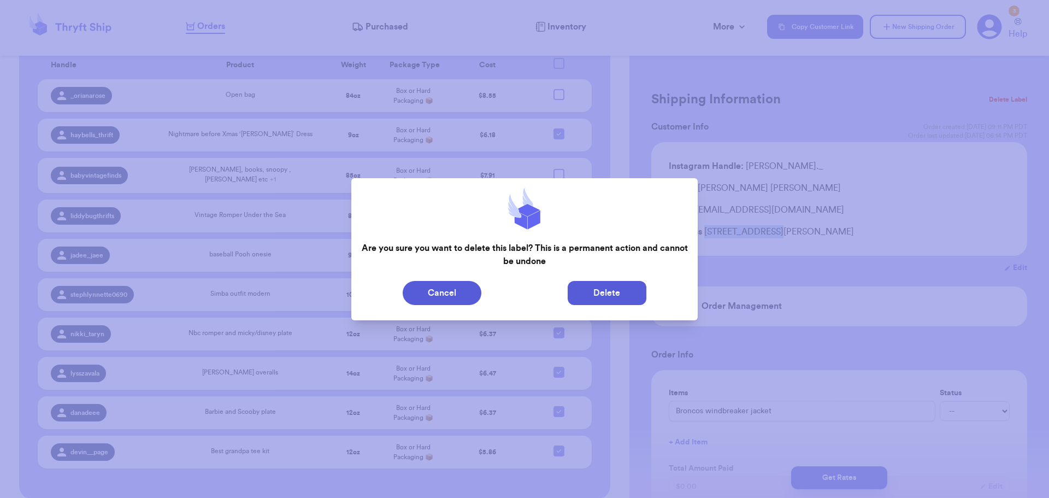
click at [611, 295] on button "Delete" at bounding box center [607, 293] width 79 height 24
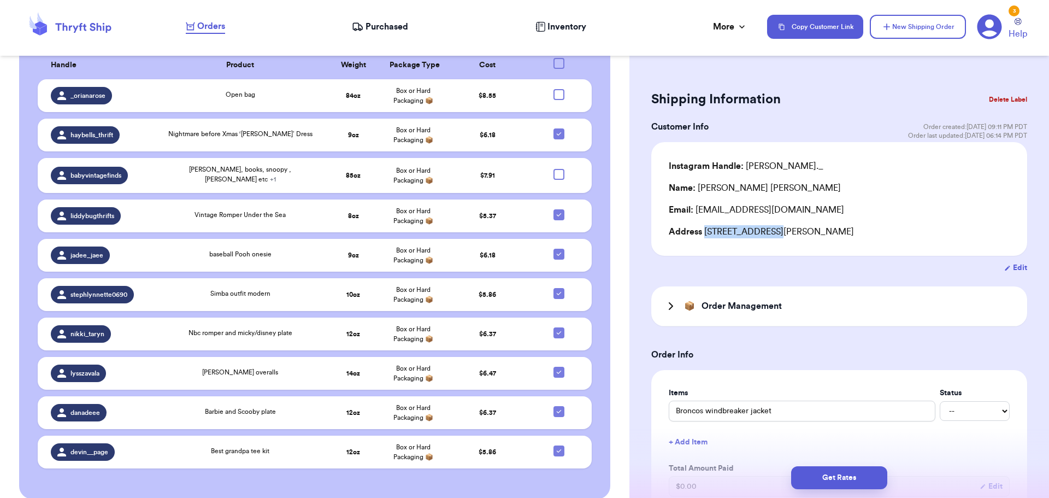
scroll to position [360, 0]
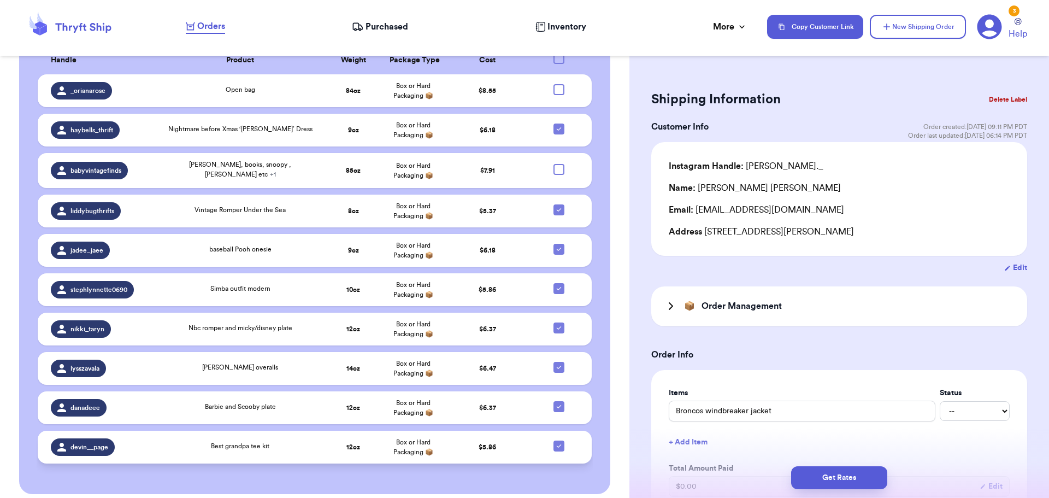
click at [260, 441] on div "Best grandpa tee kit" at bounding box center [240, 446] width 58 height 10
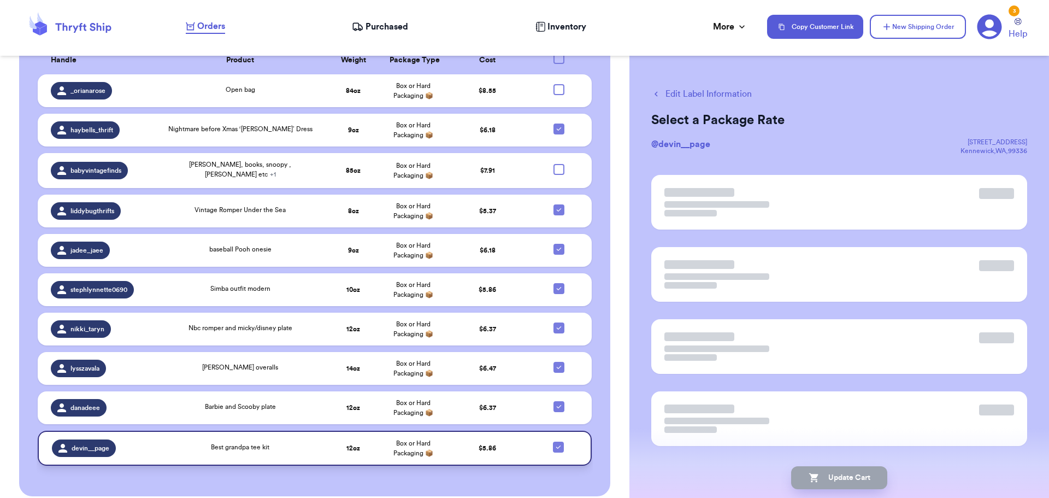
scroll to position [362, 0]
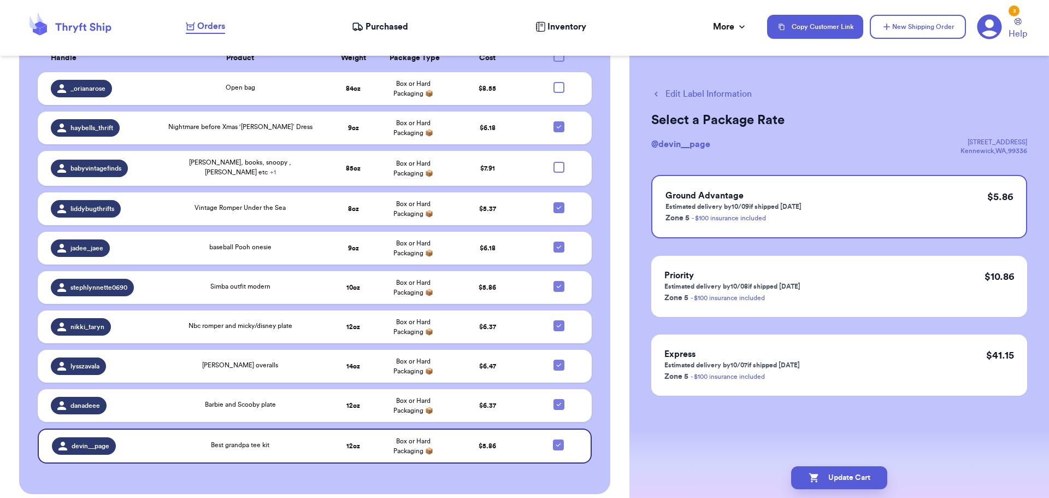
click at [689, 90] on button "Edit Label Information" at bounding box center [702, 93] width 101 height 13
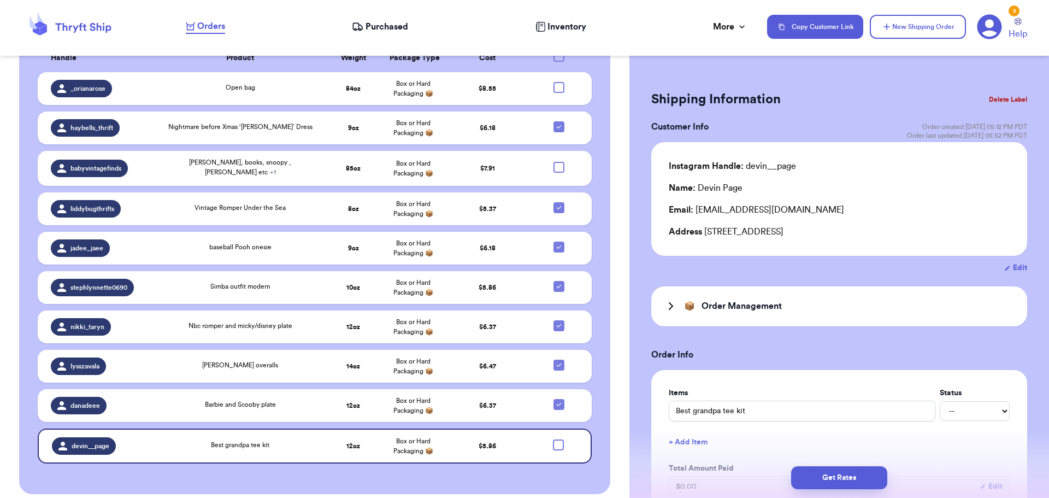
scroll to position [367, 0]
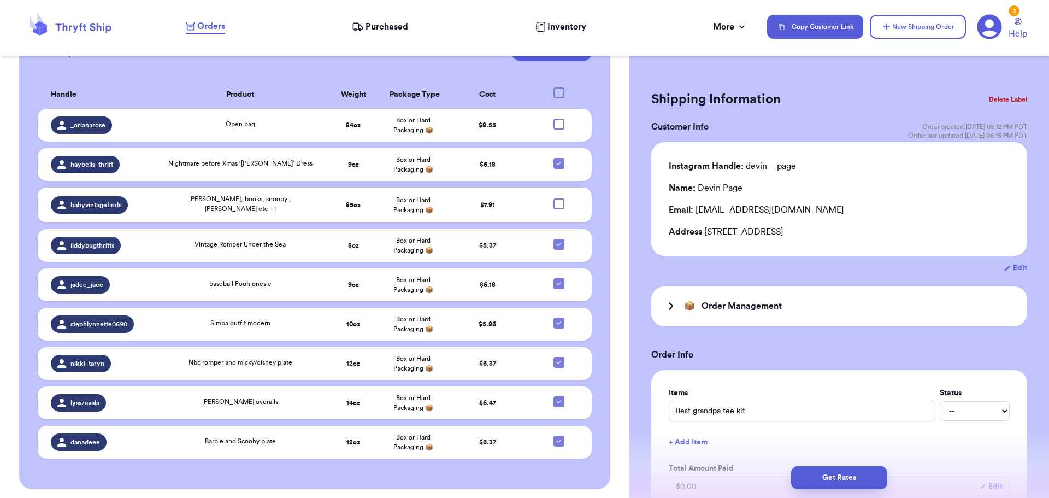
drag, startPoint x: 705, startPoint y: 230, endPoint x: 780, endPoint y: 236, distance: 75.7
click at [780, 236] on div "Address [STREET_ADDRESS]" at bounding box center [839, 231] width 341 height 13
click at [1001, 97] on button "Delete Label" at bounding box center [1008, 99] width 47 height 24
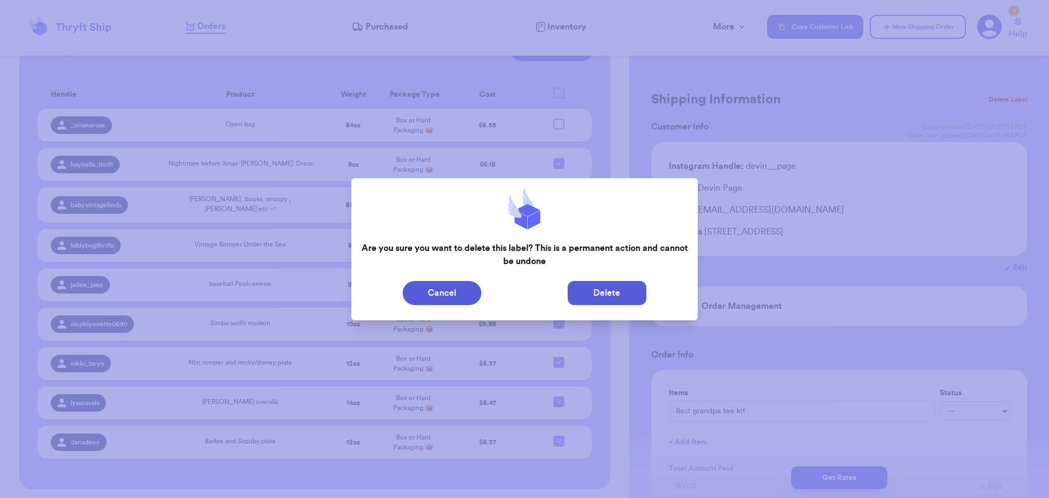
click at [612, 292] on button "Delete" at bounding box center [607, 293] width 79 height 24
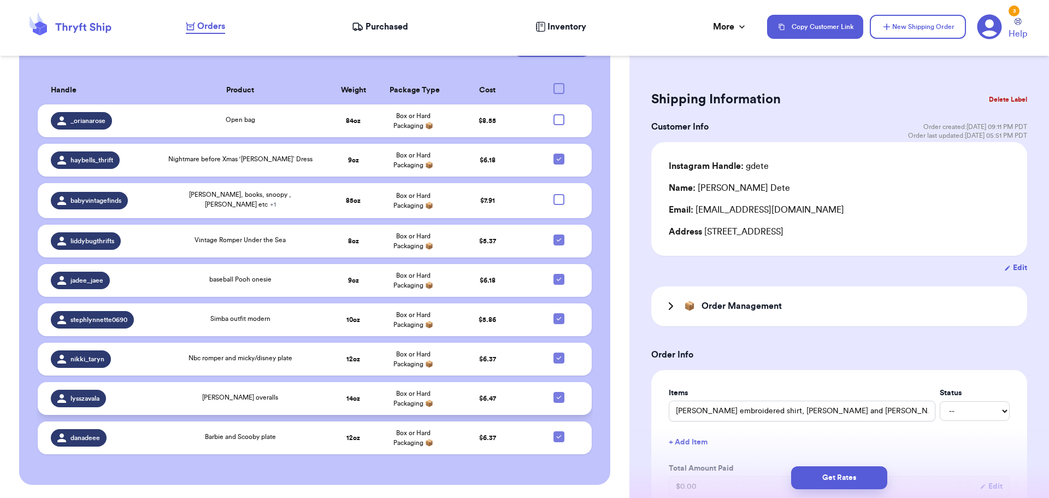
scroll to position [323, 0]
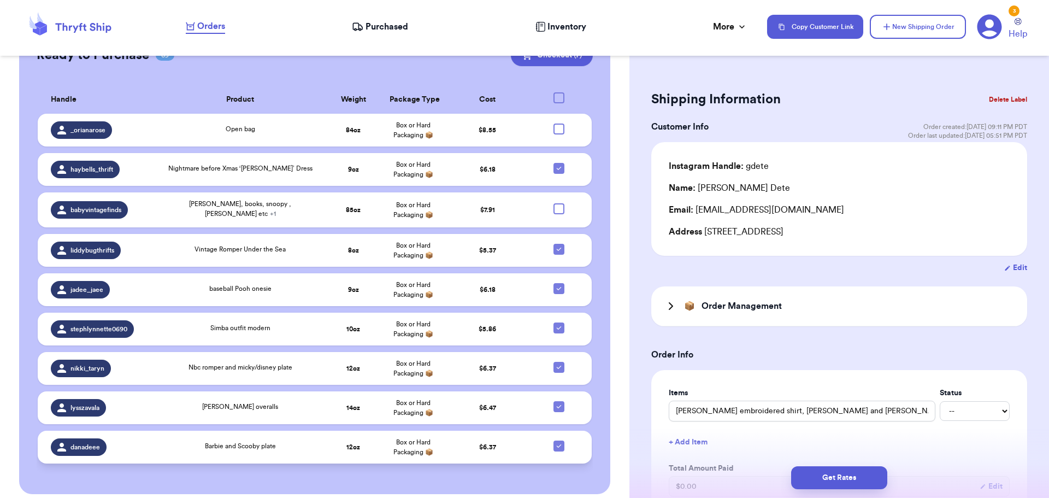
click at [265, 442] on div "Barbie and Scooby plate" at bounding box center [240, 447] width 154 height 12
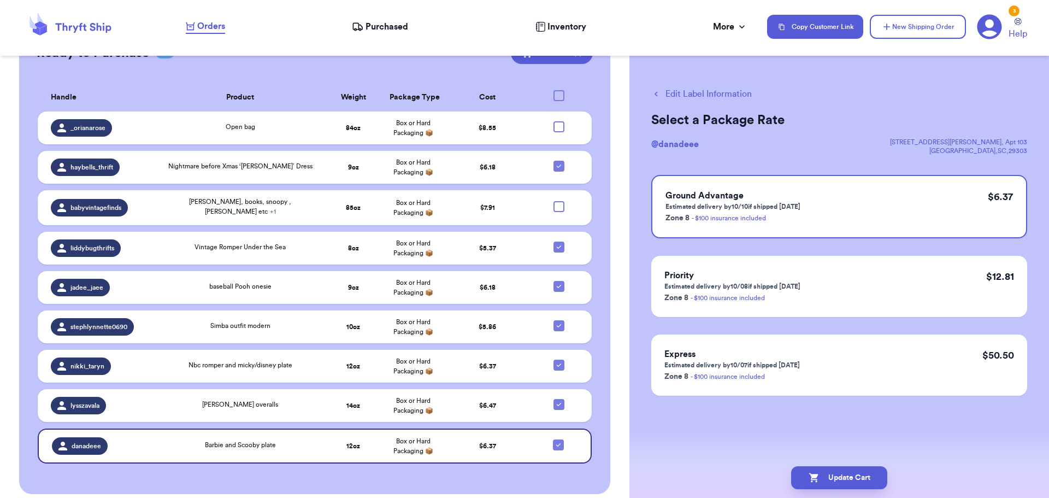
click at [698, 93] on button "Edit Label Information" at bounding box center [702, 93] width 101 height 13
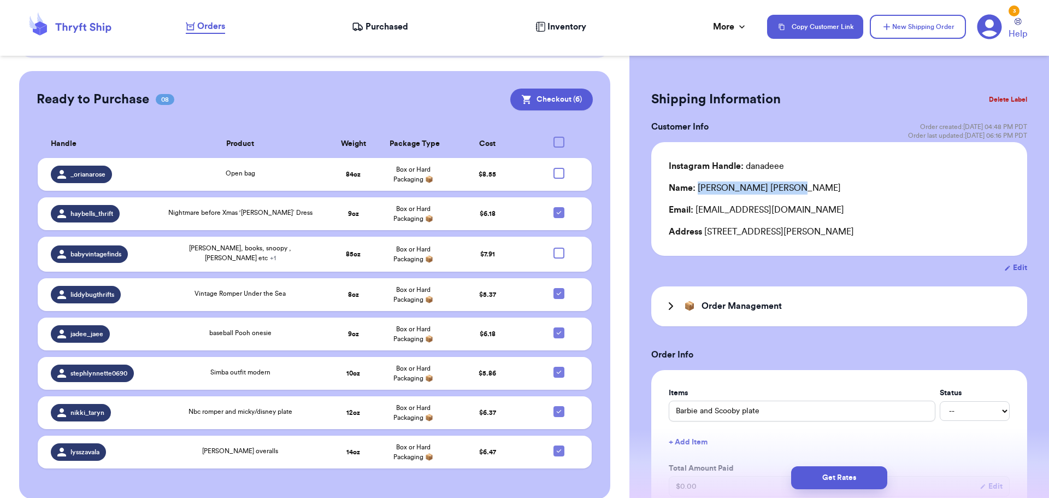
drag, startPoint x: 752, startPoint y: 184, endPoint x: 699, endPoint y: 189, distance: 53.3
click at [699, 189] on div "Name: [PERSON_NAME]" at bounding box center [755, 187] width 172 height 13
drag, startPoint x: 704, startPoint y: 229, endPoint x: 770, endPoint y: 232, distance: 65.6
click at [770, 232] on div "Address [STREET_ADDRESS]" at bounding box center [839, 231] width 341 height 13
click at [1015, 95] on button "Delete Label" at bounding box center [1008, 99] width 47 height 24
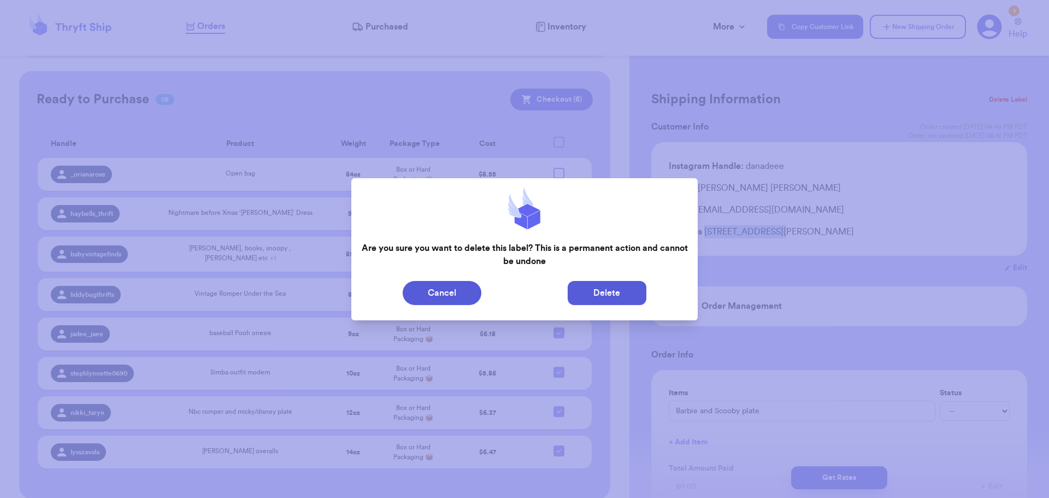
click at [606, 293] on button "Delete" at bounding box center [607, 293] width 79 height 24
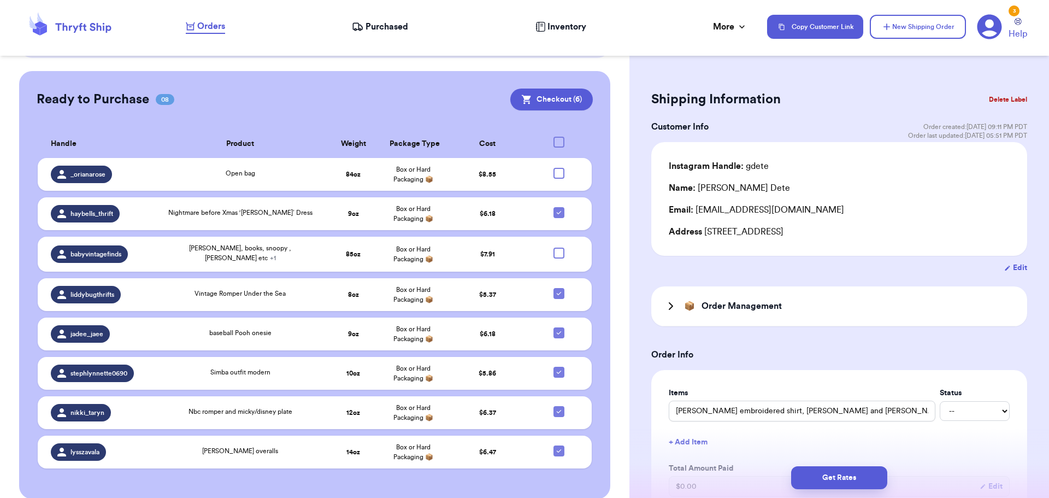
scroll to position [284, 0]
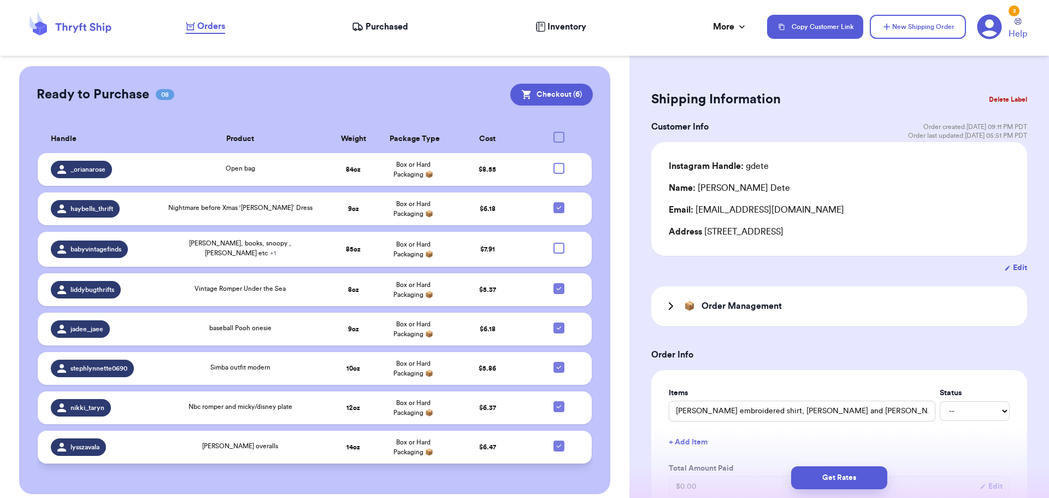
click at [280, 445] on td "[PERSON_NAME] overalls" at bounding box center [240, 447] width 167 height 33
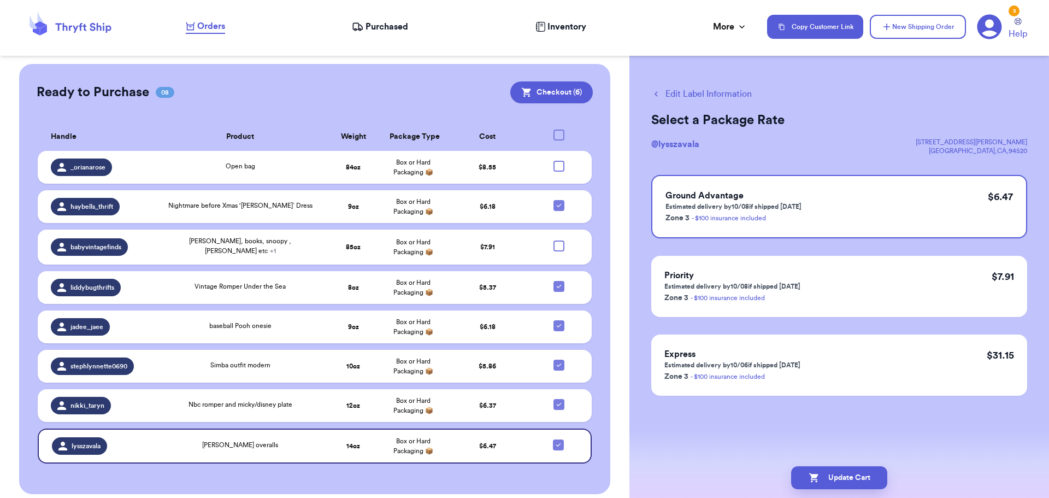
click at [709, 91] on button "Edit Label Information" at bounding box center [702, 93] width 101 height 13
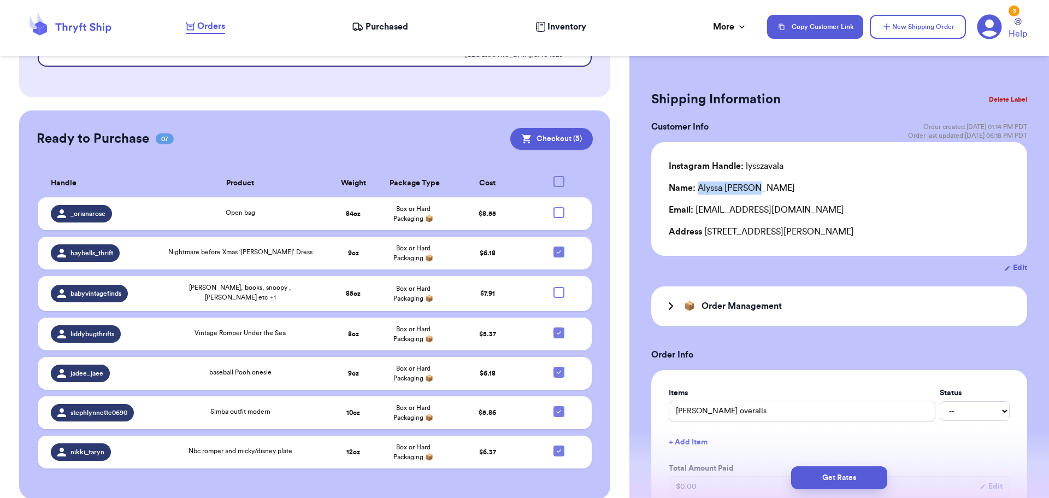
drag, startPoint x: 754, startPoint y: 187, endPoint x: 695, endPoint y: 183, distance: 59.2
click at [696, 184] on div "Name: [PERSON_NAME]" at bounding box center [839, 187] width 341 height 13
drag, startPoint x: 703, startPoint y: 231, endPoint x: 762, endPoint y: 228, distance: 59.6
click at [769, 236] on div "Address [STREET_ADDRESS][PERSON_NAME]" at bounding box center [839, 231] width 341 height 13
click at [1006, 92] on button "Delete Label" at bounding box center [1008, 99] width 47 height 24
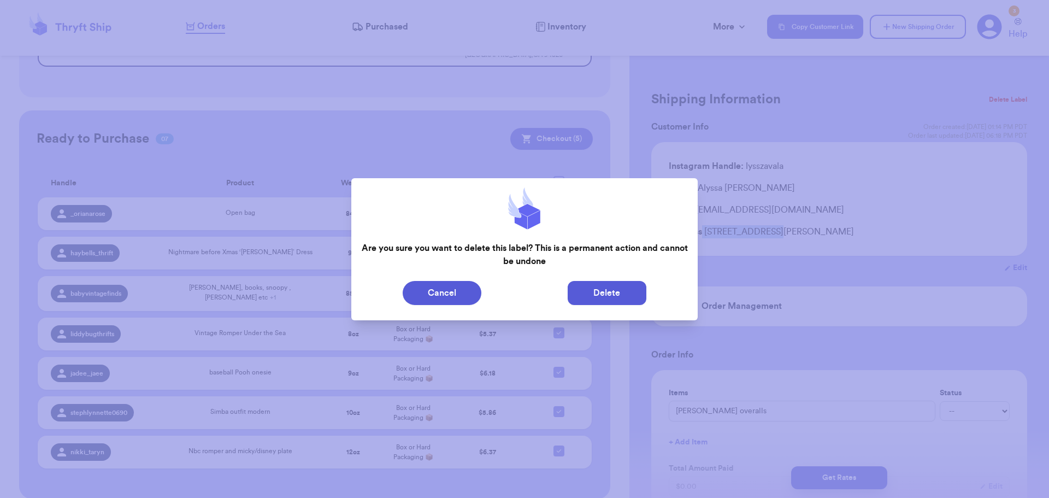
click at [591, 299] on button "Delete" at bounding box center [607, 293] width 79 height 24
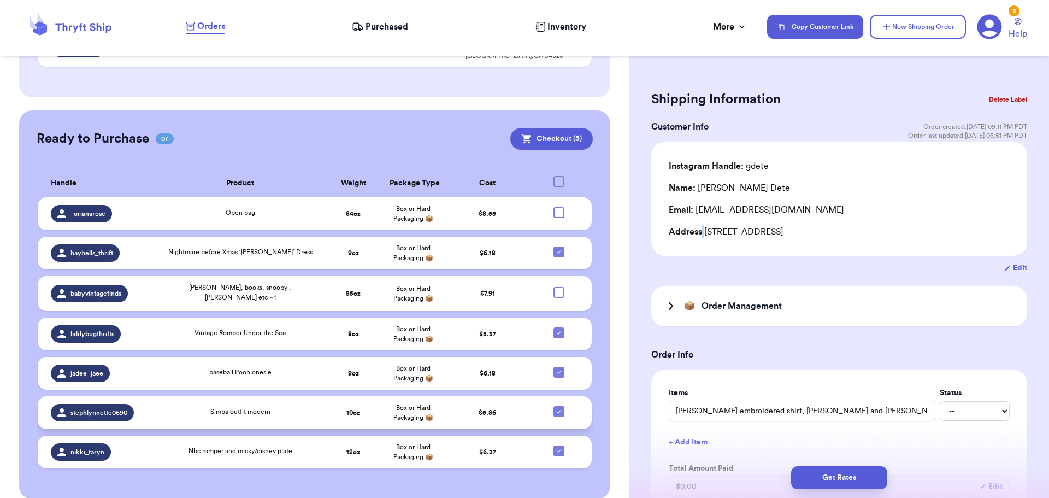
scroll to position [244, 0]
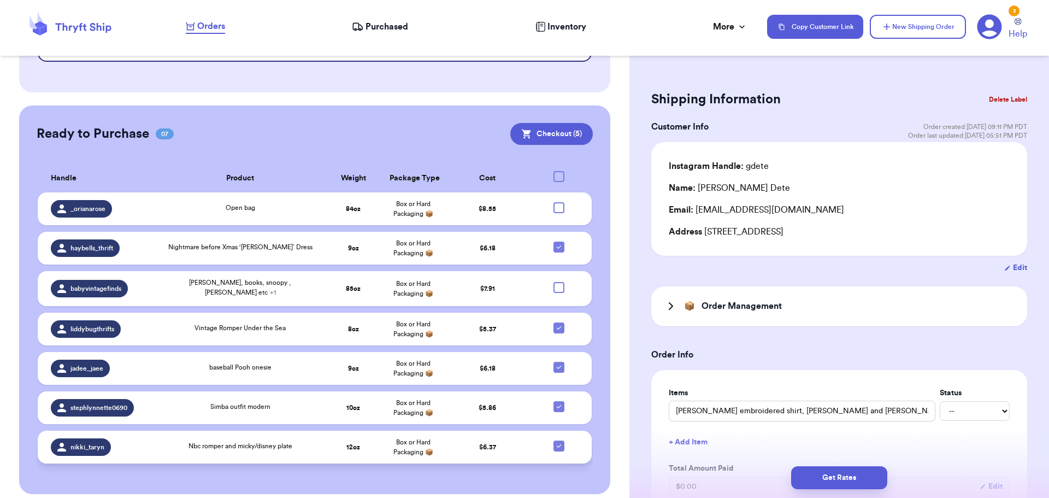
click at [272, 441] on div "Nbc romper and micky/disney plate" at bounding box center [241, 446] width 104 height 10
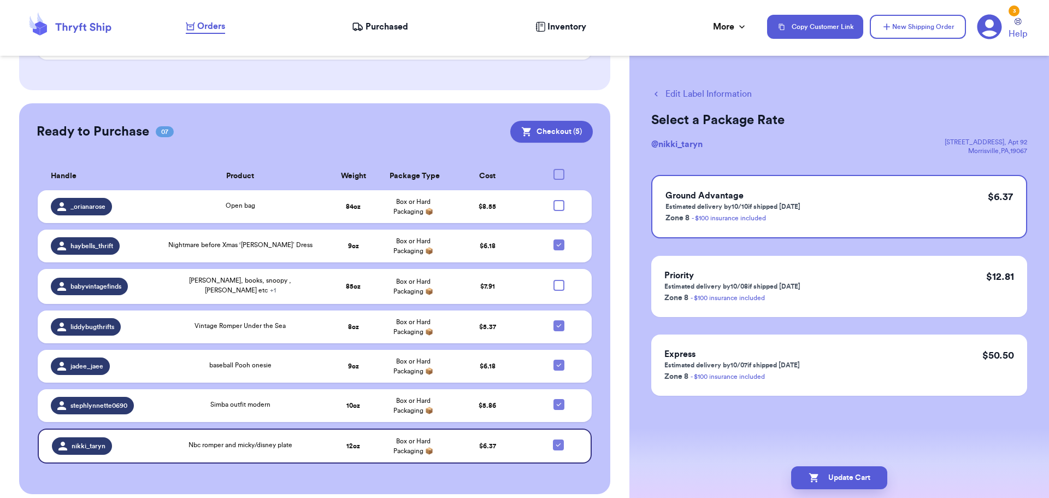
click at [676, 90] on button "Edit Label Information" at bounding box center [702, 93] width 101 height 13
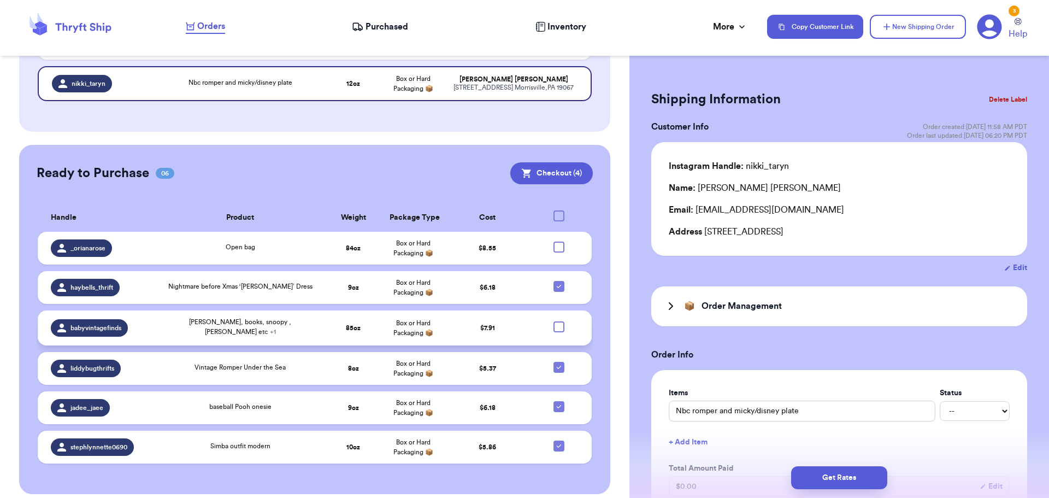
click at [557, 321] on div at bounding box center [559, 326] width 11 height 11
click at [559, 321] on input "checkbox" at bounding box center [559, 321] width 1 height 1
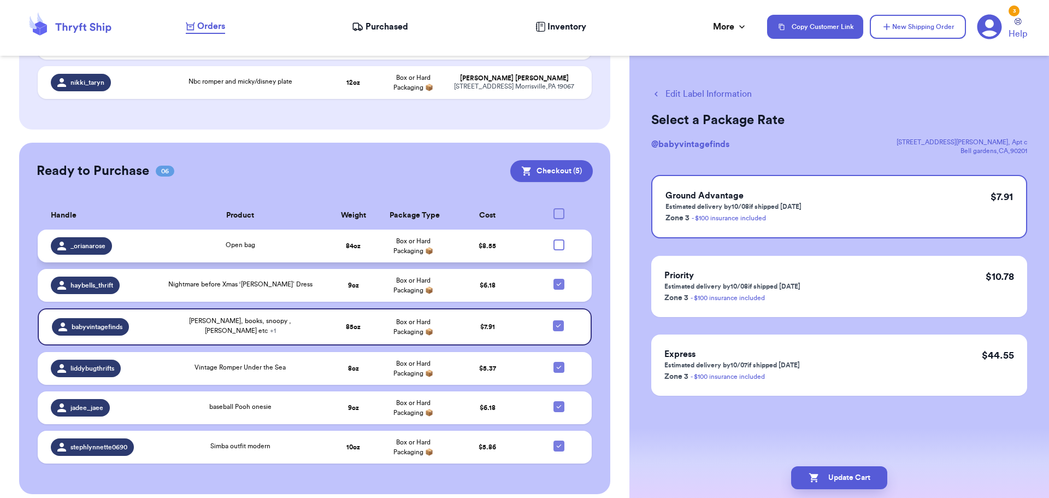
click at [554, 239] on div at bounding box center [559, 244] width 11 height 11
click at [559, 239] on input "checkbox" at bounding box center [559, 239] width 1 height 1
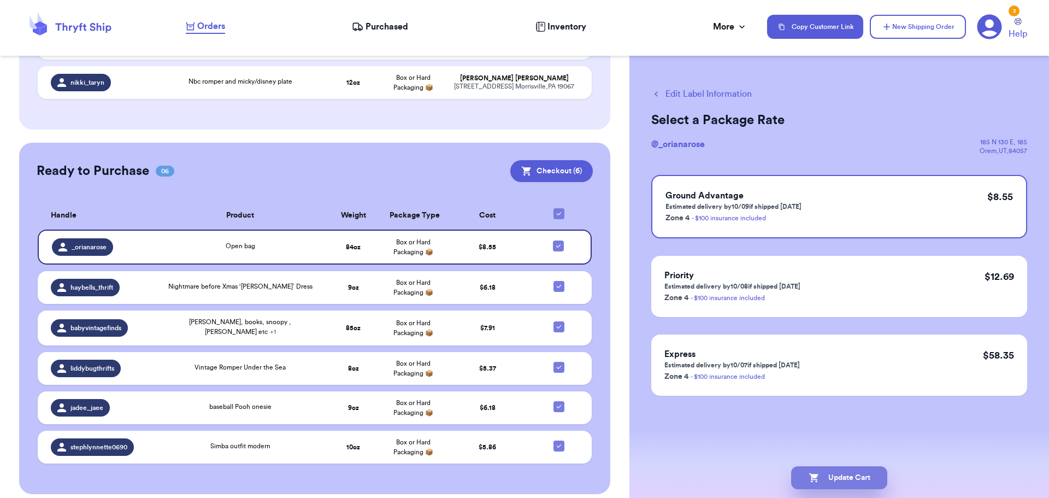
click at [824, 469] on button "Update Cart" at bounding box center [839, 477] width 96 height 23
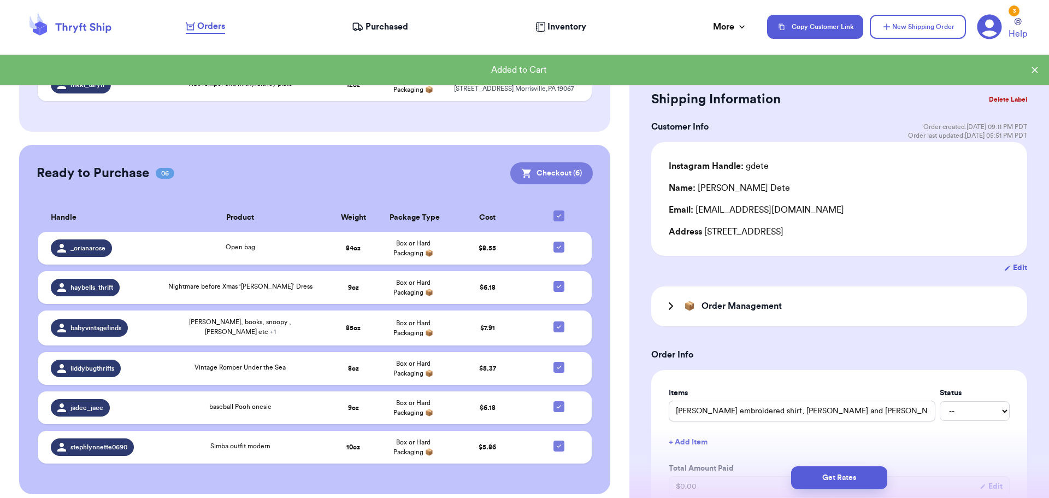
click at [521, 168] on icon at bounding box center [526, 173] width 11 height 11
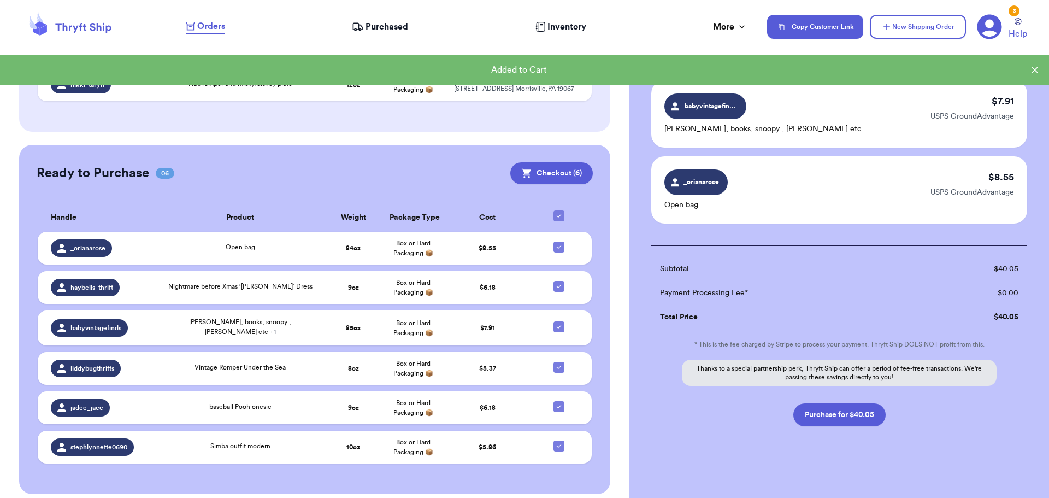
scroll to position [364, 0]
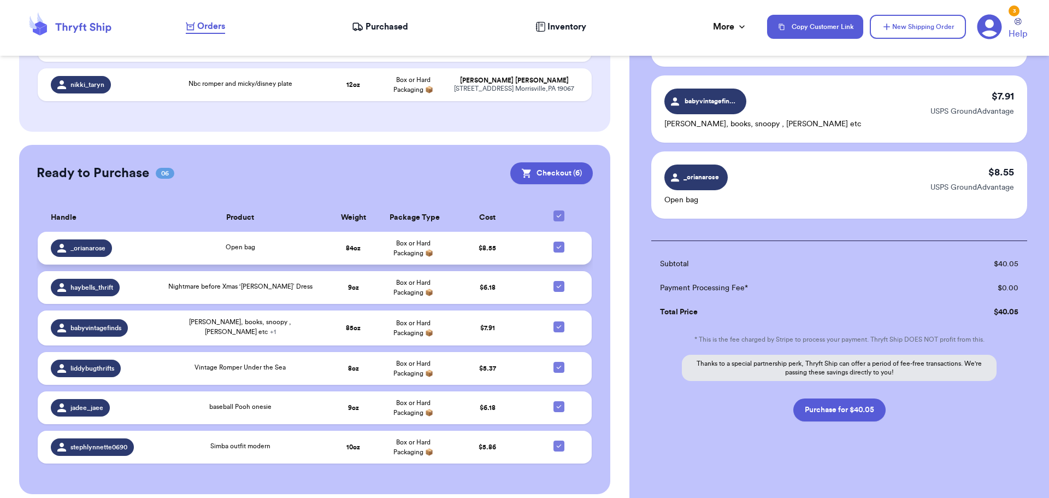
click at [555, 243] on icon at bounding box center [559, 247] width 9 height 9
click at [559, 241] on input "checkbox" at bounding box center [559, 241] width 1 height 1
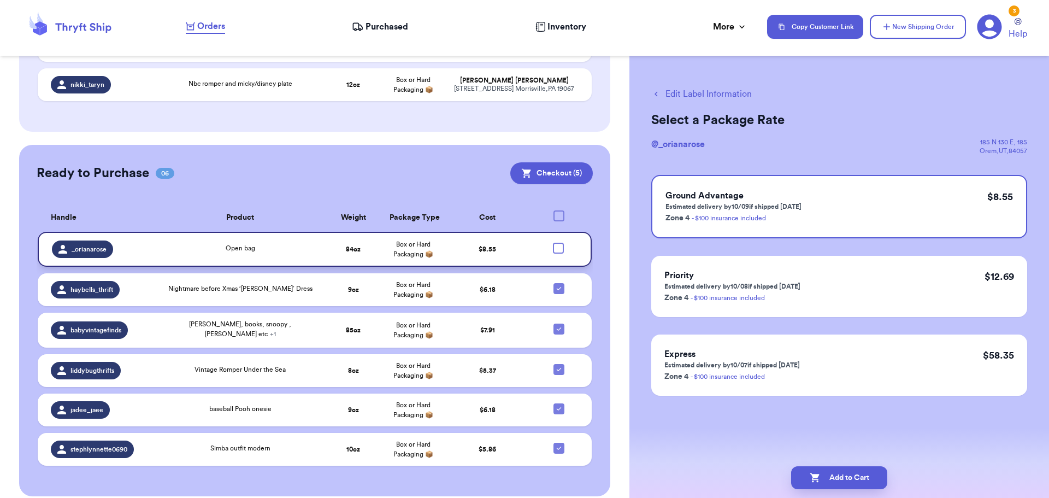
scroll to position [0, 0]
click at [837, 479] on button "Add to Cart" at bounding box center [839, 477] width 96 height 23
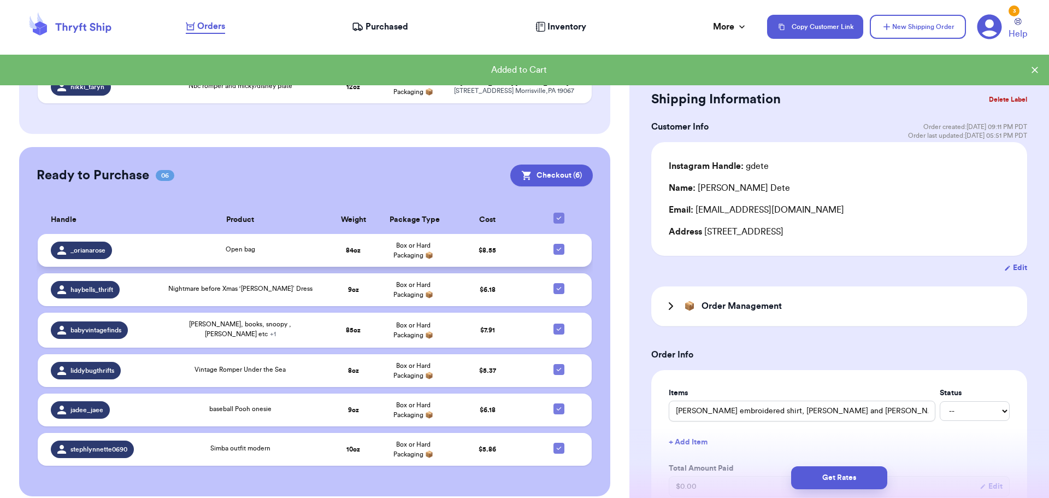
click at [556, 245] on icon at bounding box center [559, 249] width 9 height 9
click at [559, 243] on input "checkbox" at bounding box center [559, 243] width 1 height 1
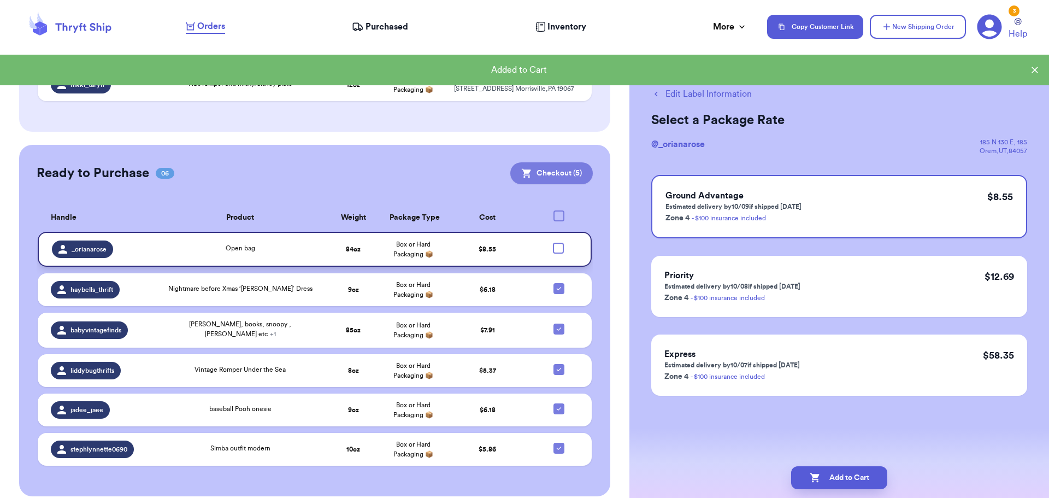
click at [552, 162] on button "Checkout ( 5 )" at bounding box center [551, 173] width 83 height 22
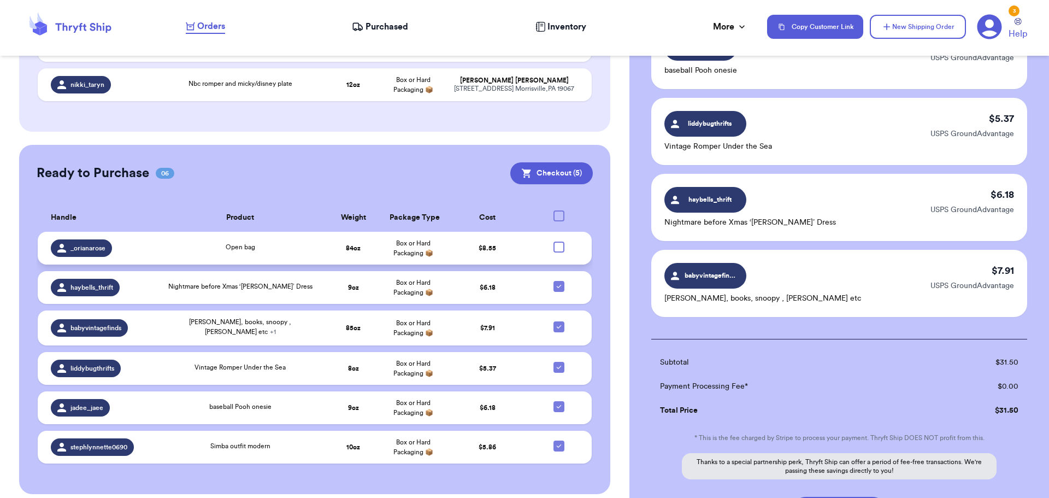
scroll to position [288, 0]
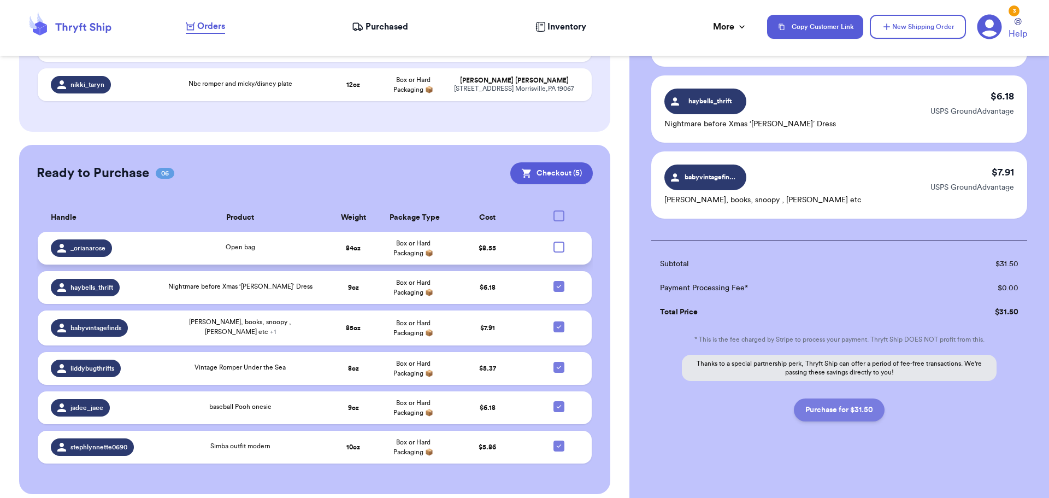
click at [838, 407] on button "Purchase for $31.50" at bounding box center [839, 409] width 91 height 23
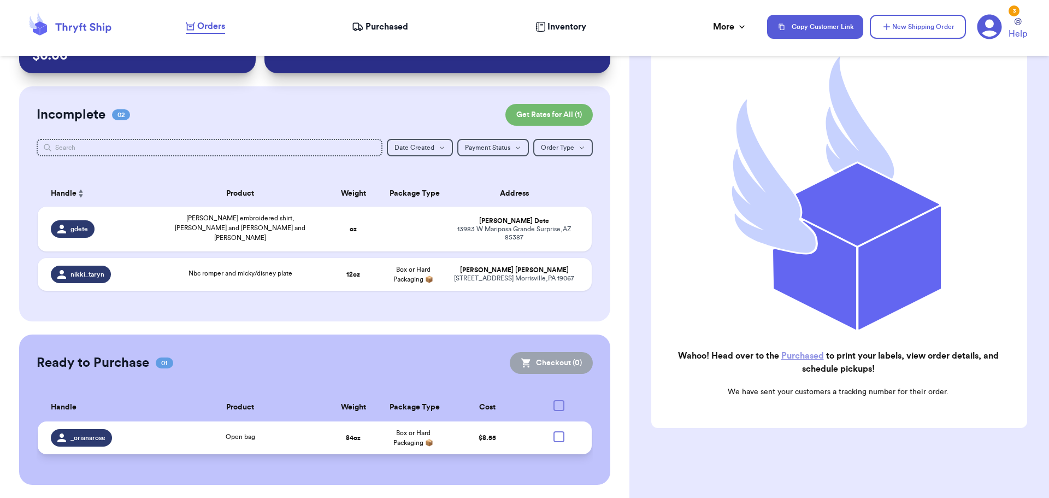
scroll to position [45, 0]
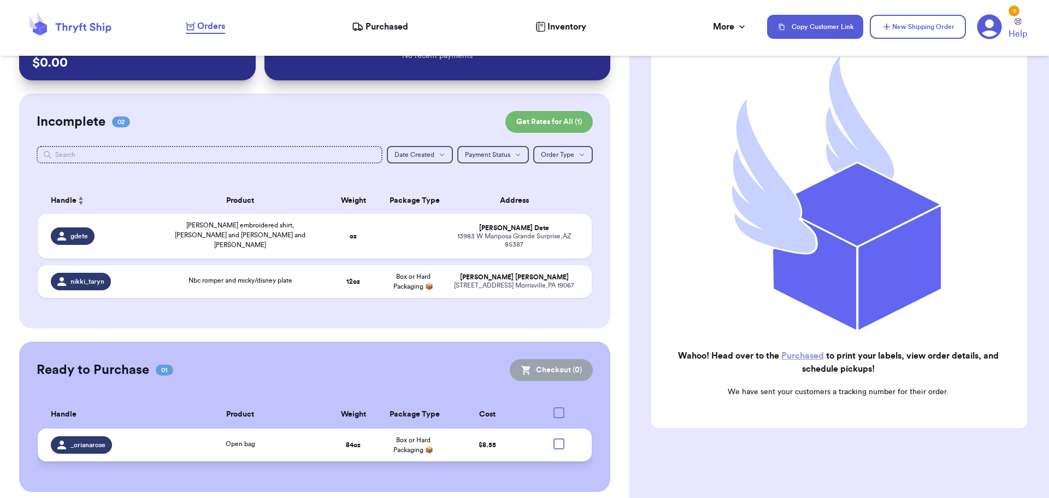
click at [795, 351] on link "Purchased" at bounding box center [803, 355] width 43 height 9
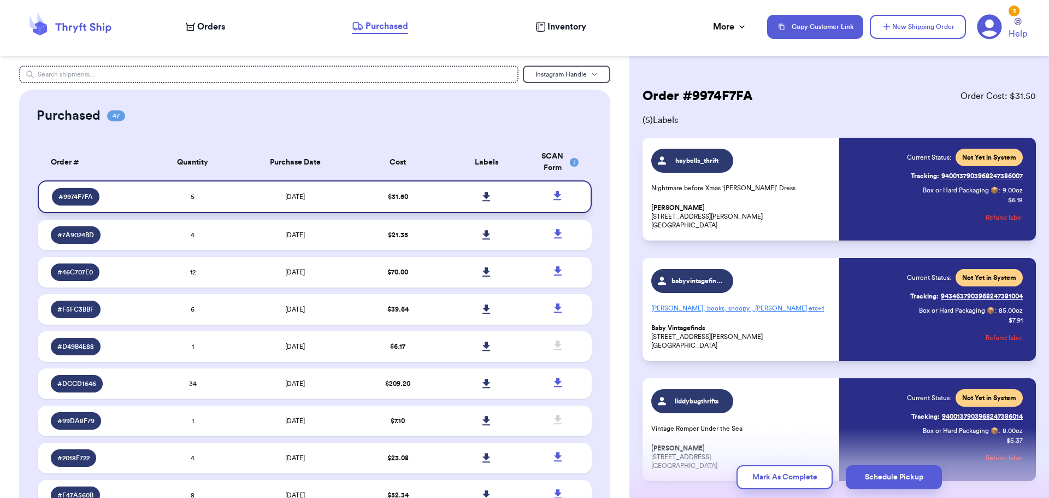
click at [483, 196] on icon at bounding box center [487, 196] width 8 height 9
click at [994, 34] on icon at bounding box center [989, 26] width 25 height 25
